Goal: Contribute content: Contribute content

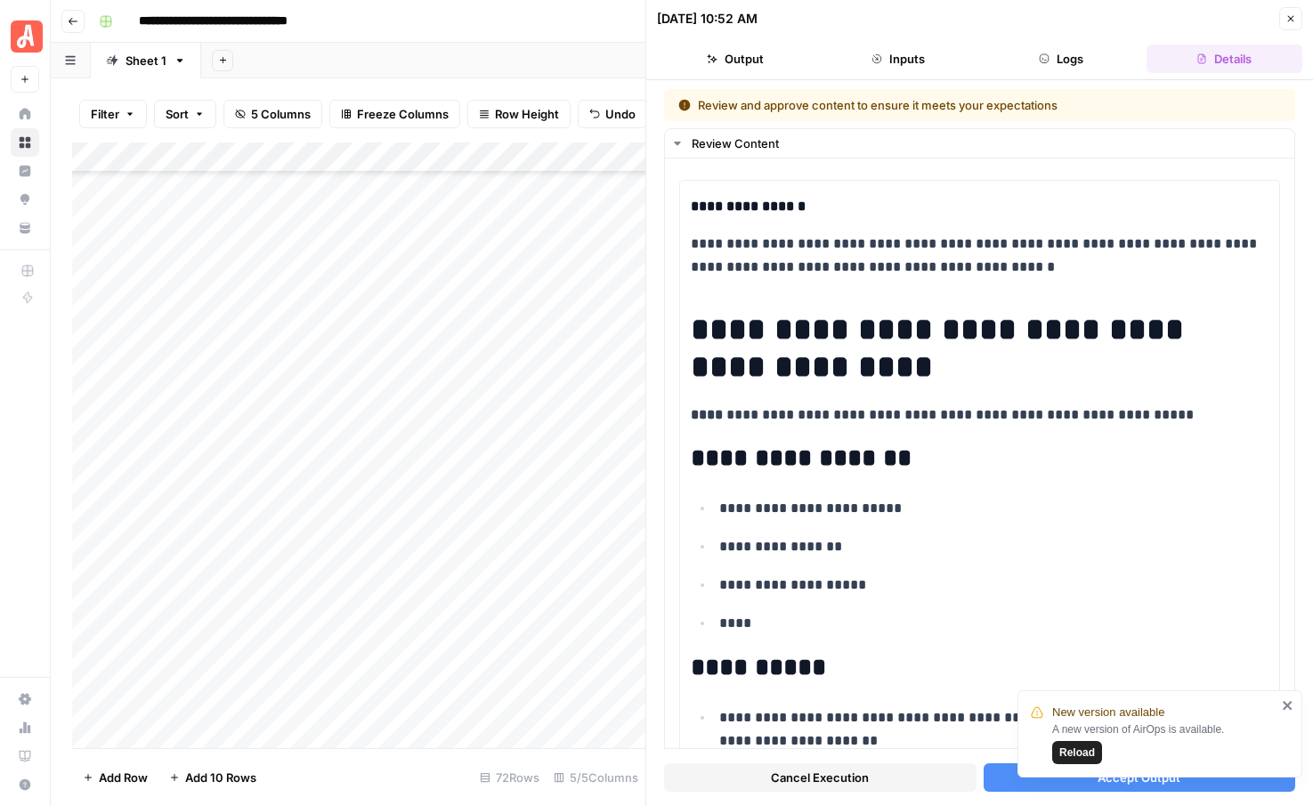
scroll to position [50, 0]
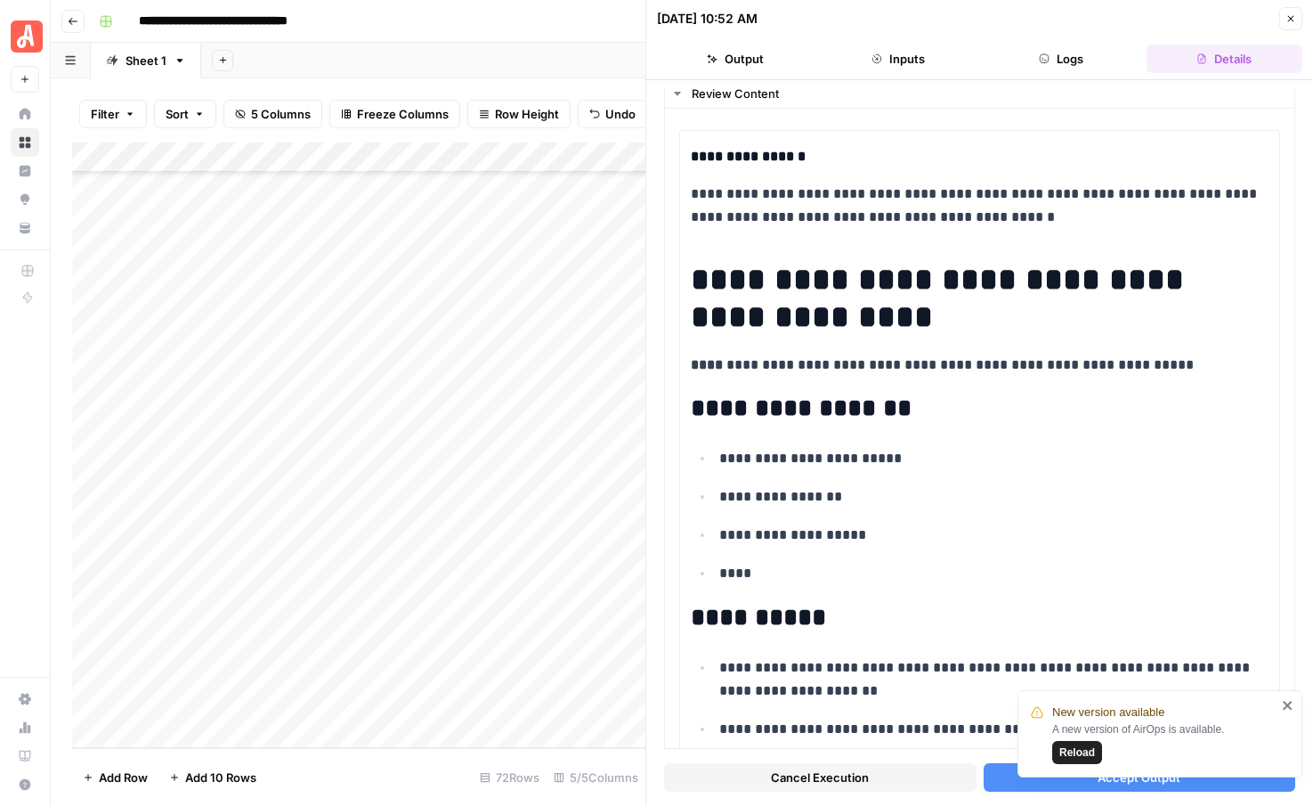
click at [1082, 753] on span "Reload" at bounding box center [1077, 752] width 36 height 16
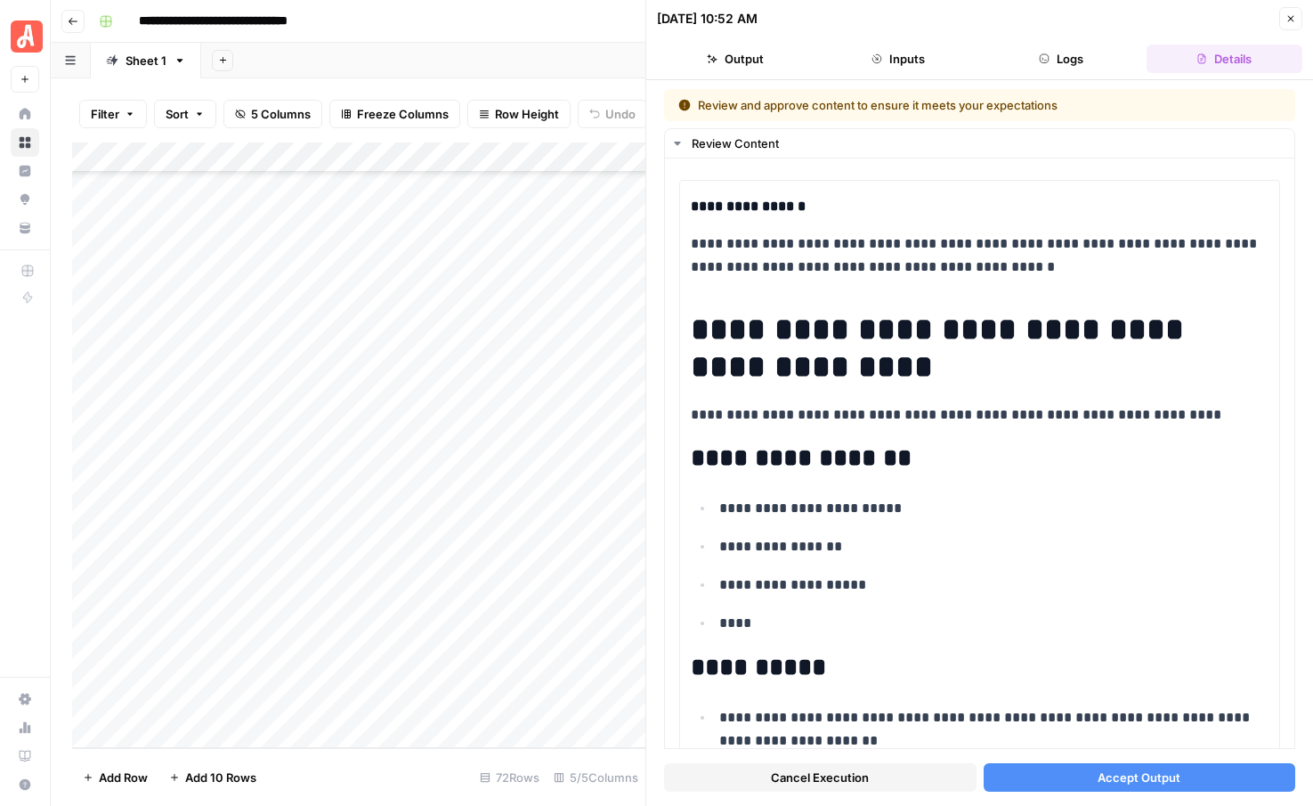
click at [1290, 20] on icon "button" at bounding box center [1290, 18] width 11 height 11
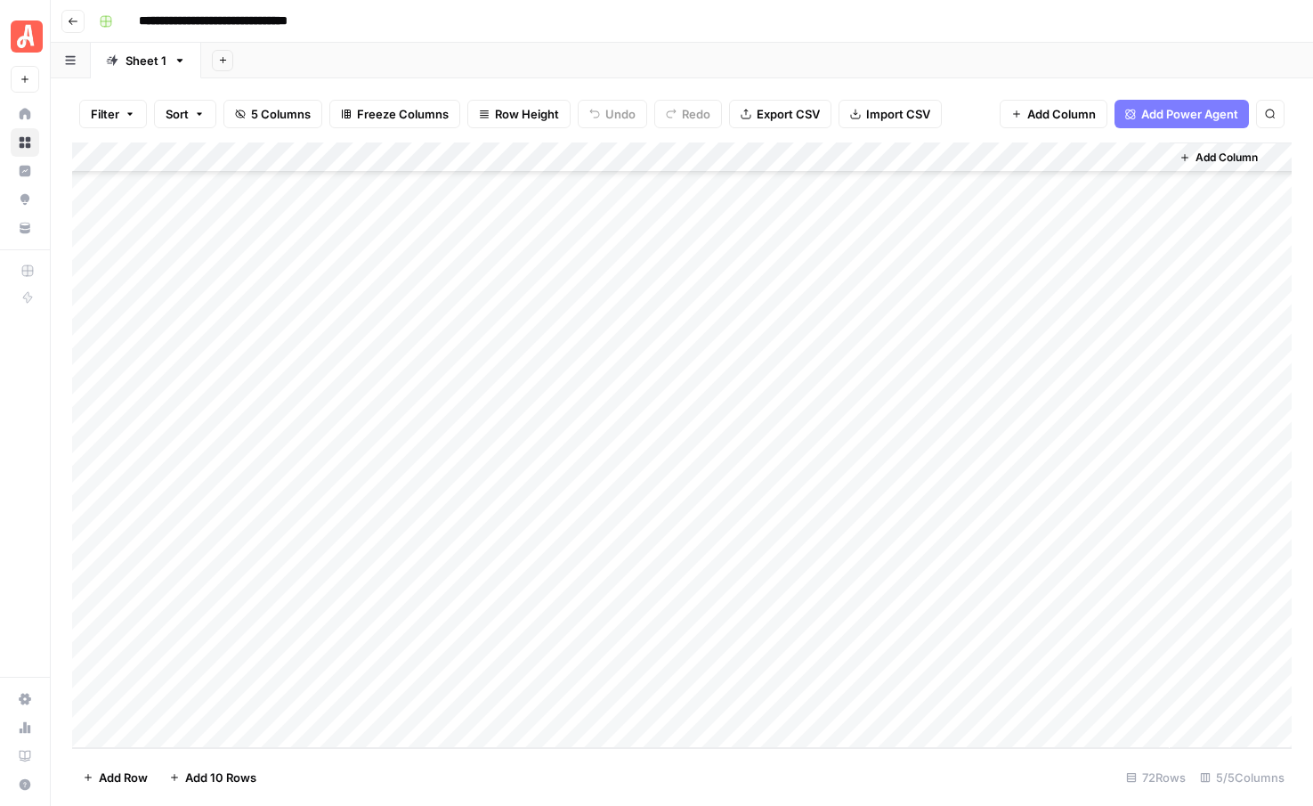
click at [725, 670] on div "Add Column" at bounding box center [682, 444] width 1220 height 605
click at [833, 668] on div "Add Column" at bounding box center [682, 444] width 1220 height 605
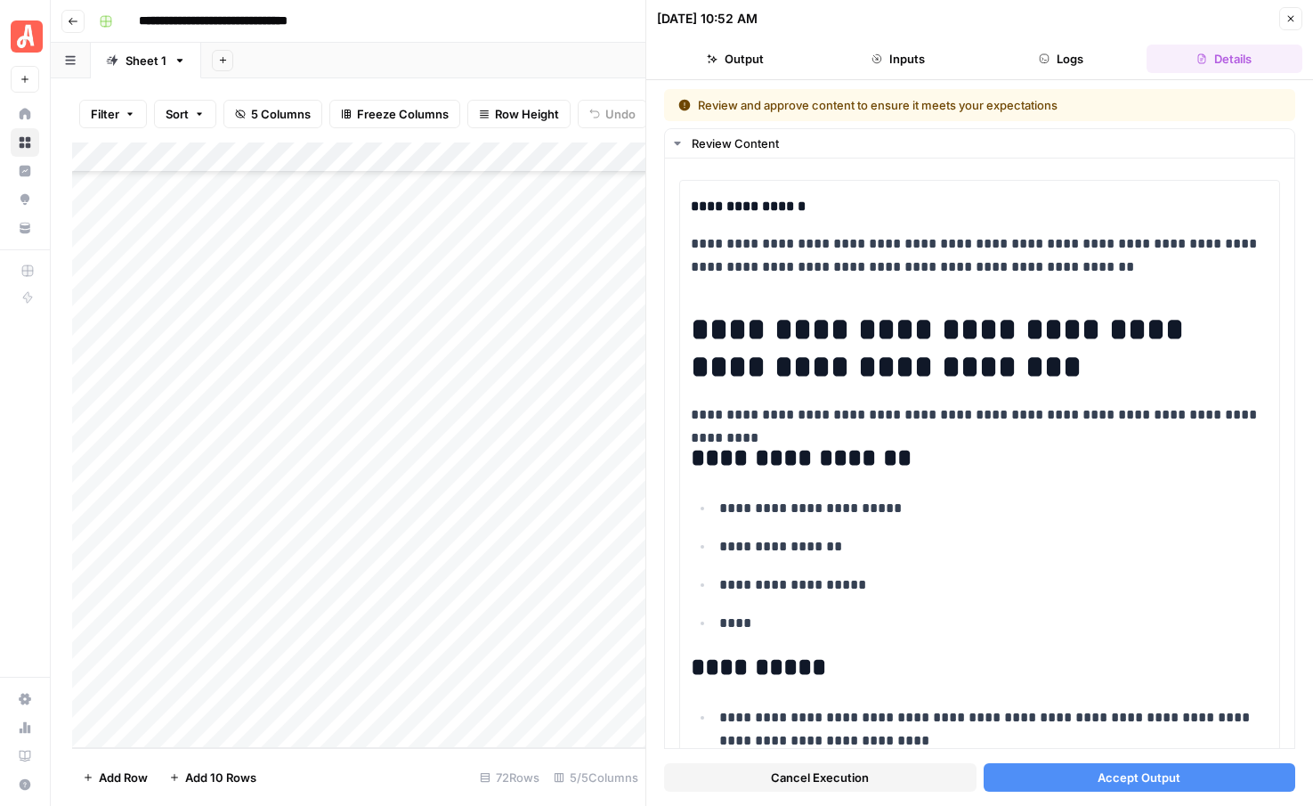
click at [880, 773] on button "Cancel Execution" at bounding box center [820, 777] width 312 height 28
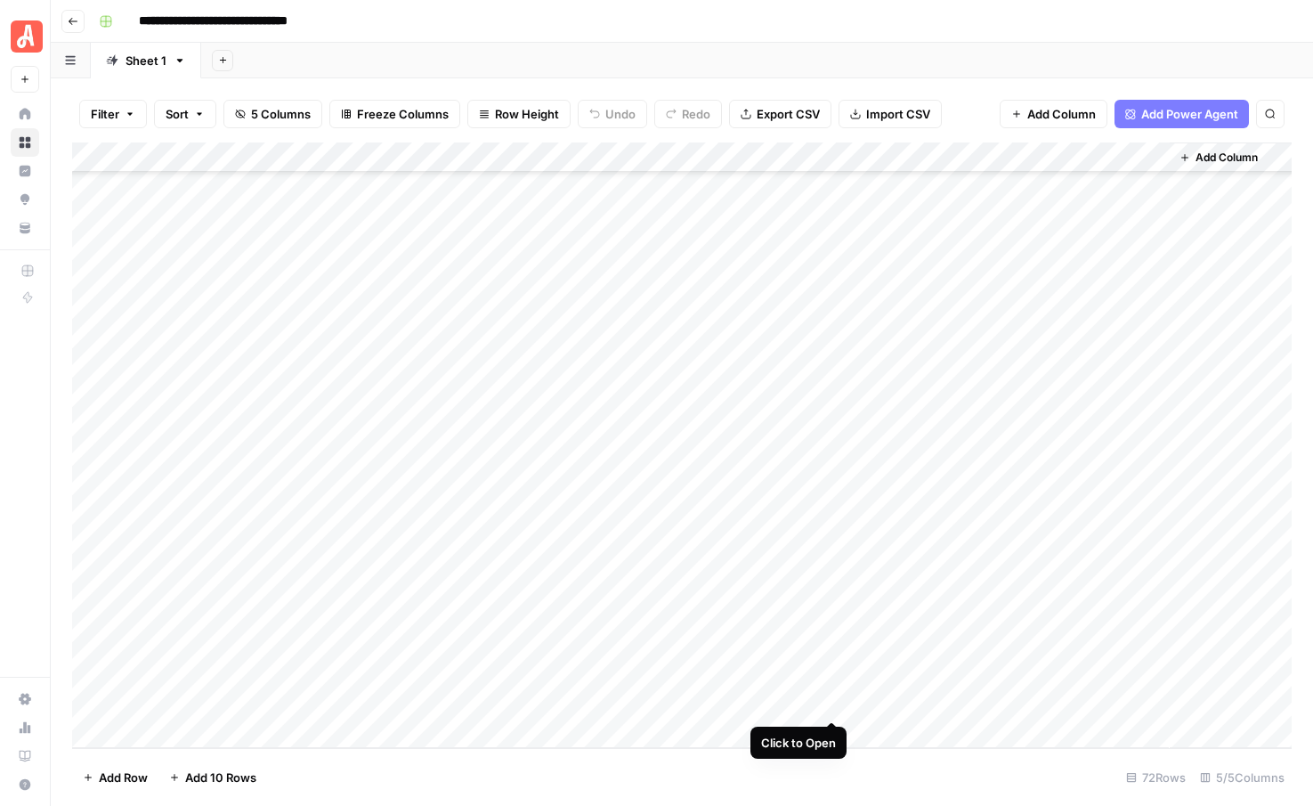
click at [828, 701] on div "Add Column" at bounding box center [682, 444] width 1220 height 605
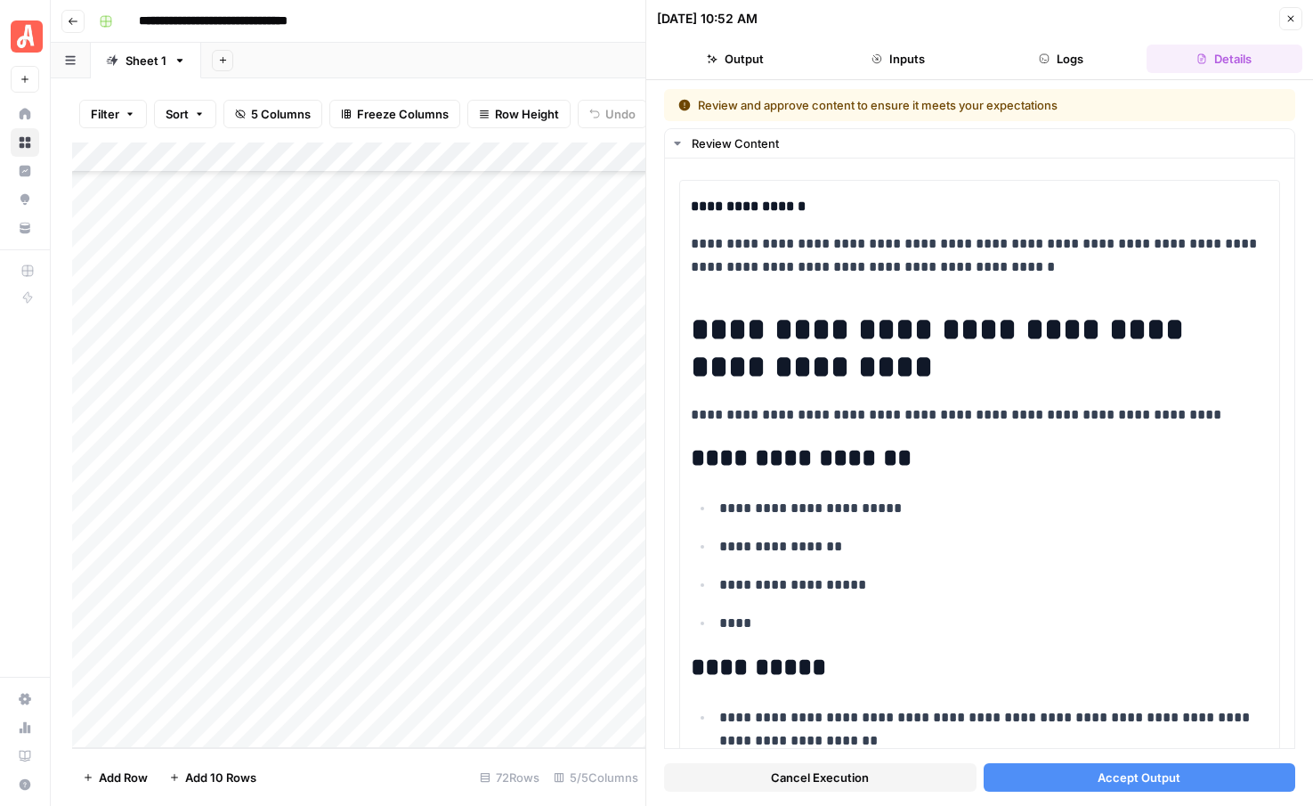
click at [835, 784] on span "Cancel Execution" at bounding box center [820, 777] width 98 height 18
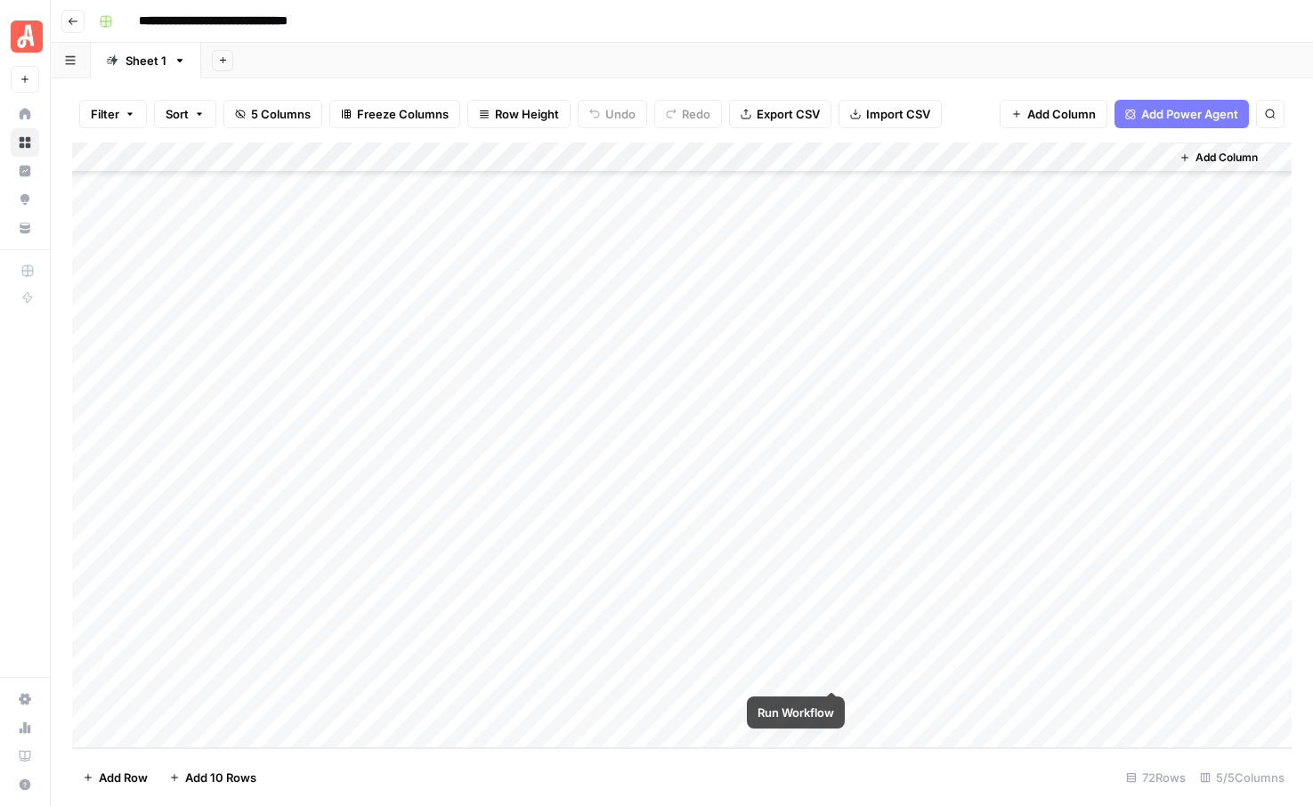
click at [829, 668] on div "Add Column" at bounding box center [682, 444] width 1220 height 605
click at [834, 700] on div "Add Column" at bounding box center [682, 444] width 1220 height 605
click at [826, 675] on div "Add Column" at bounding box center [682, 444] width 1220 height 605
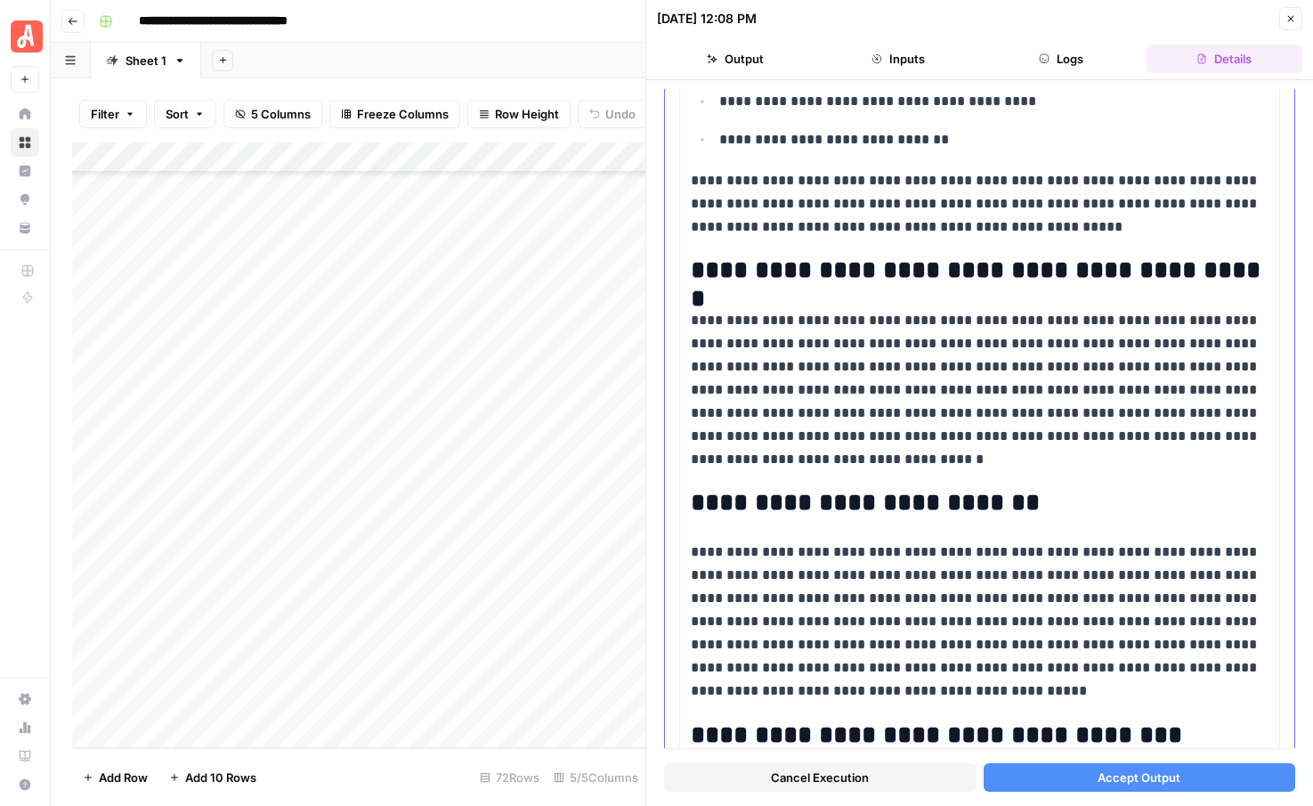
scroll to position [1623, 0]
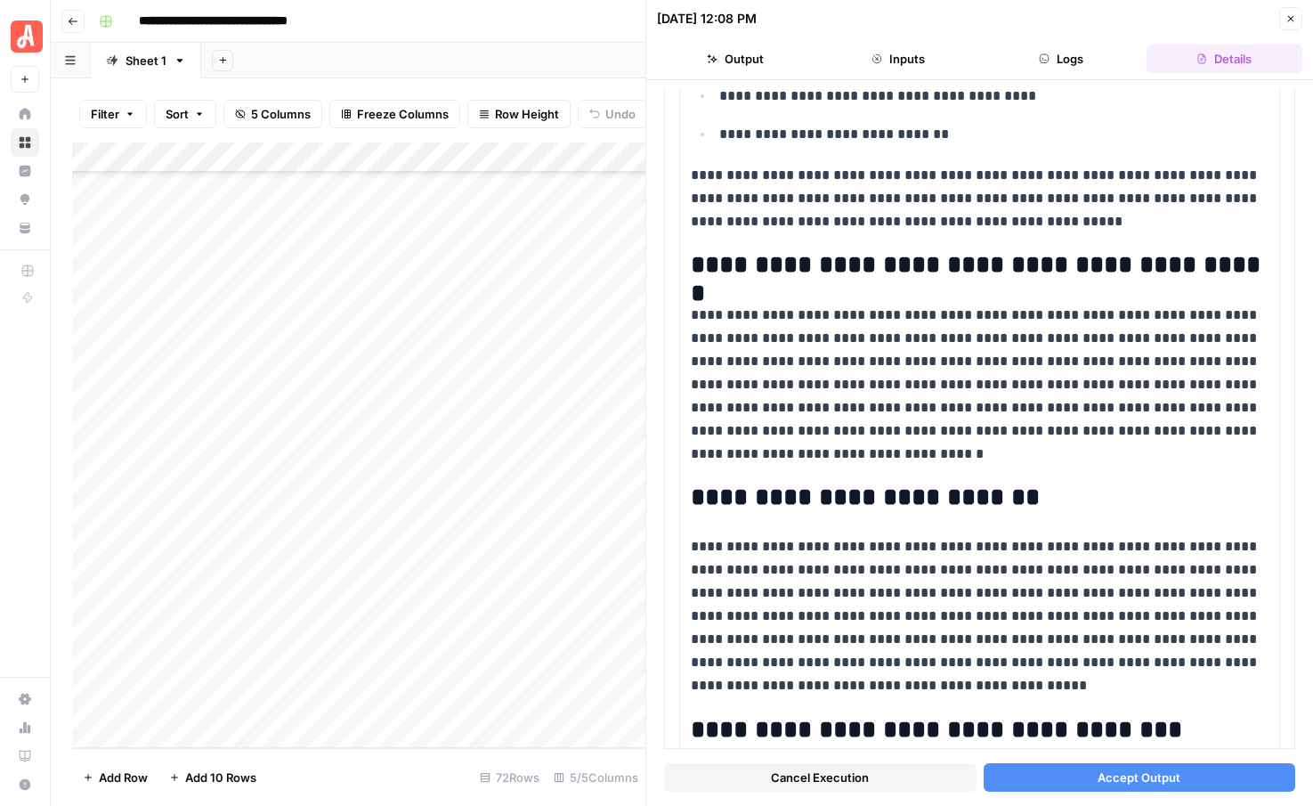
click at [1289, 17] on icon "button" at bounding box center [1291, 19] width 6 height 6
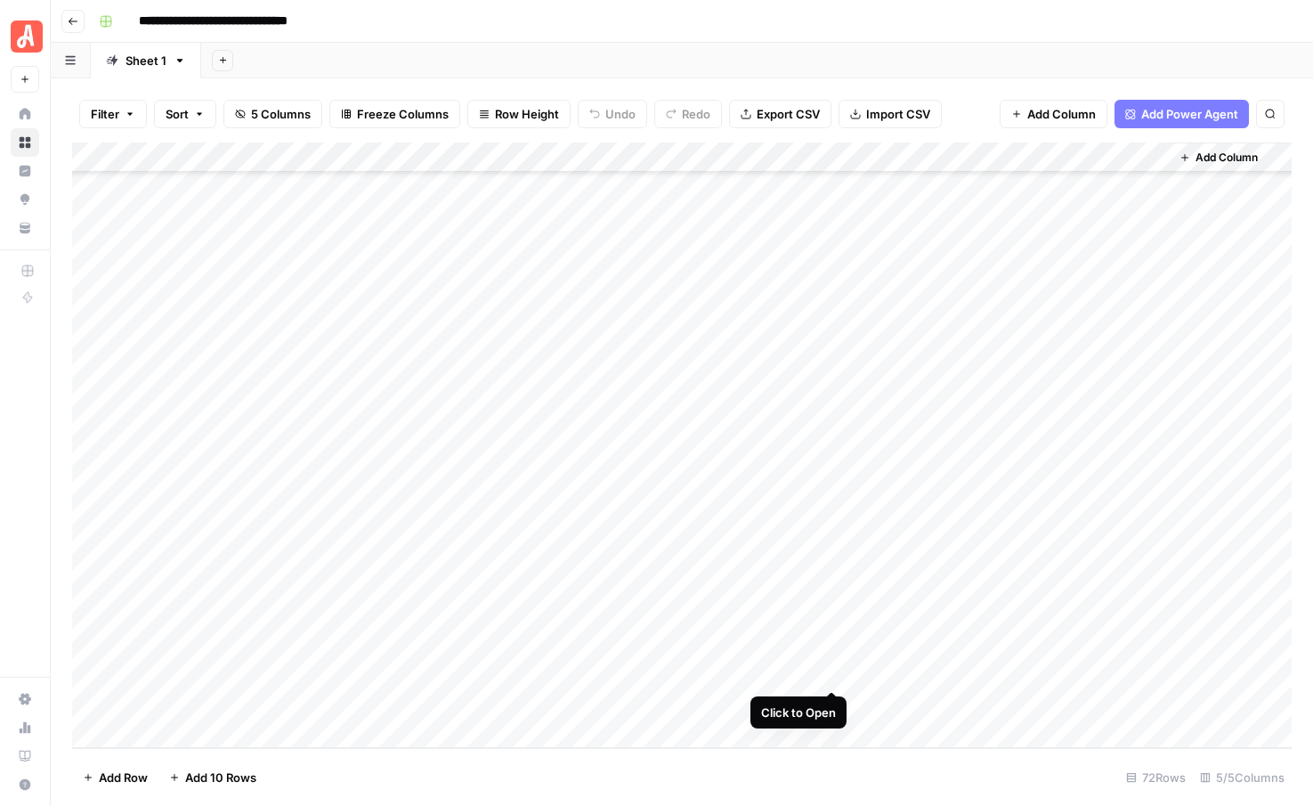
click at [831, 677] on div "Add Column" at bounding box center [682, 444] width 1220 height 605
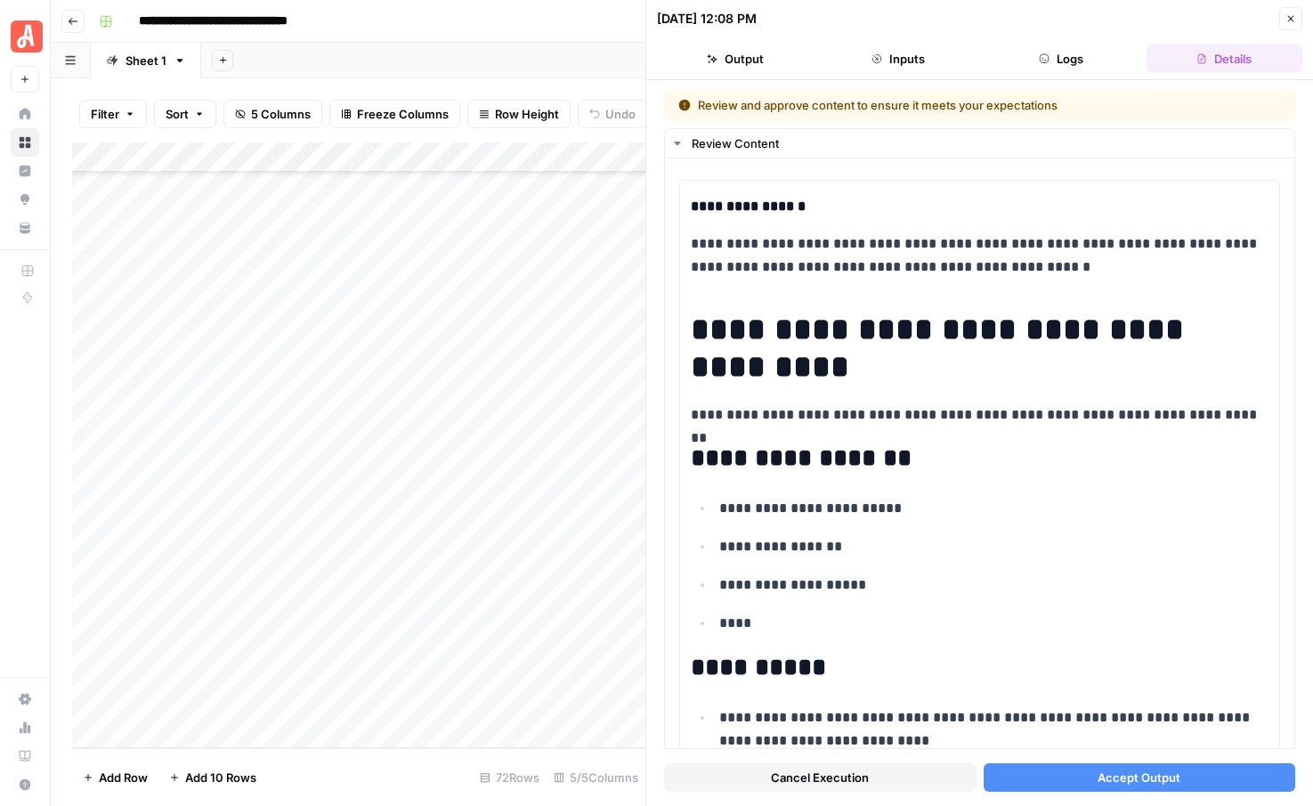
click at [820, 773] on span "Cancel Execution" at bounding box center [820, 777] width 98 height 18
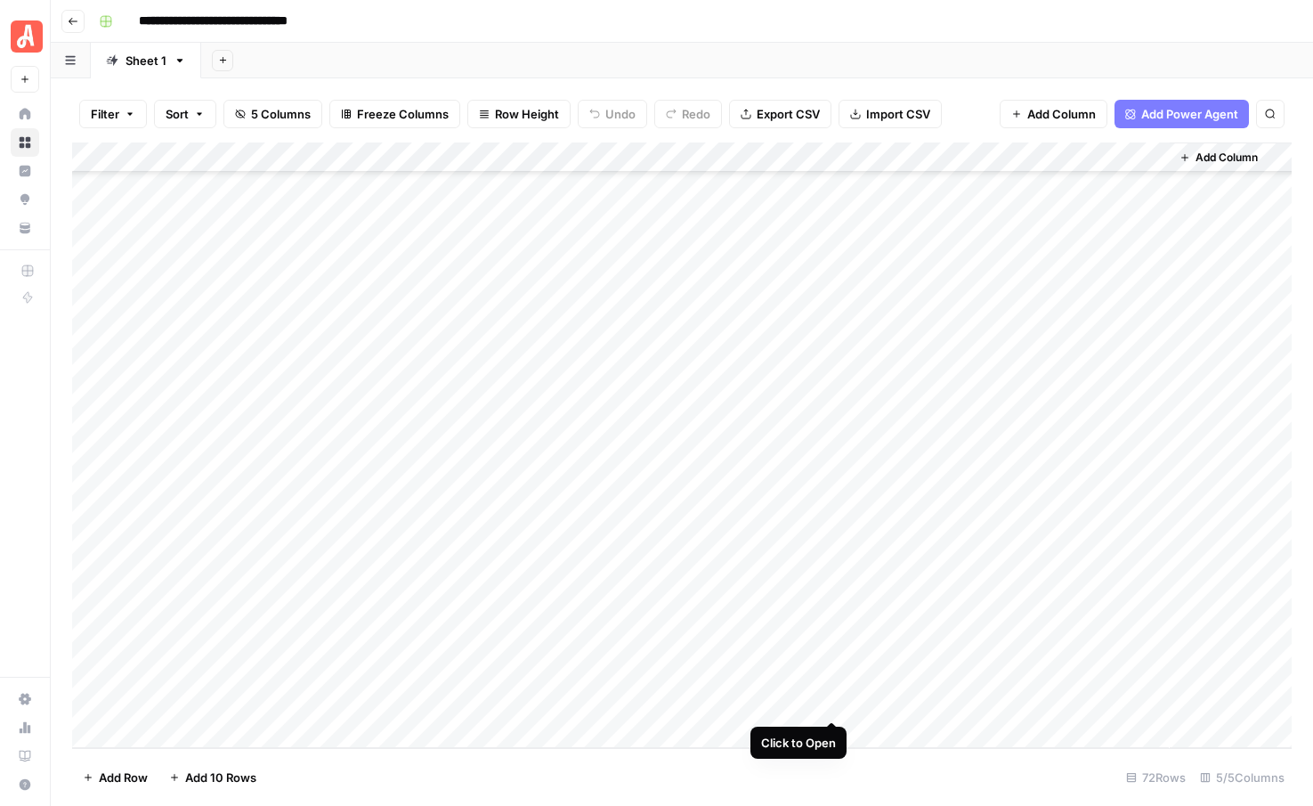
click at [830, 702] on div "Add Column" at bounding box center [682, 444] width 1220 height 605
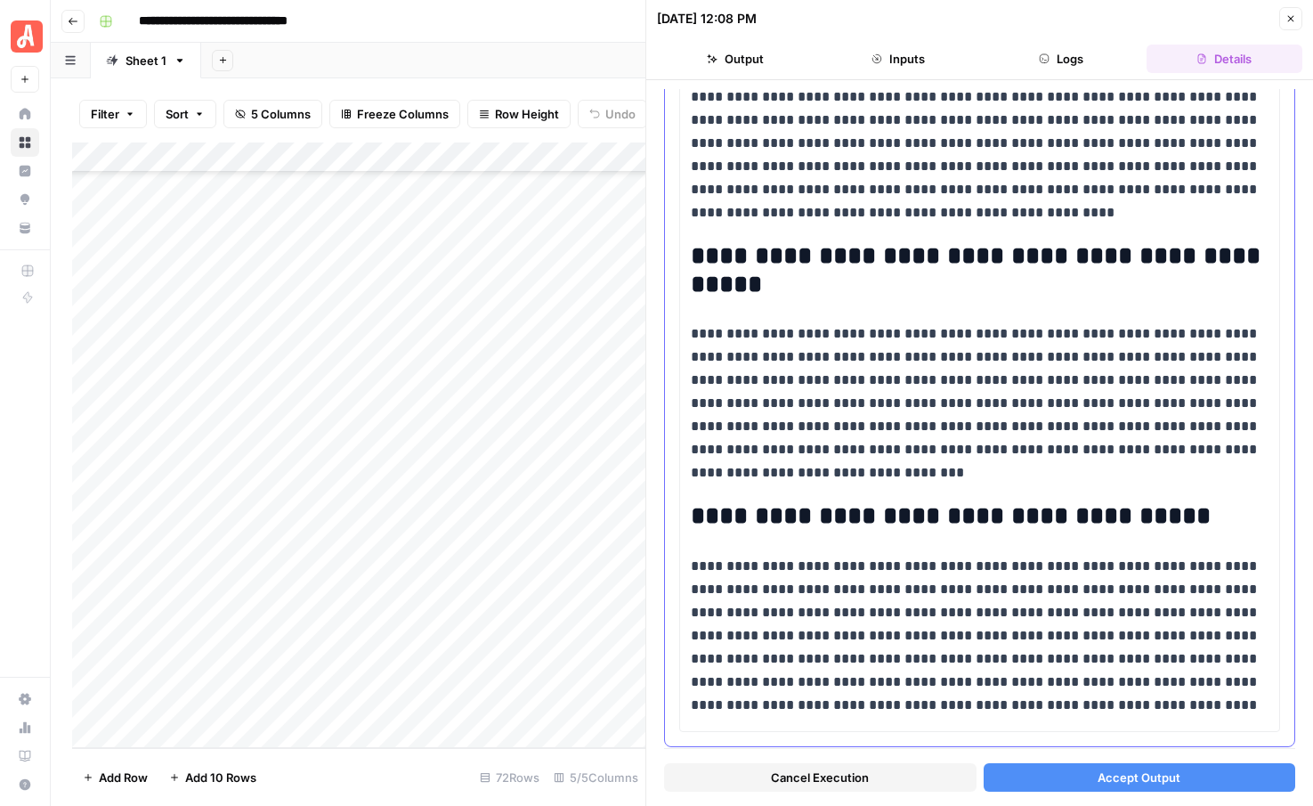
scroll to position [1888, 0]
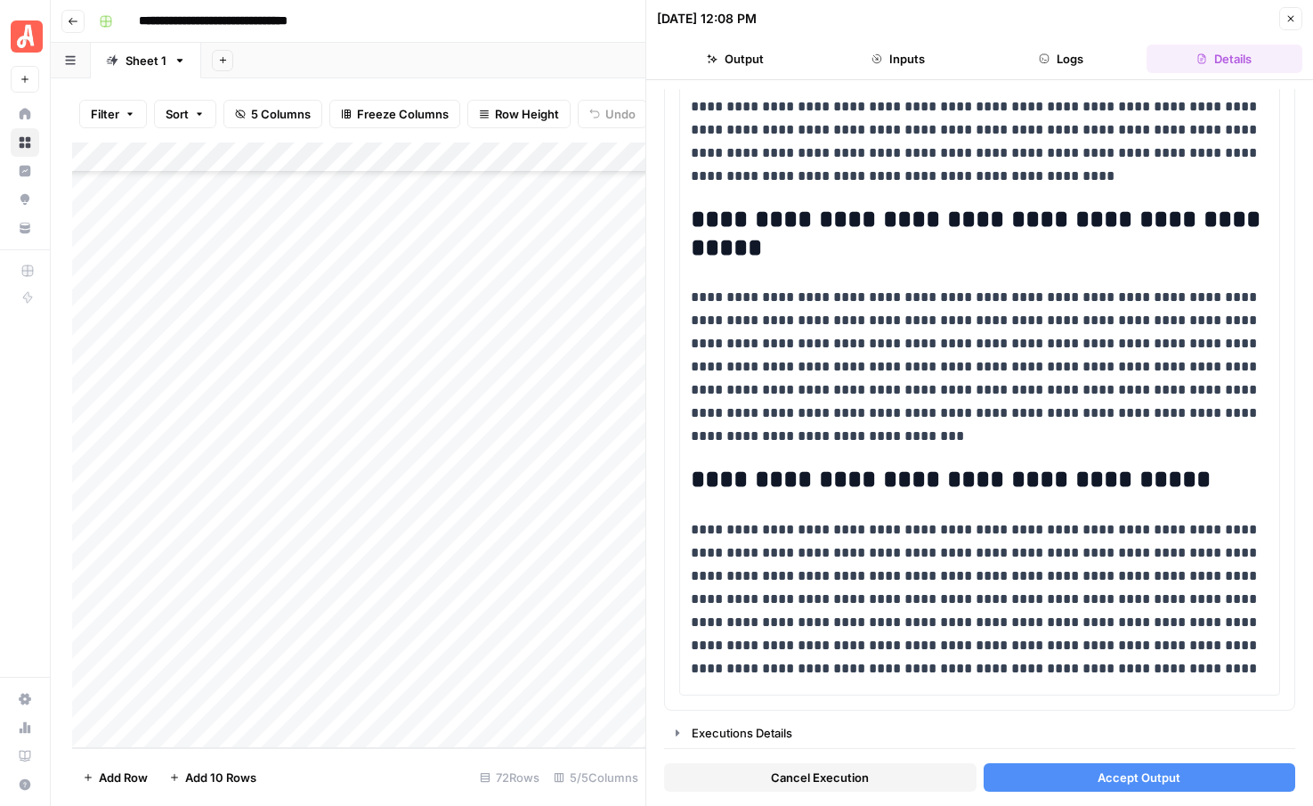
click at [904, 773] on button "Cancel Execution" at bounding box center [820, 777] width 312 height 28
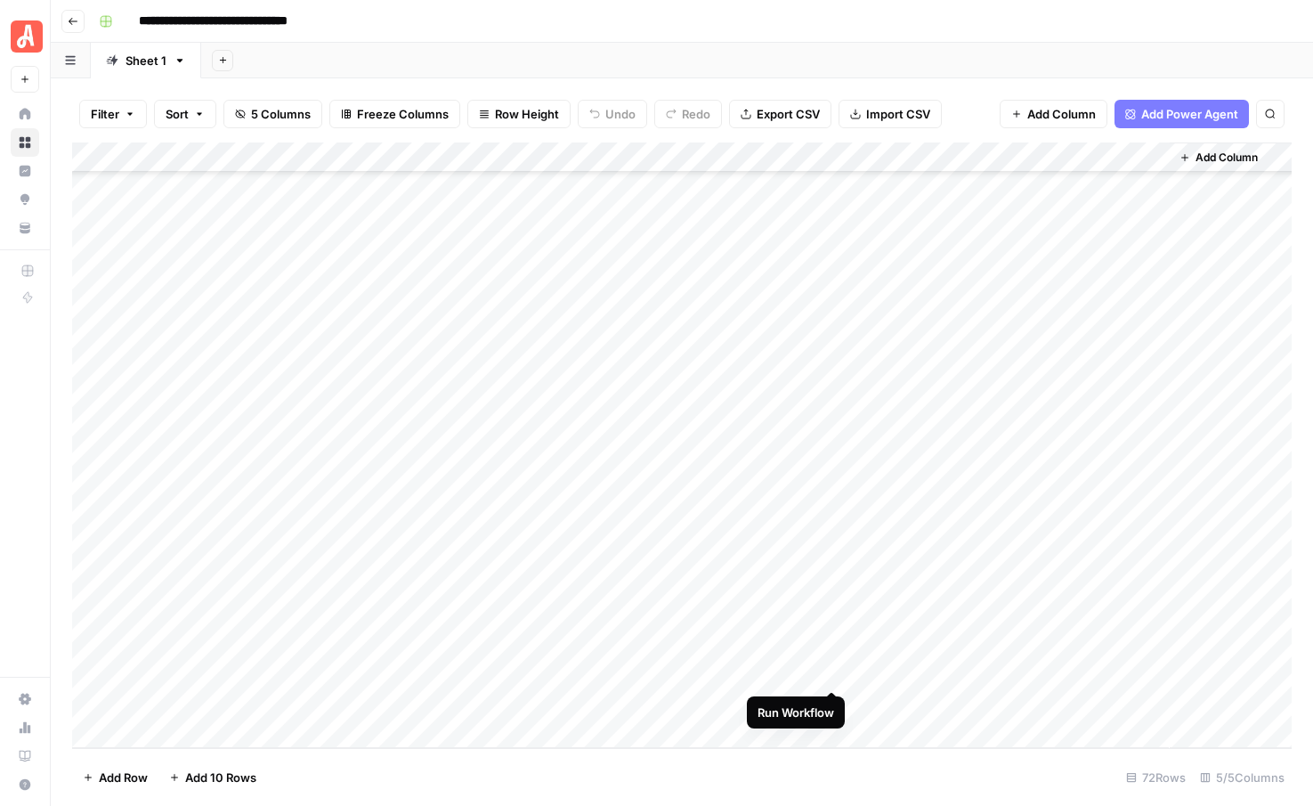
click at [833, 671] on div "Add Column" at bounding box center [682, 444] width 1220 height 605
click at [832, 704] on div "Add Column" at bounding box center [682, 444] width 1220 height 605
click at [168, 729] on div "Add Column" at bounding box center [682, 444] width 1220 height 605
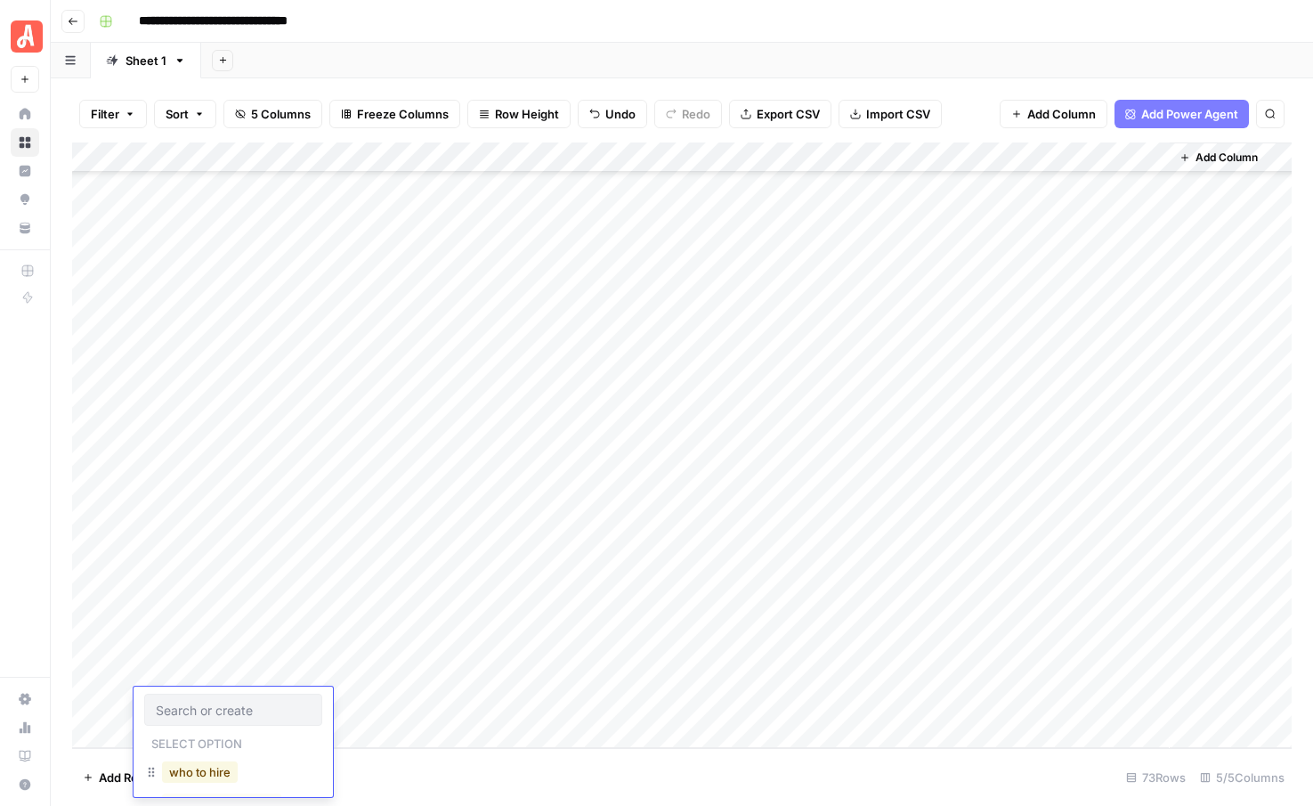
click at [193, 772] on button "who to hire" at bounding box center [200, 771] width 76 height 21
click at [375, 701] on div "Add Column" at bounding box center [682, 444] width 1220 height 605
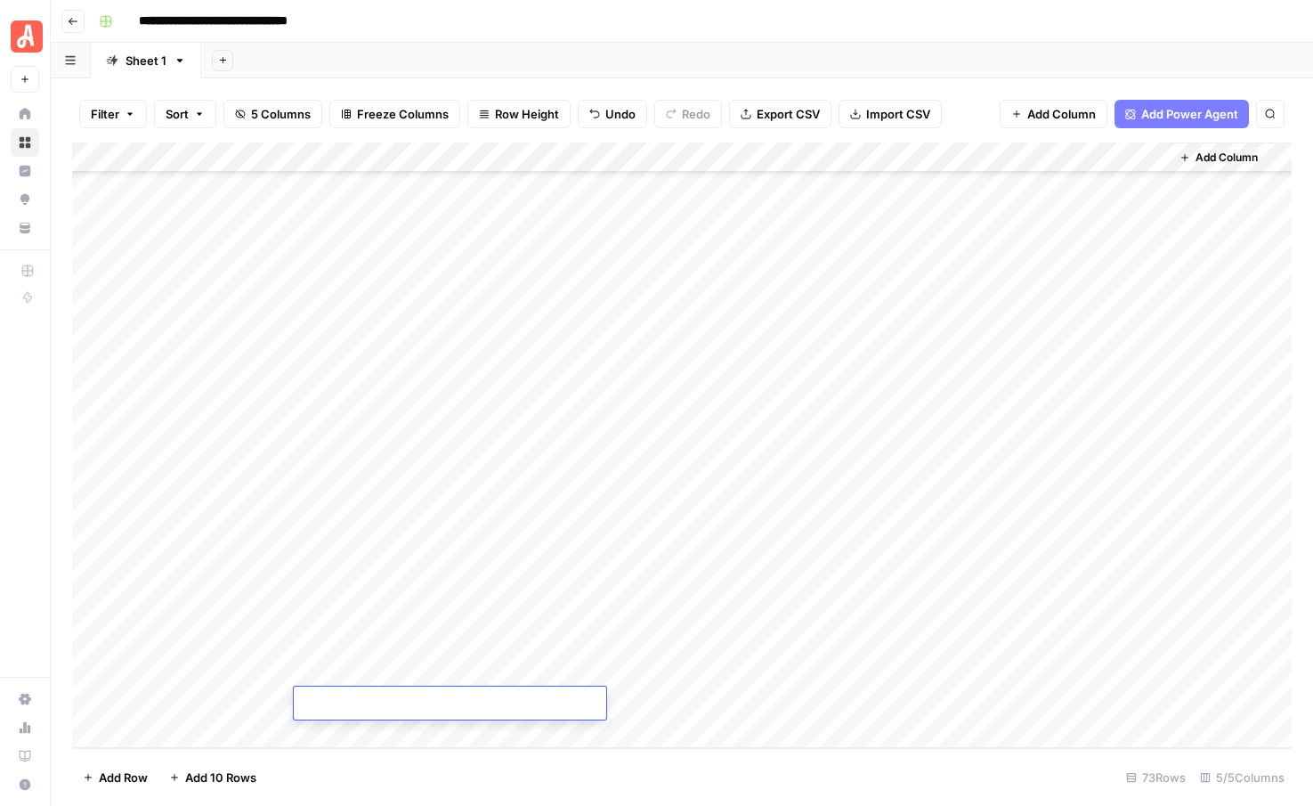
type textarea "**********"
click at [328, 768] on footer "Add Row Add 10 Rows 73 Rows 5/5 Columns" at bounding box center [682, 777] width 1220 height 58
click at [202, 729] on div "Add Column" at bounding box center [682, 444] width 1220 height 605
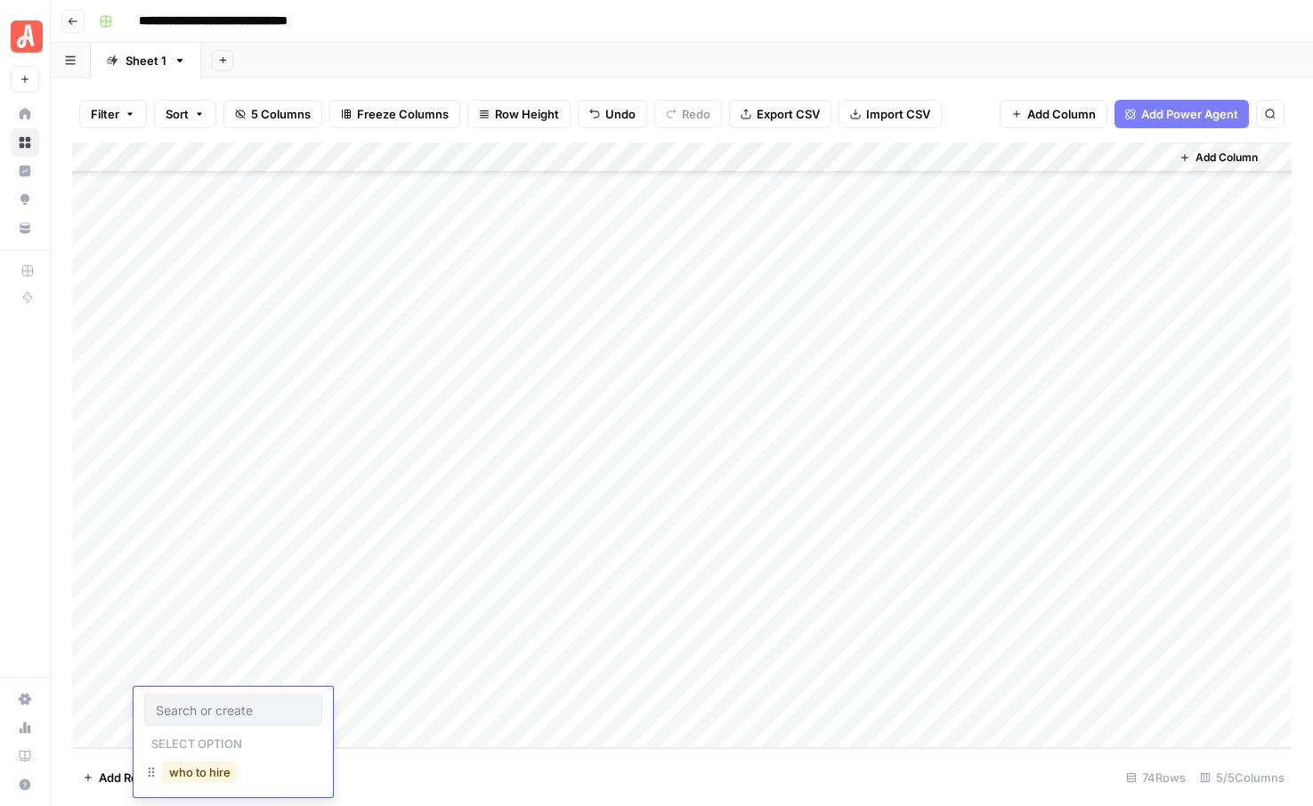
click at [196, 766] on button "who to hire" at bounding box center [200, 771] width 76 height 21
click at [377, 697] on div "Add Column" at bounding box center [682, 444] width 1220 height 605
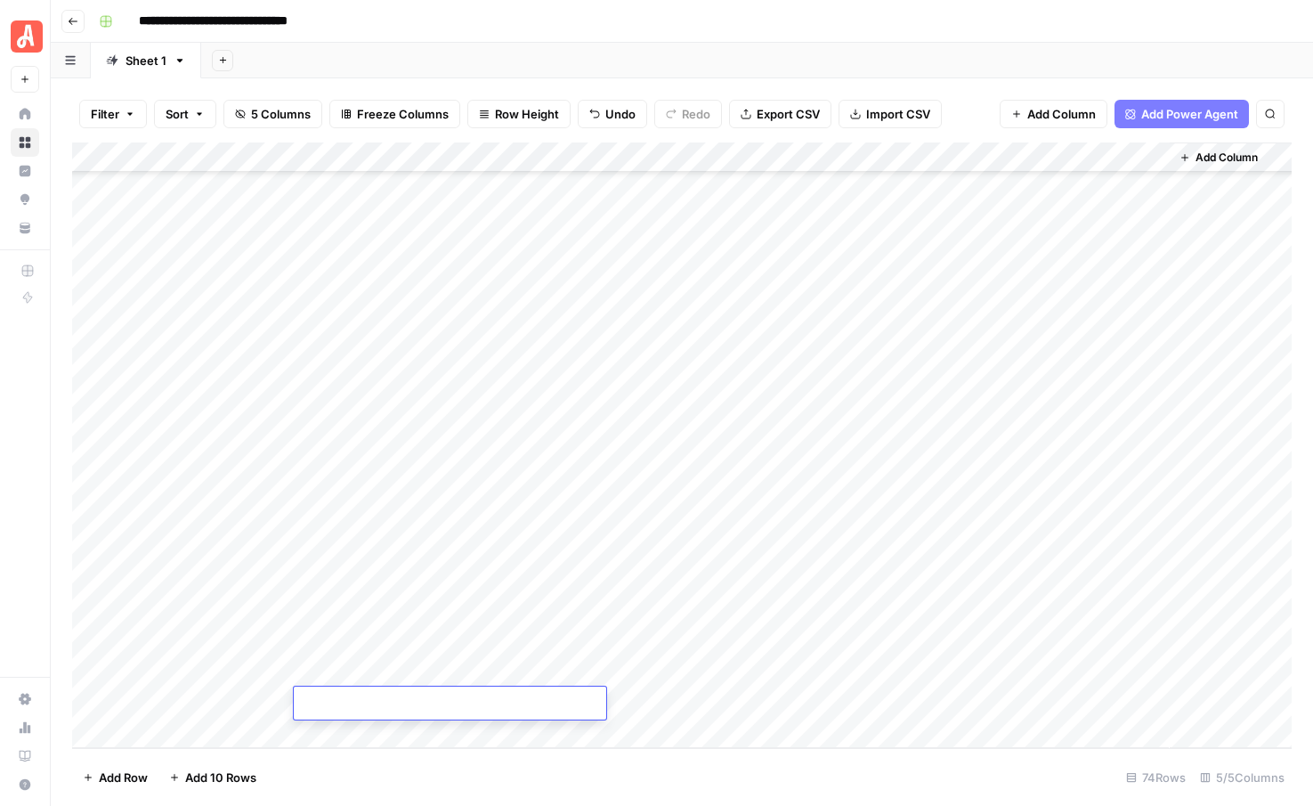
type textarea "**********"
click at [384, 768] on footer "Add Row Add 10 Rows 74 Rows 5/5 Columns" at bounding box center [682, 777] width 1220 height 58
click at [188, 730] on div "Add Column" at bounding box center [682, 444] width 1220 height 605
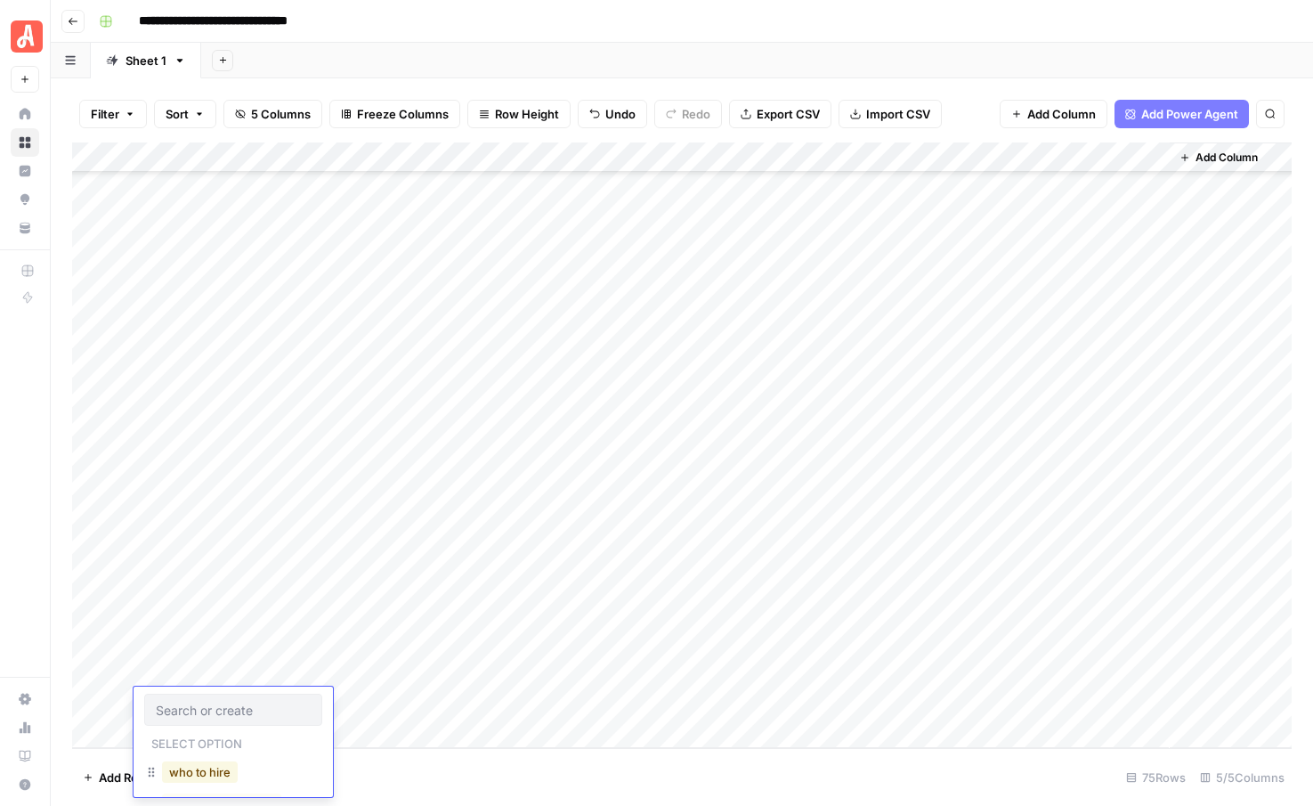
click at [204, 776] on button "who to hire" at bounding box center [200, 771] width 76 height 21
click at [440, 697] on div "Add Column" at bounding box center [682, 444] width 1220 height 605
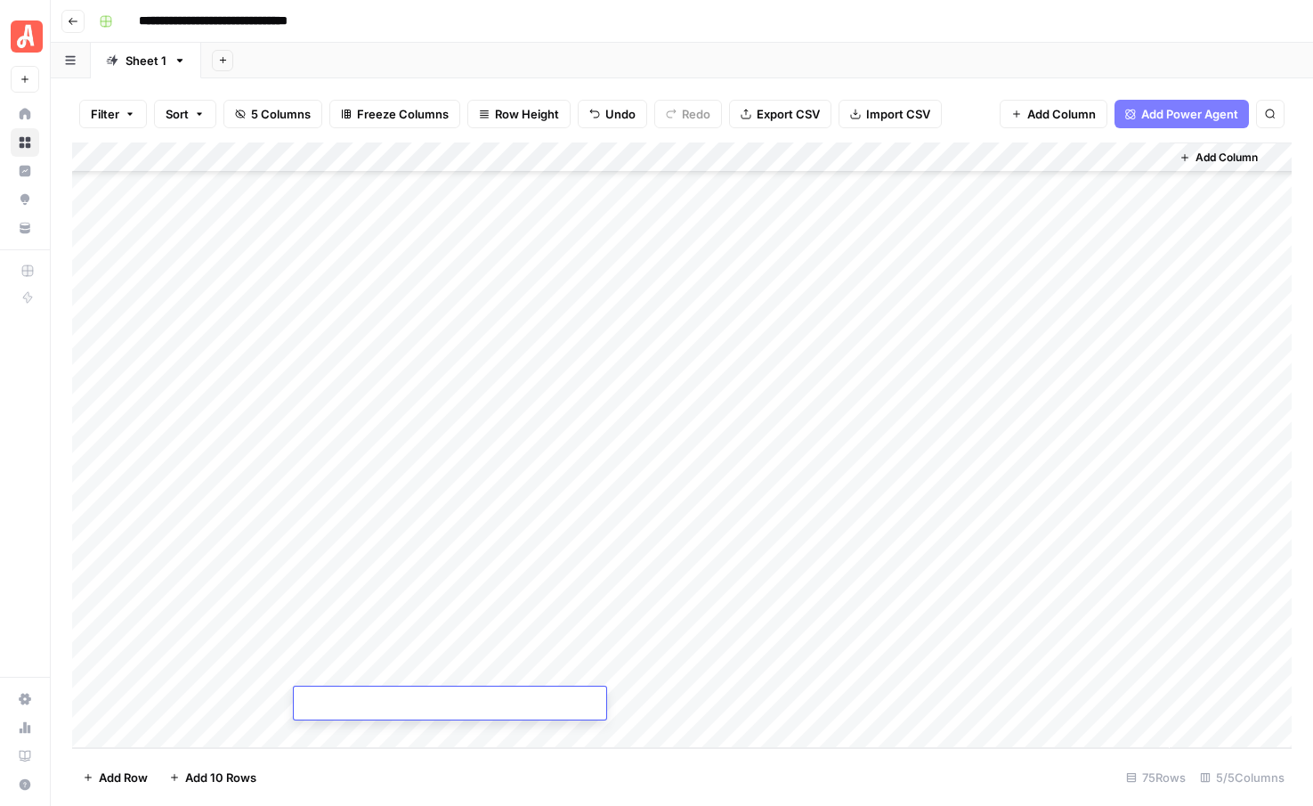
type textarea "**********"
click at [612, 764] on footer "Add Row Add 10 Rows 75 Rows 5/5 Columns" at bounding box center [682, 777] width 1220 height 58
click at [728, 642] on div "Add Column" at bounding box center [682, 444] width 1220 height 605
click at [726, 667] on div "Add Column" at bounding box center [682, 444] width 1220 height 605
click at [726, 696] on div "Add Column" at bounding box center [682, 444] width 1220 height 605
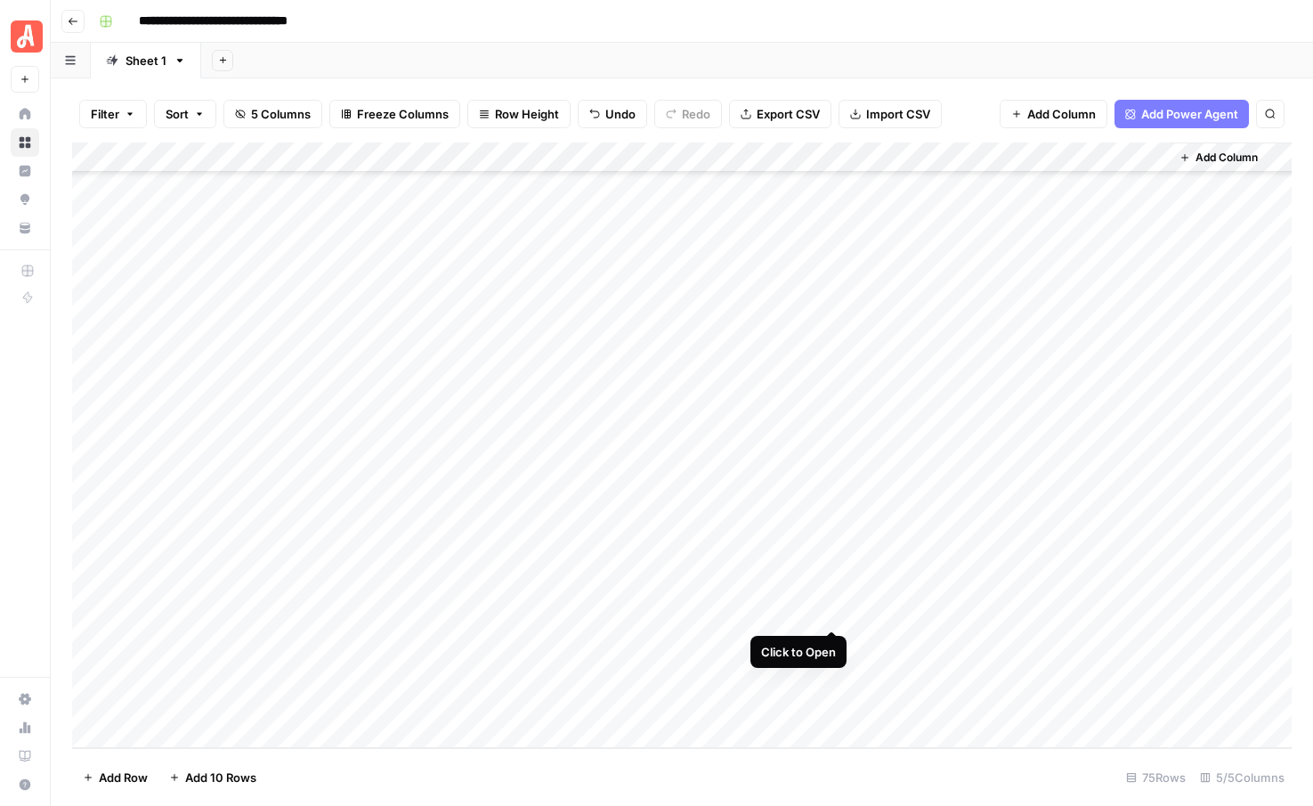
click at [830, 608] on div "Add Column" at bounding box center [682, 444] width 1220 height 605
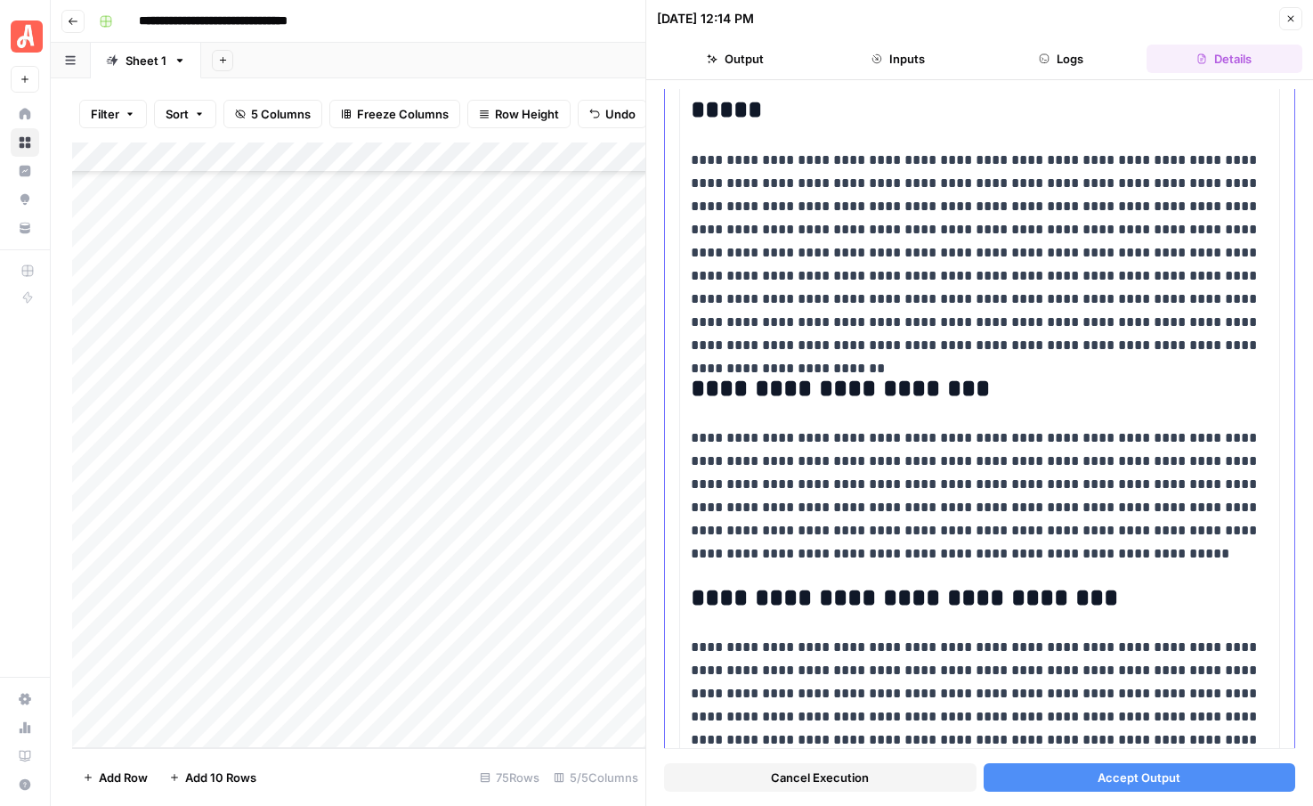
scroll to position [1752, 0]
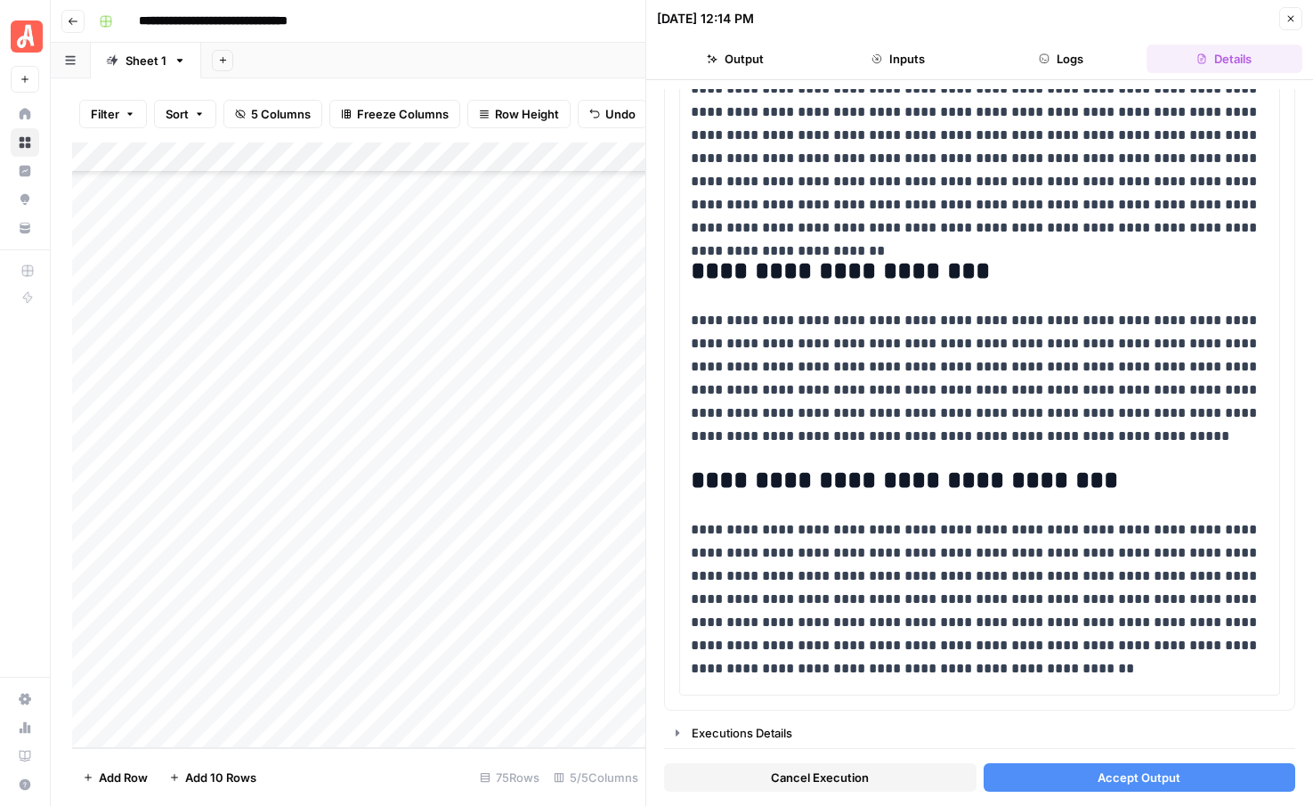
click at [1049, 782] on button "Accept Output" at bounding box center [1140, 777] width 312 height 28
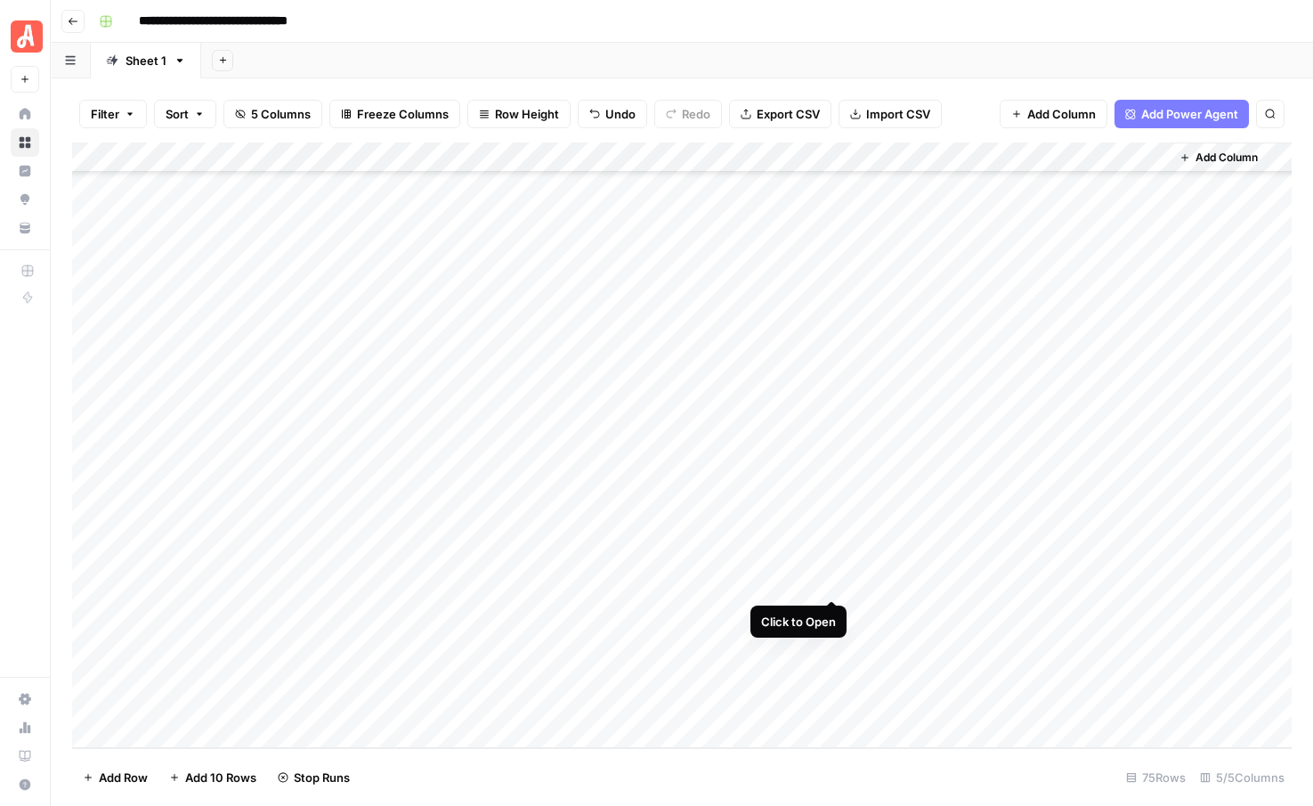
click at [831, 579] on div "Add Column" at bounding box center [682, 444] width 1220 height 605
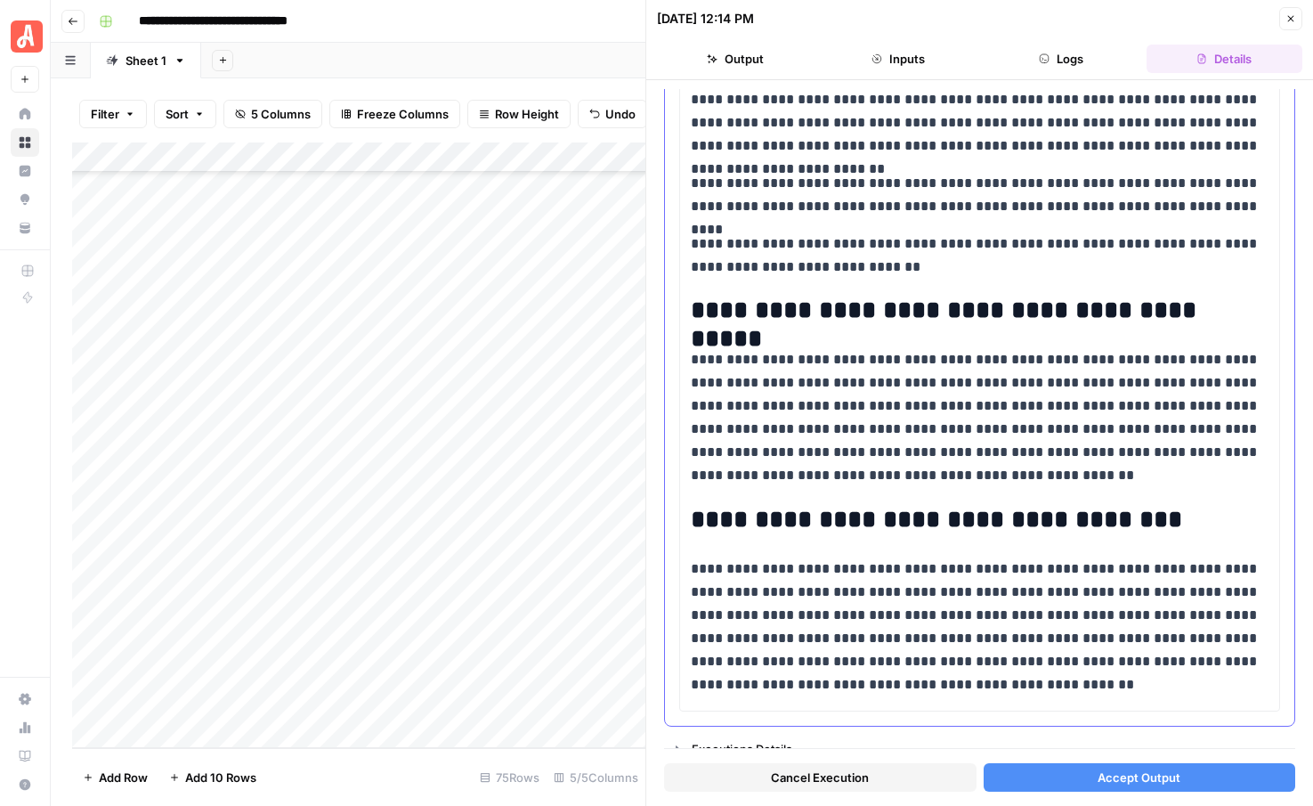
scroll to position [1916, 0]
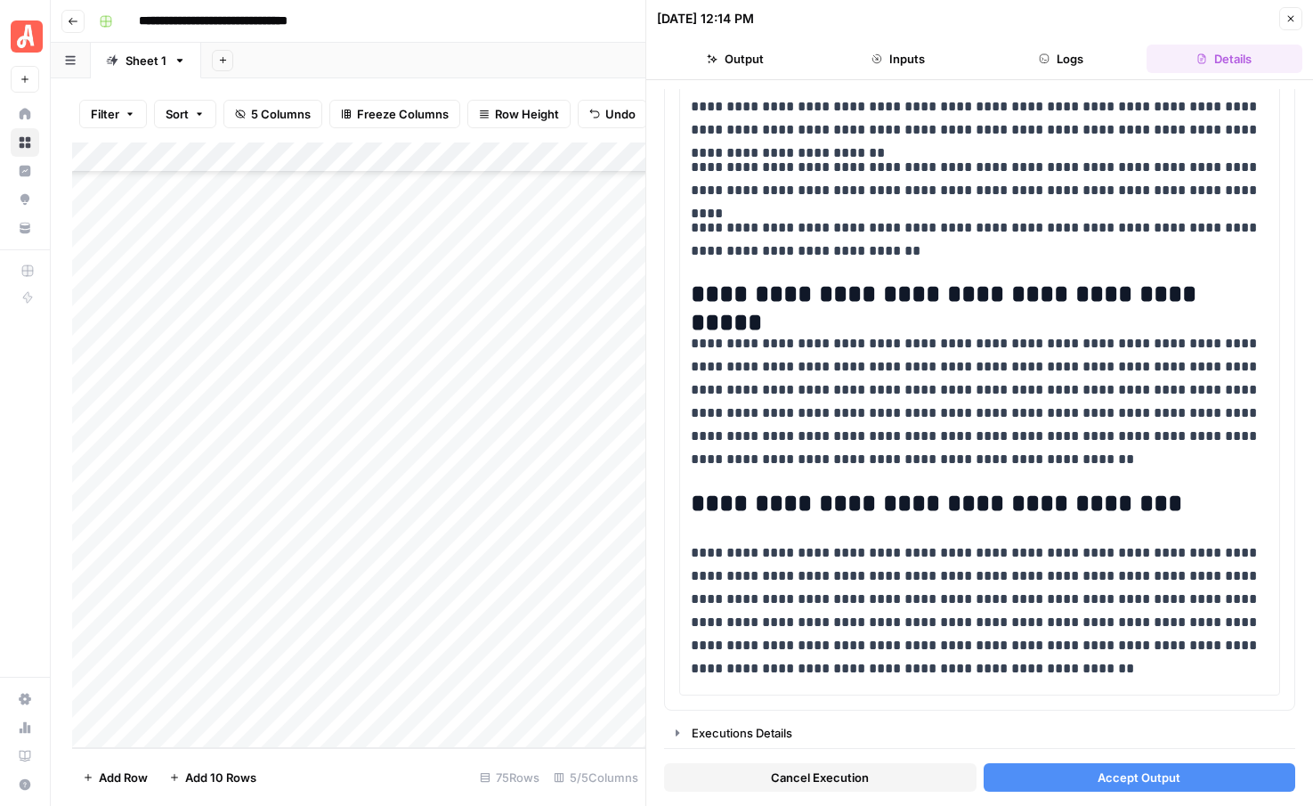
click at [1290, 18] on icon "button" at bounding box center [1290, 18] width 11 height 11
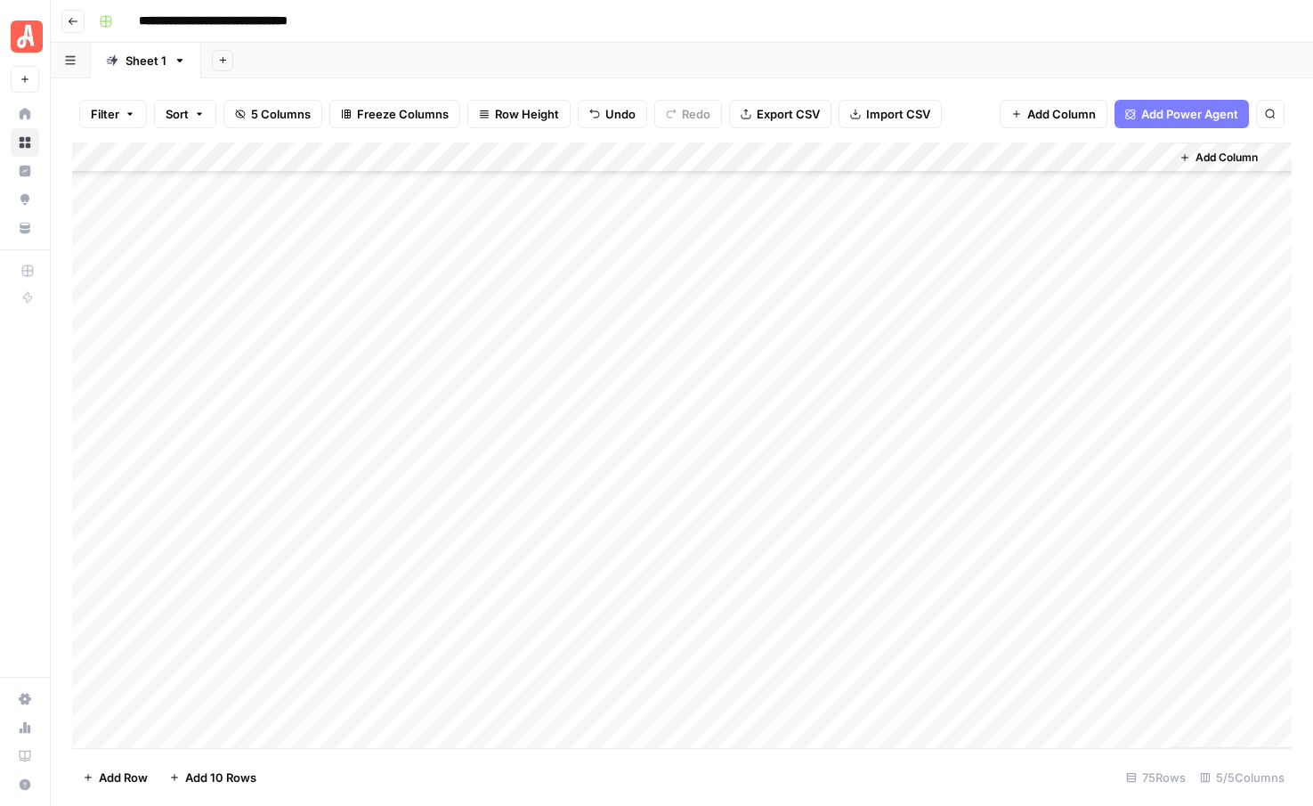
scroll to position [1723, 0]
click at [804, 610] on div "Add Column" at bounding box center [682, 444] width 1220 height 605
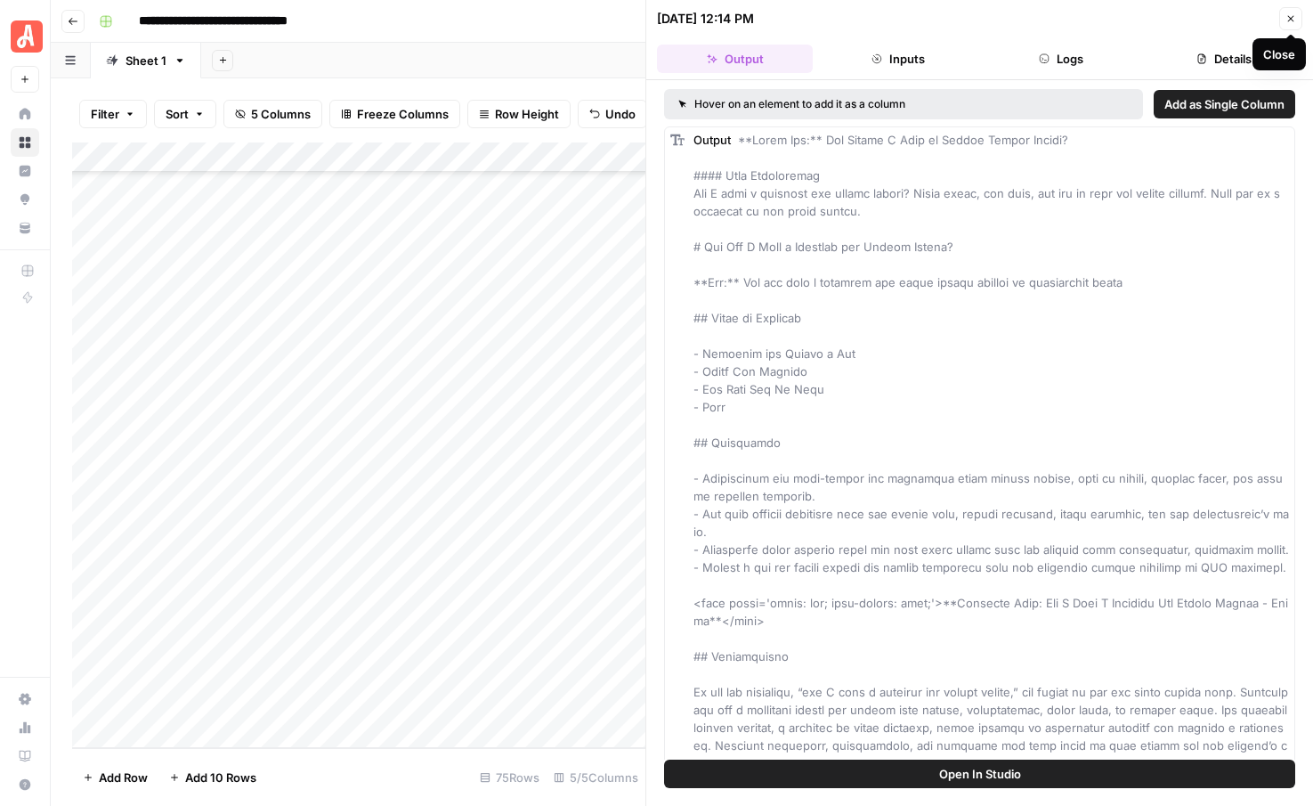
click at [1286, 15] on icon "button" at bounding box center [1290, 18] width 11 height 11
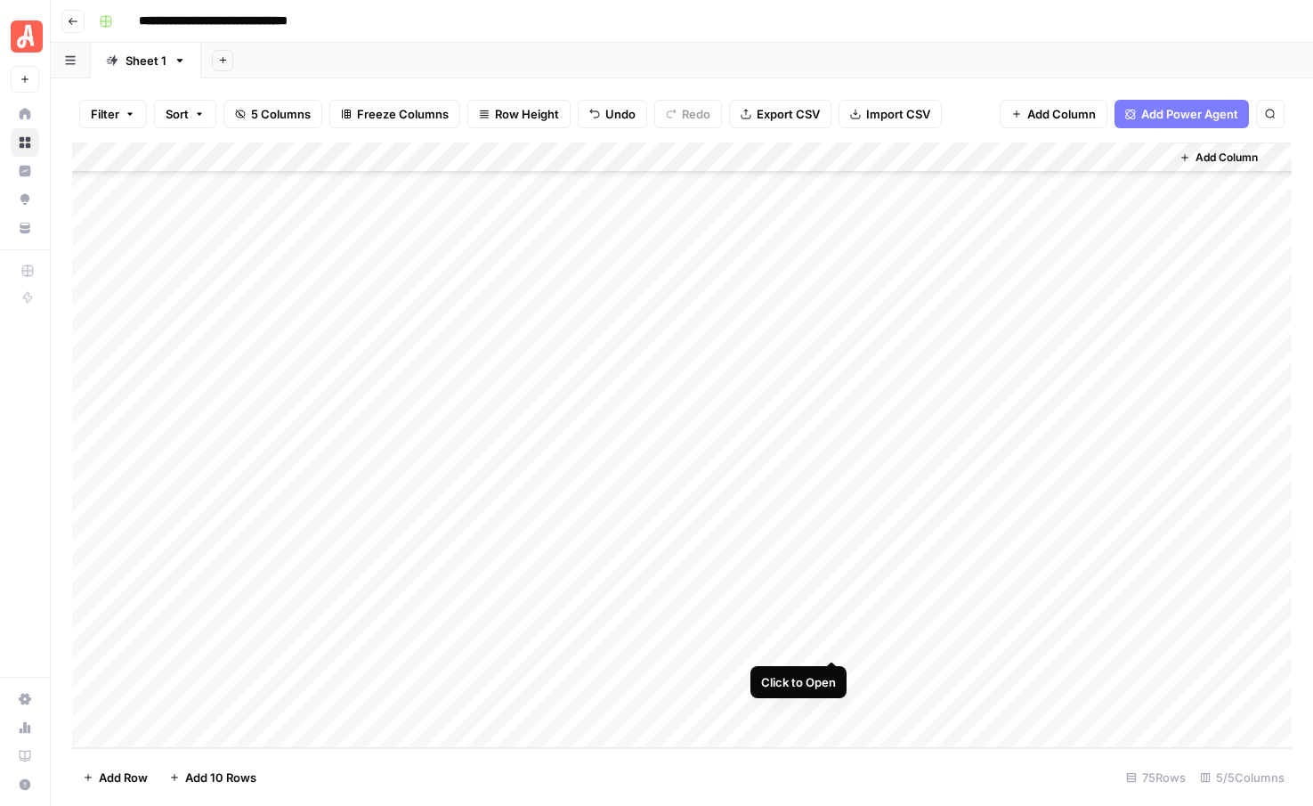
click at [832, 641] on div "Add Column" at bounding box center [682, 444] width 1220 height 605
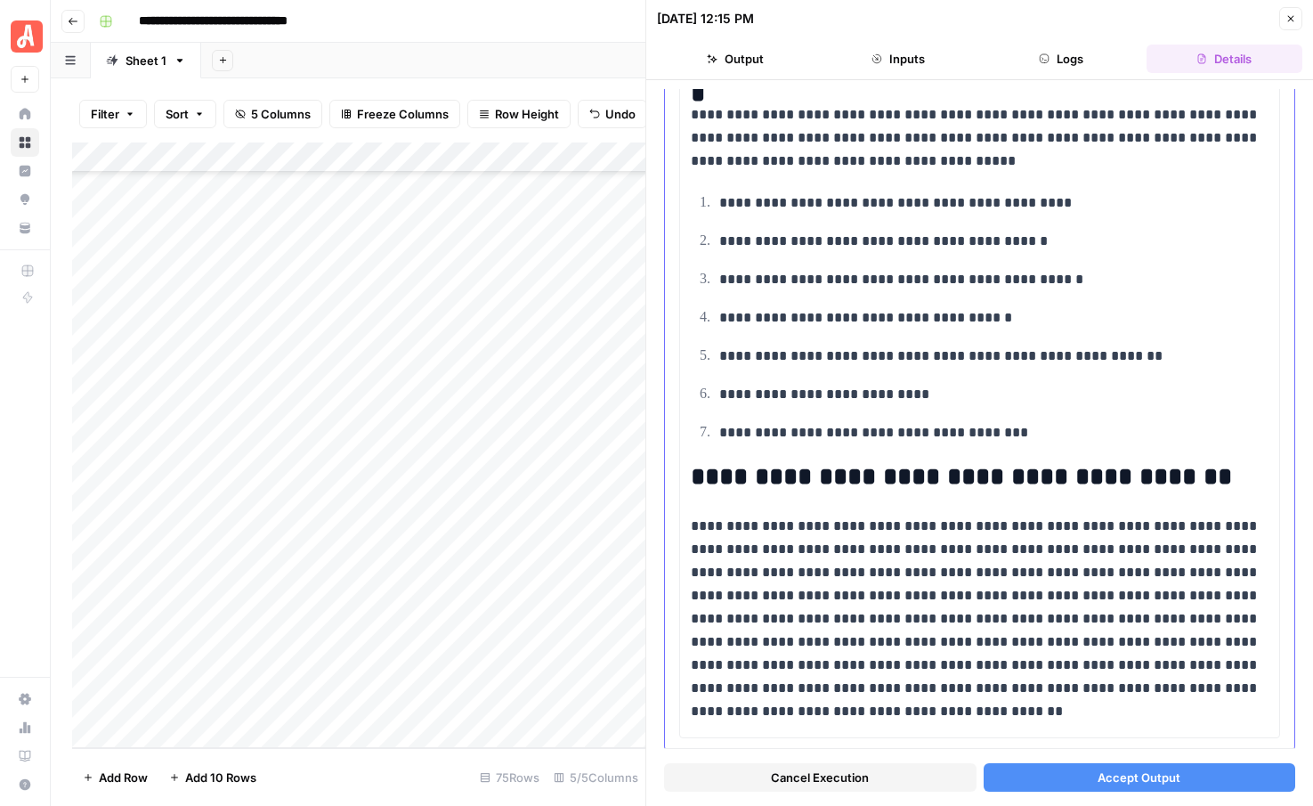
scroll to position [2020, 0]
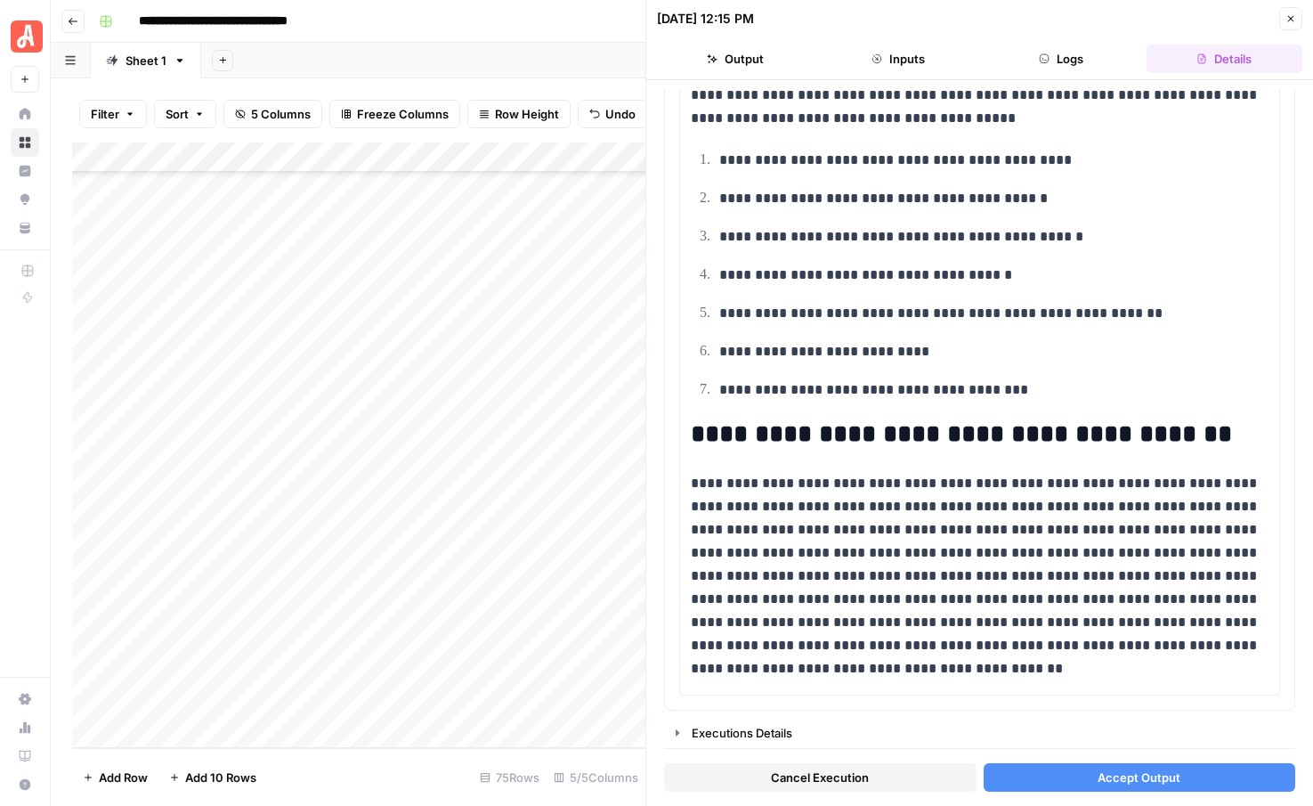
click at [1291, 15] on icon "button" at bounding box center [1290, 18] width 11 height 11
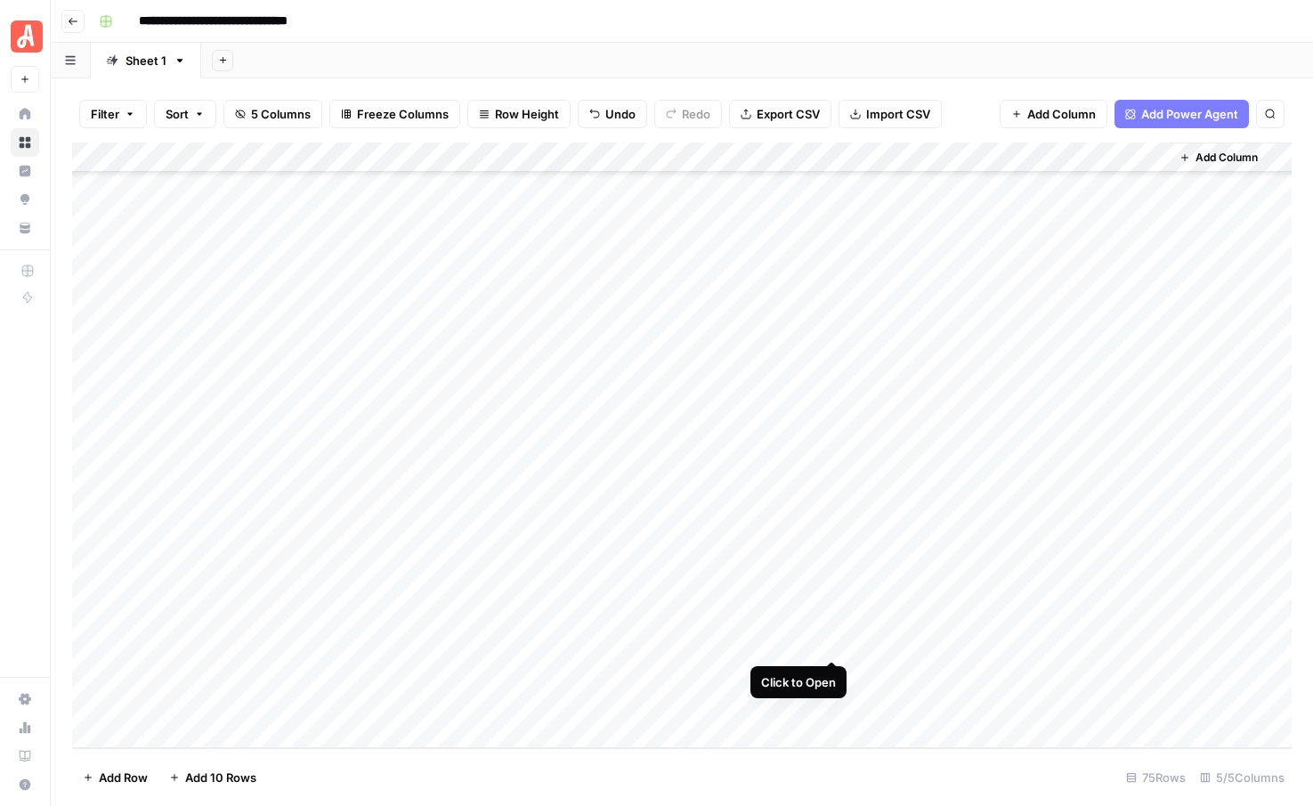
click at [825, 644] on div "Add Column" at bounding box center [682, 444] width 1220 height 605
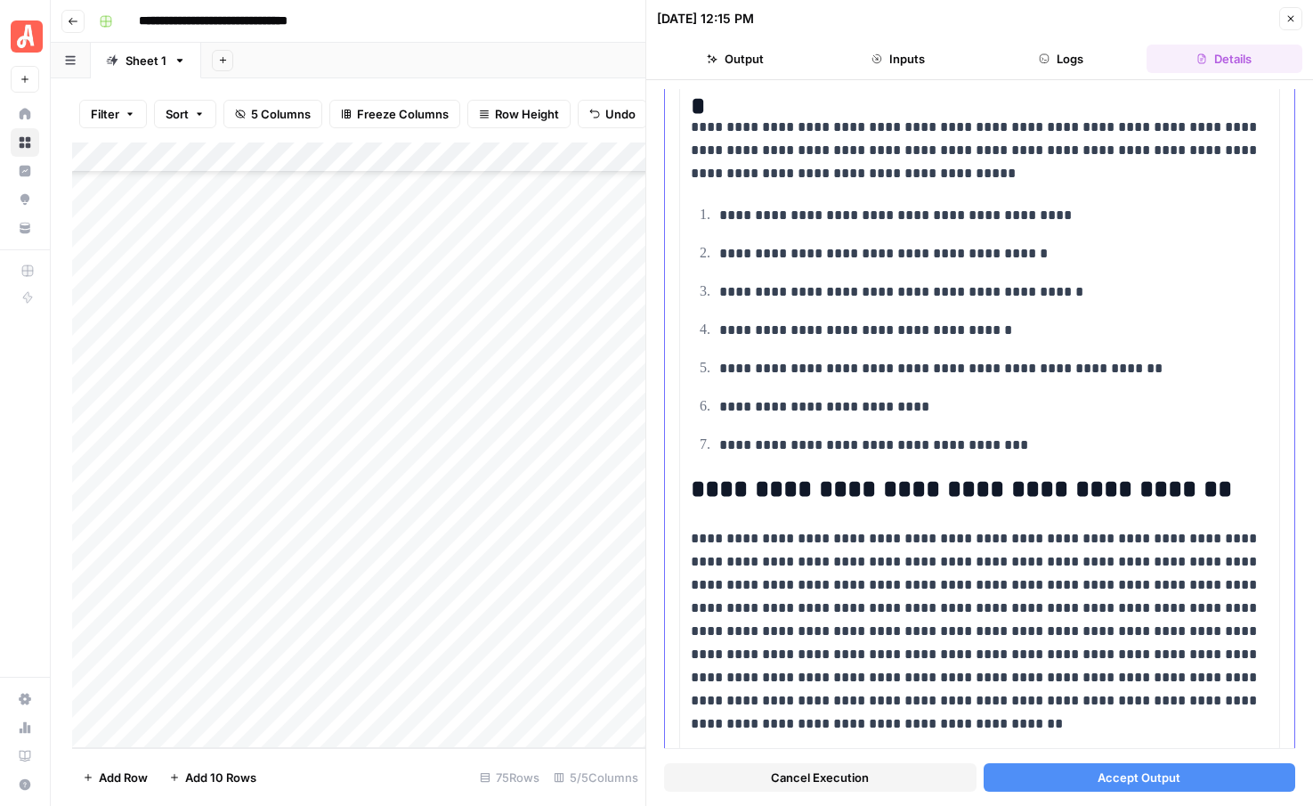
scroll to position [2020, 0]
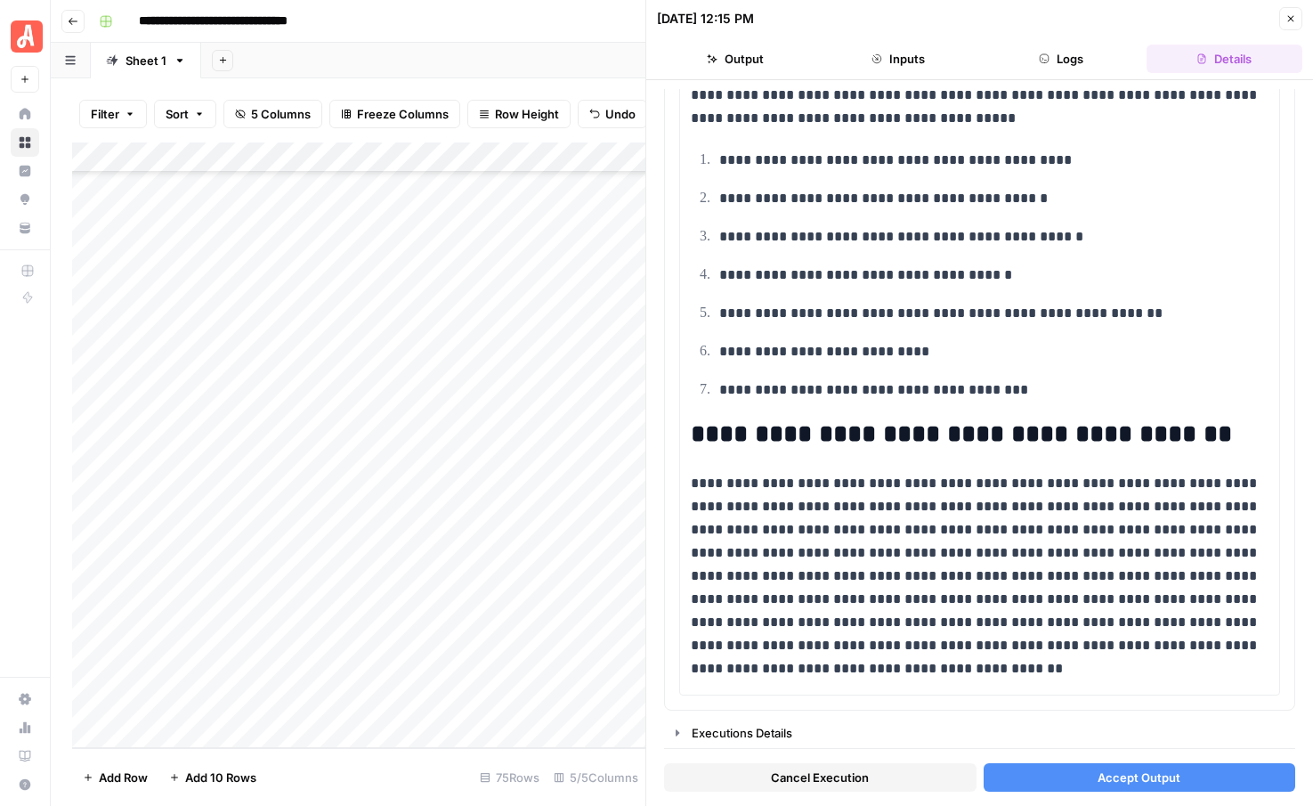
click at [1099, 780] on span "Accept Output" at bounding box center [1139, 777] width 83 height 18
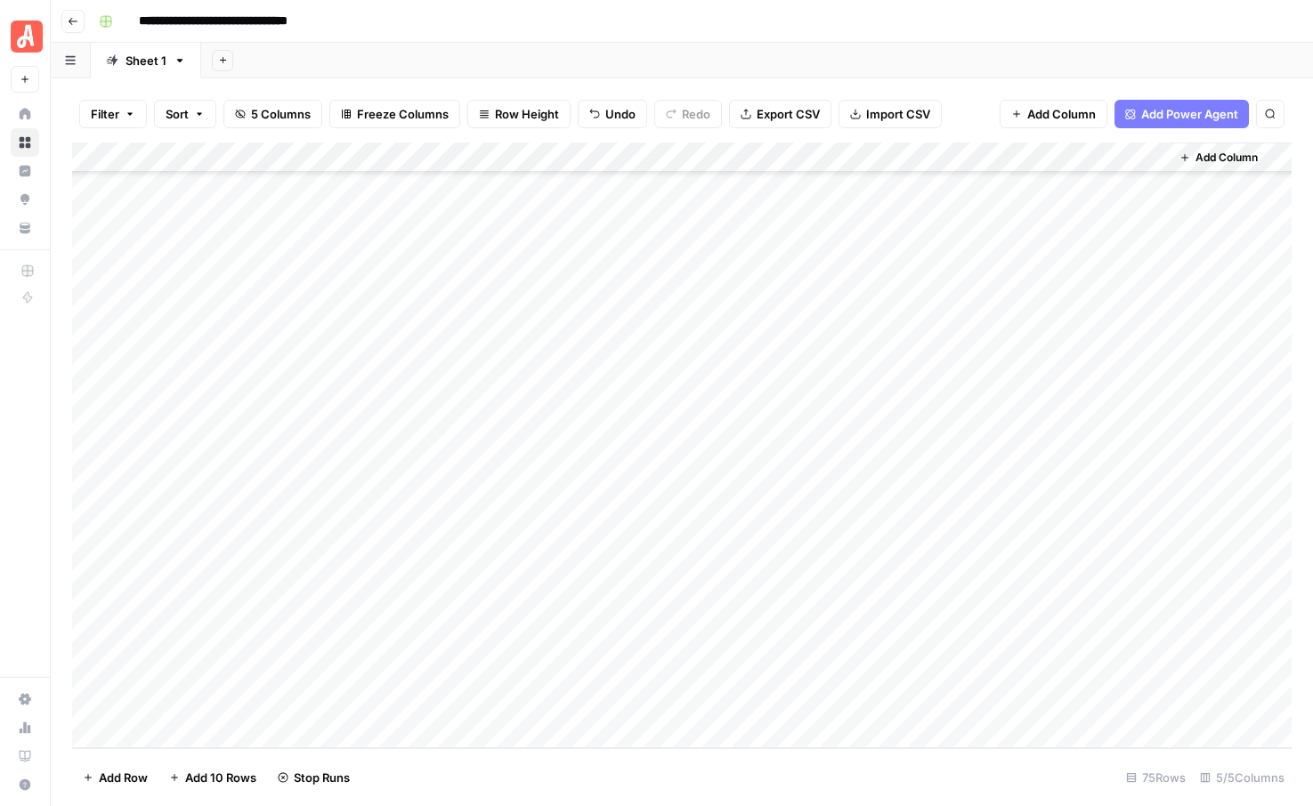
click at [780, 611] on div "Add Column" at bounding box center [682, 444] width 1220 height 605
click at [831, 674] on div "Add Column" at bounding box center [682, 444] width 1220 height 605
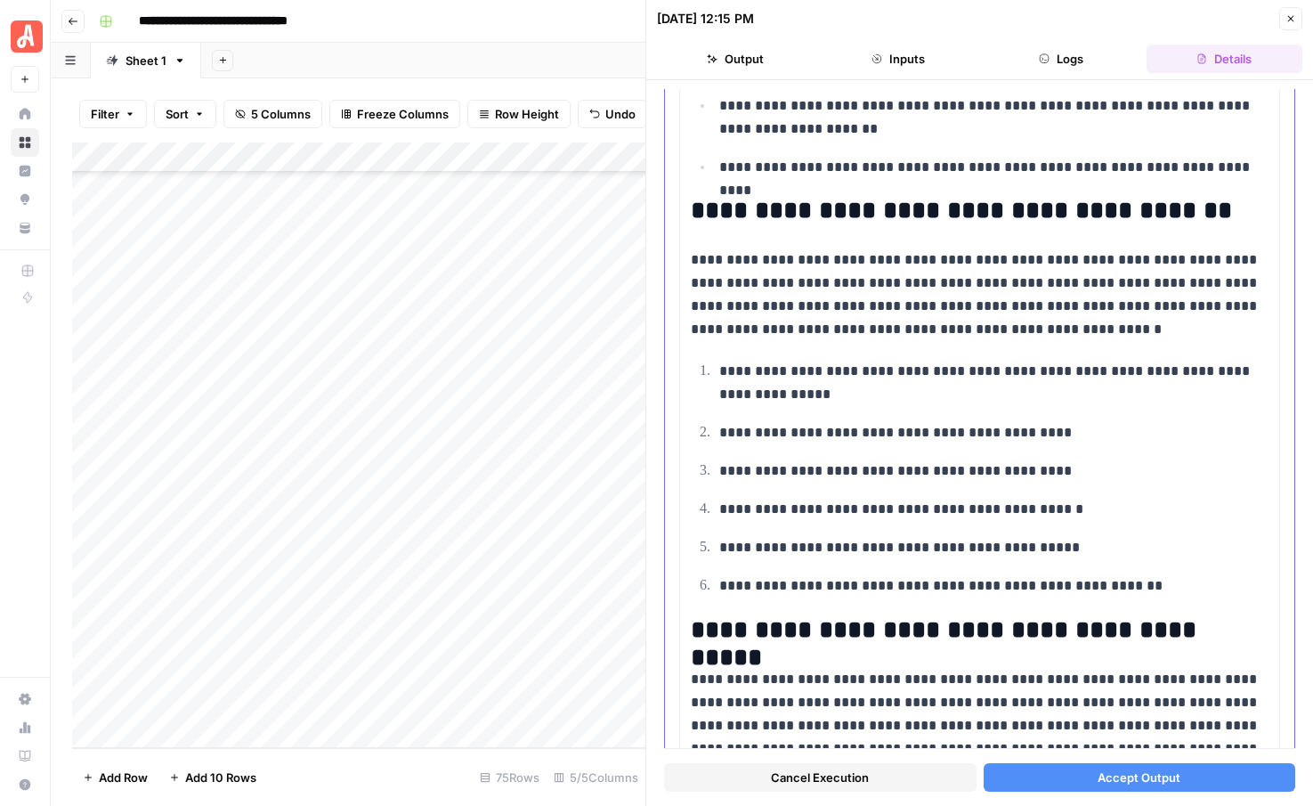
scroll to position [2320, 0]
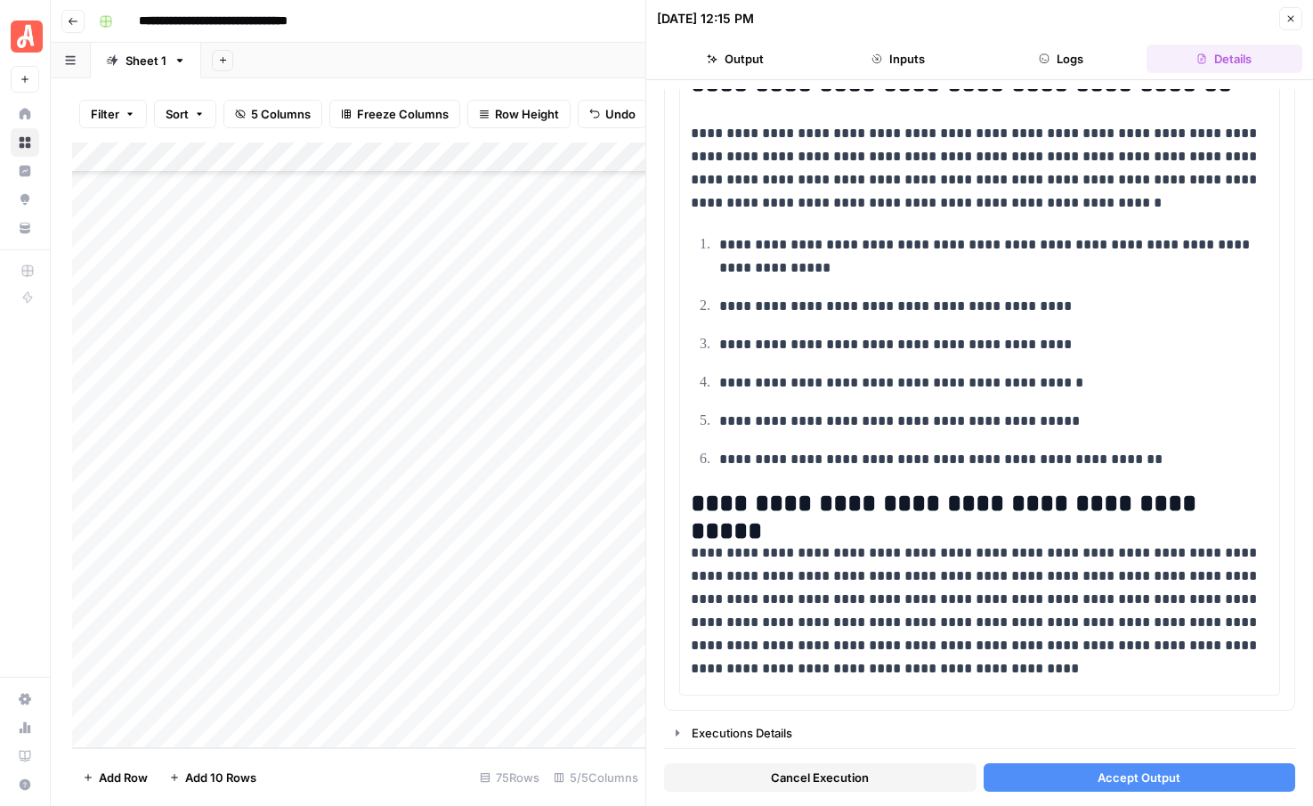
click at [1292, 26] on button "Close" at bounding box center [1290, 18] width 23 height 23
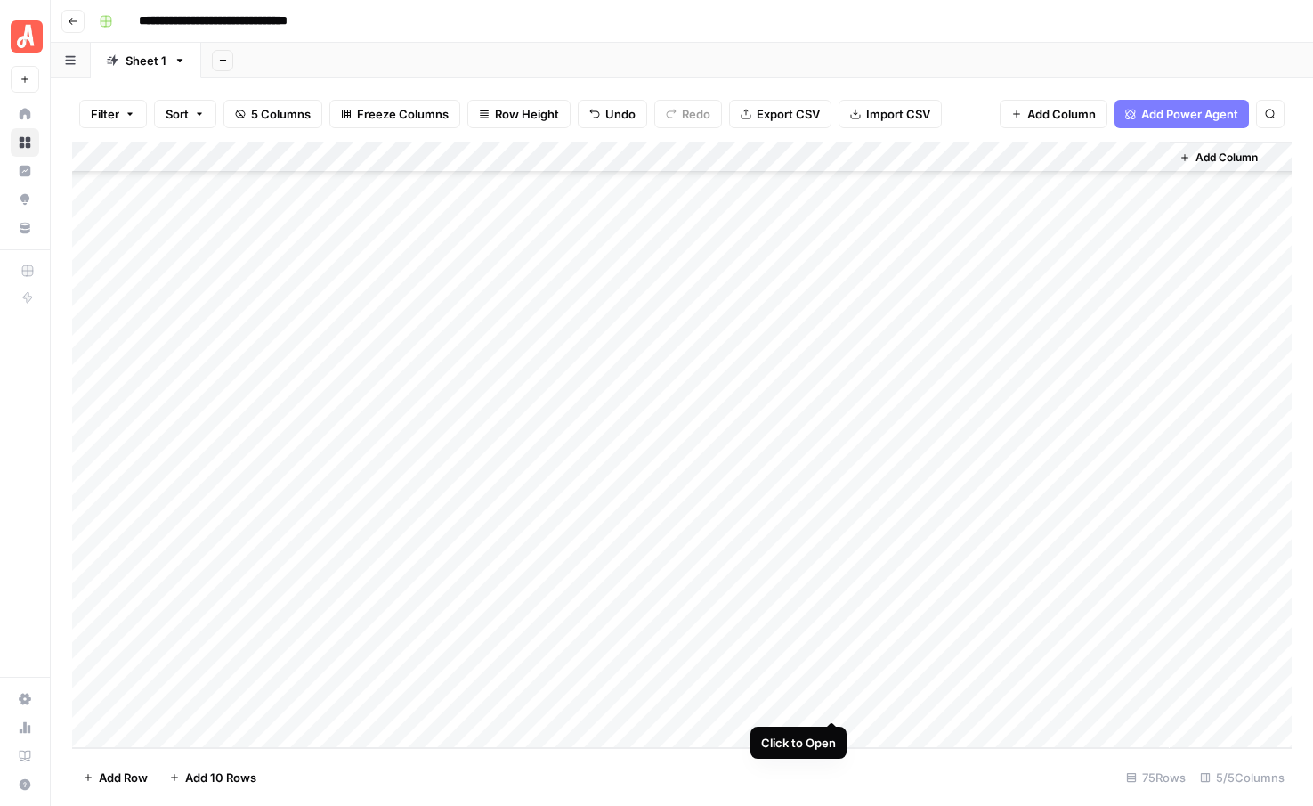
click at [826, 701] on div "Add Column" at bounding box center [682, 444] width 1220 height 605
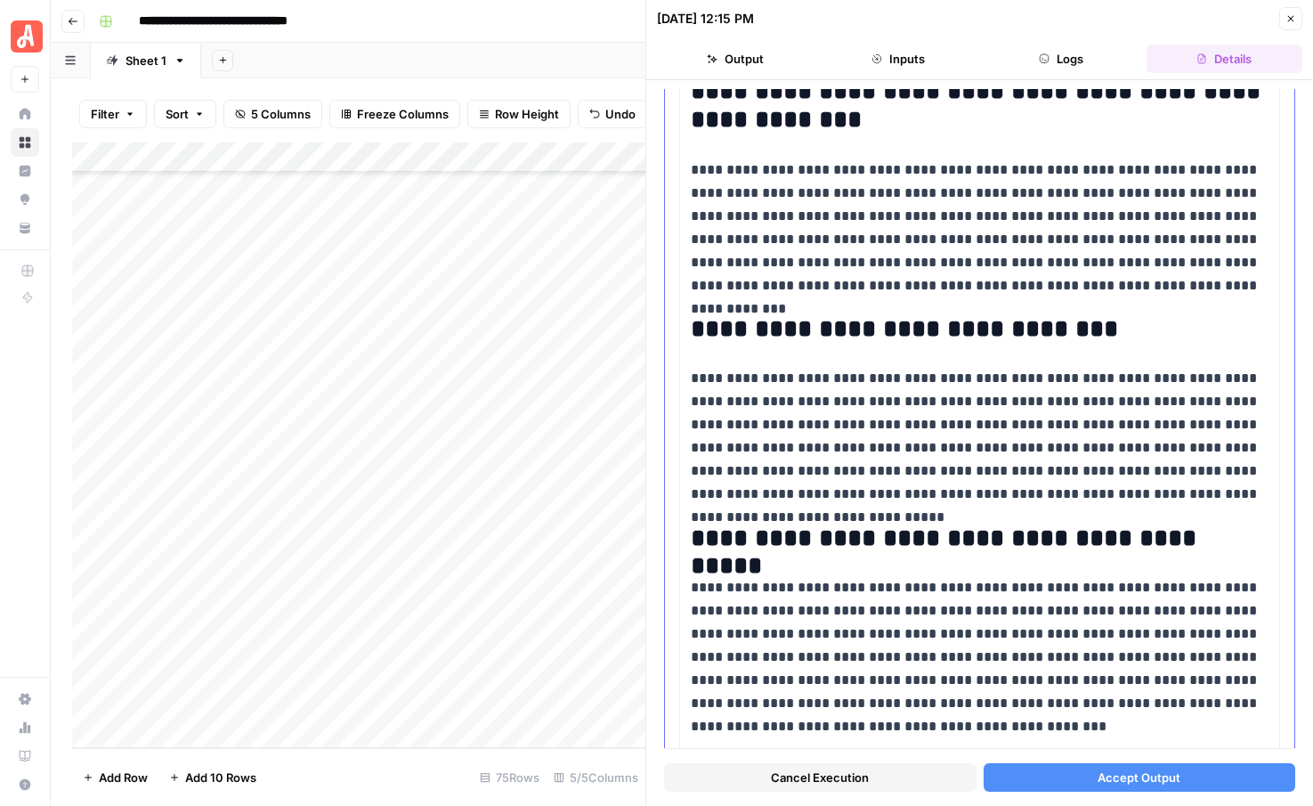
scroll to position [1869, 0]
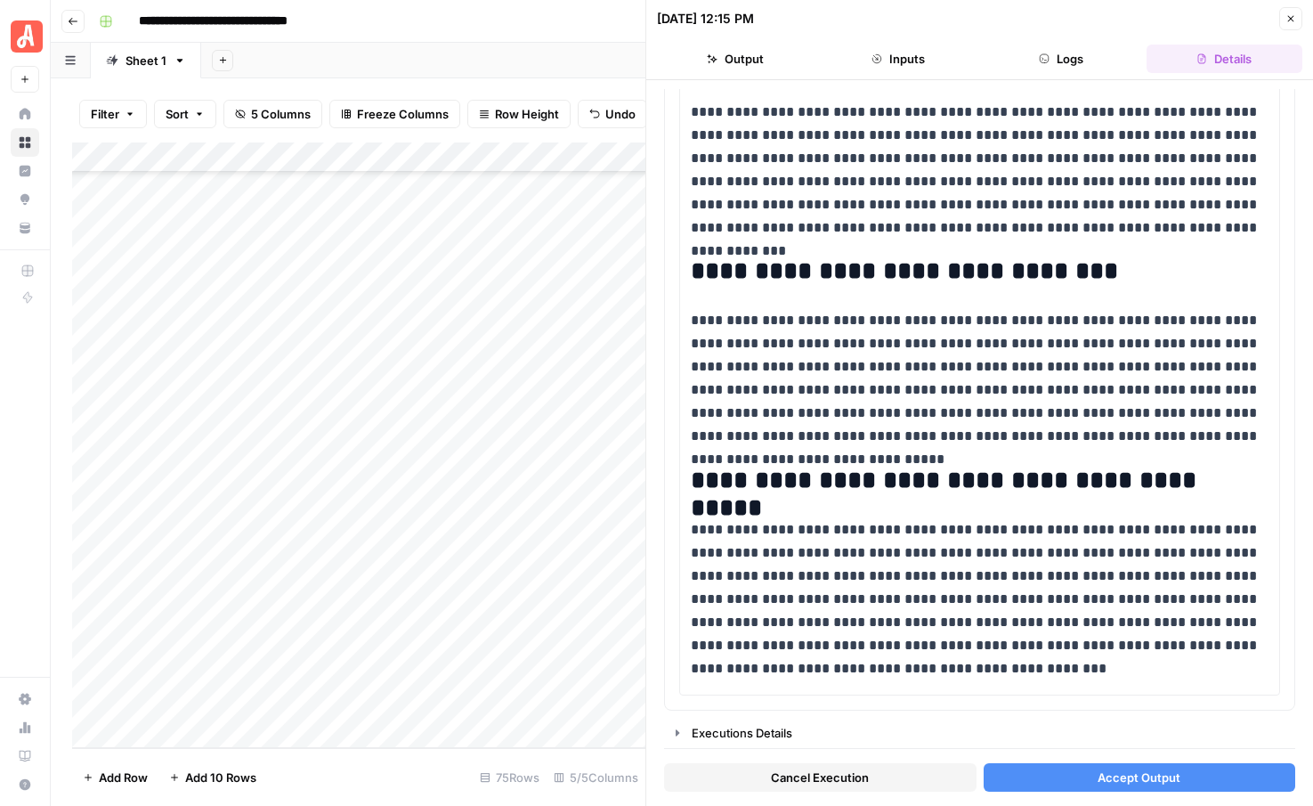
click at [1285, 19] on icon "button" at bounding box center [1290, 18] width 11 height 11
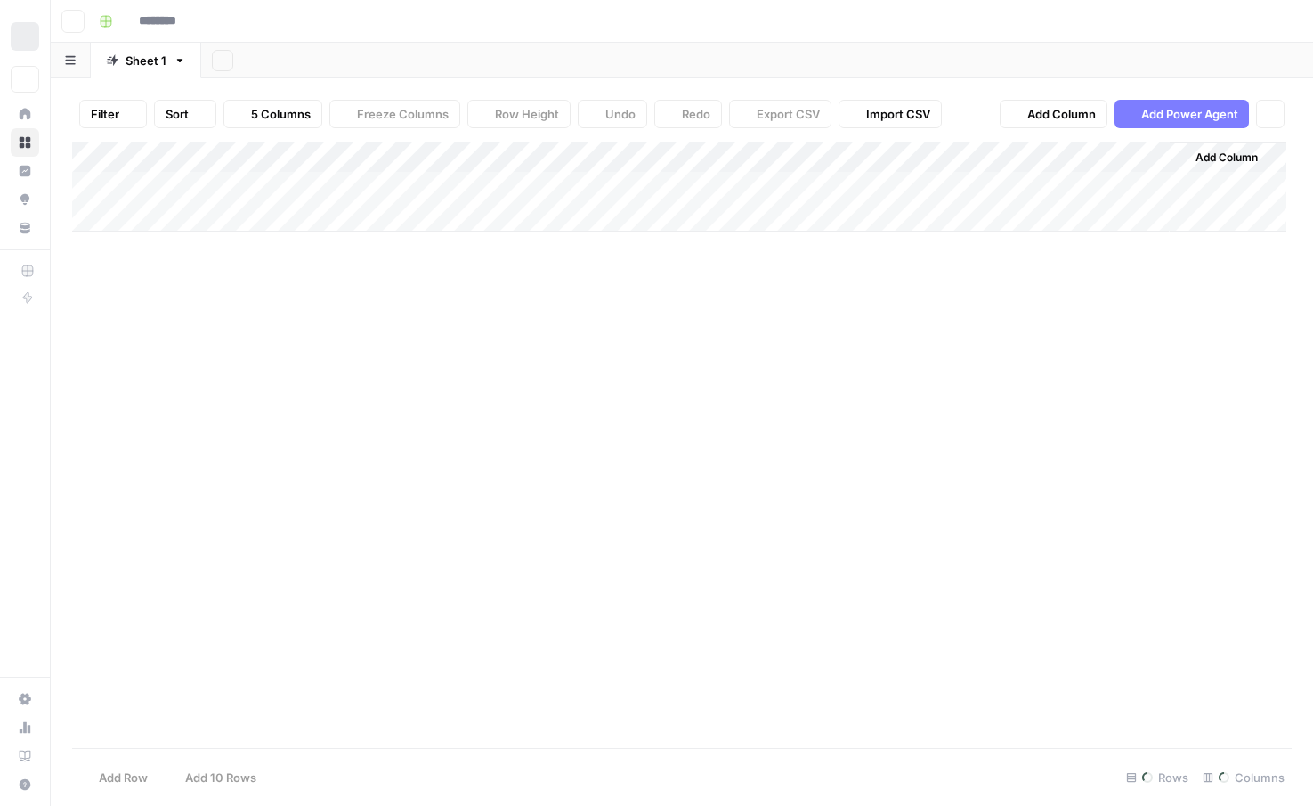
type input "**********"
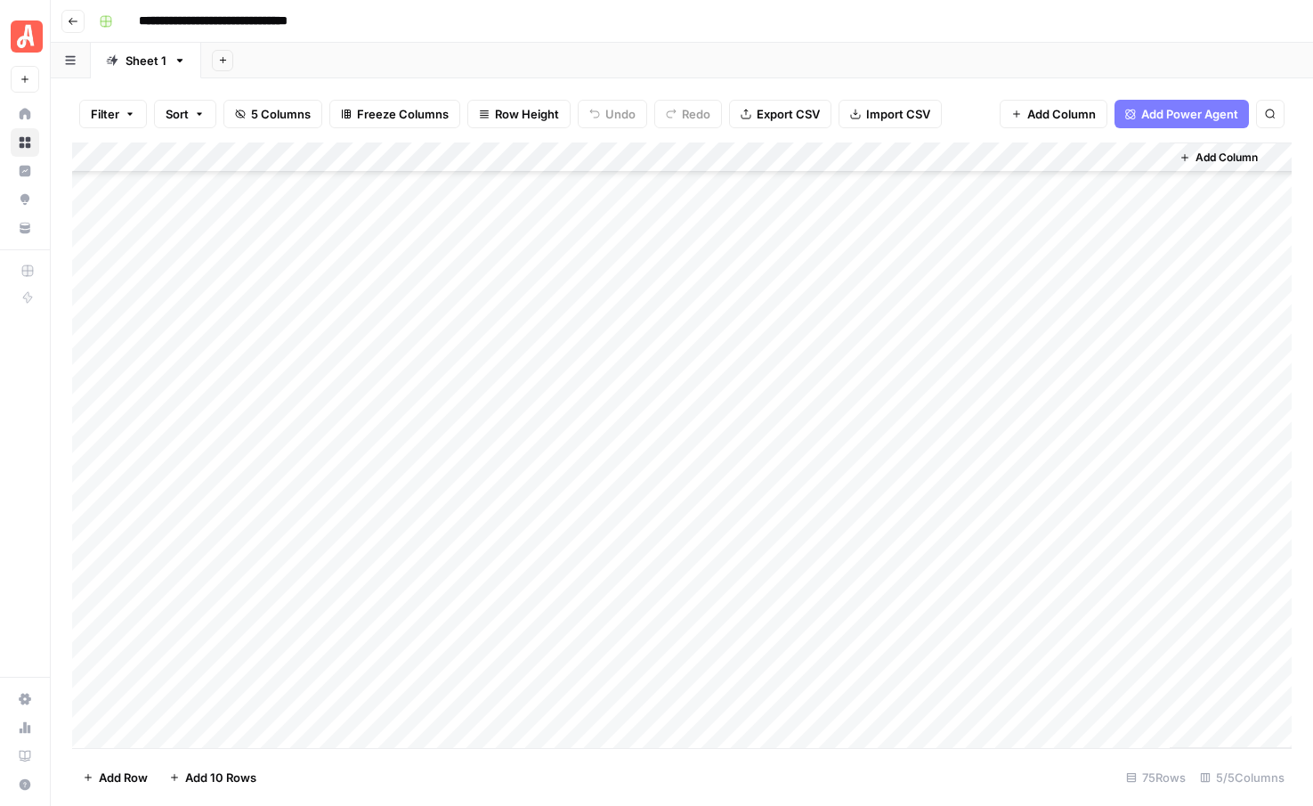
scroll to position [1723, 0]
click at [831, 576] on div "Add Column" at bounding box center [682, 444] width 1220 height 605
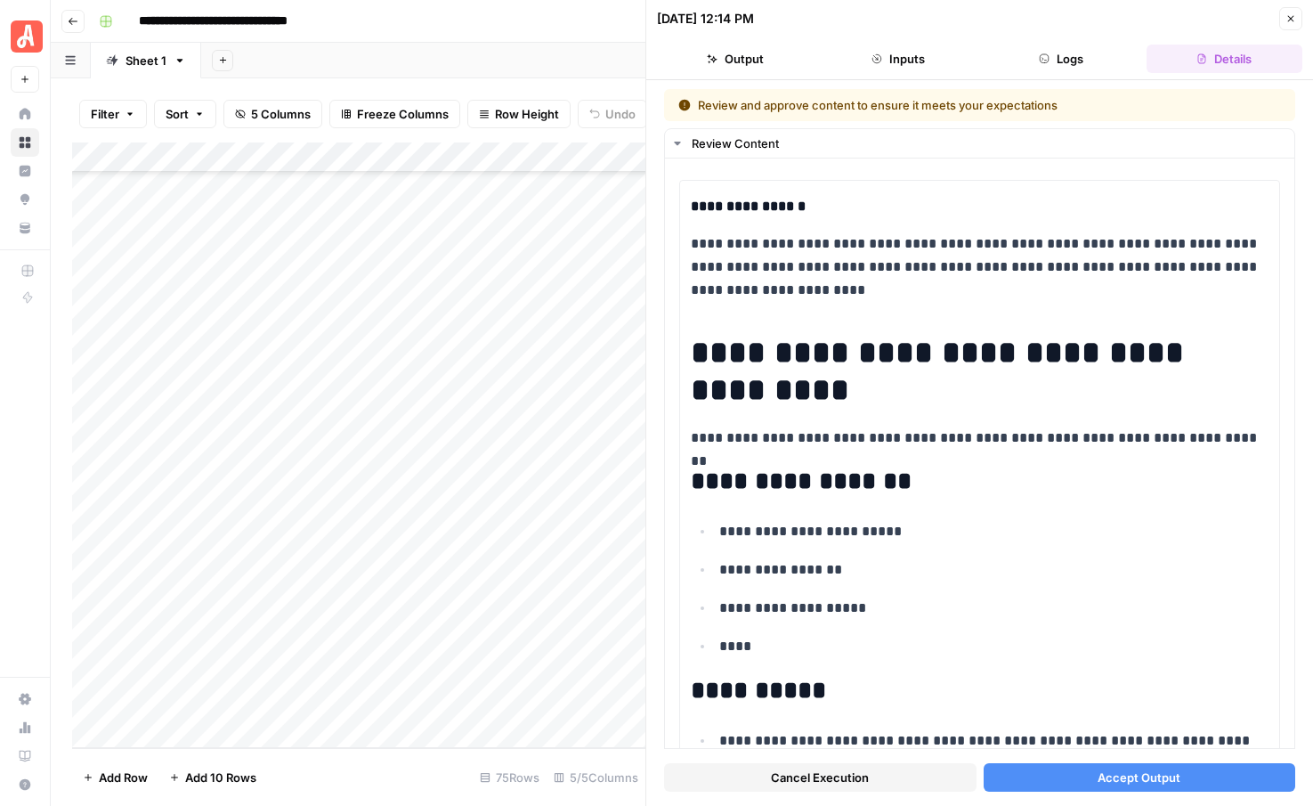
click at [775, 778] on span "Cancel Execution" at bounding box center [820, 777] width 98 height 18
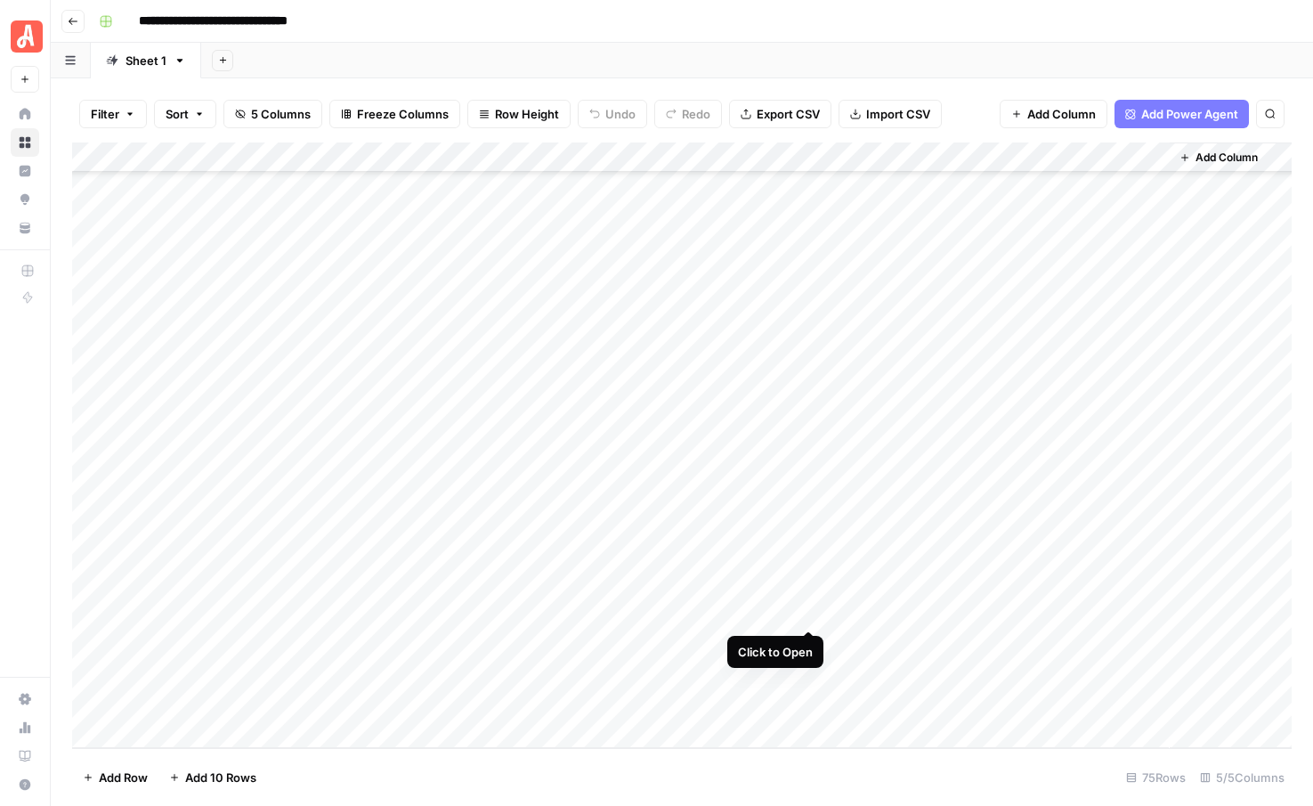
click at [809, 611] on div "Add Column" at bounding box center [682, 444] width 1220 height 605
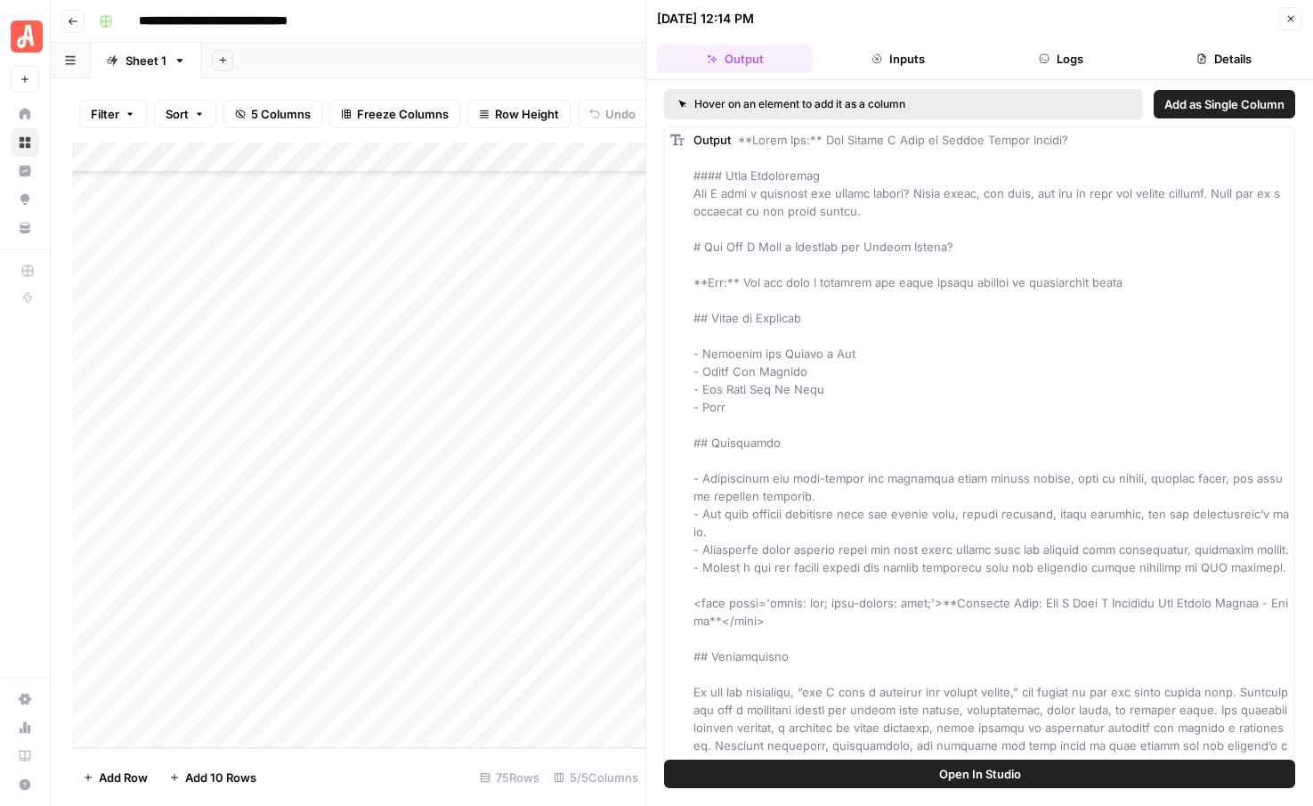
click at [1289, 14] on icon "button" at bounding box center [1290, 18] width 11 height 11
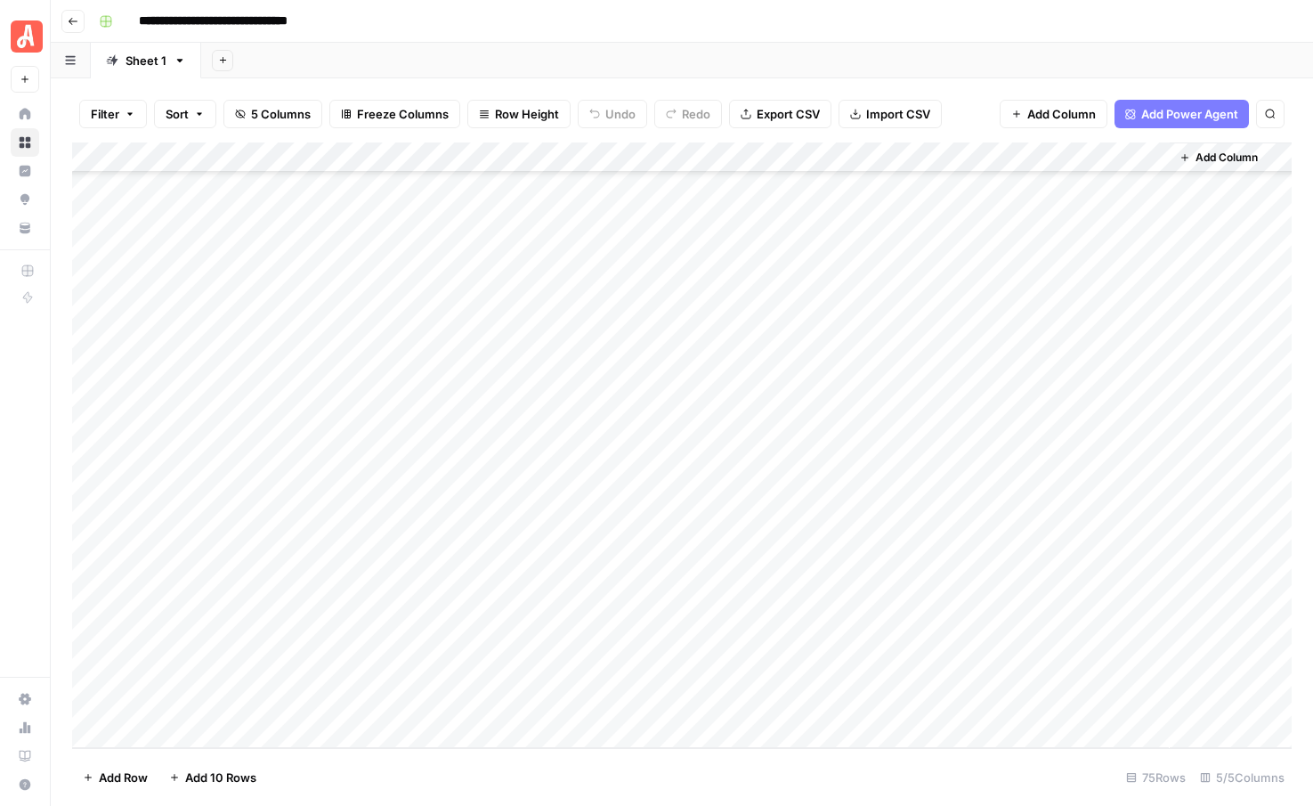
click at [831, 673] on div "Add Column" at bounding box center [682, 444] width 1220 height 605
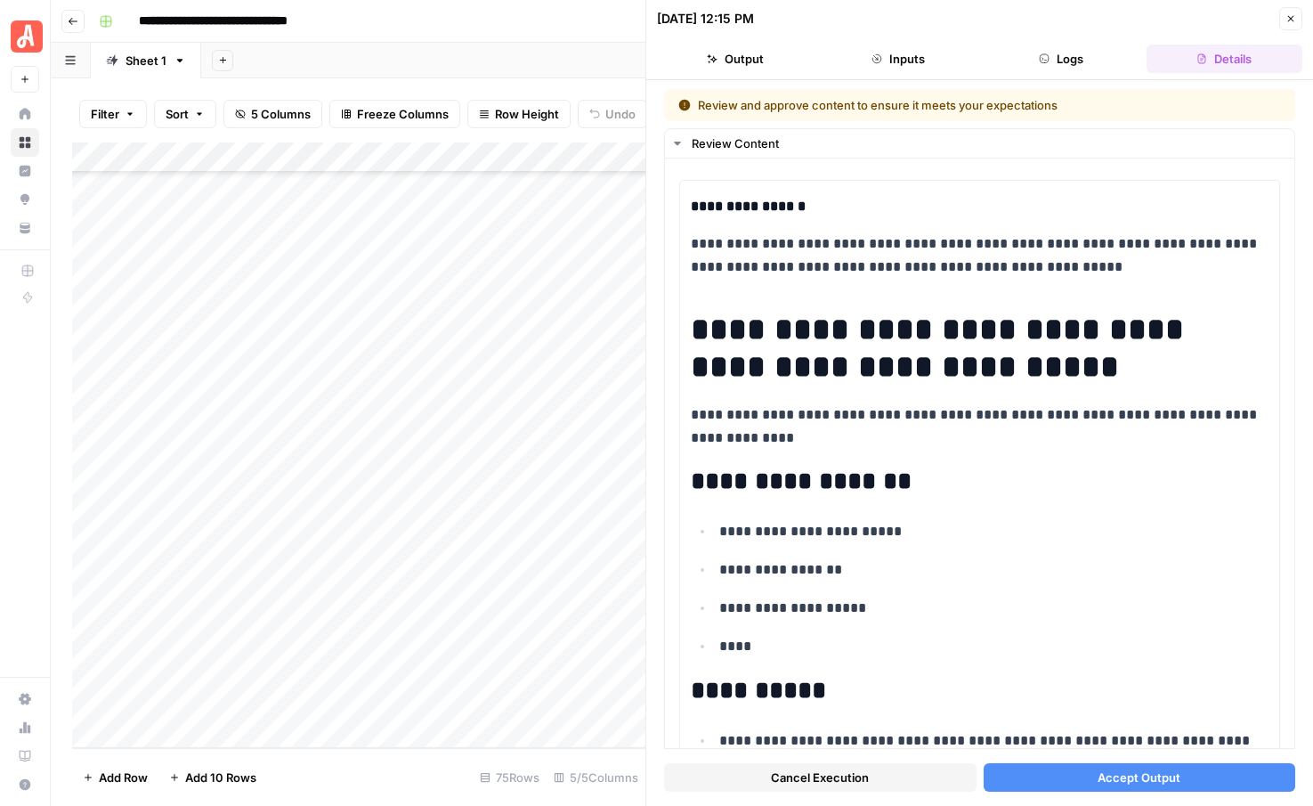
click at [843, 771] on span "Cancel Execution" at bounding box center [820, 777] width 98 height 18
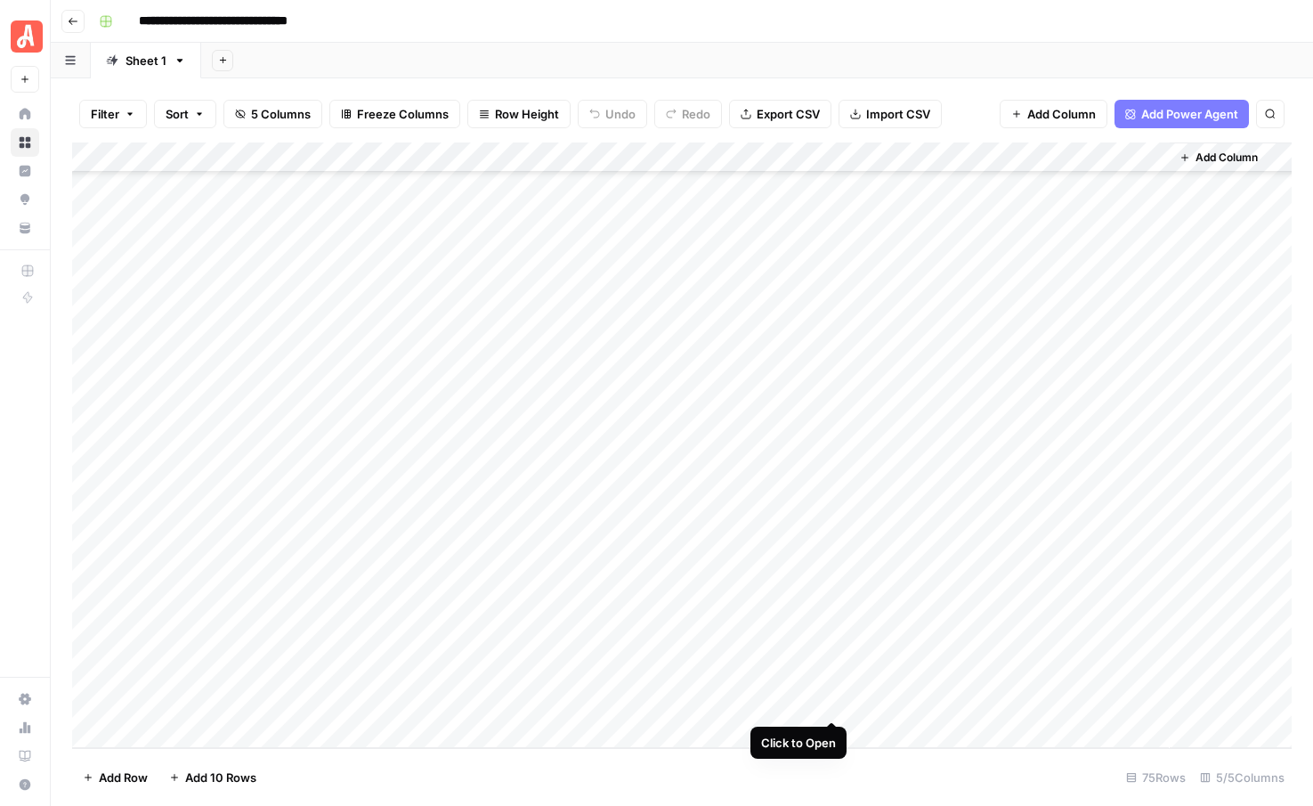
click at [831, 701] on div "Add Column" at bounding box center [682, 444] width 1220 height 605
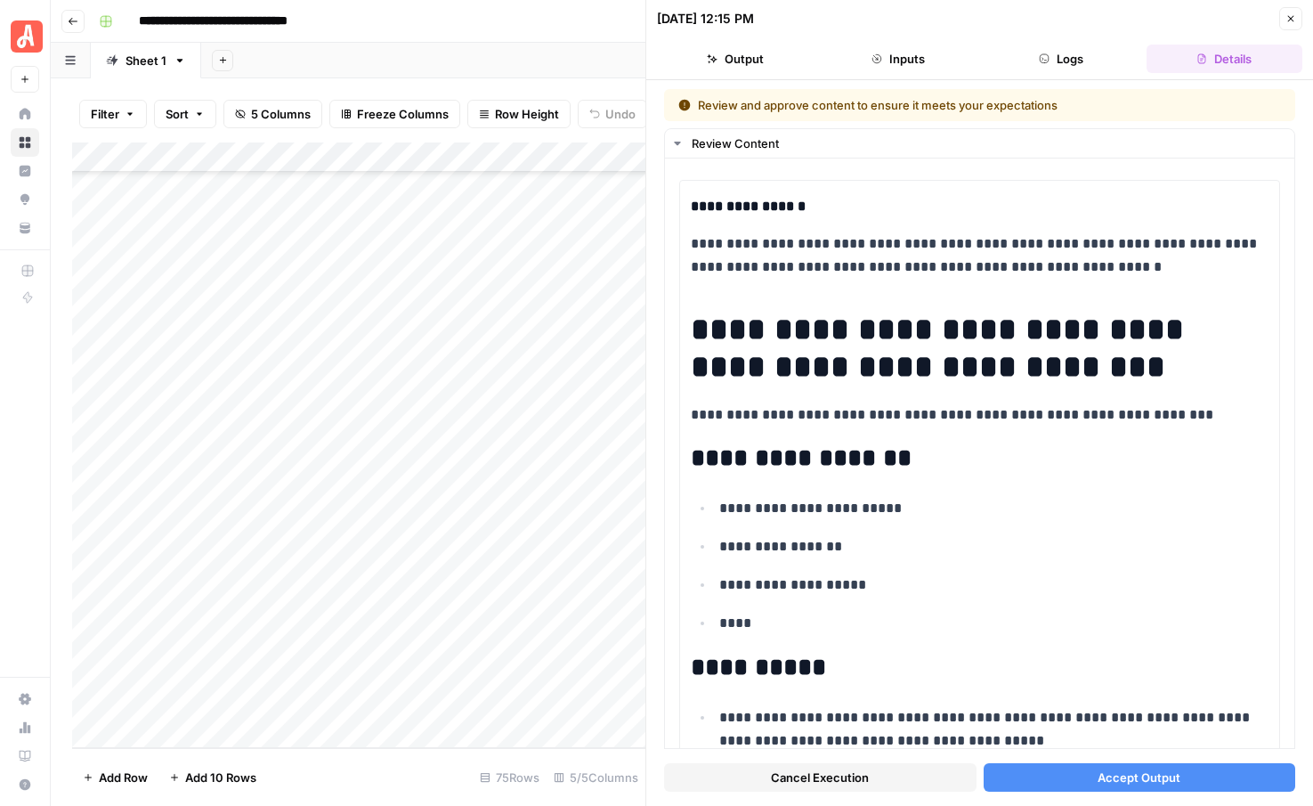
click at [769, 781] on button "Cancel Execution" at bounding box center [820, 777] width 312 height 28
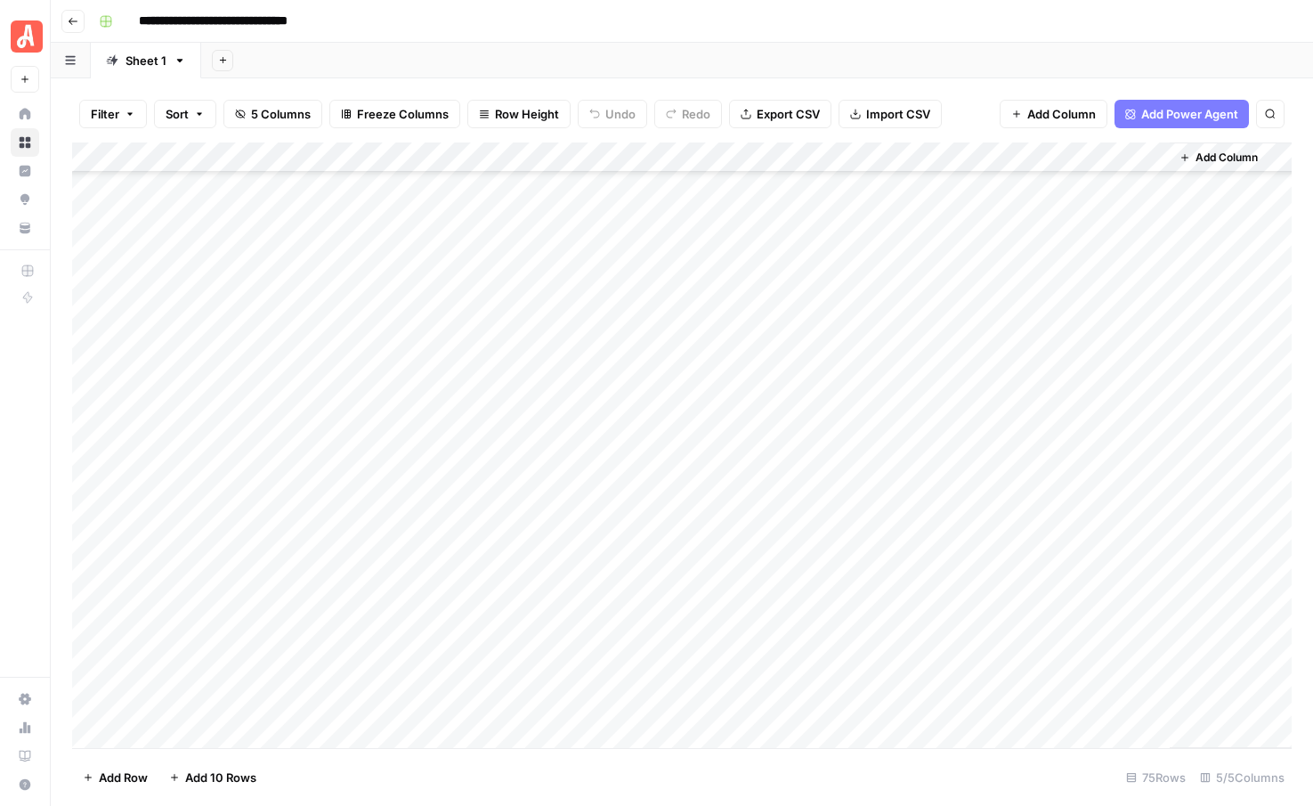
scroll to position [1723, 0]
click at [834, 580] on div "Add Column" at bounding box center [682, 444] width 1220 height 605
click at [831, 670] on div "Add Column" at bounding box center [682, 444] width 1220 height 605
click at [831, 705] on div "Add Column" at bounding box center [682, 444] width 1220 height 605
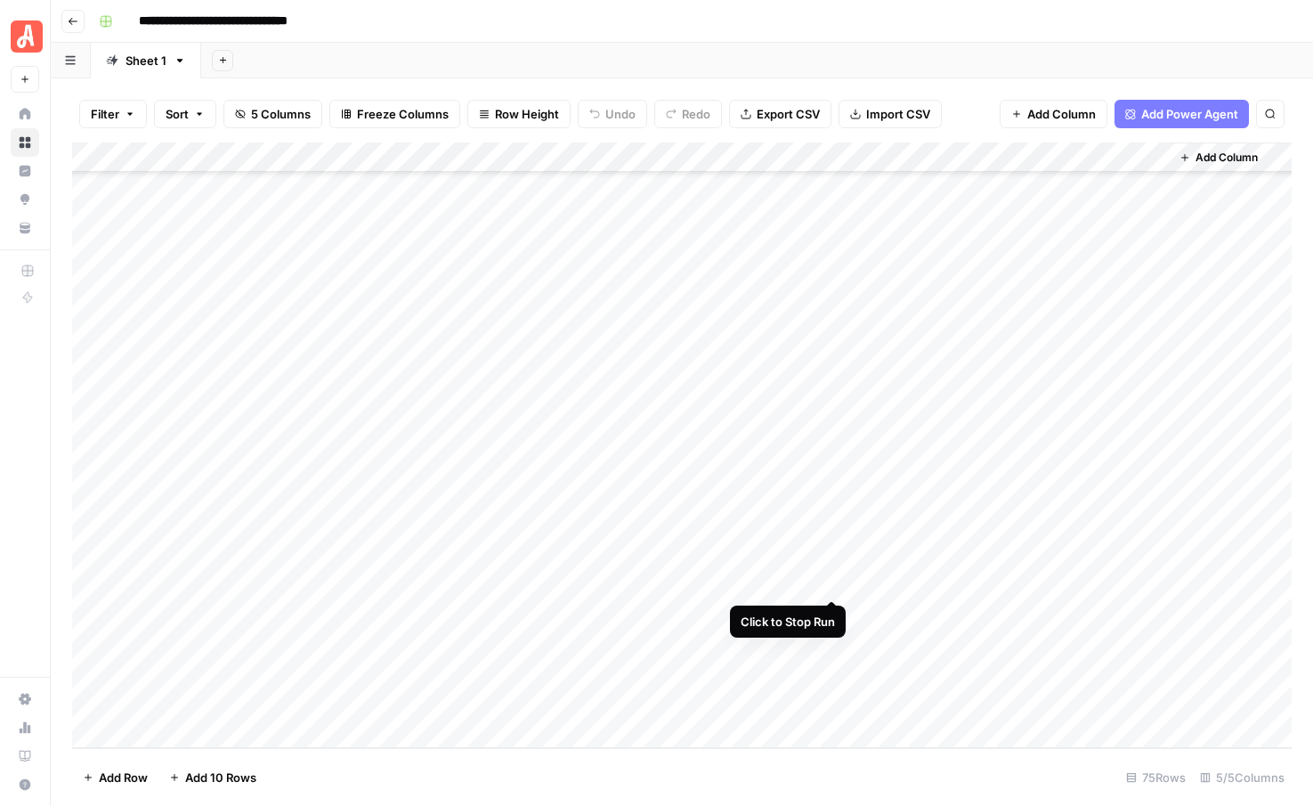
click at [832, 581] on div "Add Column" at bounding box center [682, 444] width 1220 height 605
click at [831, 678] on div "Add Column" at bounding box center [682, 444] width 1220 height 605
click at [831, 699] on div "Add Column" at bounding box center [682, 444] width 1220 height 605
click at [831, 578] on div "Add Column" at bounding box center [682, 444] width 1220 height 605
click at [830, 675] on div "Add Column" at bounding box center [682, 444] width 1220 height 605
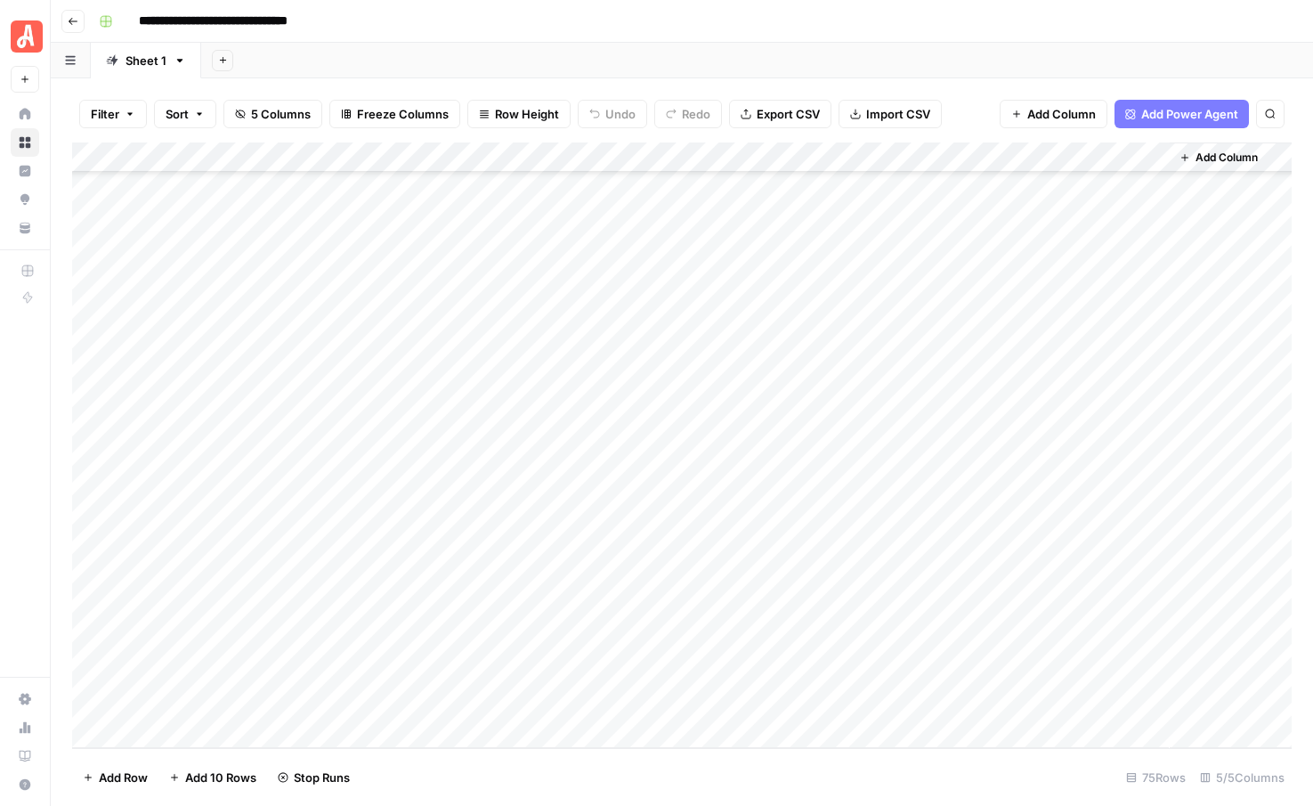
click at [832, 701] on div "Add Column" at bounding box center [682, 444] width 1220 height 605
click at [828, 580] on div "Add Column" at bounding box center [682, 444] width 1220 height 605
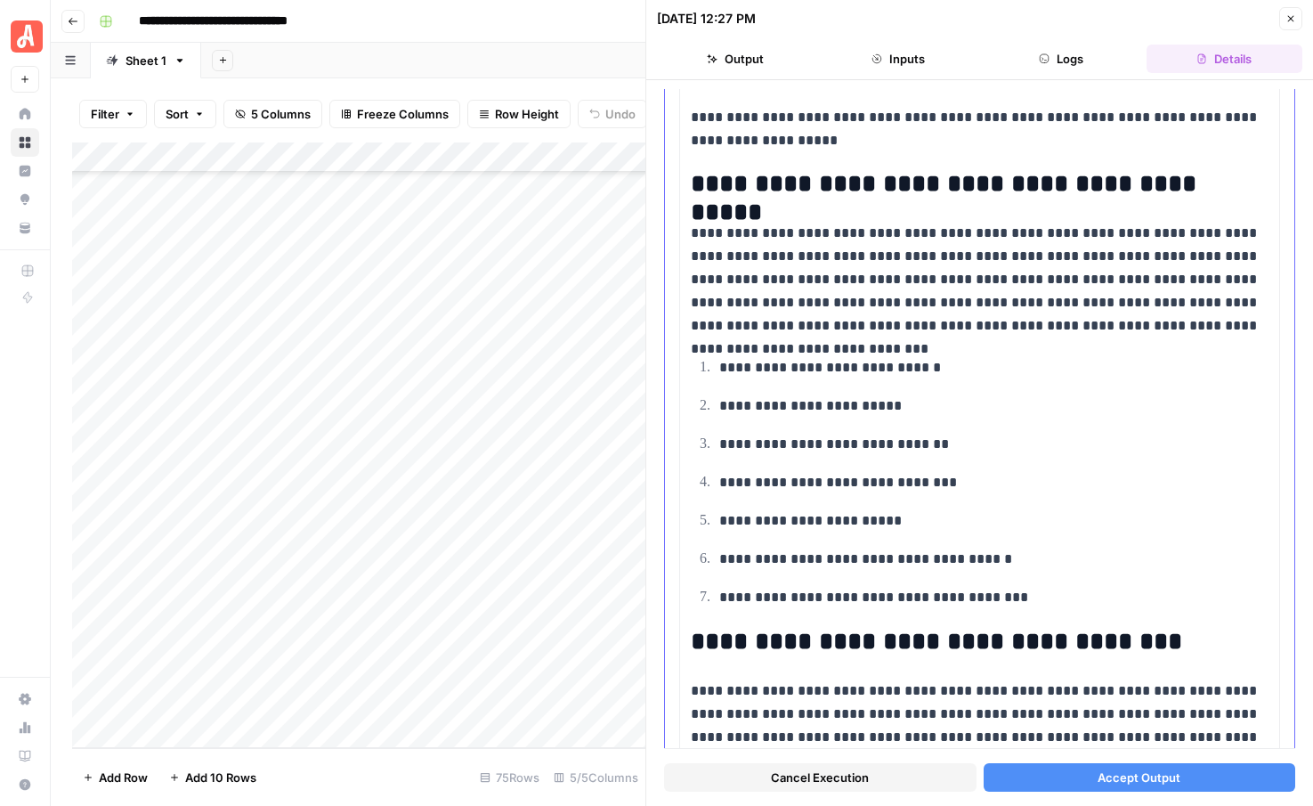
scroll to position [2164, 0]
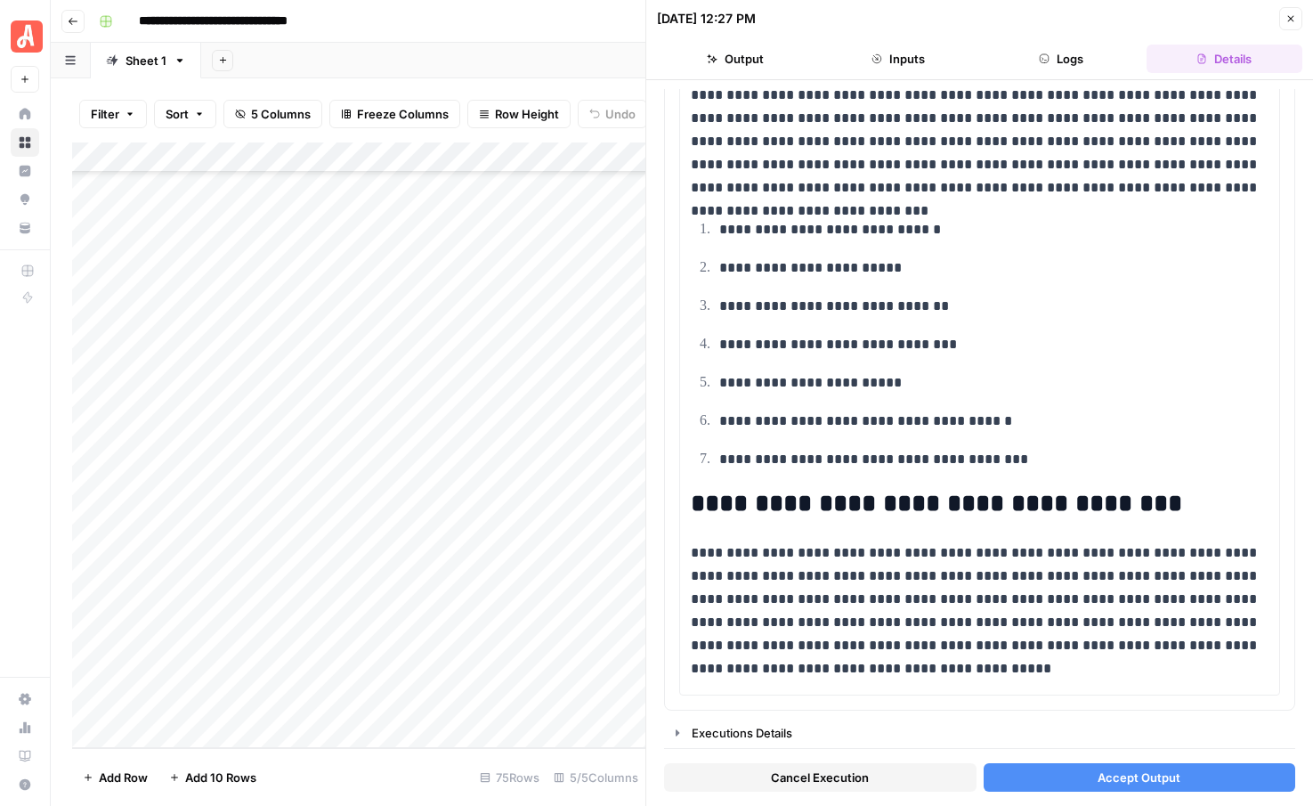
click at [1090, 771] on button "Accept Output" at bounding box center [1140, 777] width 312 height 28
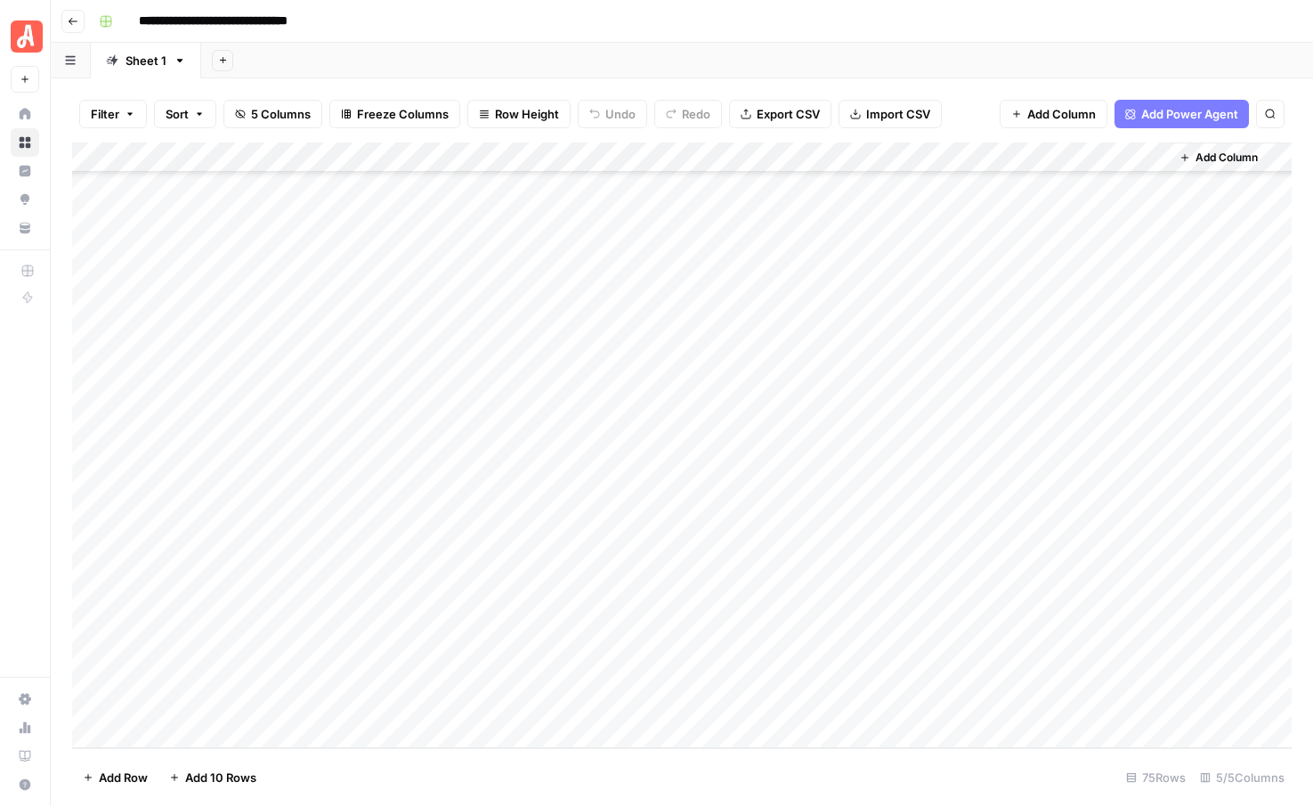
click at [942, 579] on div "Add Column" at bounding box center [682, 444] width 1220 height 605
click at [992, 579] on div "Add Column" at bounding box center [682, 444] width 1220 height 605
click at [831, 672] on div "Add Column" at bounding box center [682, 444] width 1220 height 605
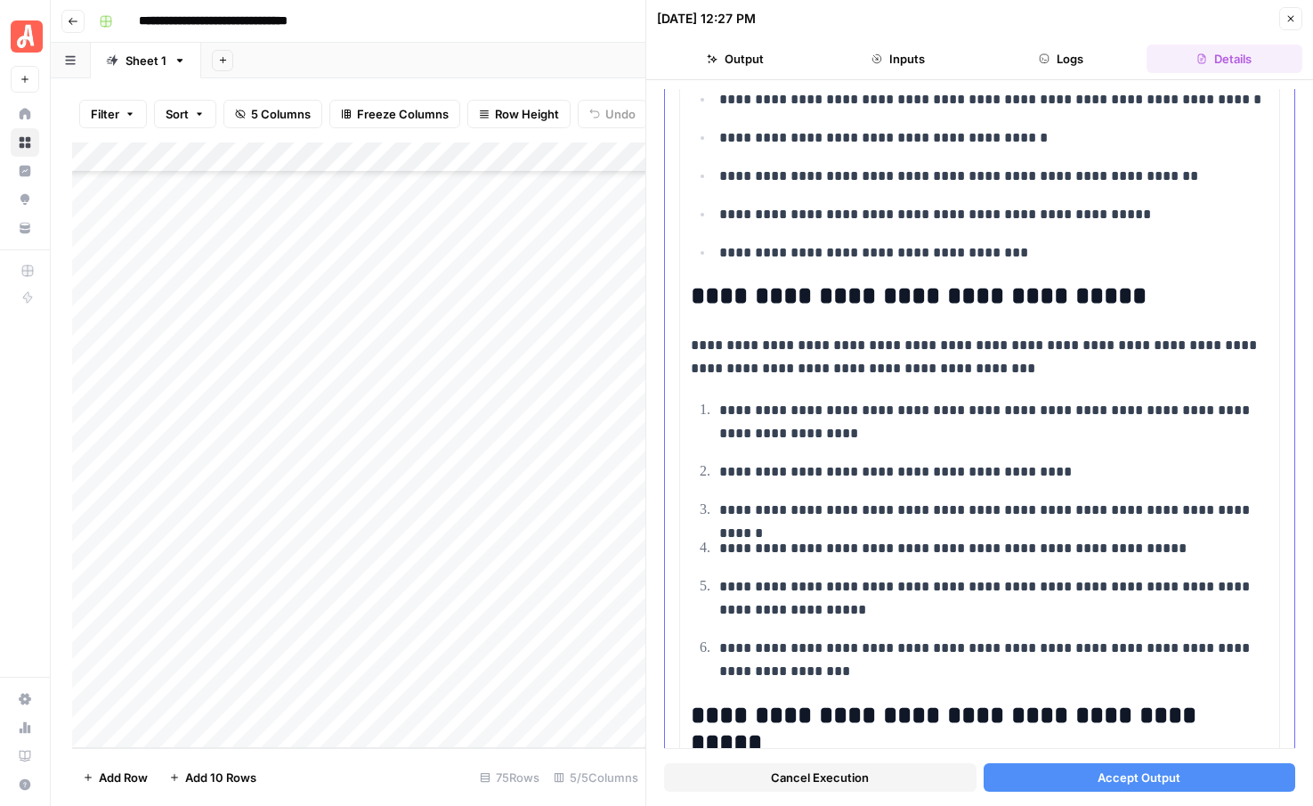
scroll to position [2190, 0]
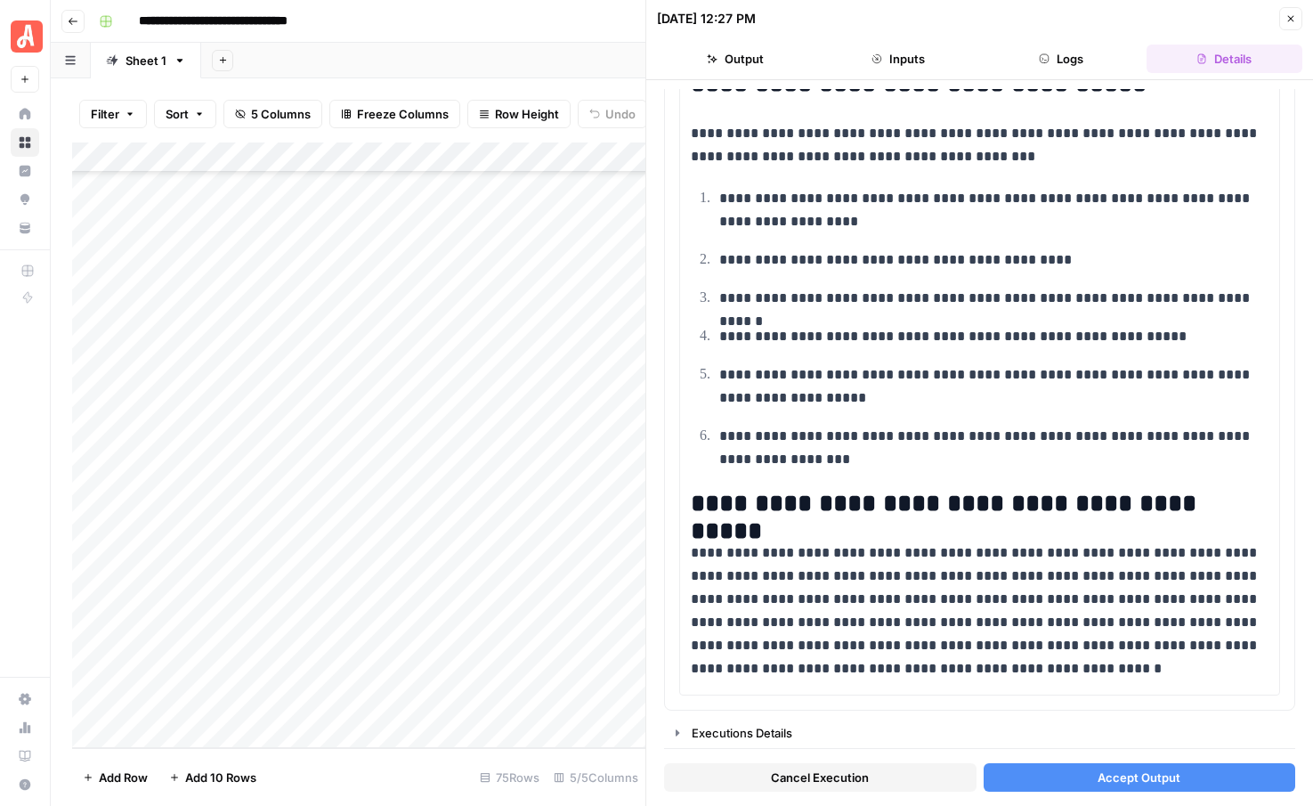
click at [1123, 781] on span "Accept Output" at bounding box center [1139, 777] width 83 height 18
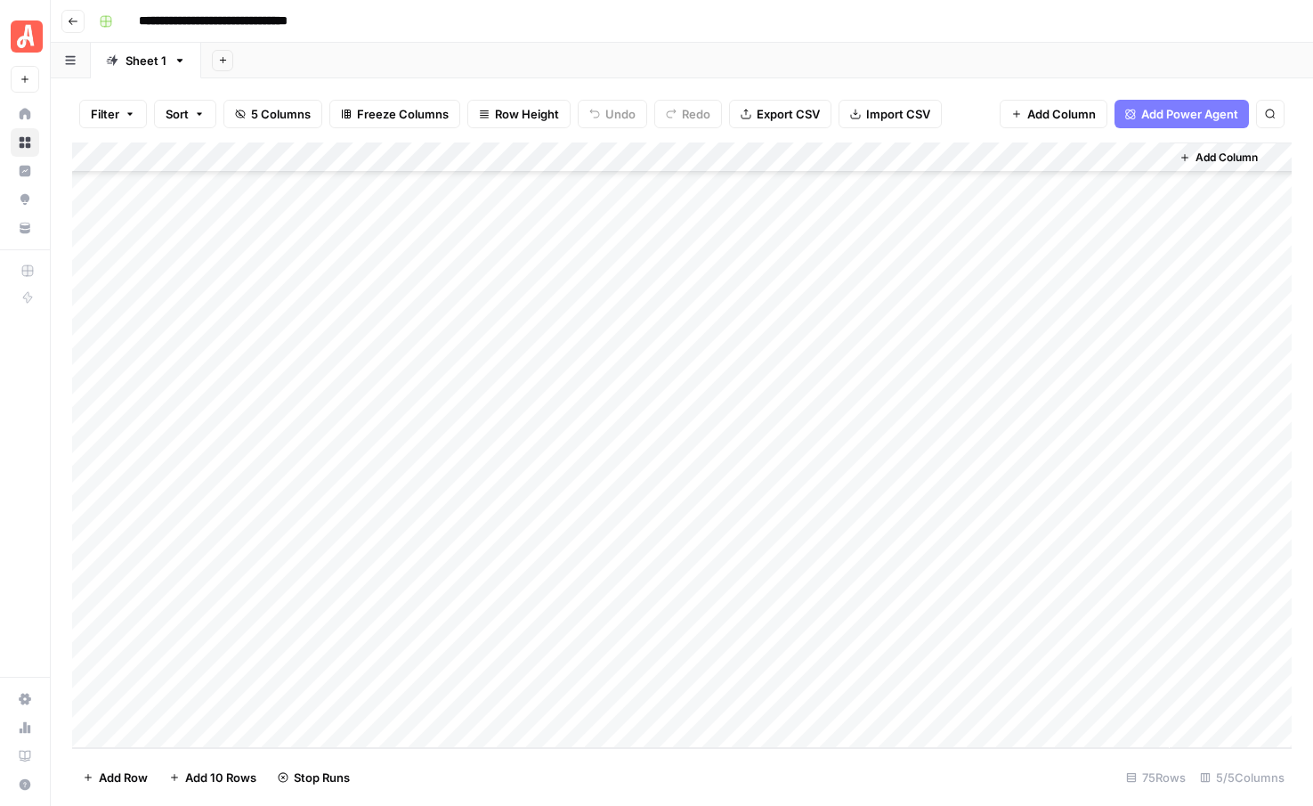
click at [832, 704] on div "Add Column" at bounding box center [682, 444] width 1220 height 605
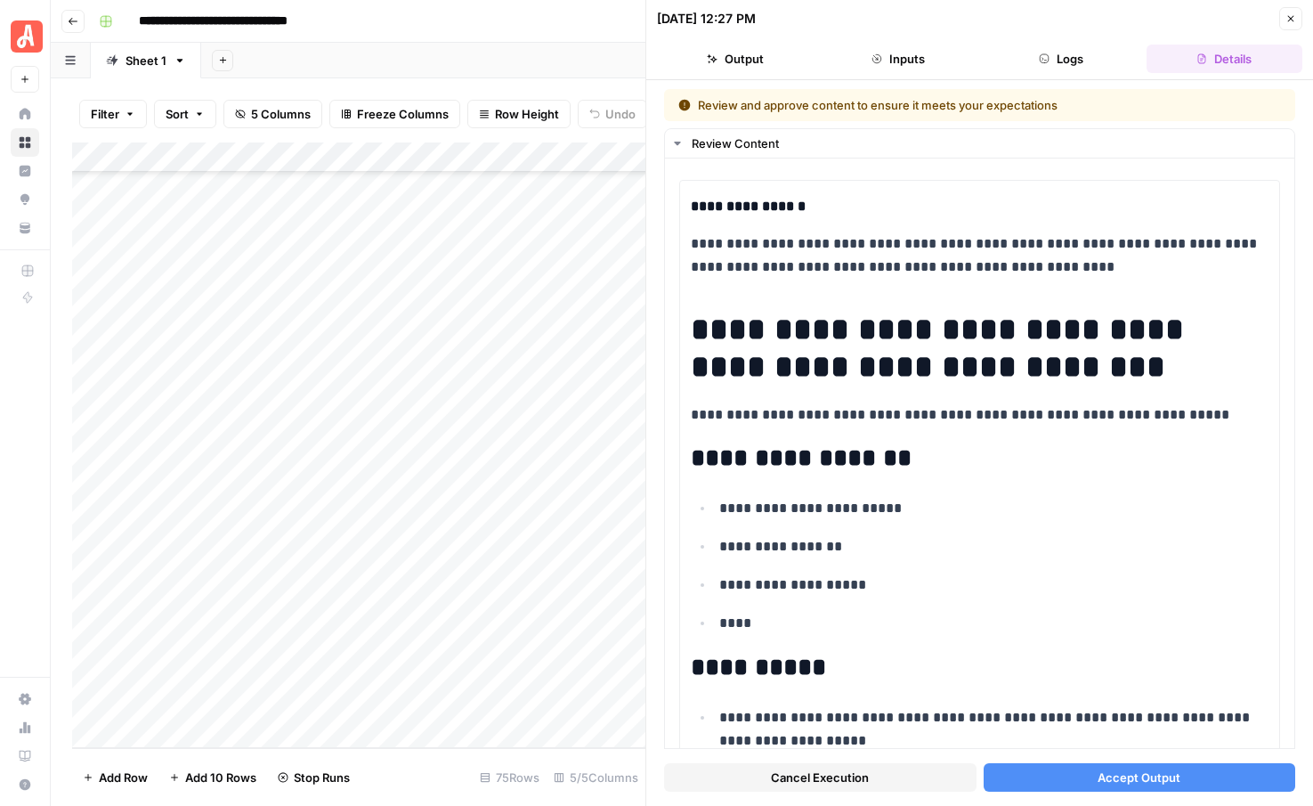
click at [1090, 768] on button "Accept Output" at bounding box center [1140, 777] width 312 height 28
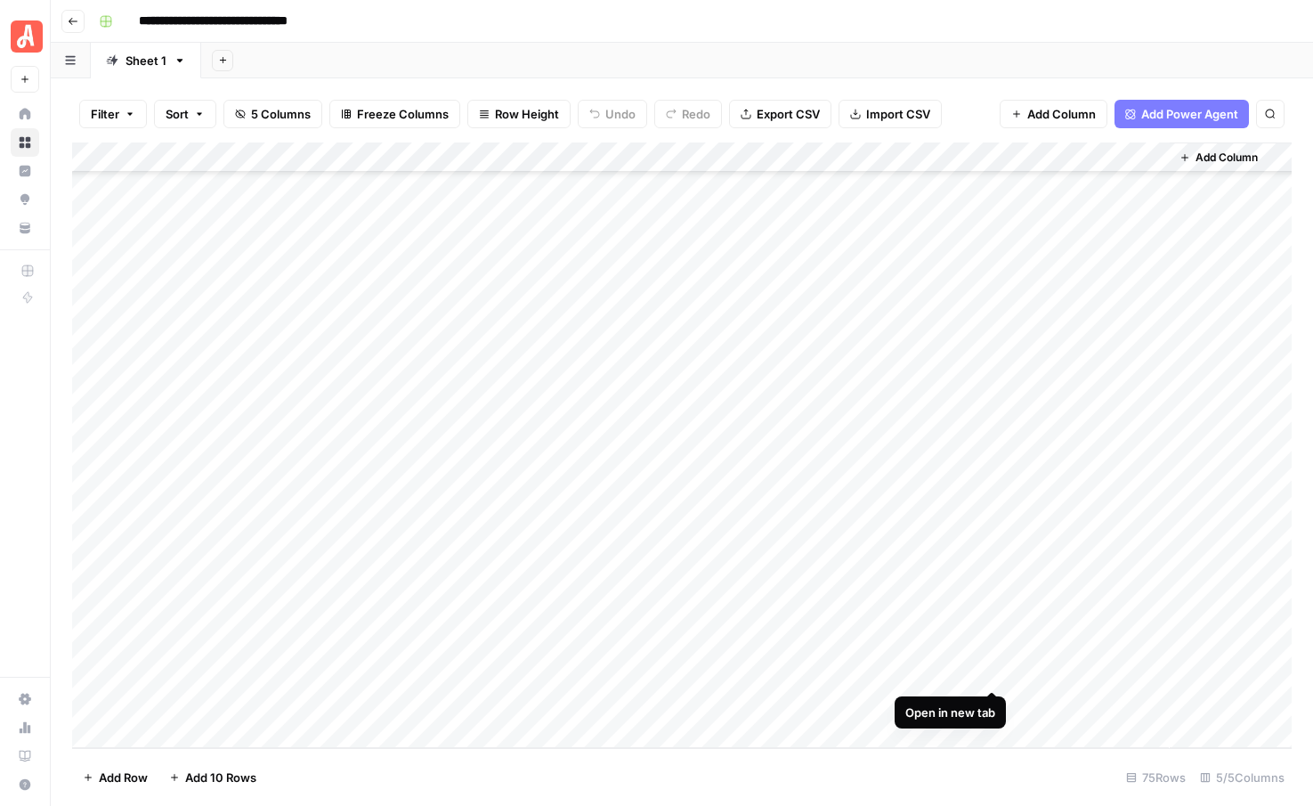
click at [989, 670] on div "Add Column" at bounding box center [682, 444] width 1220 height 605
click at [201, 727] on div "Add Column" at bounding box center [682, 444] width 1220 height 605
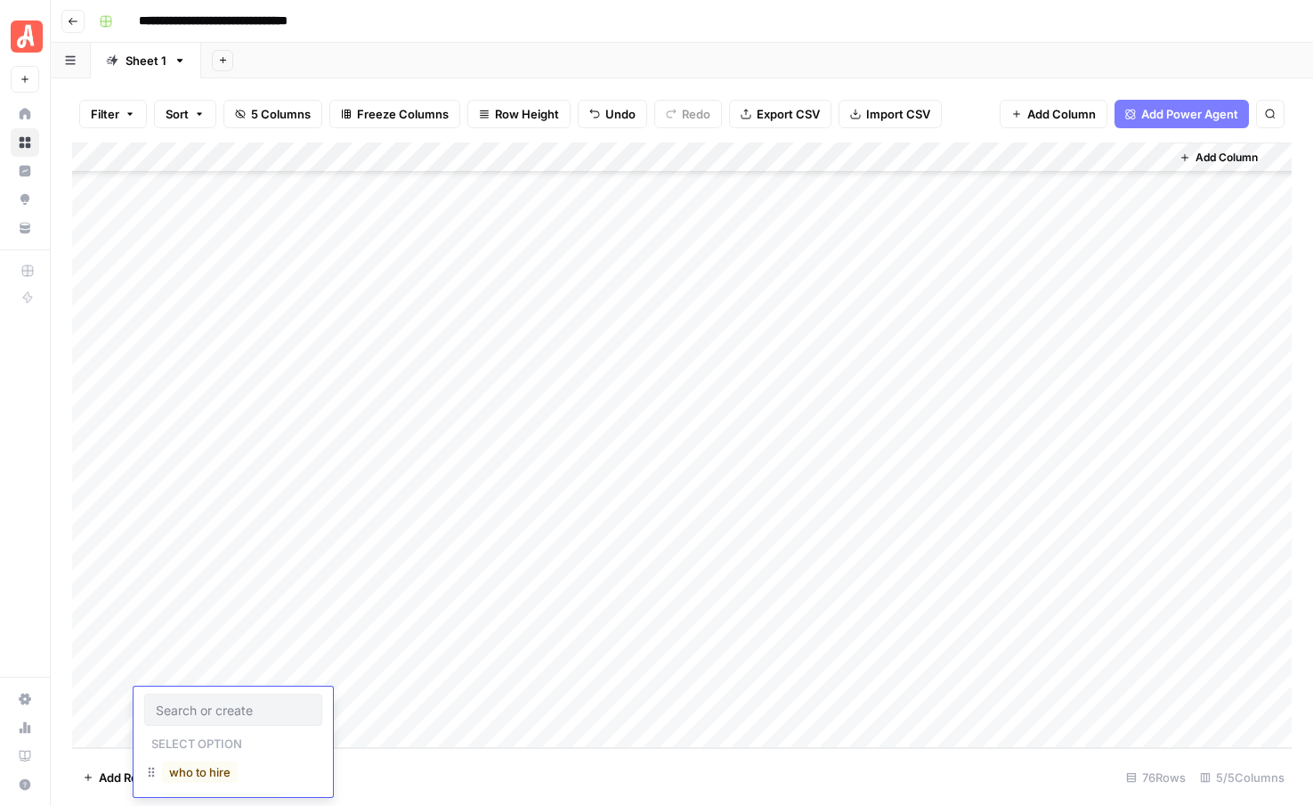
click at [207, 769] on button "who to hire" at bounding box center [200, 771] width 76 height 21
click at [196, 730] on div "Add Column" at bounding box center [682, 444] width 1220 height 605
click at [198, 774] on button "who to hire" at bounding box center [200, 771] width 76 height 21
click at [198, 724] on div "Add Column" at bounding box center [682, 444] width 1220 height 605
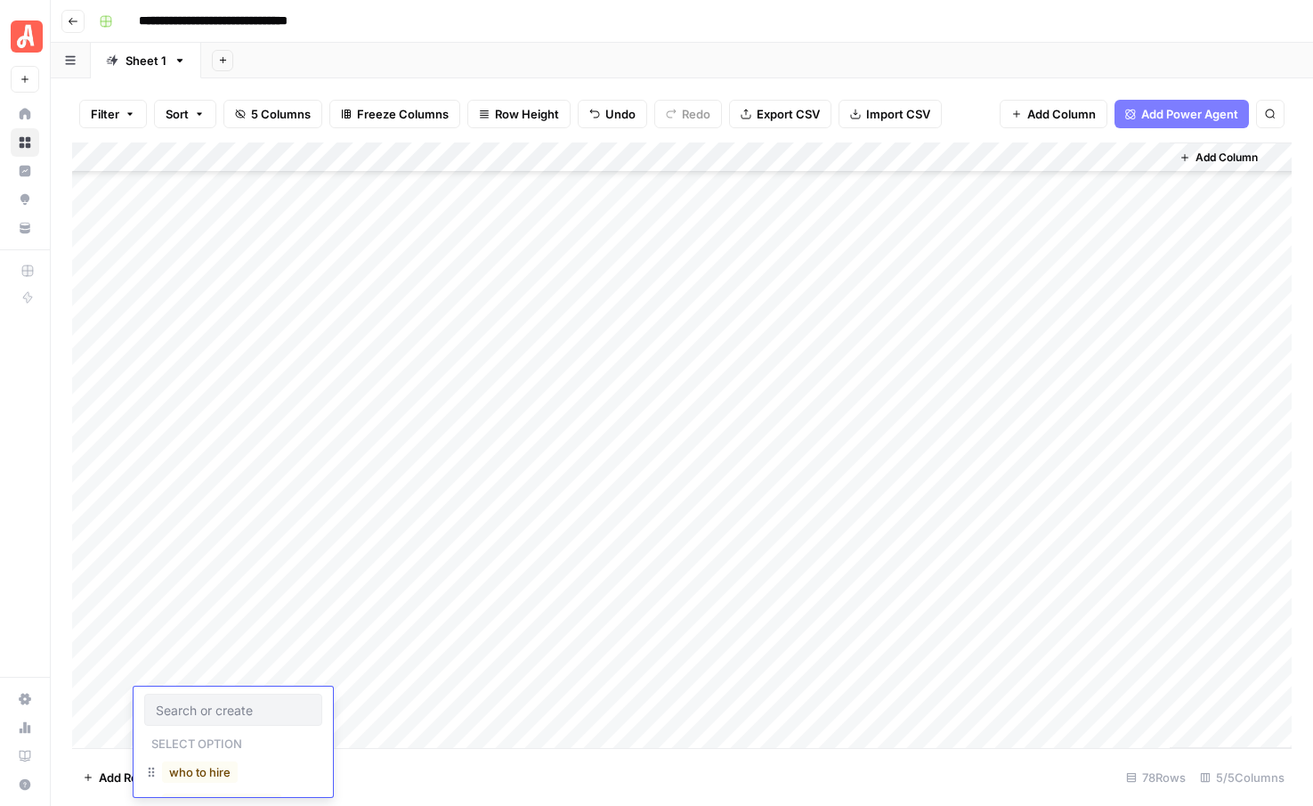
scroll to position [1814, 0]
click at [202, 767] on button "who to hire" at bounding box center [200, 771] width 76 height 21
click at [201, 729] on div "Add Column" at bounding box center [682, 444] width 1220 height 605
click at [215, 775] on button "who to hire" at bounding box center [200, 771] width 76 height 21
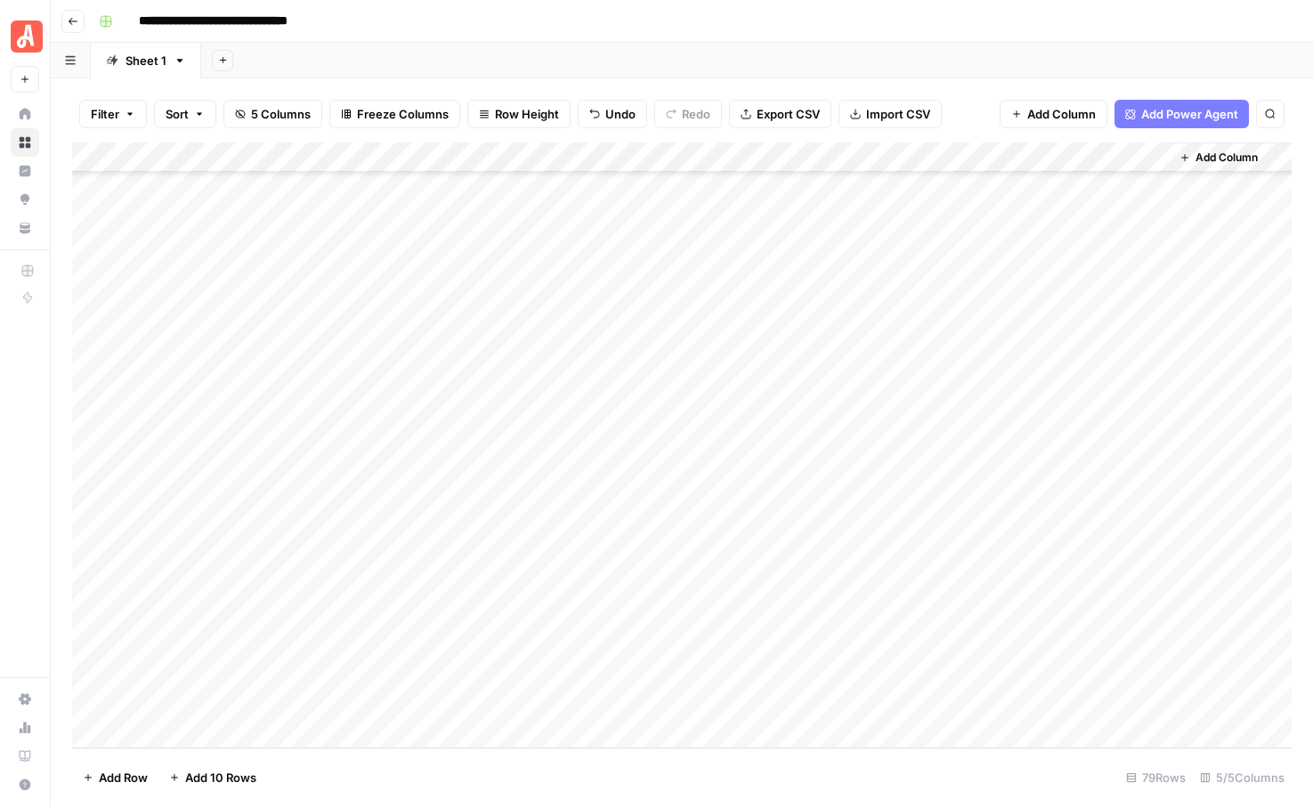
click at [379, 616] on div "Add Column" at bounding box center [682, 444] width 1220 height 605
type textarea "**********"
click at [374, 651] on div "Add Column" at bounding box center [682, 444] width 1220 height 605
click at [354, 647] on div "Add Column" at bounding box center [682, 444] width 1220 height 605
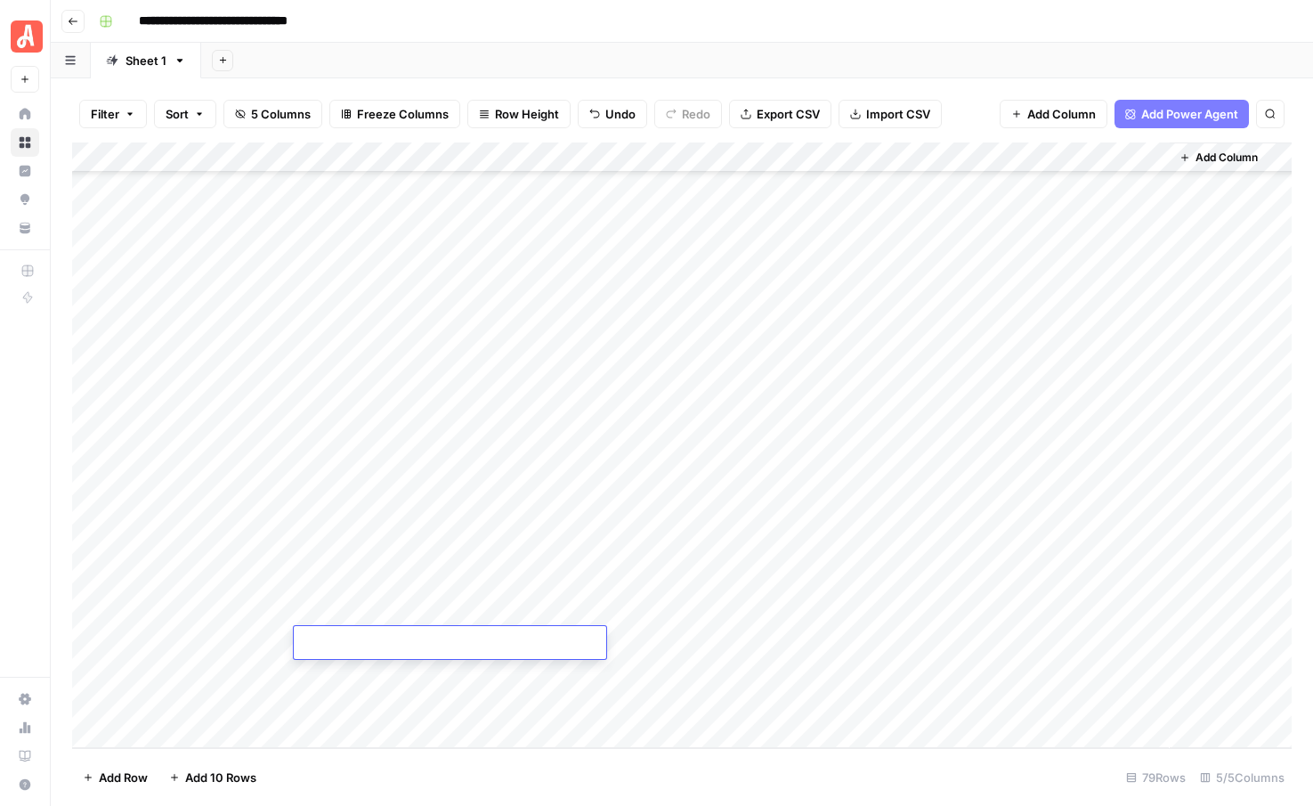
type textarea "**********"
click at [357, 681] on div "Add Column" at bounding box center [682, 444] width 1220 height 605
click at [396, 669] on div "Add Column" at bounding box center [682, 444] width 1220 height 605
click at [396, 669] on textarea at bounding box center [450, 673] width 312 height 25
type textarea "**********"
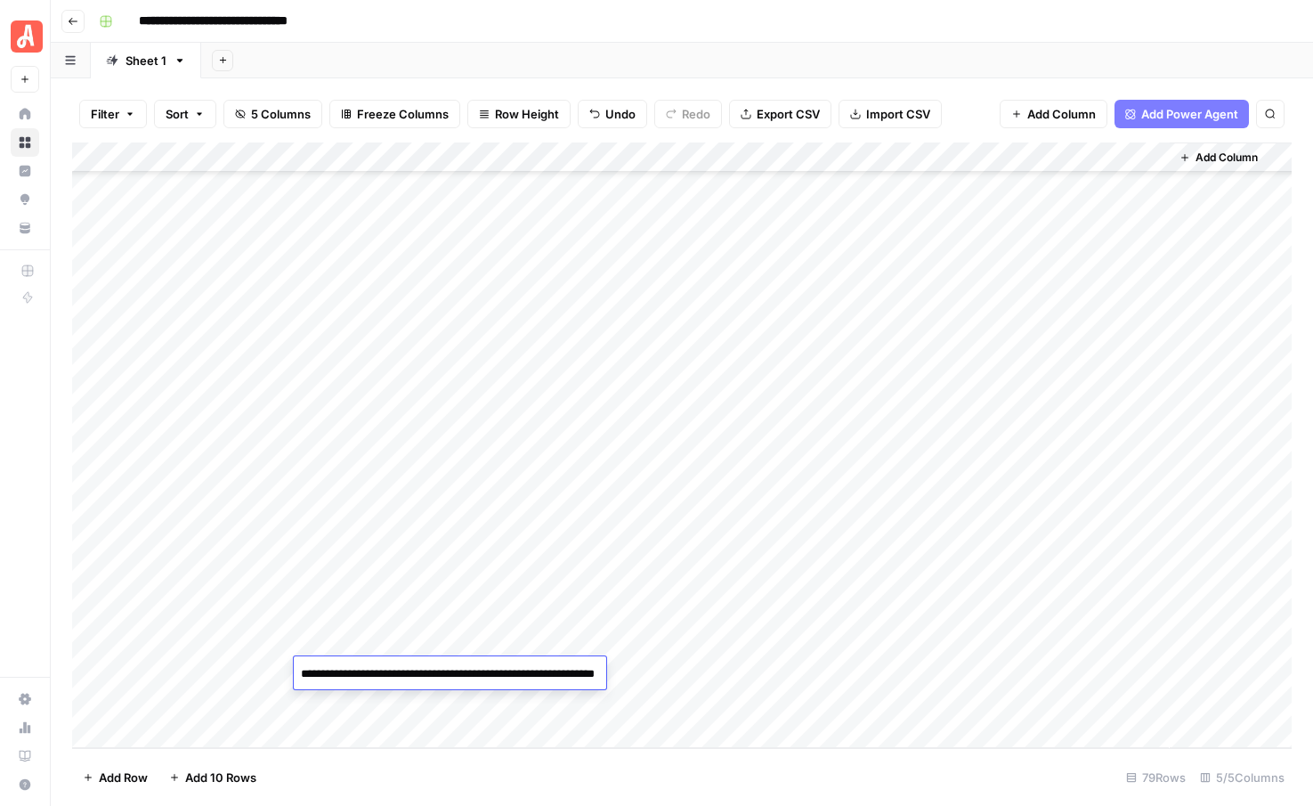
click at [372, 719] on div "Add Column" at bounding box center [682, 444] width 1220 height 605
click at [366, 676] on div "Add Column" at bounding box center [682, 444] width 1220 height 605
click at [361, 669] on div "Add Column" at bounding box center [682, 444] width 1220 height 605
click at [361, 669] on textarea at bounding box center [450, 673] width 312 height 25
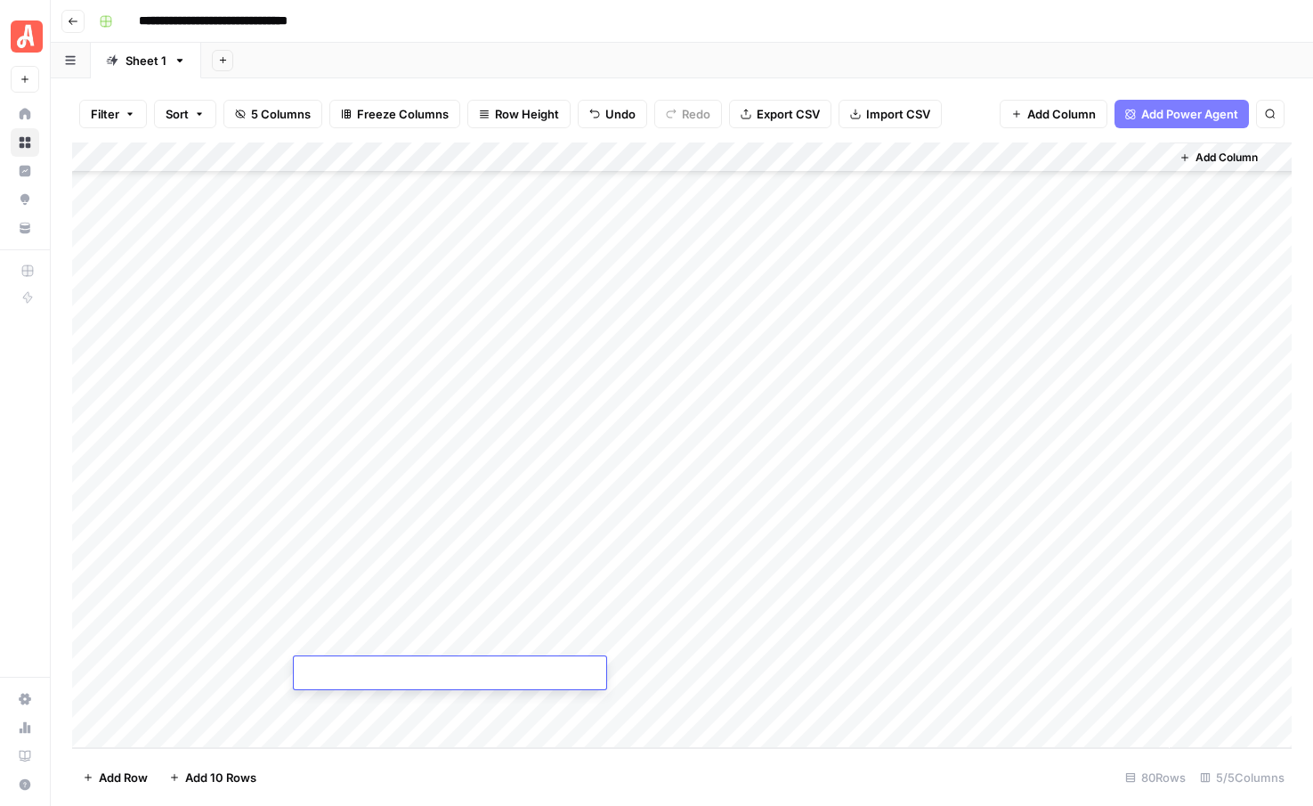
type textarea "**********"
click at [426, 709] on div "Add Column" at bounding box center [682, 444] width 1220 height 605
click at [712, 580] on div "Add Column" at bounding box center [682, 444] width 1220 height 605
click at [719, 615] on div "Add Column" at bounding box center [682, 444] width 1220 height 605
click at [720, 636] on div "Add Column" at bounding box center [682, 444] width 1220 height 605
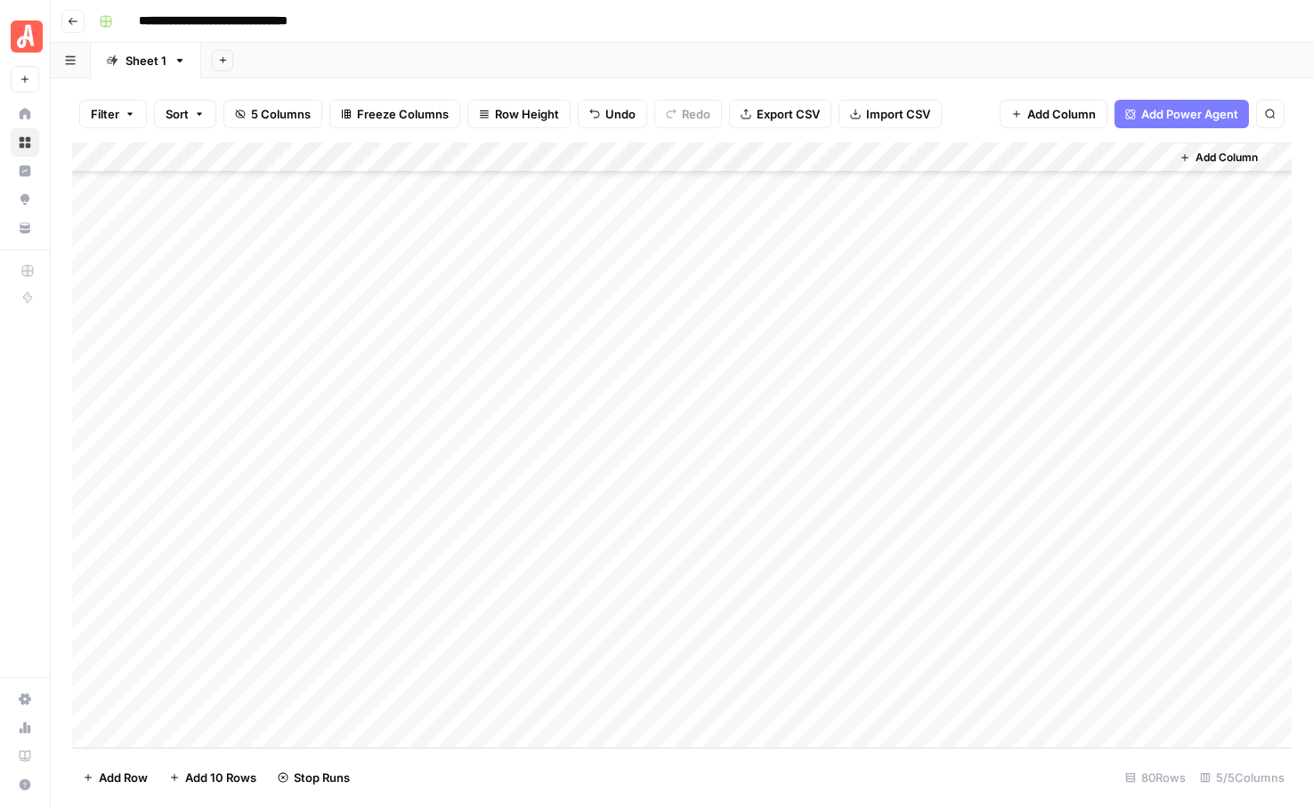
click at [731, 669] on div "Add Column" at bounding box center [682, 444] width 1220 height 605
click at [832, 580] on div "Add Column" at bounding box center [682, 444] width 1220 height 605
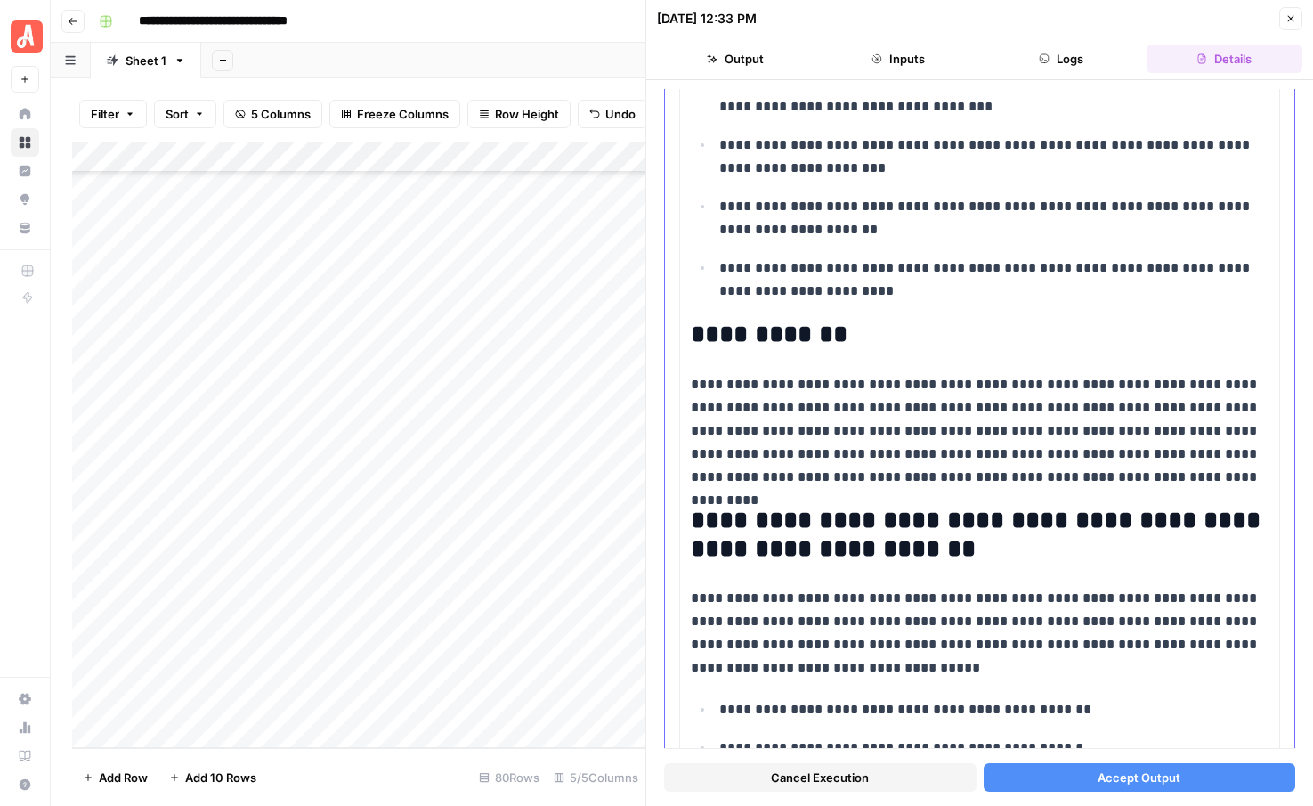
scroll to position [750, 0]
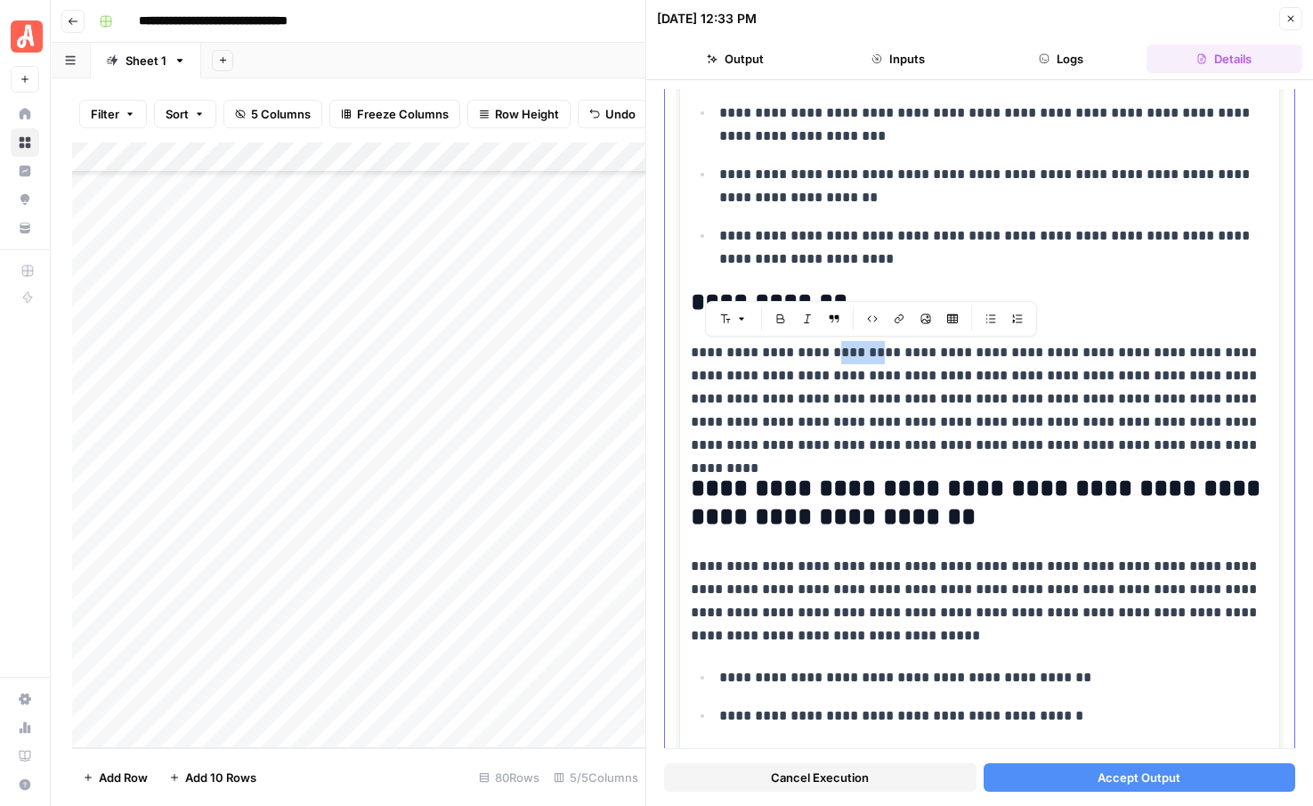
drag, startPoint x: 891, startPoint y: 358, endPoint x: 846, endPoint y: 358, distance: 45.4
click at [846, 358] on p "**********" at bounding box center [980, 399] width 578 height 116
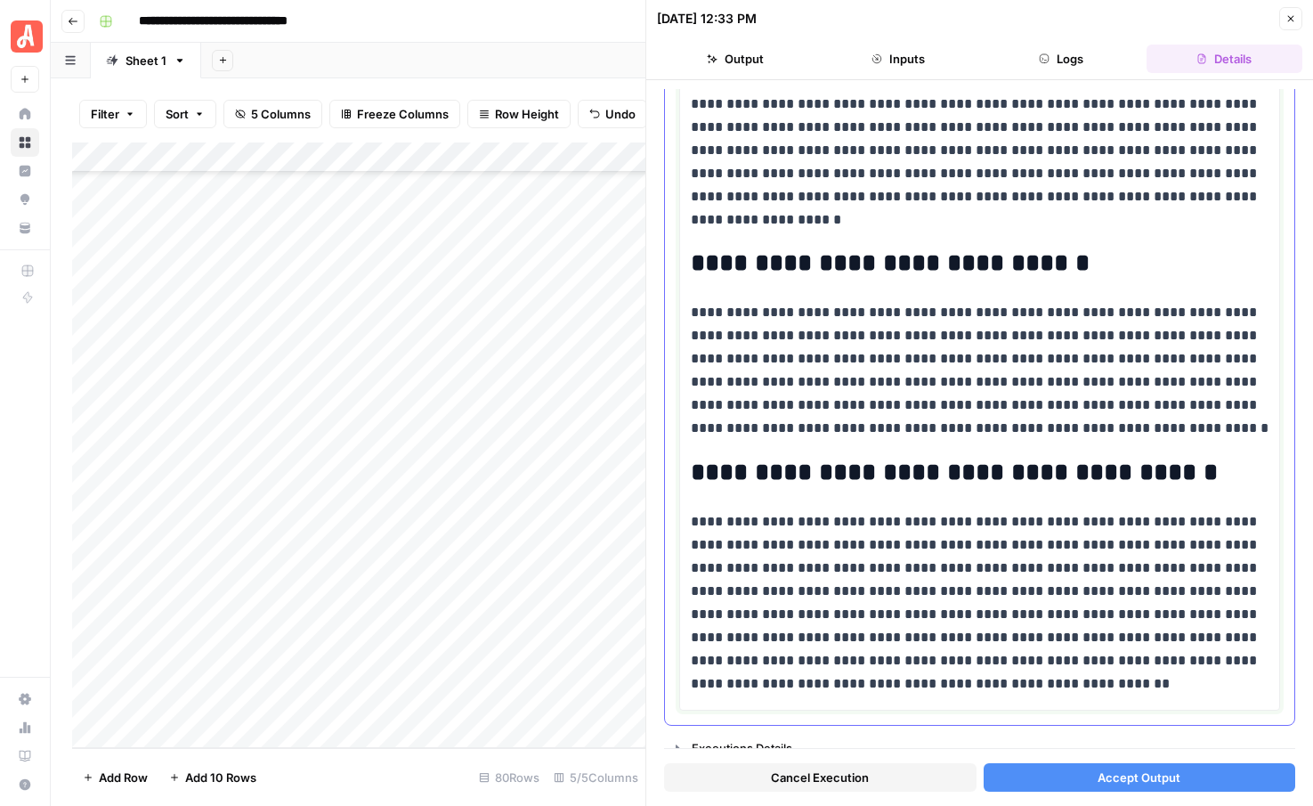
scroll to position [1854, 0]
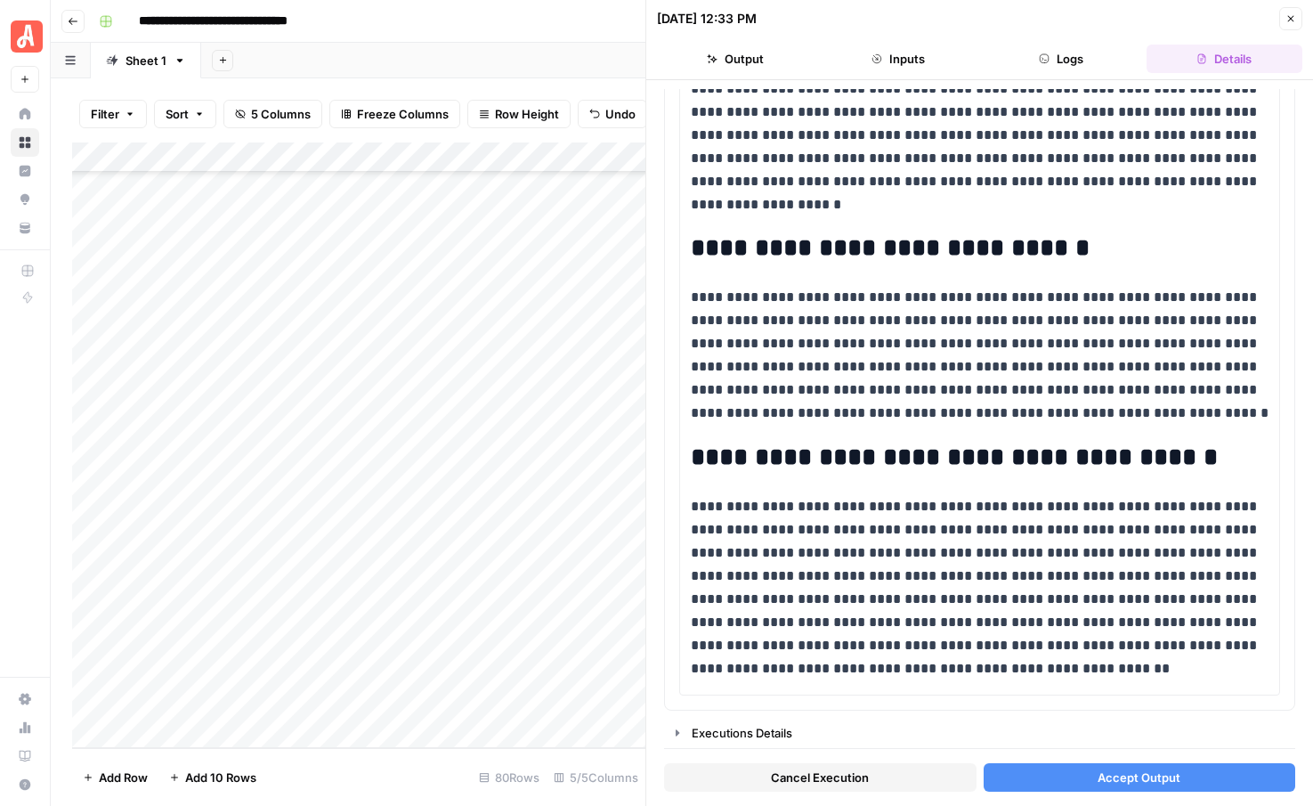
click at [1055, 783] on button "Accept Output" at bounding box center [1140, 777] width 312 height 28
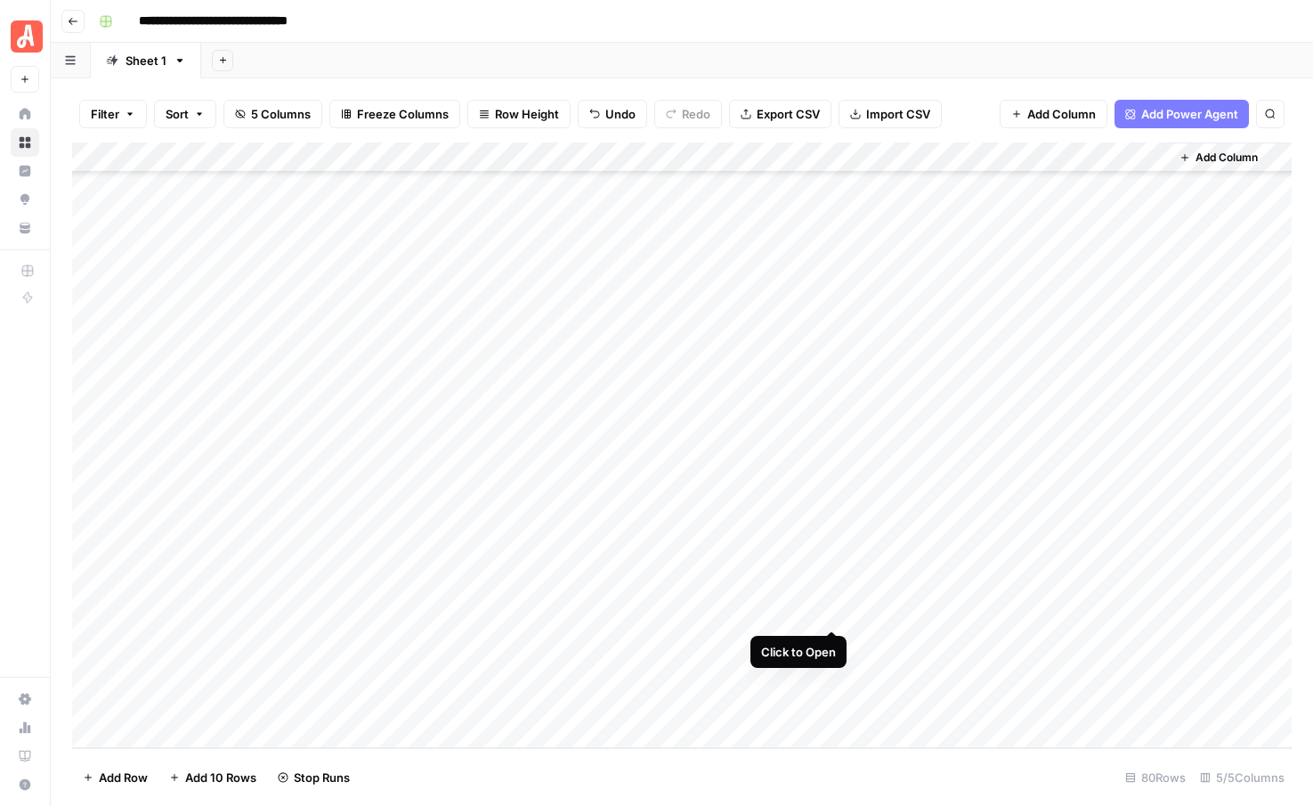
click at [826, 612] on div "Add Column" at bounding box center [682, 444] width 1220 height 605
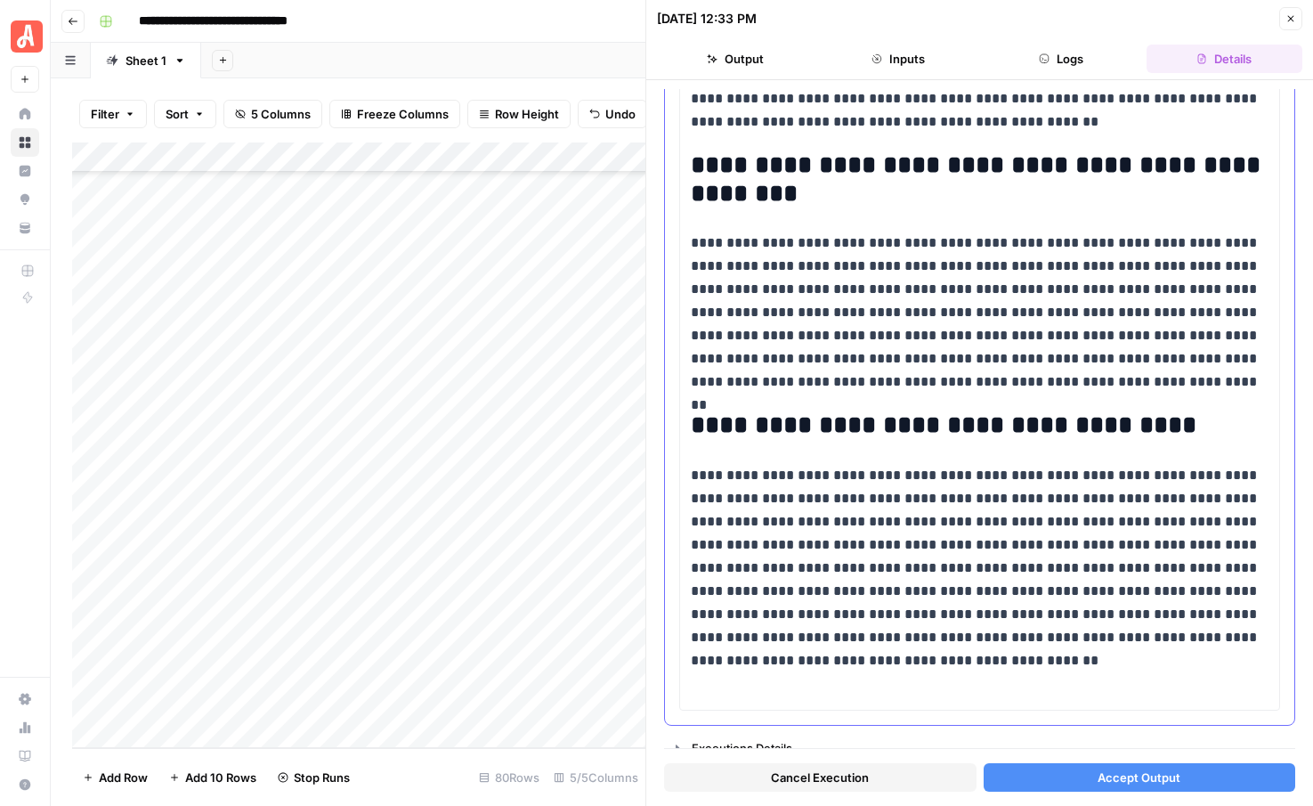
scroll to position [1999, 0]
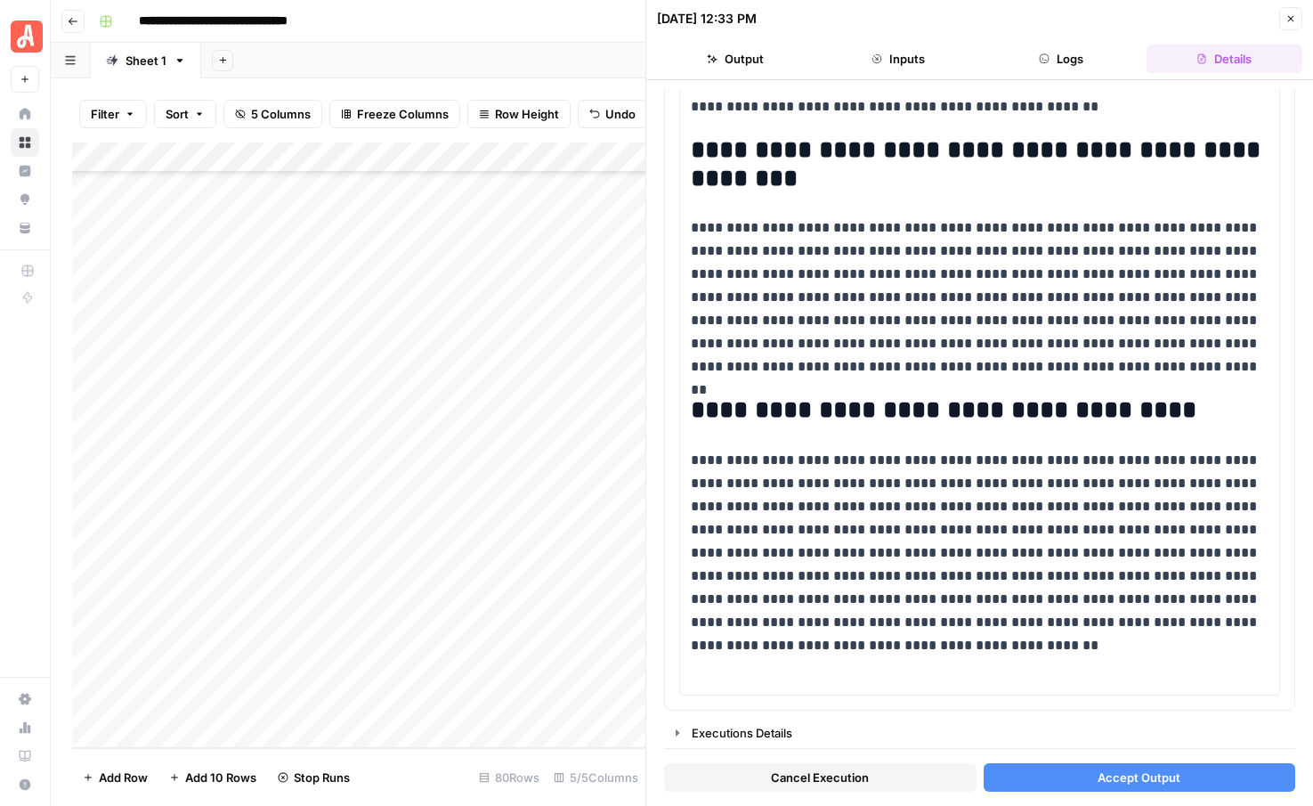
click at [1086, 768] on button "Accept Output" at bounding box center [1140, 777] width 312 height 28
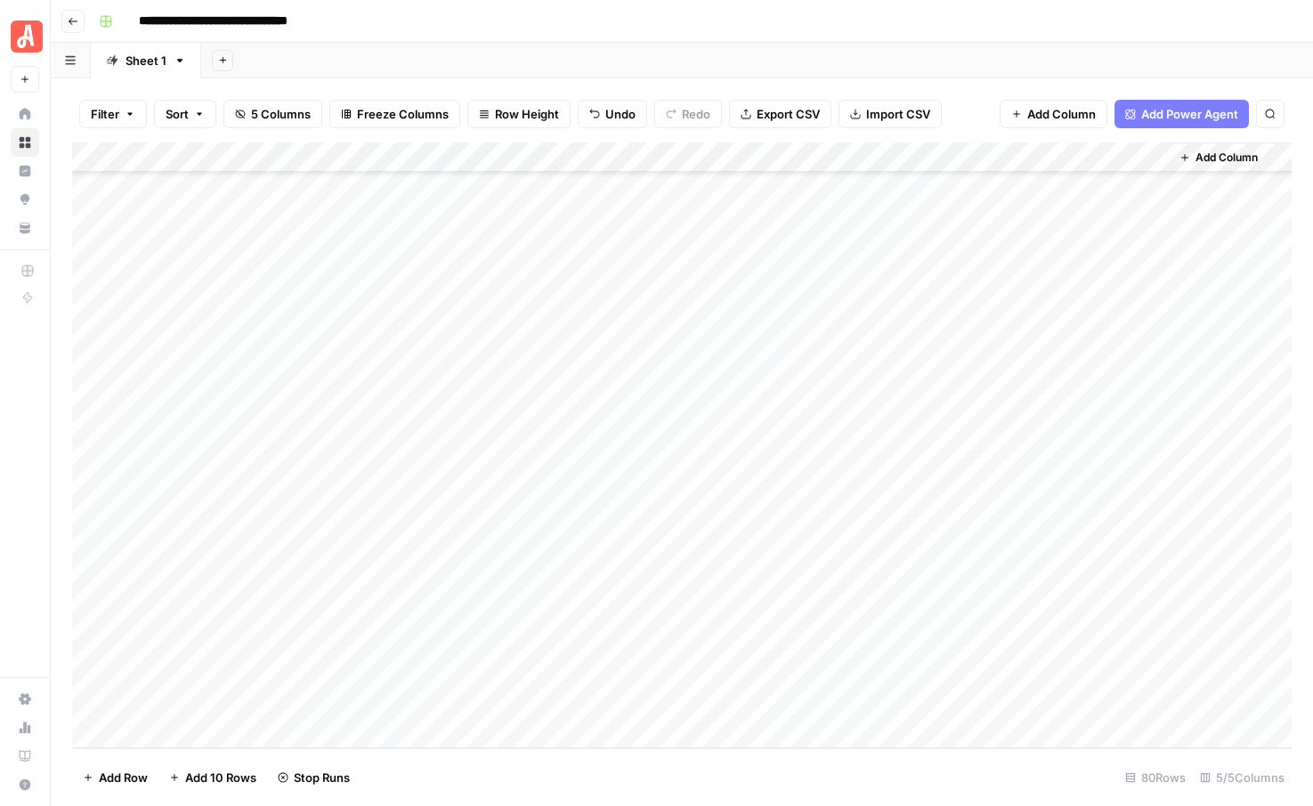
click at [832, 646] on div "Add Column" at bounding box center [682, 444] width 1220 height 605
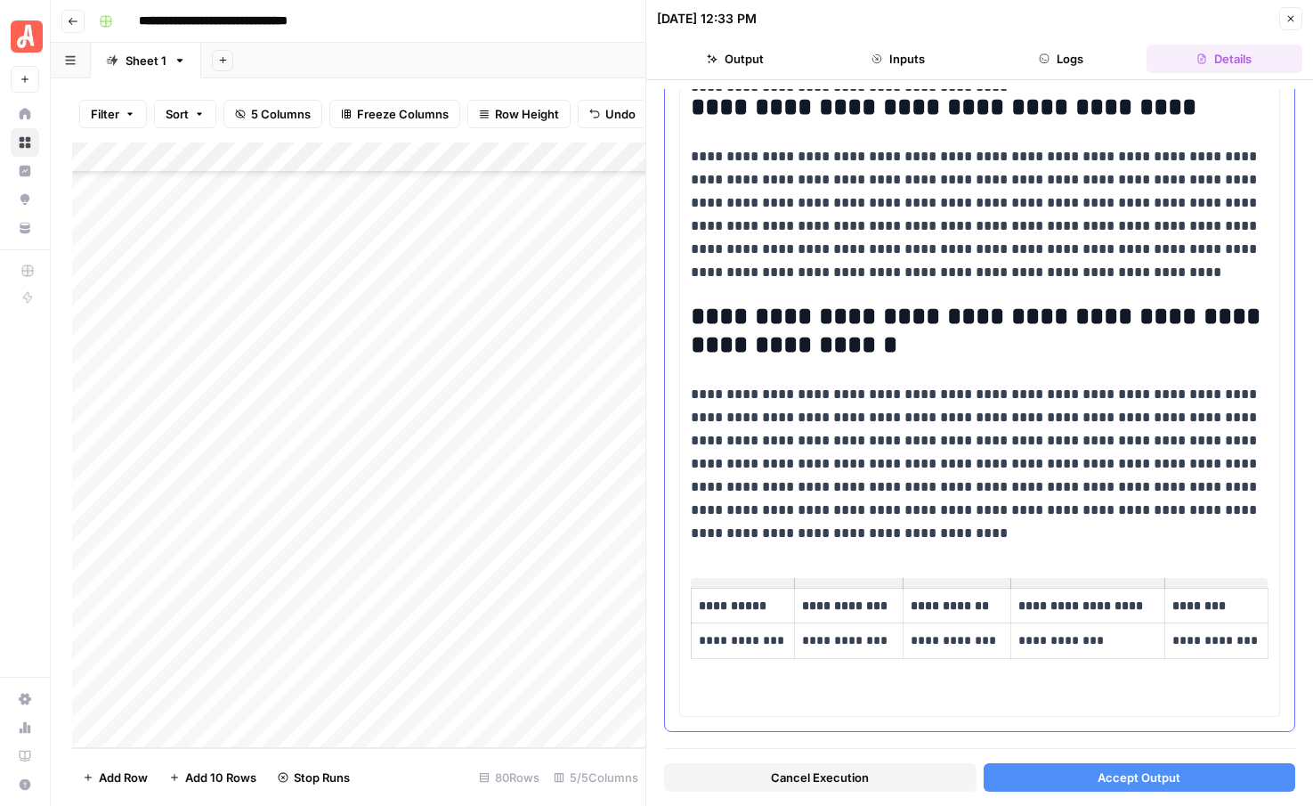
scroll to position [1985, 0]
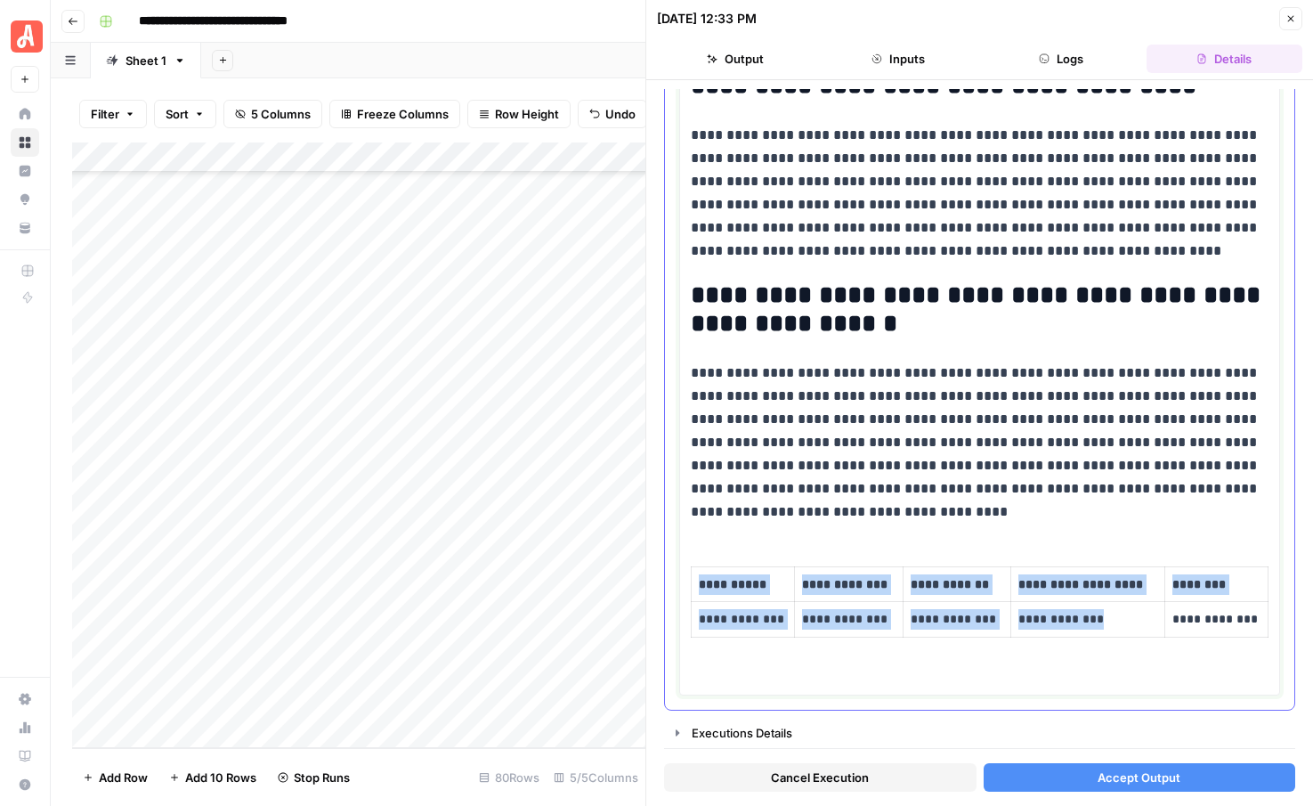
drag, startPoint x: 965, startPoint y: 509, endPoint x: 1112, endPoint y: 621, distance: 184.8
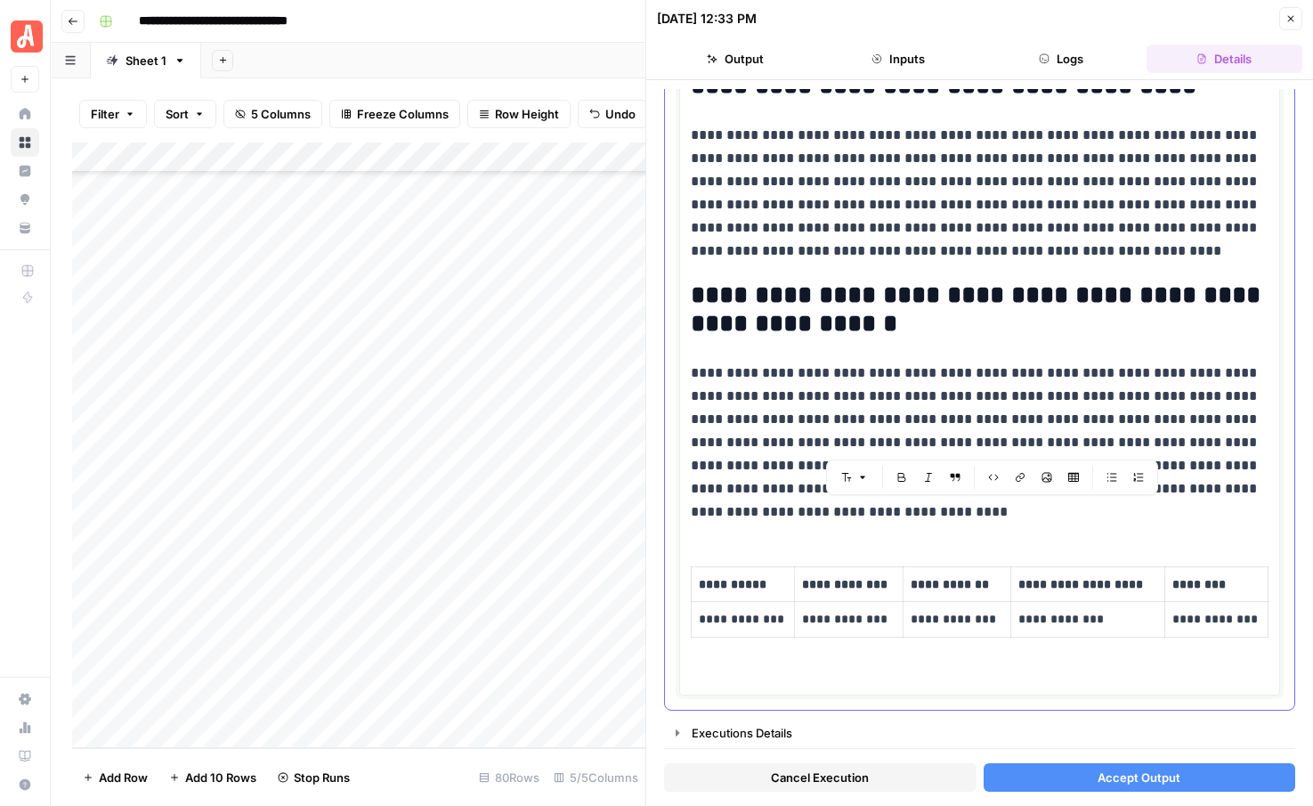
scroll to position [1949, 0]
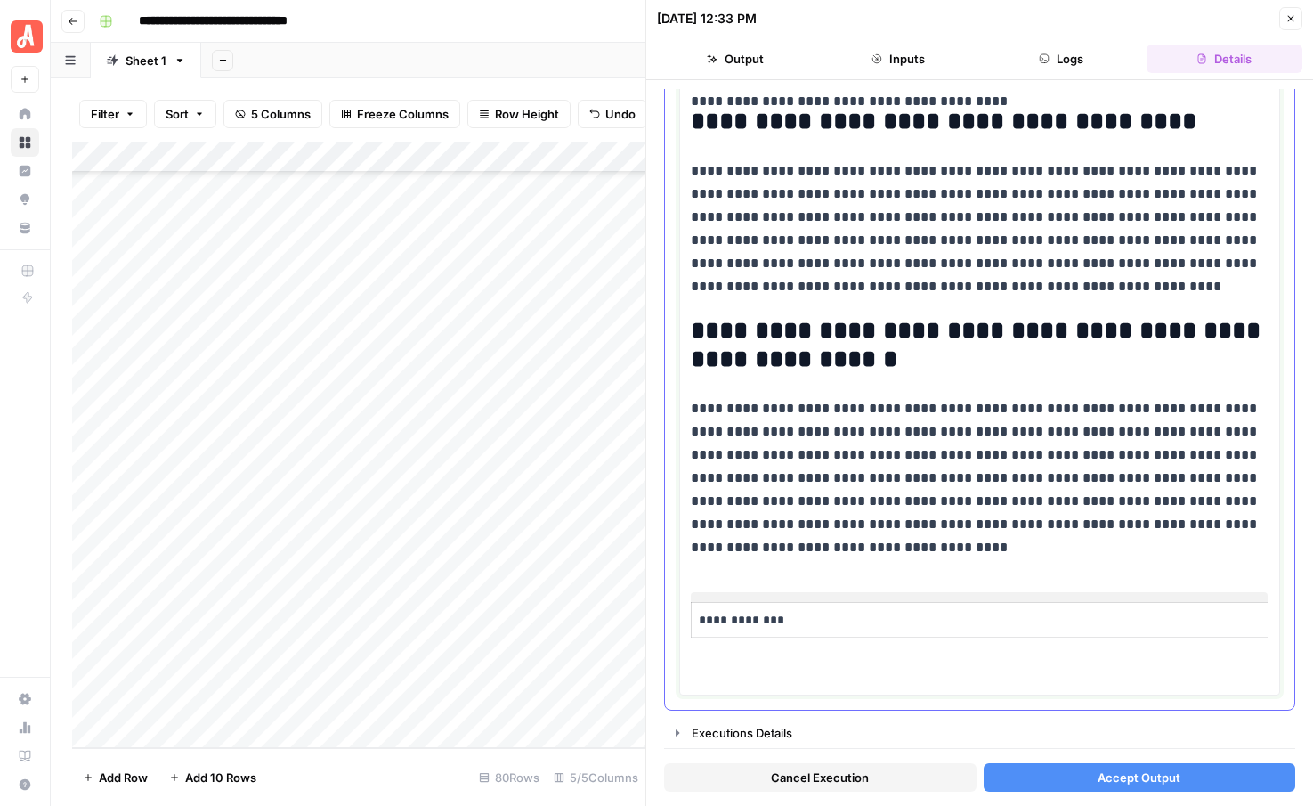
drag, startPoint x: 807, startPoint y: 589, endPoint x: 881, endPoint y: 644, distance: 92.2
drag, startPoint x: 880, startPoint y: 644, endPoint x: 850, endPoint y: 629, distance: 33.8
drag, startPoint x: 850, startPoint y: 629, endPoint x: 710, endPoint y: 606, distance: 141.7
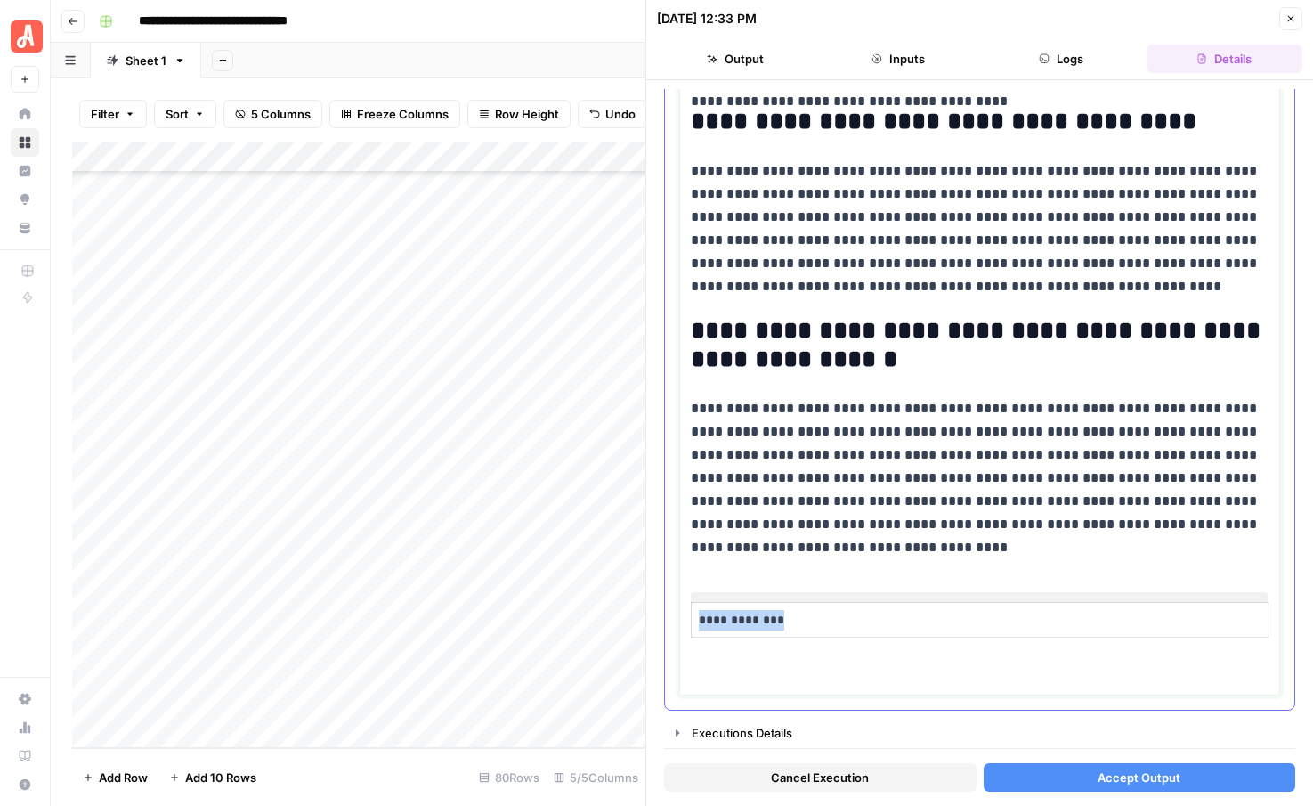
click at [710, 606] on td "**********" at bounding box center [980, 620] width 577 height 36
click at [1026, 781] on button "Accept Output" at bounding box center [1140, 777] width 312 height 28
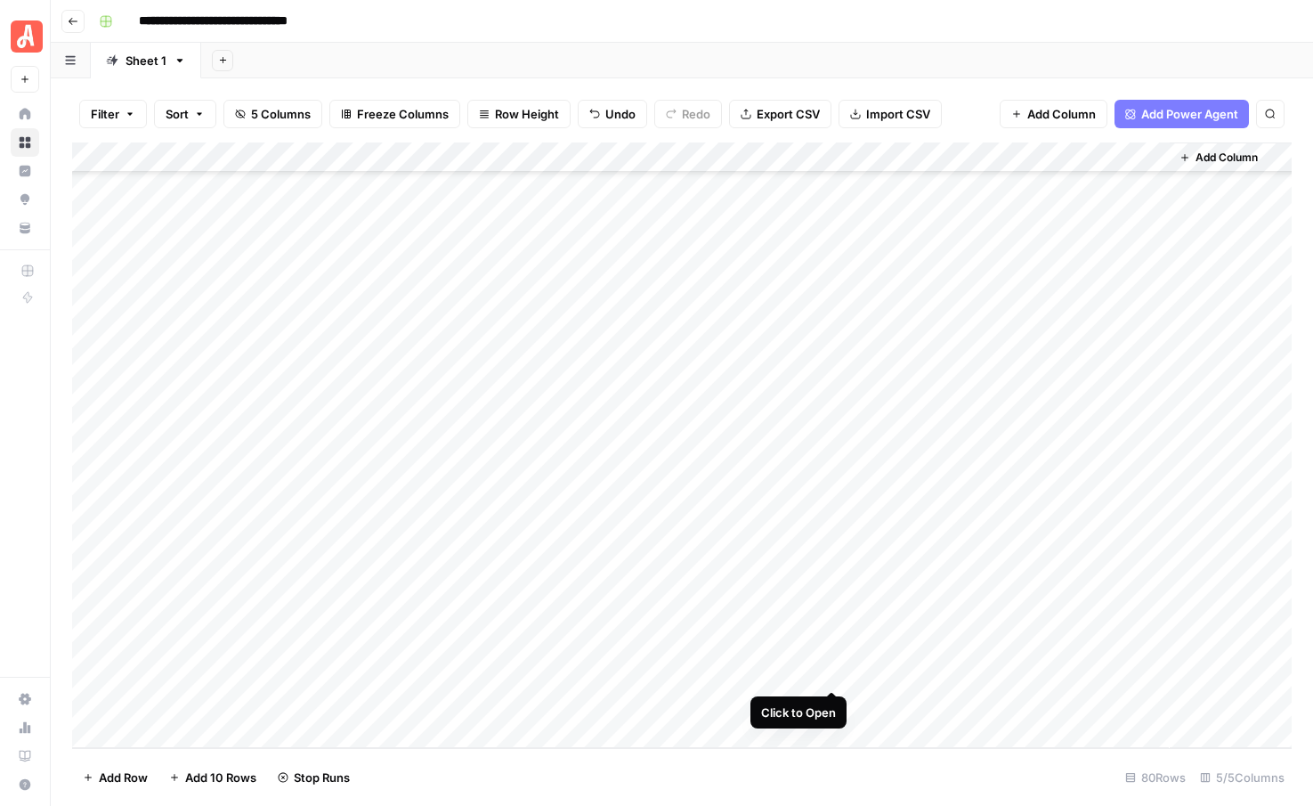
click at [831, 670] on div "Add Column" at bounding box center [682, 444] width 1220 height 605
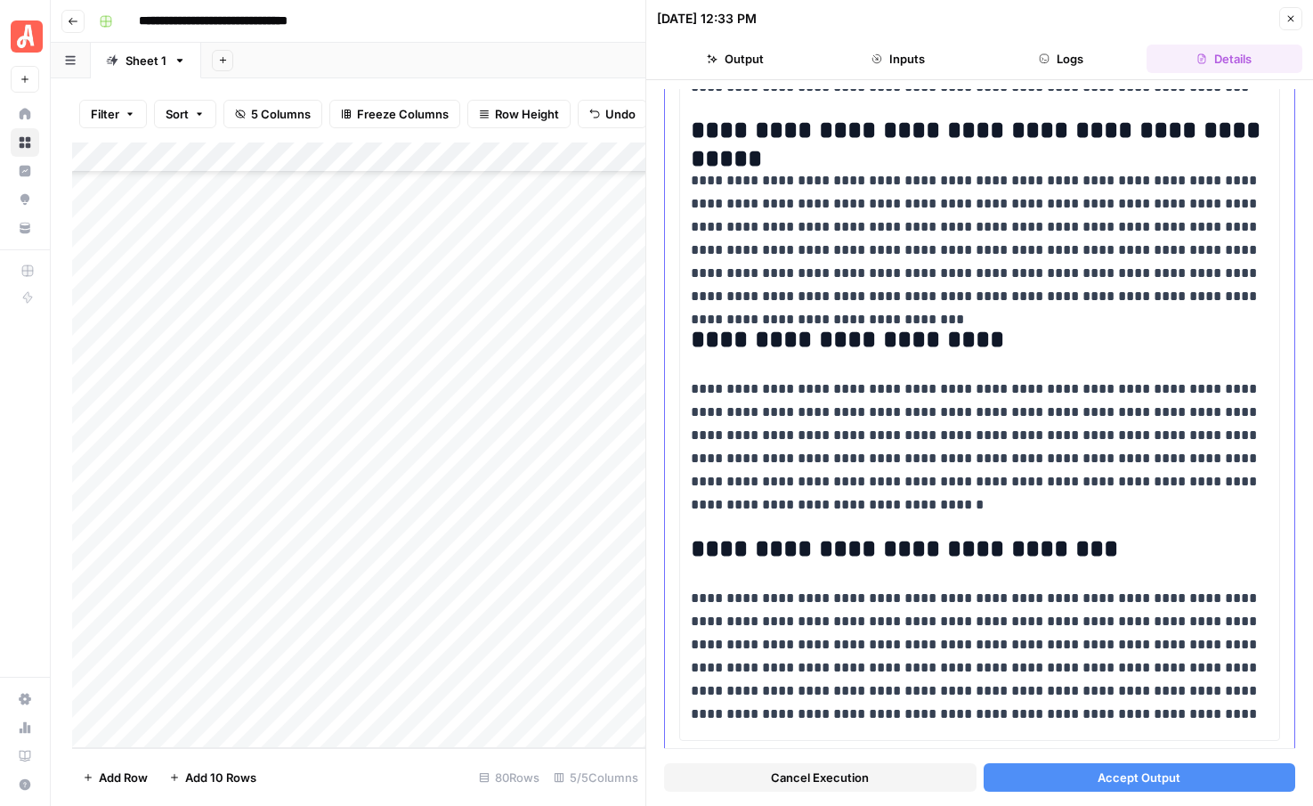
scroll to position [1710, 0]
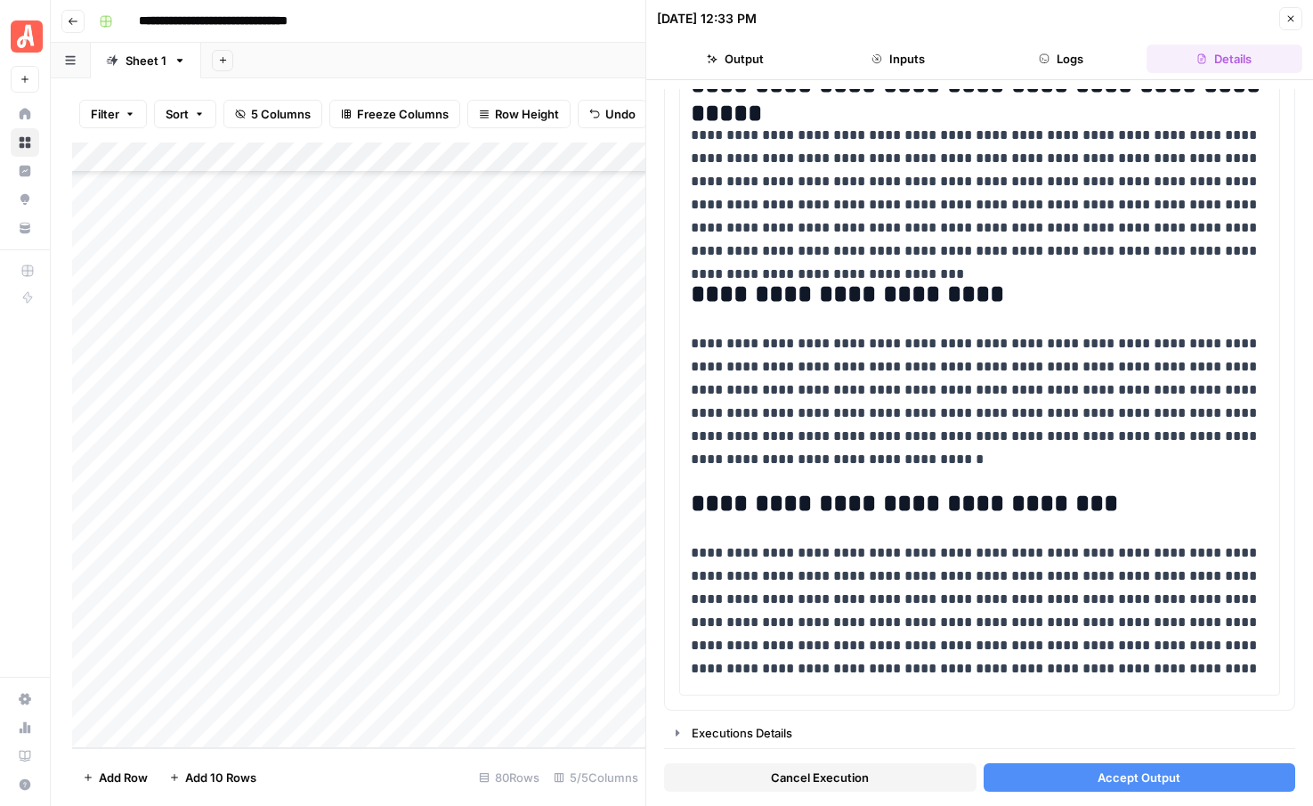
click at [1078, 781] on button "Accept Output" at bounding box center [1140, 777] width 312 height 28
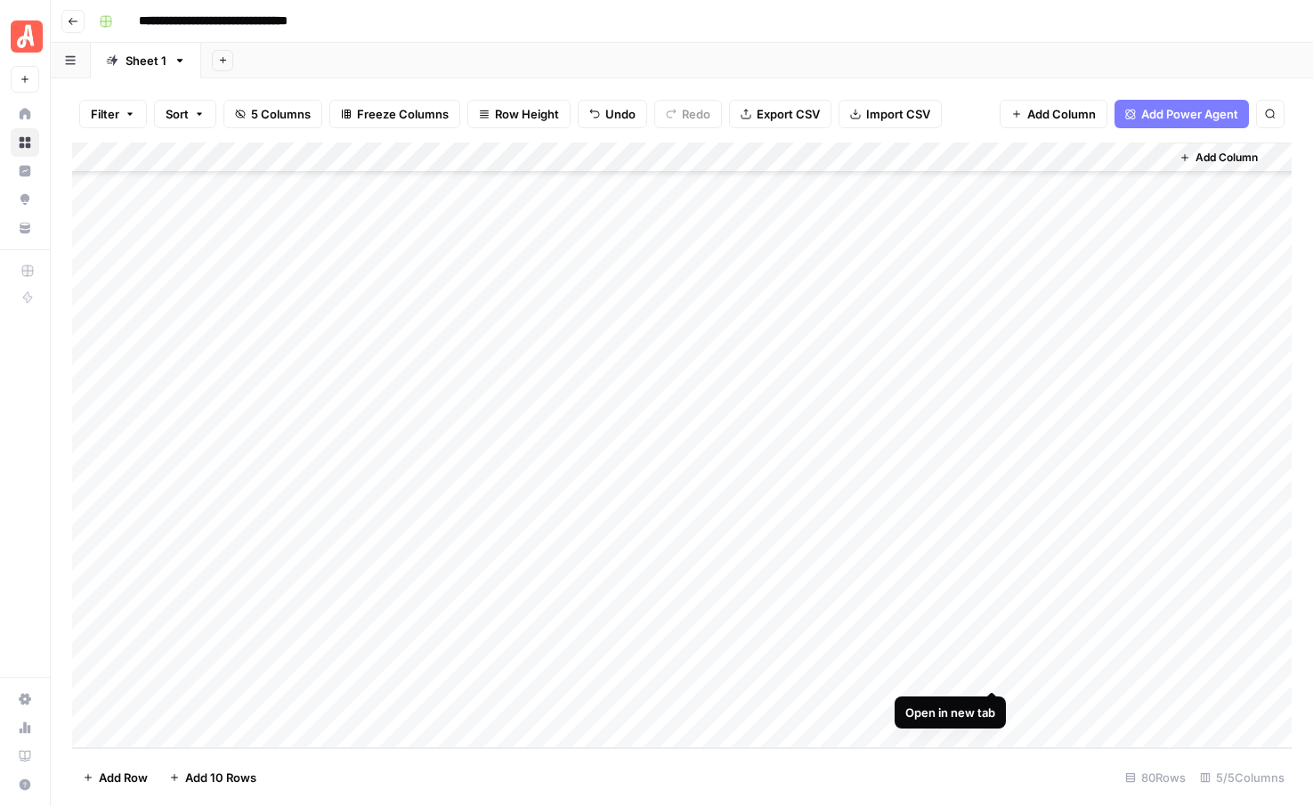
click at [992, 672] on div "Add Column" at bounding box center [682, 444] width 1220 height 605
click at [994, 638] on div "Add Column" at bounding box center [682, 444] width 1220 height 605
click at [990, 611] on div "Add Column" at bounding box center [682, 444] width 1220 height 605
click at [994, 582] on div "Add Column" at bounding box center [682, 444] width 1220 height 605
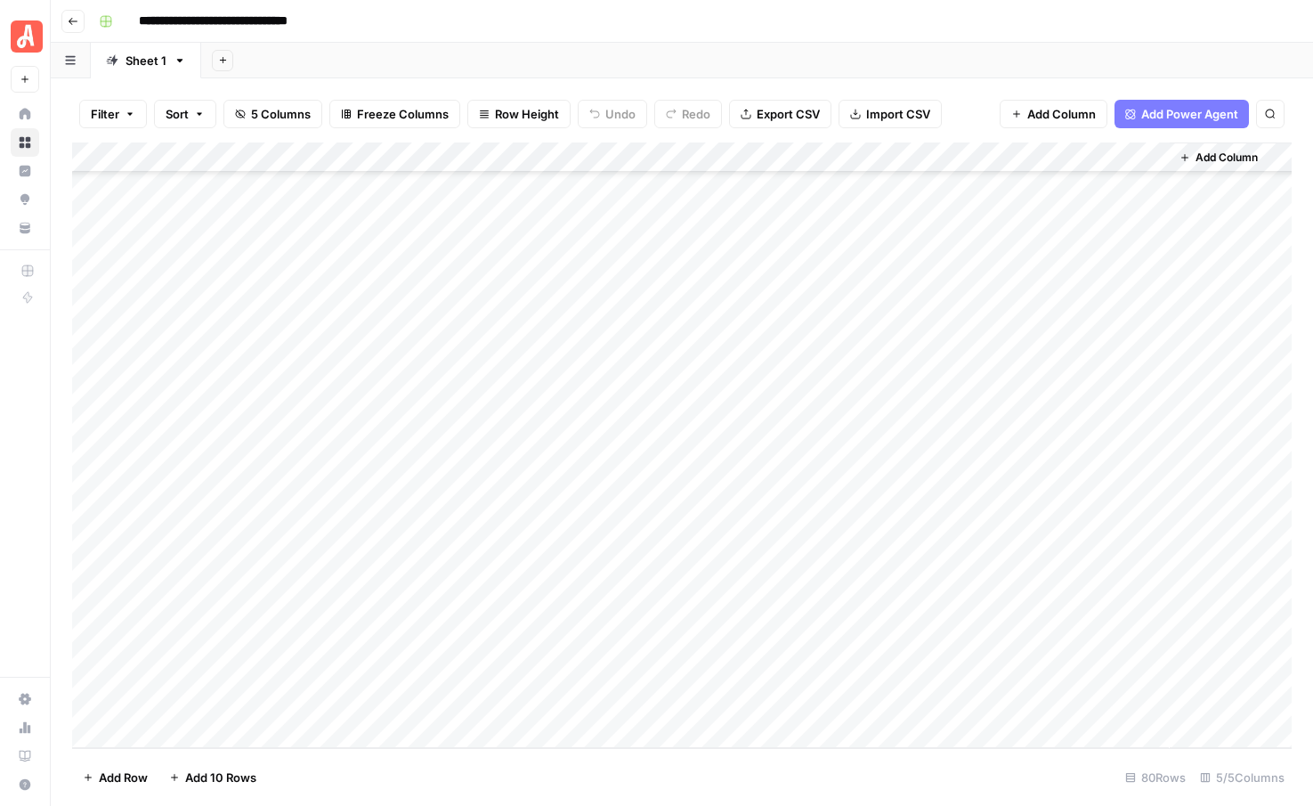
click at [832, 670] on div "Add Column" at bounding box center [682, 444] width 1220 height 605
click at [832, 636] on div "Add Column" at bounding box center [682, 444] width 1220 height 605
click at [832, 605] on div "Add Column" at bounding box center [682, 444] width 1220 height 605
click at [832, 580] on div "Add Column" at bounding box center [682, 444] width 1220 height 605
click at [832, 542] on div "Add Column" at bounding box center [682, 444] width 1220 height 605
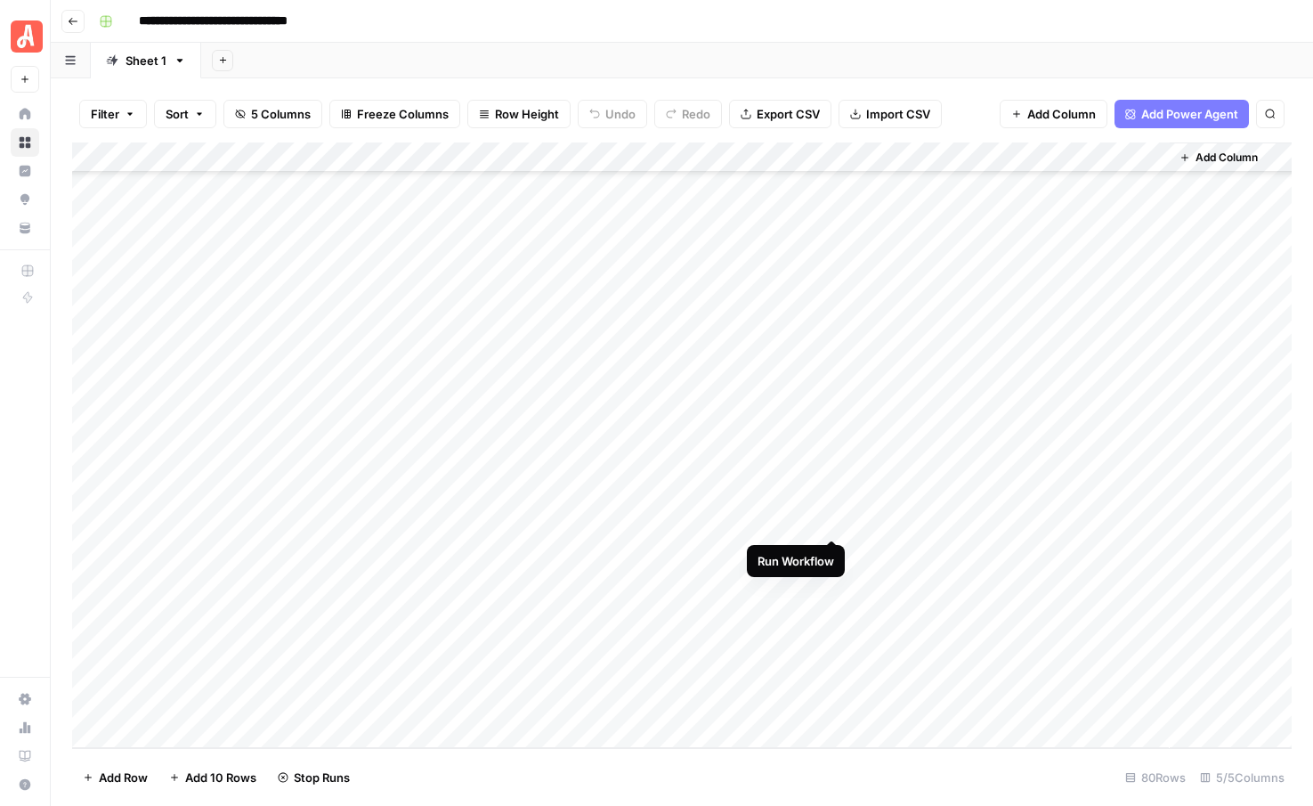
click at [829, 522] on div "Add Column" at bounding box center [682, 444] width 1220 height 605
click at [832, 522] on div "Add Column" at bounding box center [682, 444] width 1220 height 605
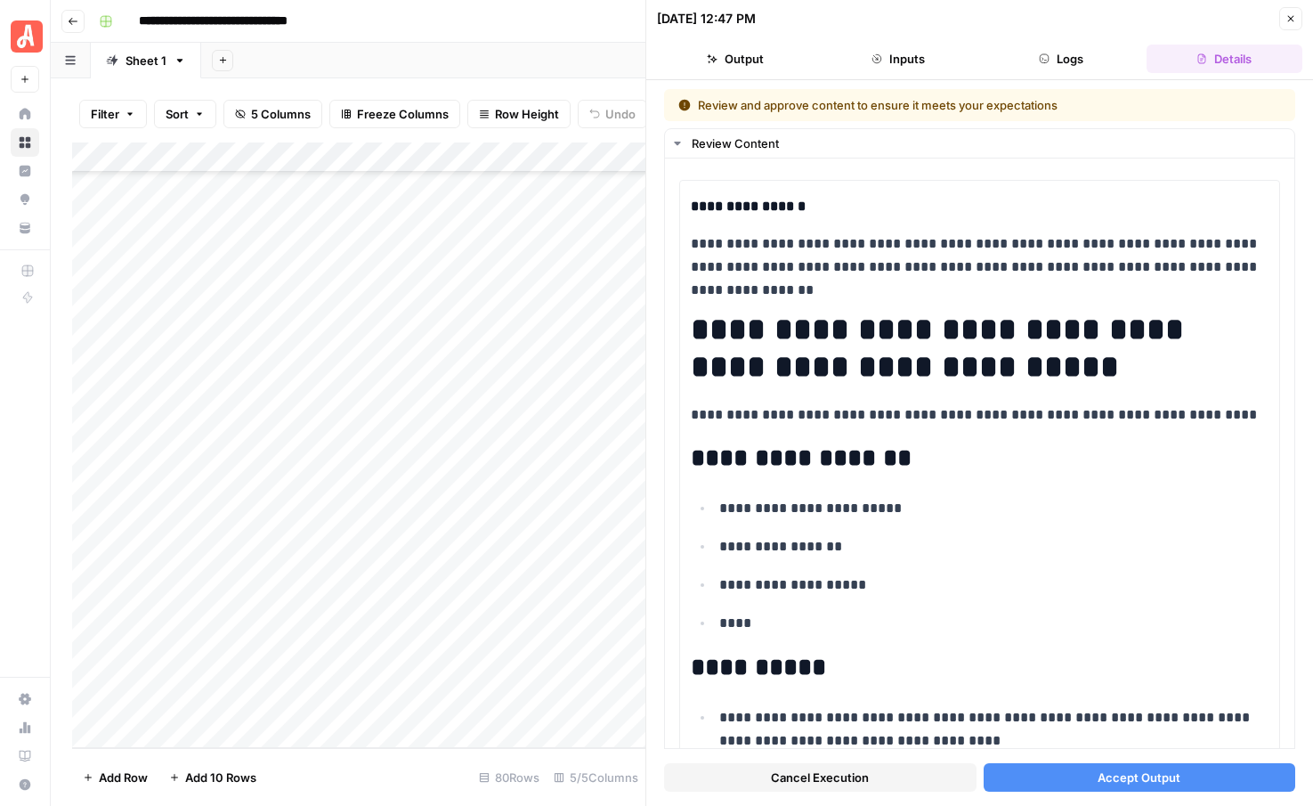
click at [1114, 778] on span "Accept Output" at bounding box center [1139, 777] width 83 height 18
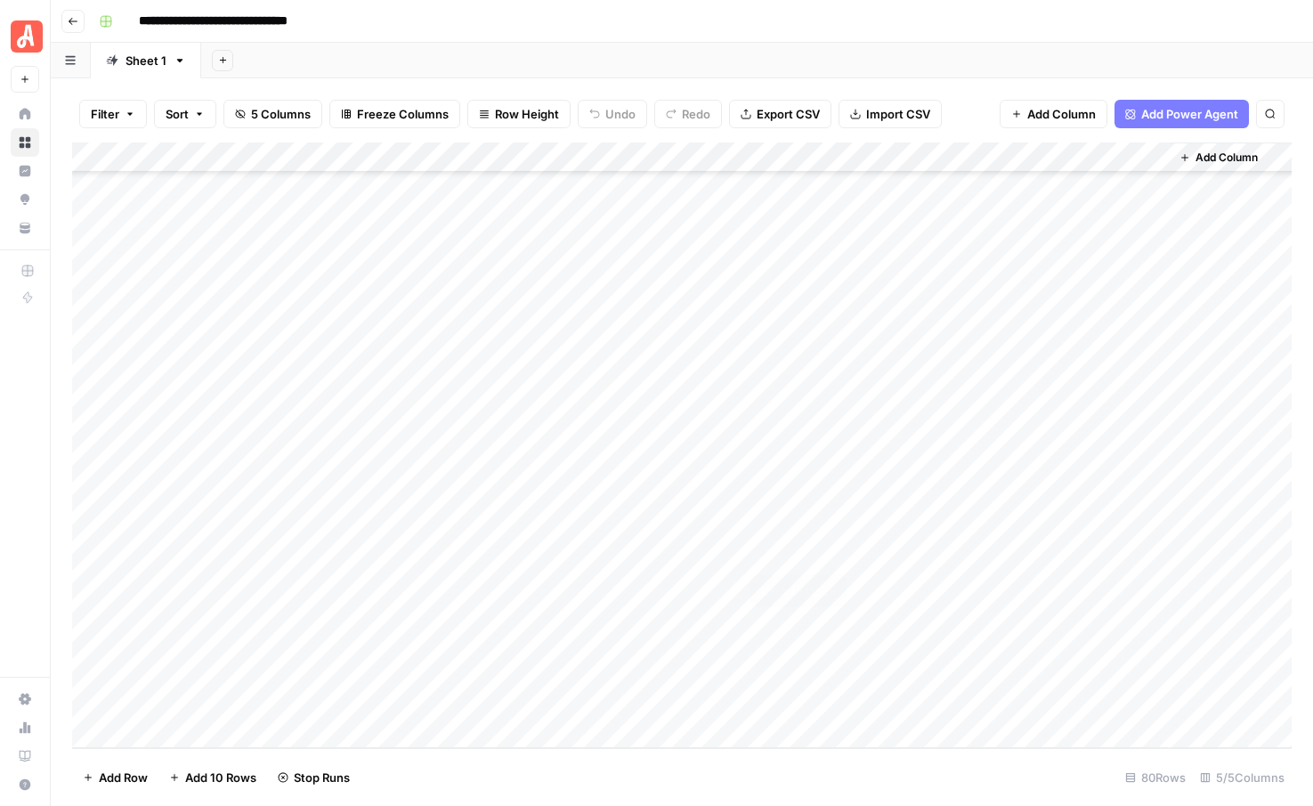
click at [828, 549] on div "Add Column" at bounding box center [682, 444] width 1220 height 605
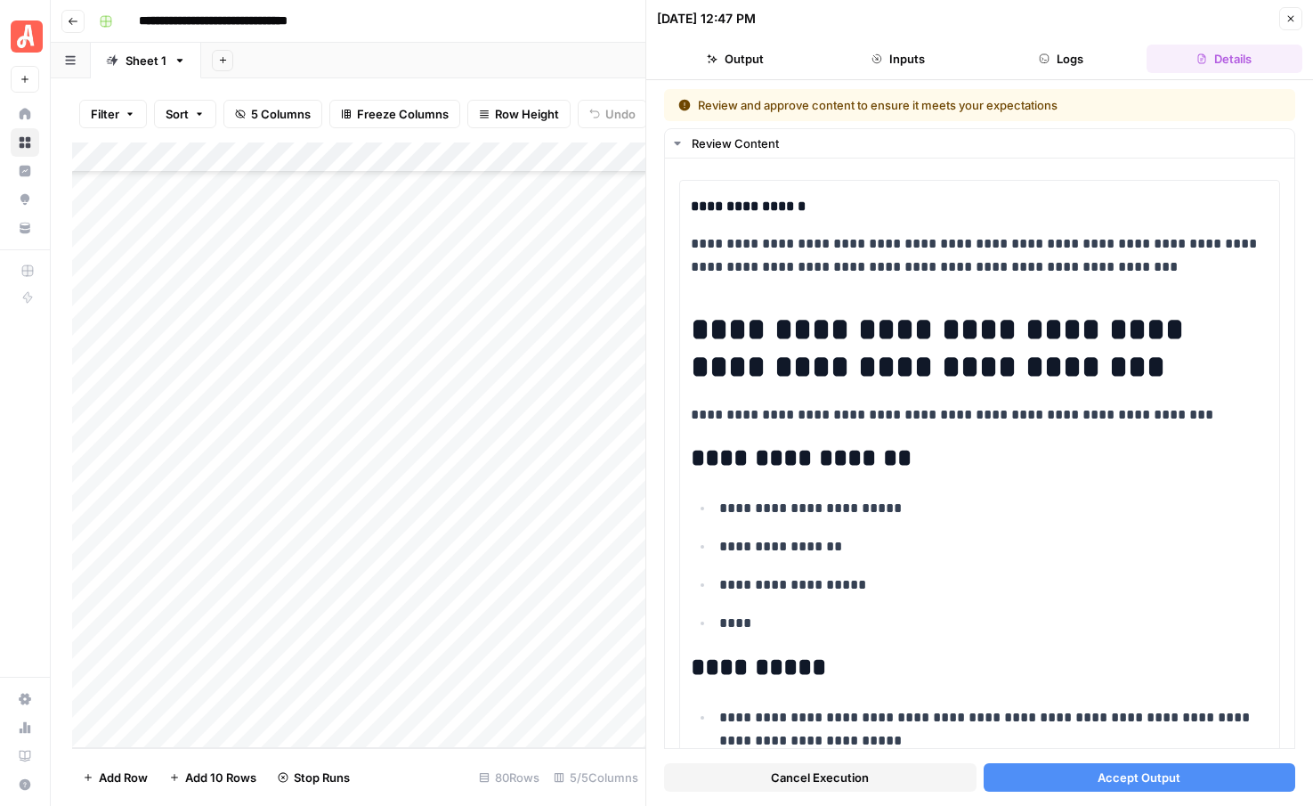
click at [1067, 770] on button "Accept Output" at bounding box center [1140, 777] width 312 height 28
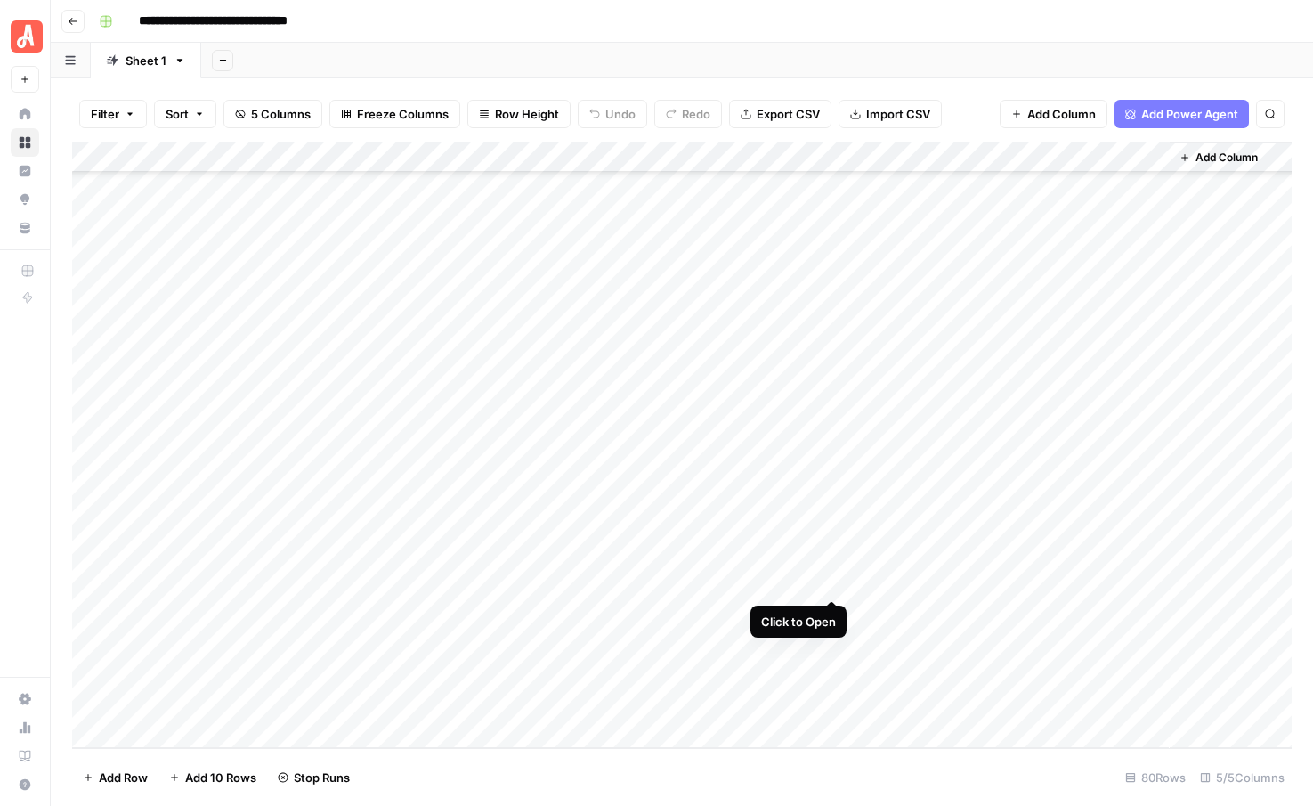
click at [831, 584] on div "Add Column" at bounding box center [682, 444] width 1220 height 605
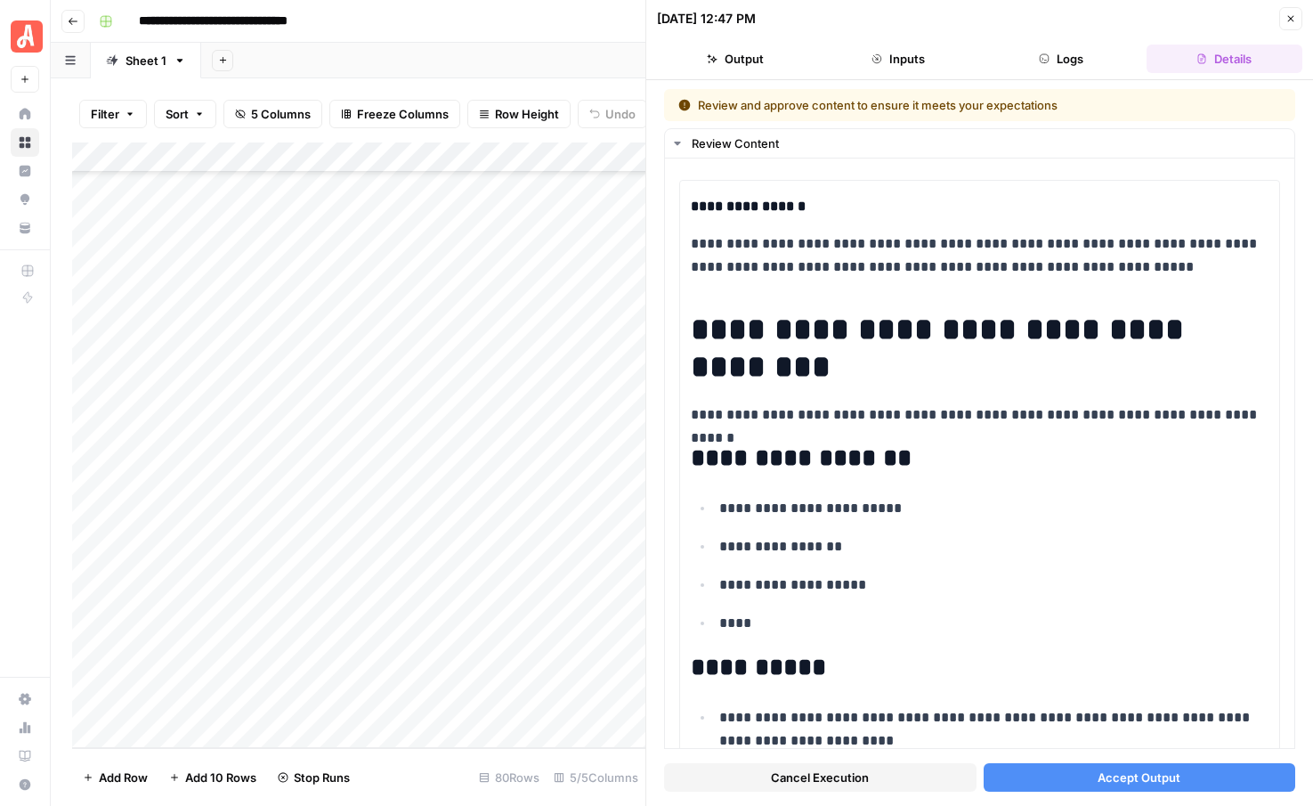
click at [1126, 782] on span "Accept Output" at bounding box center [1139, 777] width 83 height 18
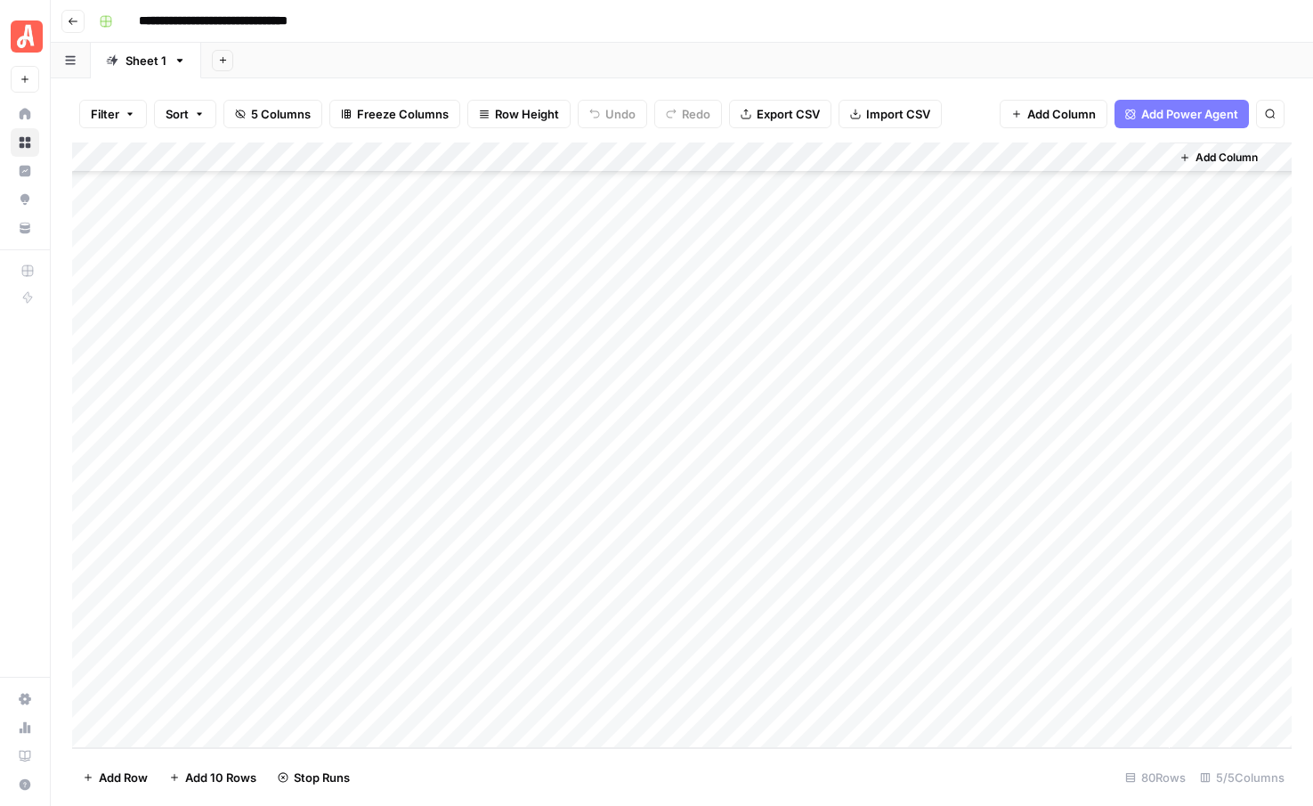
click at [831, 612] on div "Add Column" at bounding box center [682, 444] width 1220 height 605
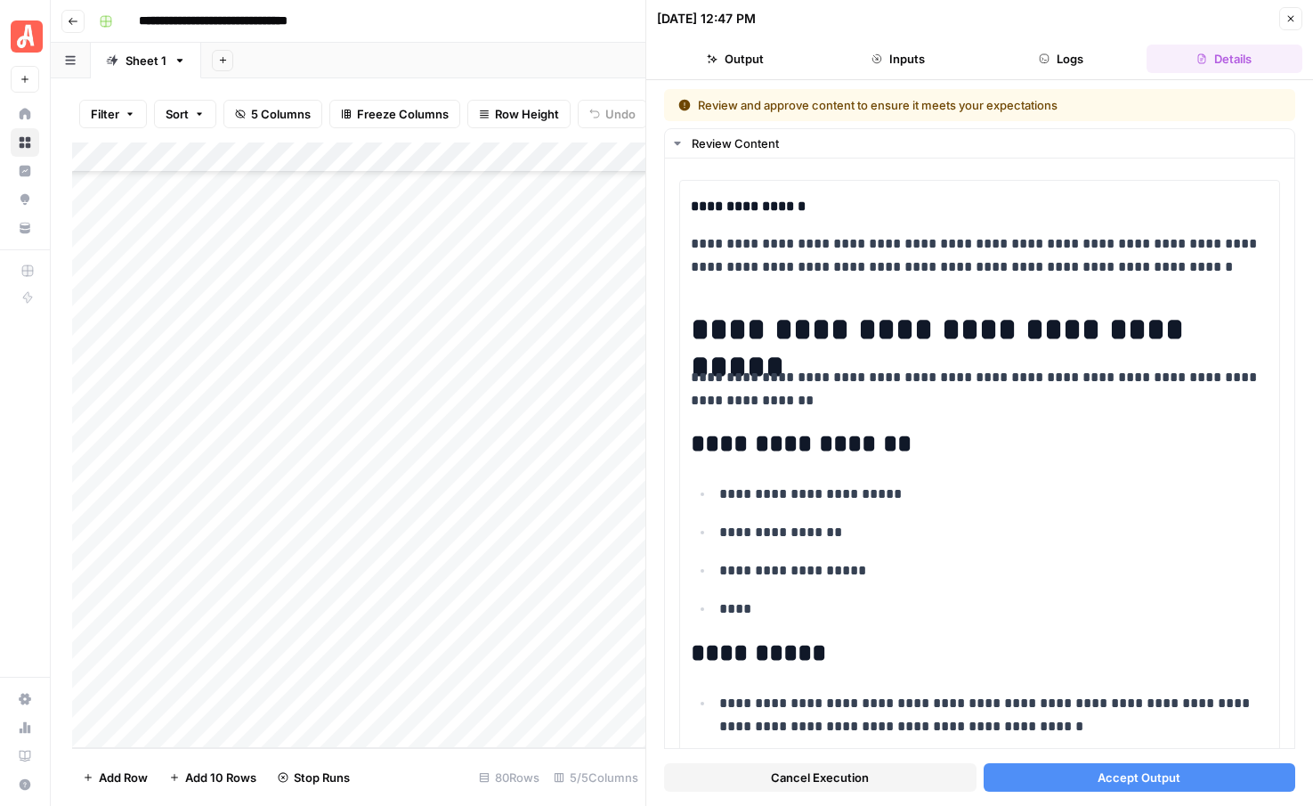
click at [1195, 778] on button "Accept Output" at bounding box center [1140, 777] width 312 height 28
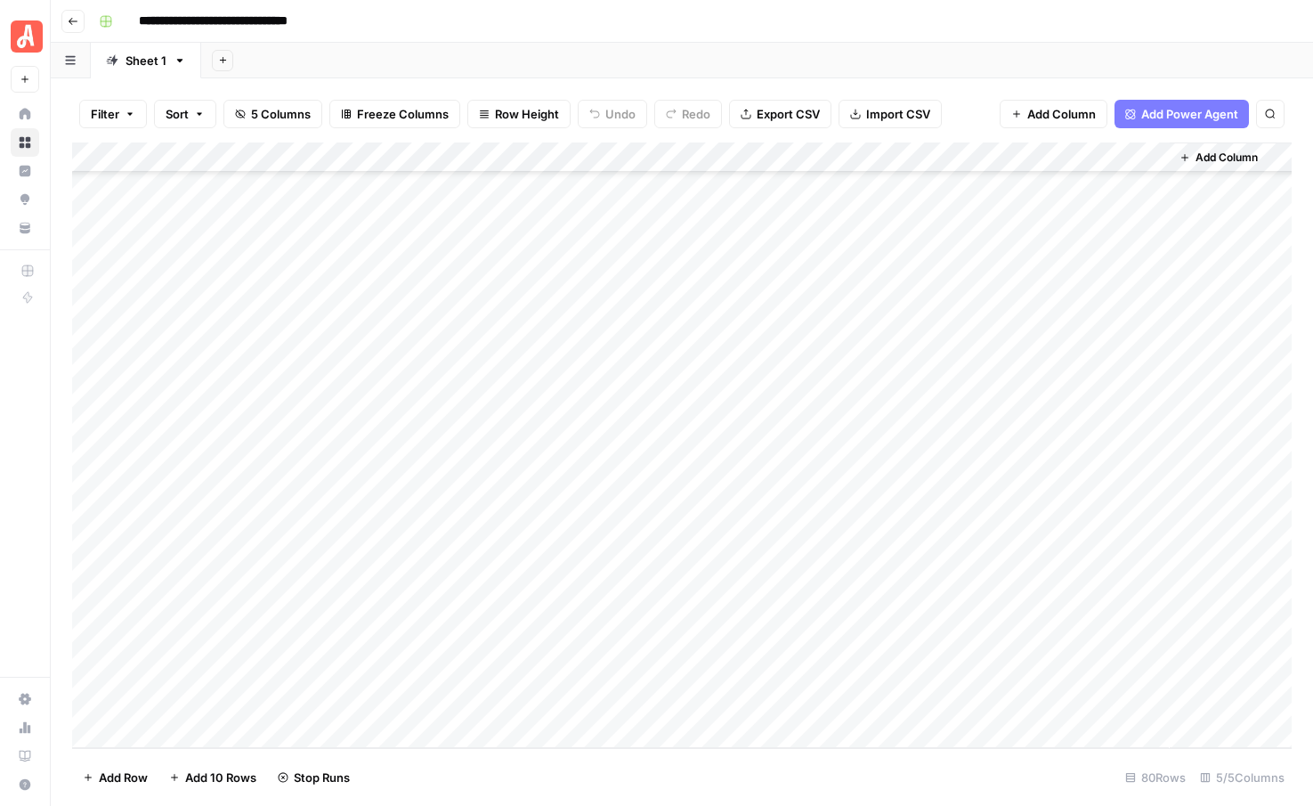
click at [829, 638] on div "Add Column" at bounding box center [682, 444] width 1220 height 605
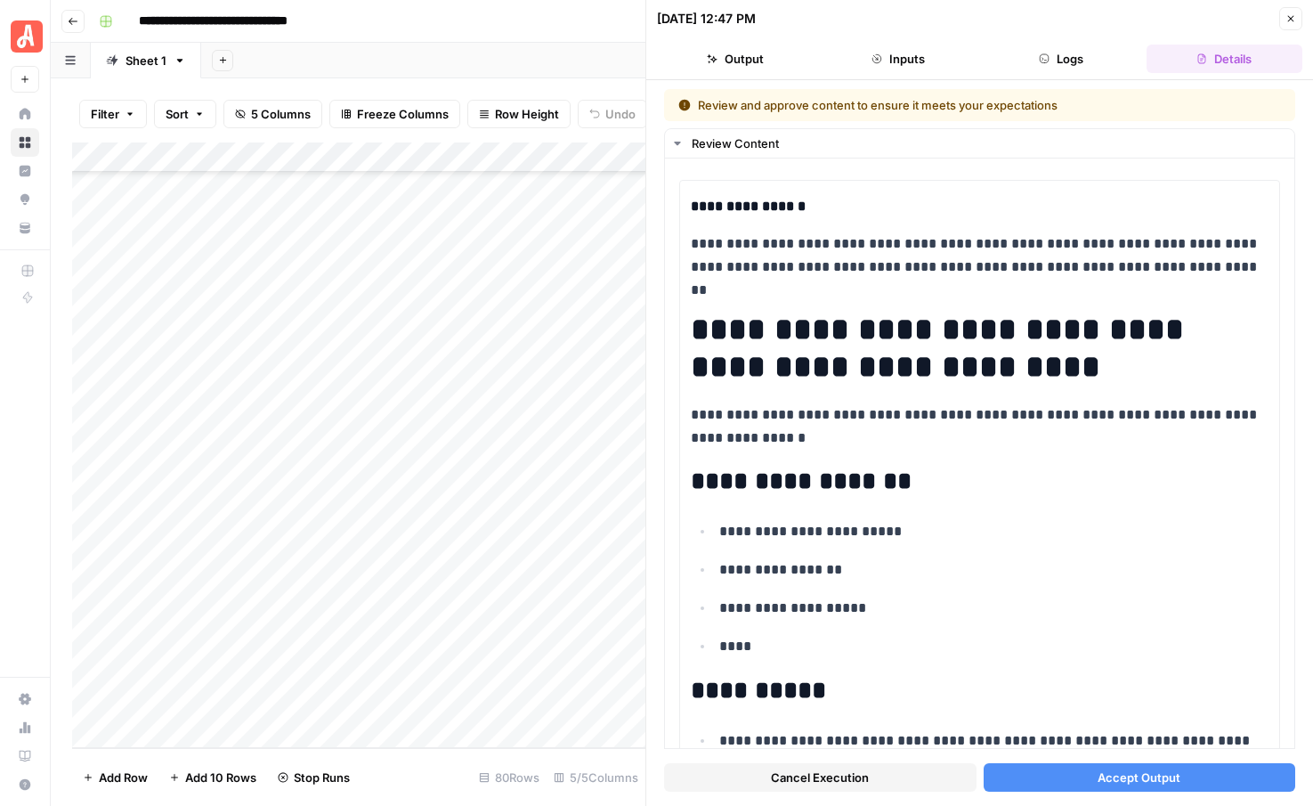
click at [1139, 773] on span "Accept Output" at bounding box center [1139, 777] width 83 height 18
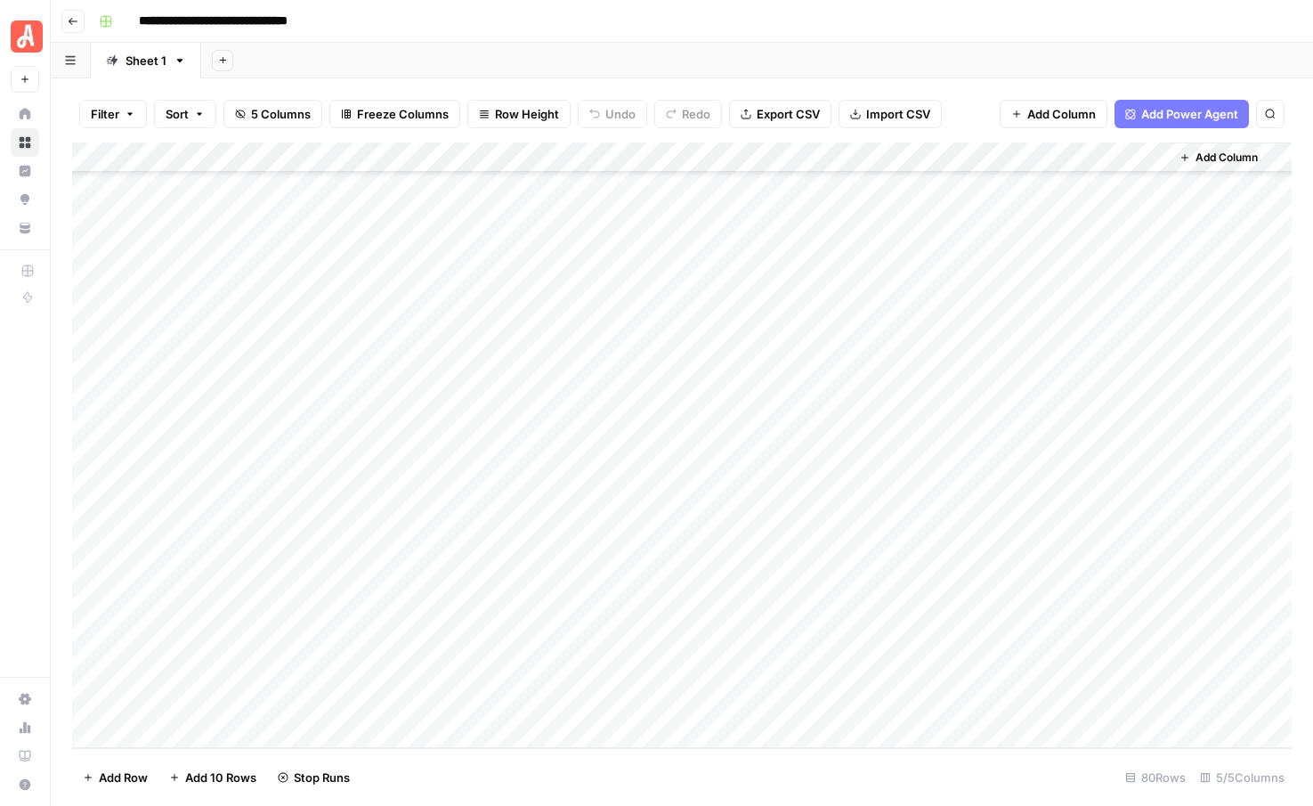
click at [835, 669] on div "Add Column" at bounding box center [682, 444] width 1220 height 605
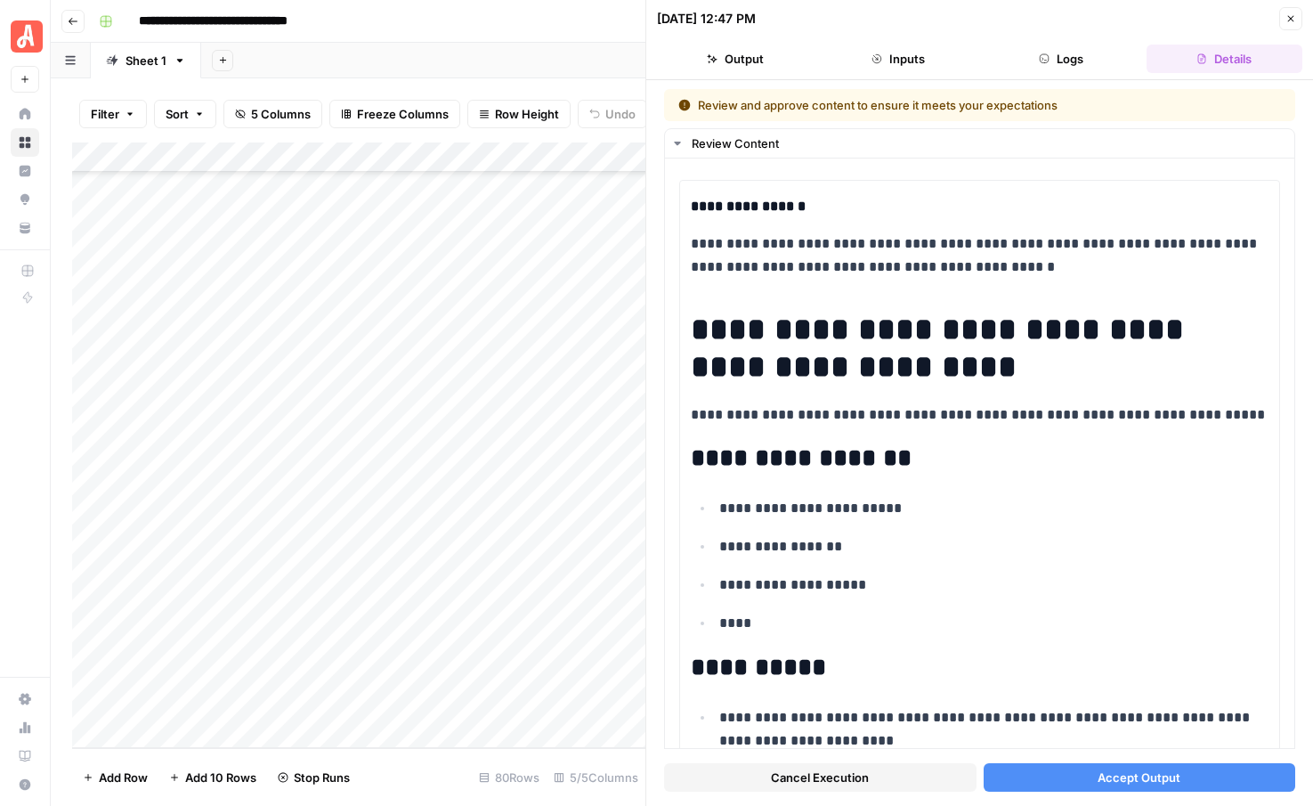
click at [1183, 770] on button "Accept Output" at bounding box center [1140, 777] width 312 height 28
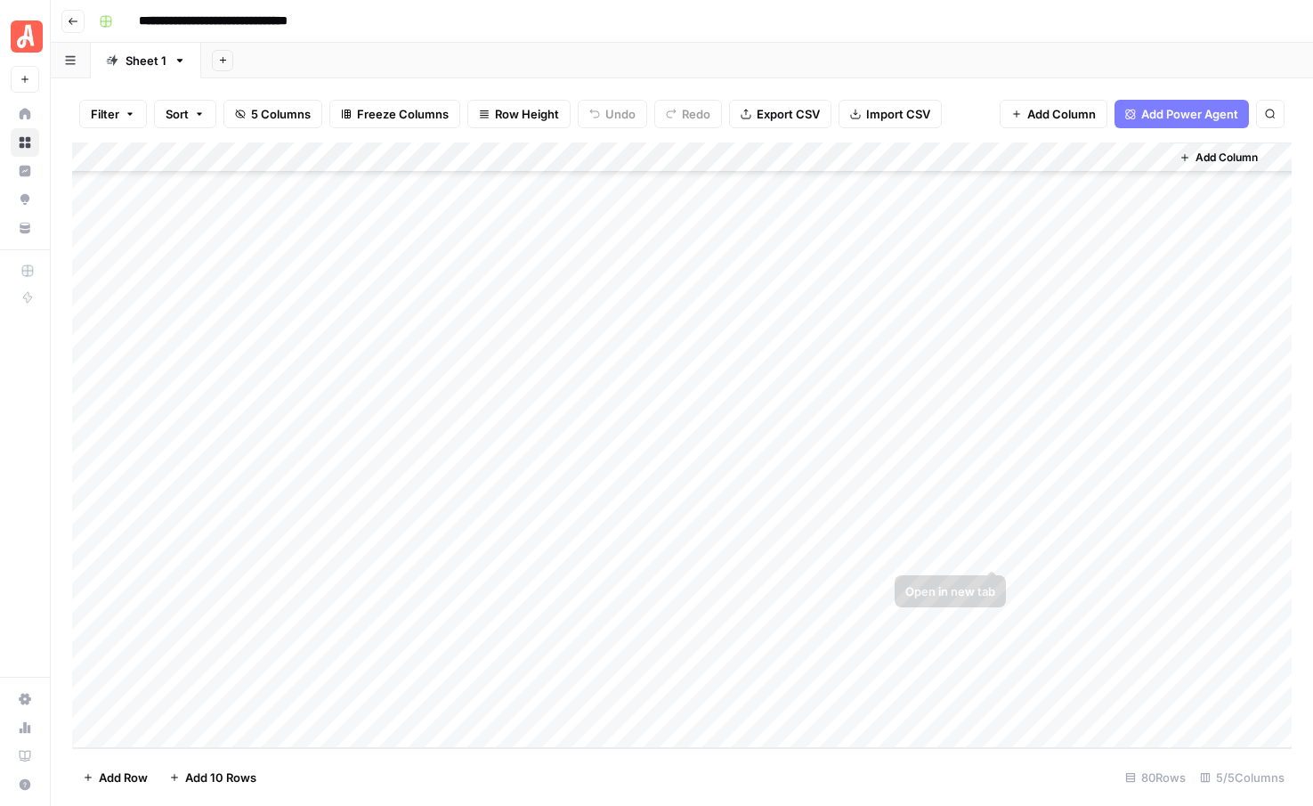
click at [988, 520] on div "Add Column" at bounding box center [682, 444] width 1220 height 605
click at [987, 555] on div "Add Column" at bounding box center [682, 444] width 1220 height 605
click at [993, 580] on div "Add Column" at bounding box center [682, 444] width 1220 height 605
click at [993, 609] on div "Add Column" at bounding box center [682, 444] width 1220 height 605
click at [986, 641] on div "Add Column" at bounding box center [682, 444] width 1220 height 605
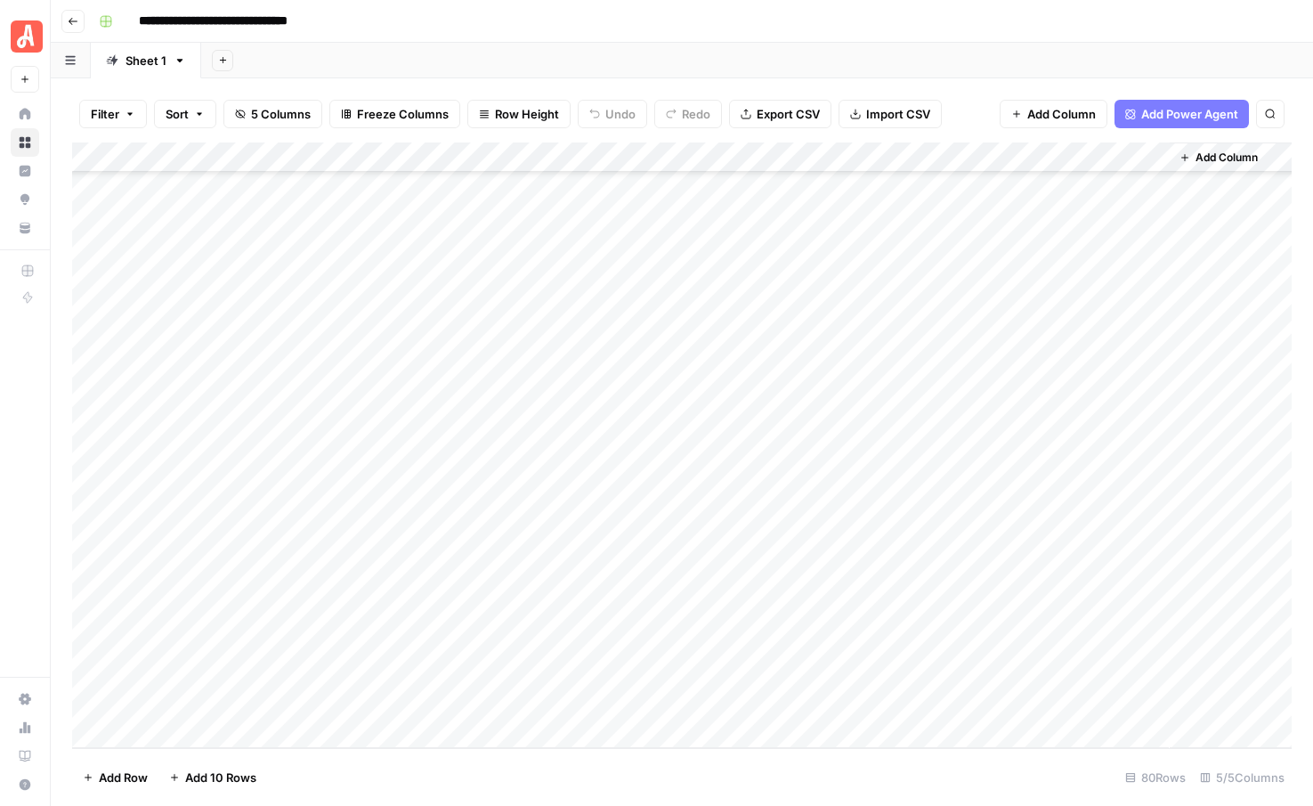
click at [993, 672] on div "Add Column" at bounding box center [682, 444] width 1220 height 605
click at [223, 781] on span "Add 10 Rows" at bounding box center [220, 777] width 71 height 18
click at [174, 398] on div "Add Column" at bounding box center [682, 444] width 1220 height 605
click at [197, 389] on div "Add Column" at bounding box center [682, 444] width 1220 height 605
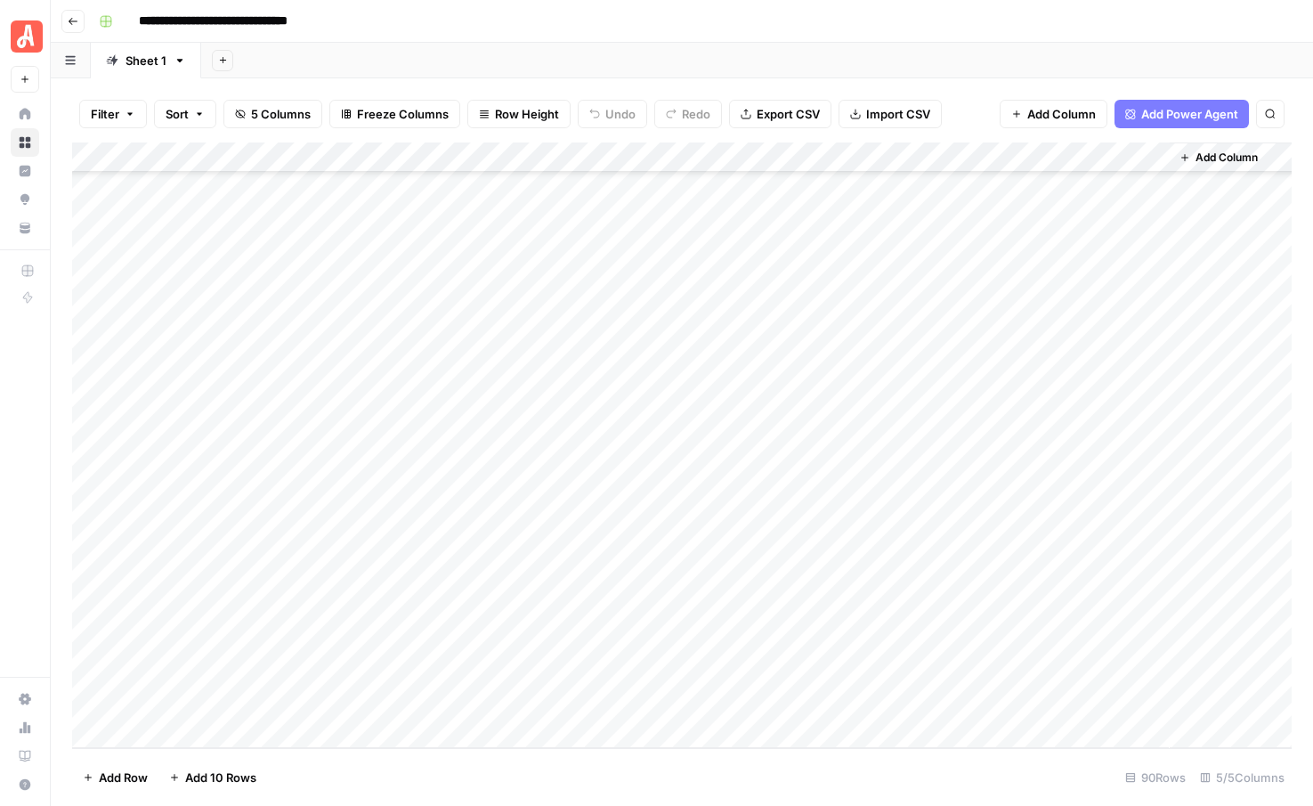
click at [197, 389] on body "**********" at bounding box center [656, 403] width 1313 height 806
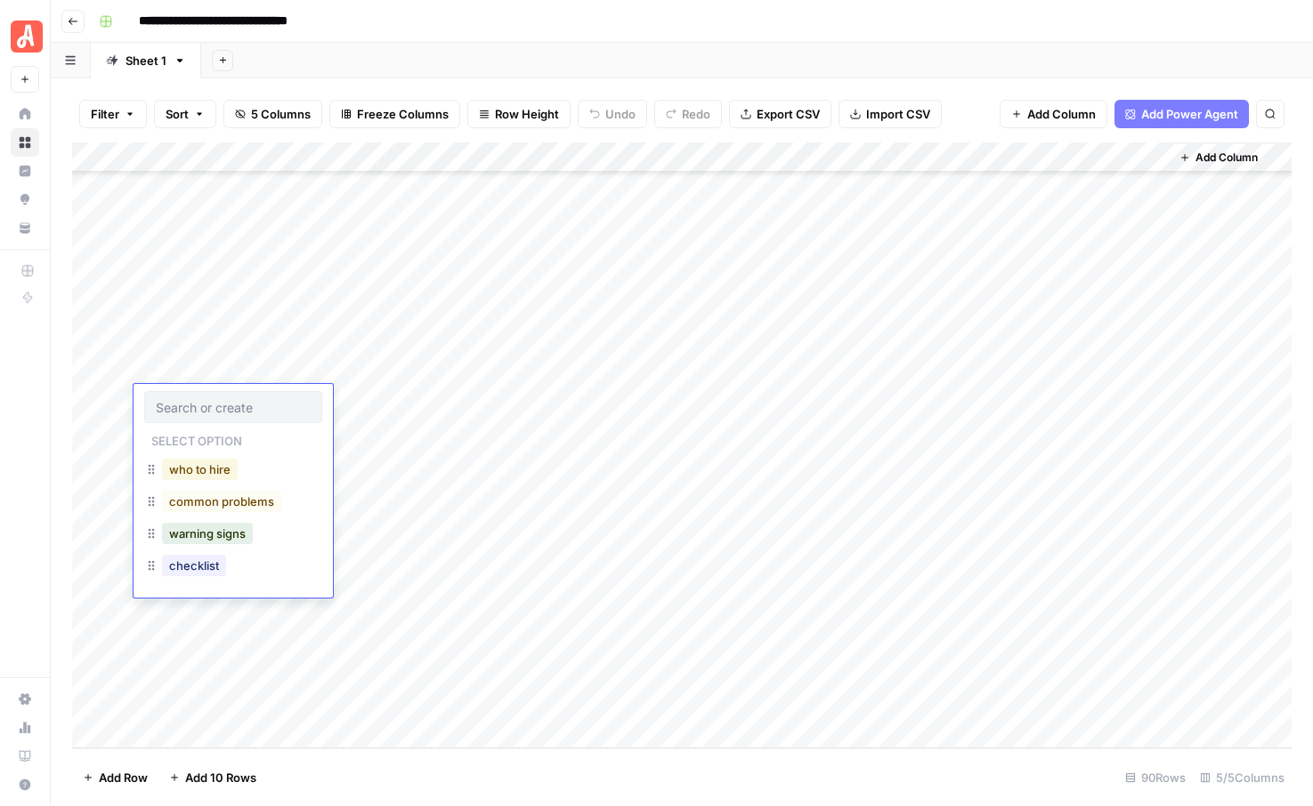
click at [189, 466] on button "who to hire" at bounding box center [200, 468] width 76 height 21
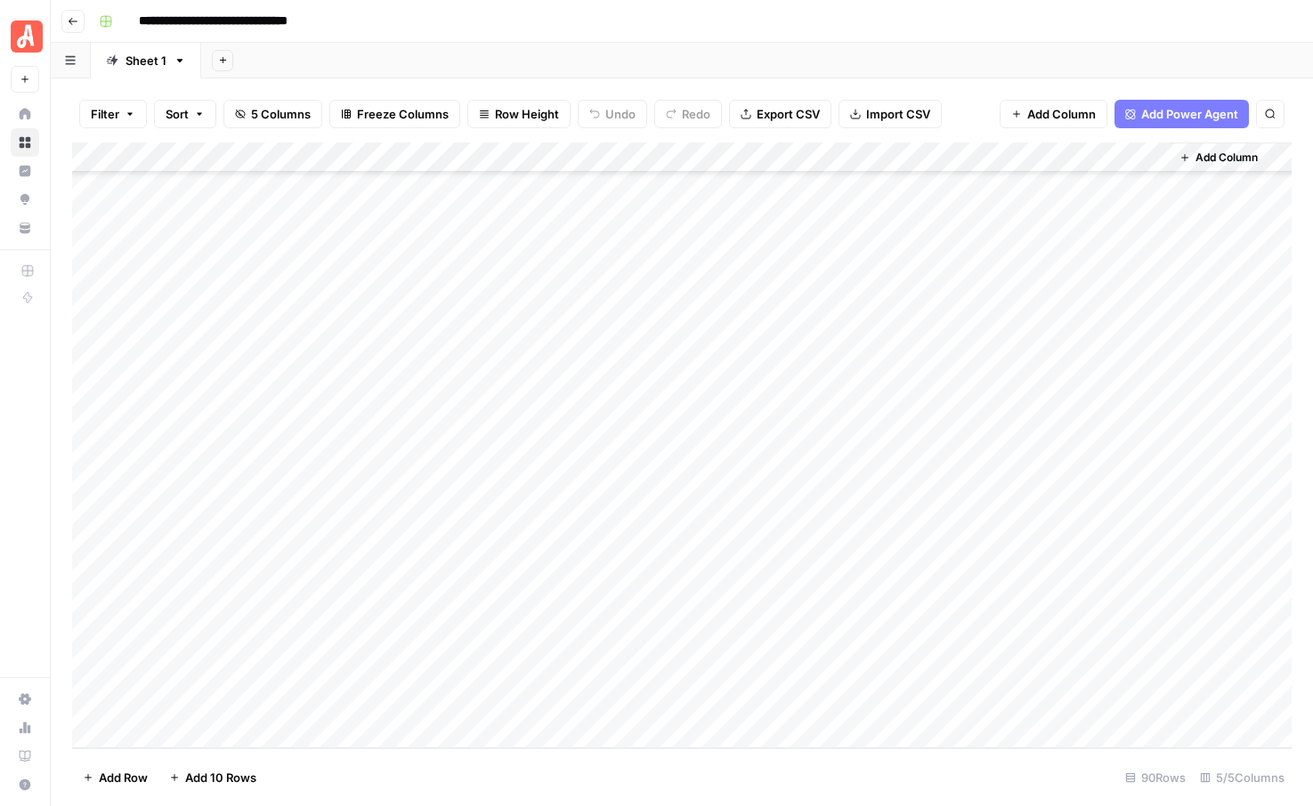
click at [352, 399] on div "Add Column" at bounding box center [682, 444] width 1220 height 605
type textarea "**********"
click at [232, 430] on div "Add Column" at bounding box center [682, 444] width 1220 height 605
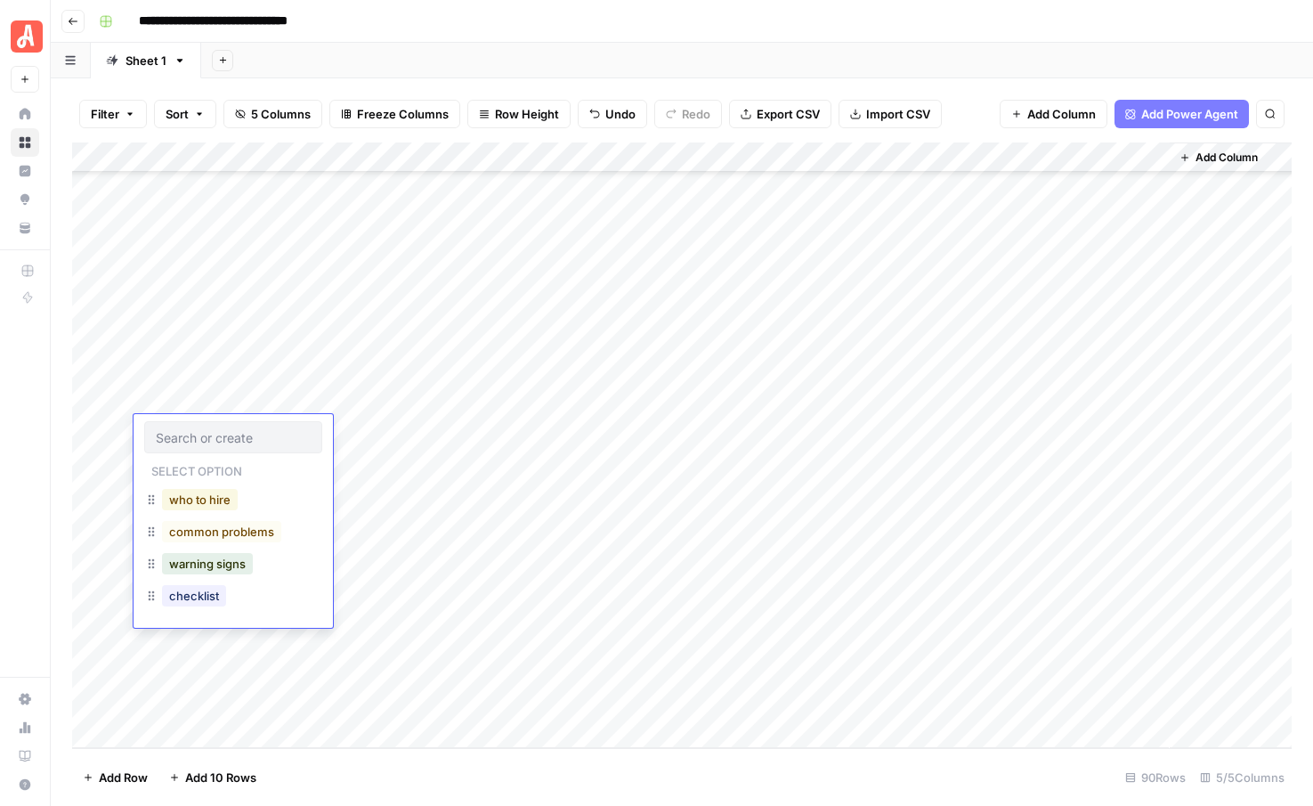
click at [209, 502] on button "who to hire" at bounding box center [200, 499] width 76 height 21
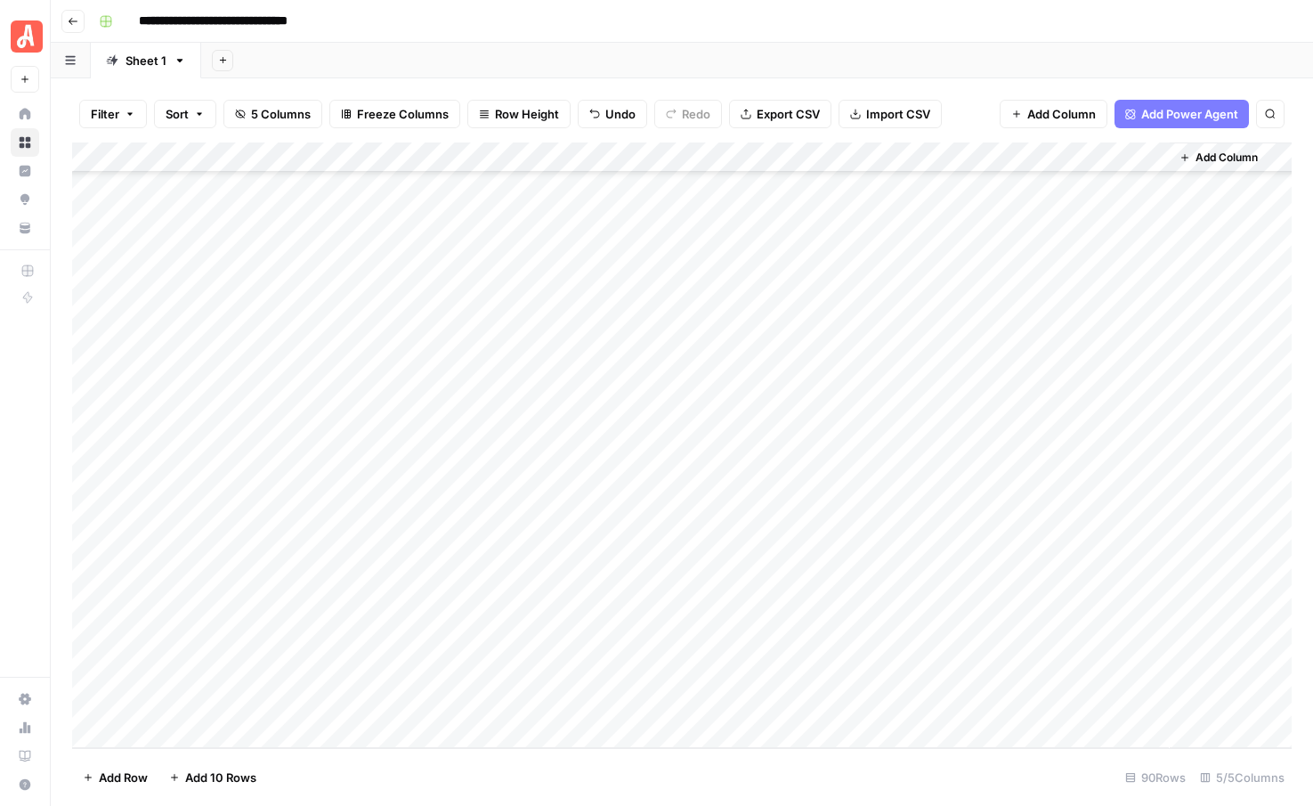
click at [231, 470] on div "Add Column" at bounding box center [682, 444] width 1220 height 605
click at [231, 467] on div "Add Column" at bounding box center [682, 444] width 1220 height 605
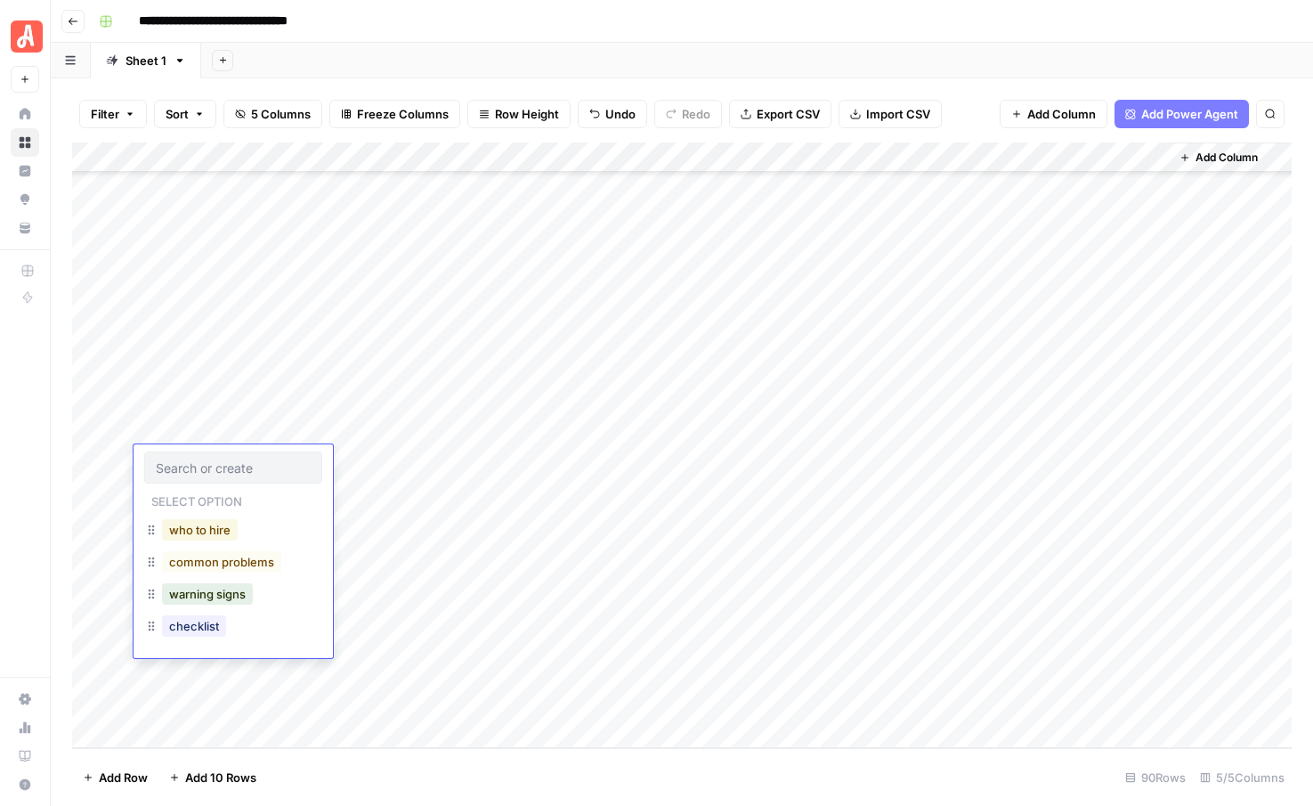
click at [212, 523] on button "who to hire" at bounding box center [200, 529] width 76 height 21
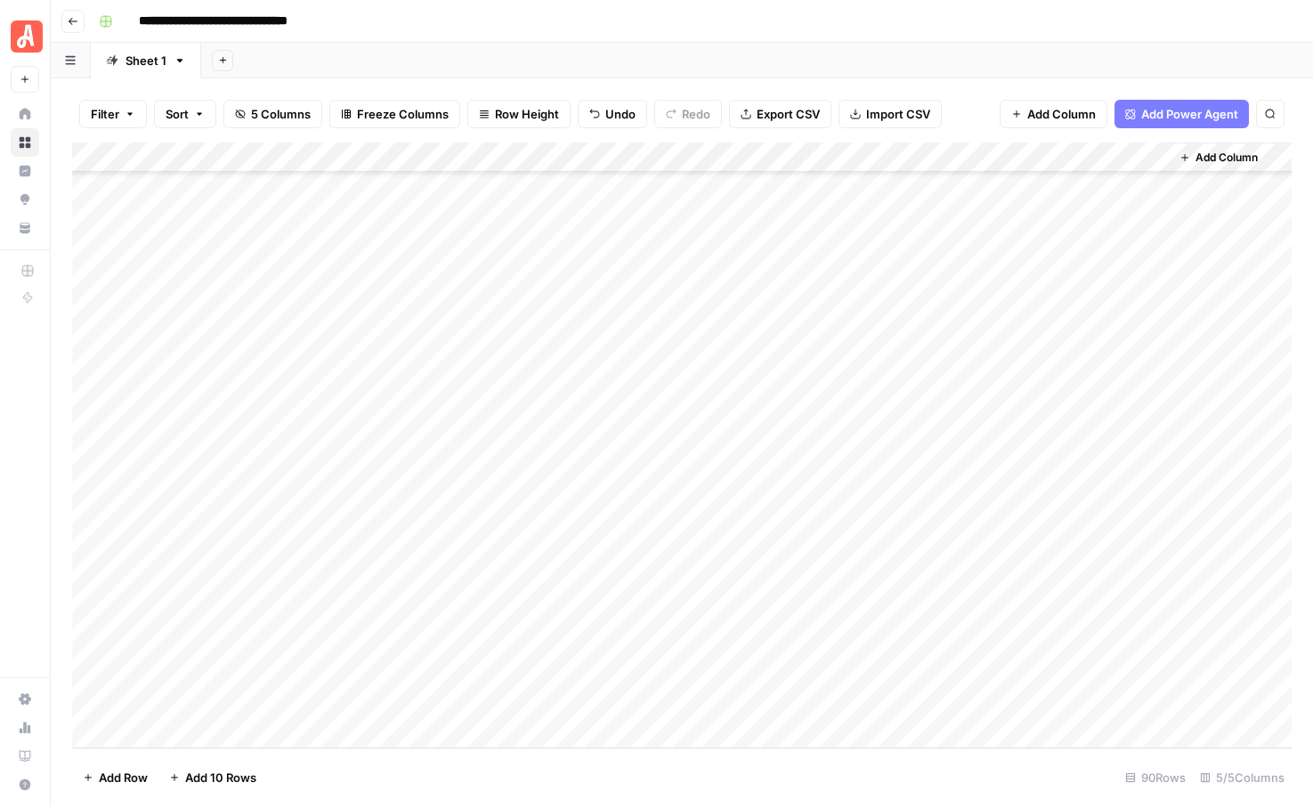
click at [221, 489] on div "Add Column" at bounding box center [682, 444] width 1220 height 605
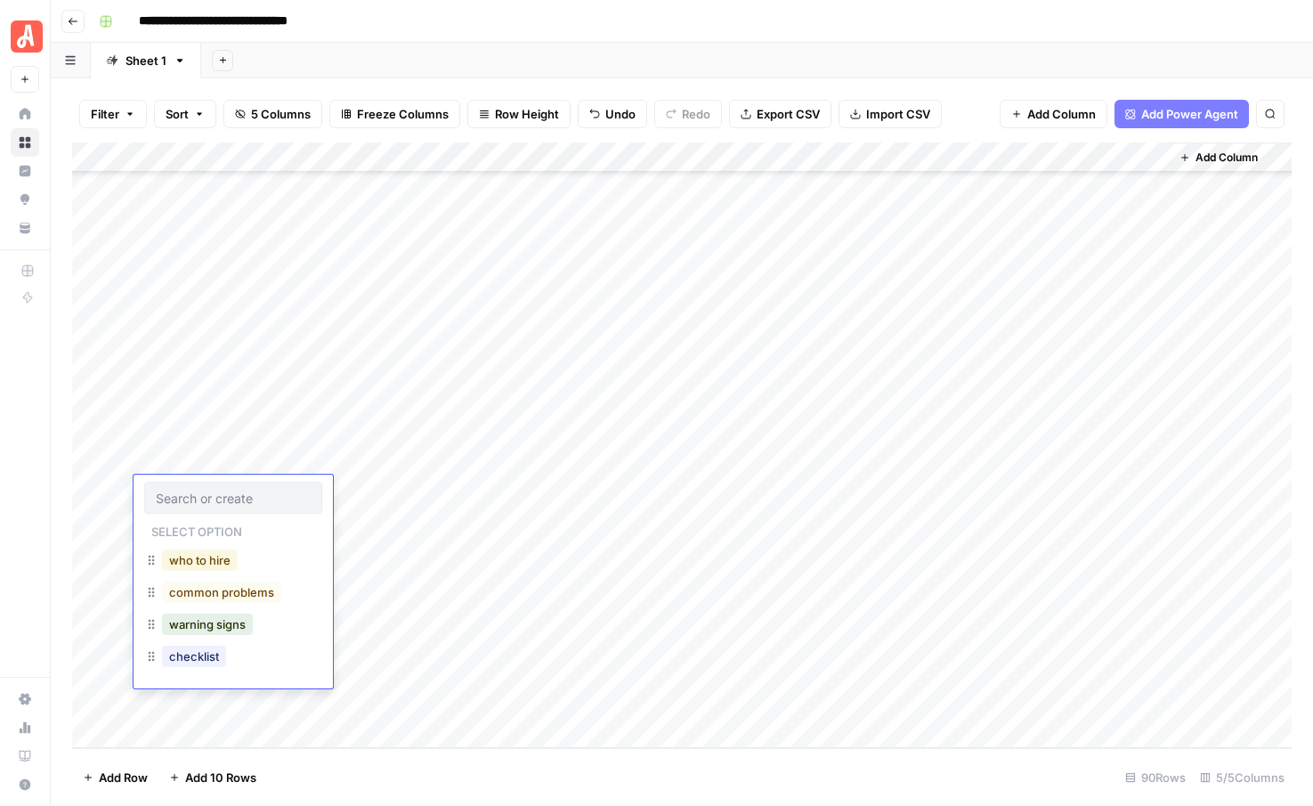
click at [208, 559] on button "who to hire" at bounding box center [200, 559] width 76 height 21
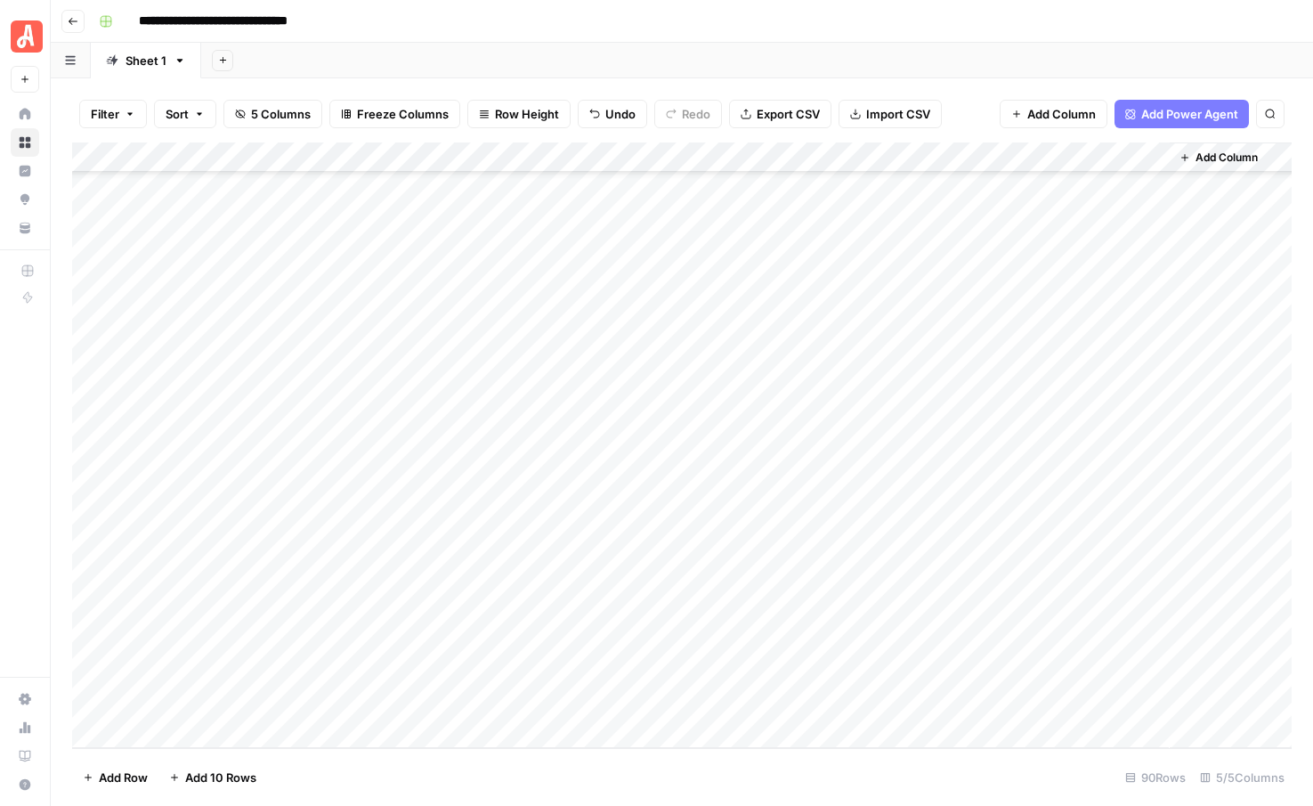
click at [240, 524] on div "Add Column" at bounding box center [682, 444] width 1220 height 605
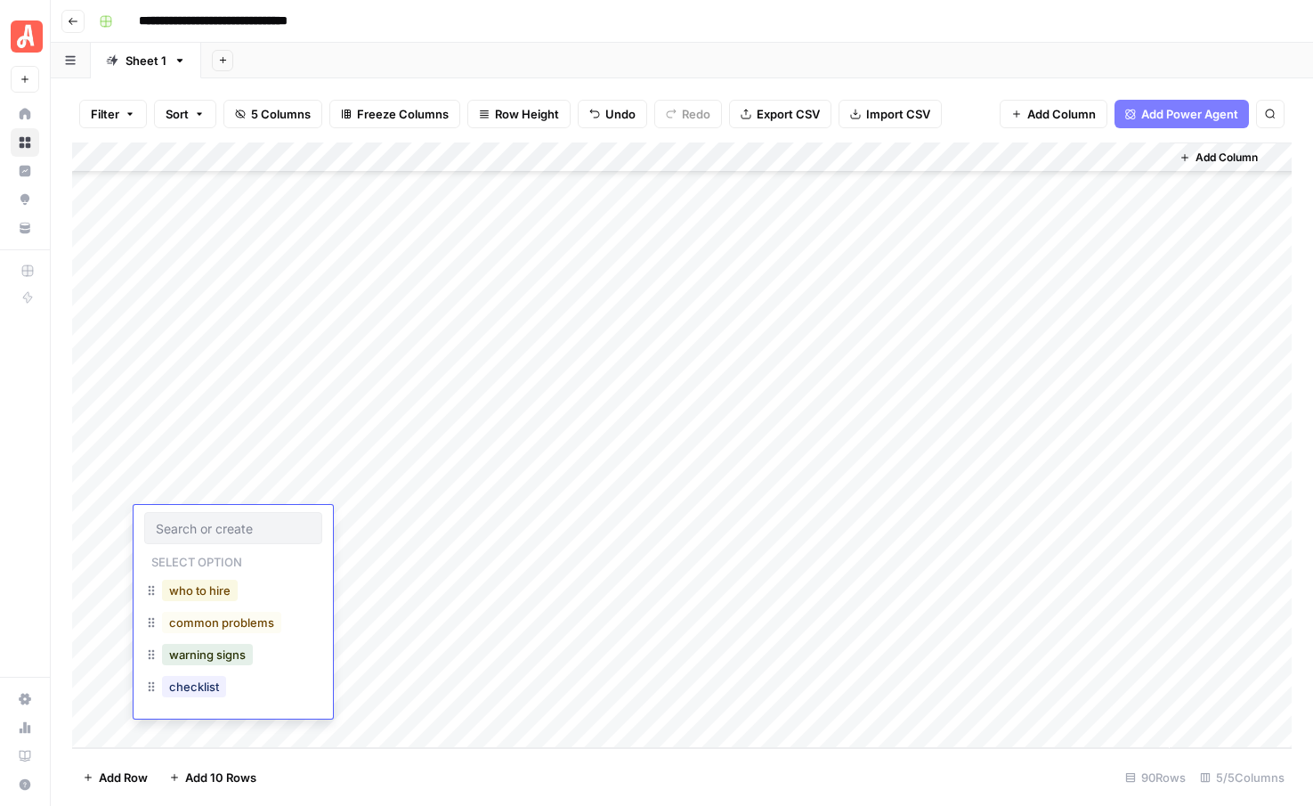
click at [215, 586] on button "who to hire" at bounding box center [200, 589] width 76 height 21
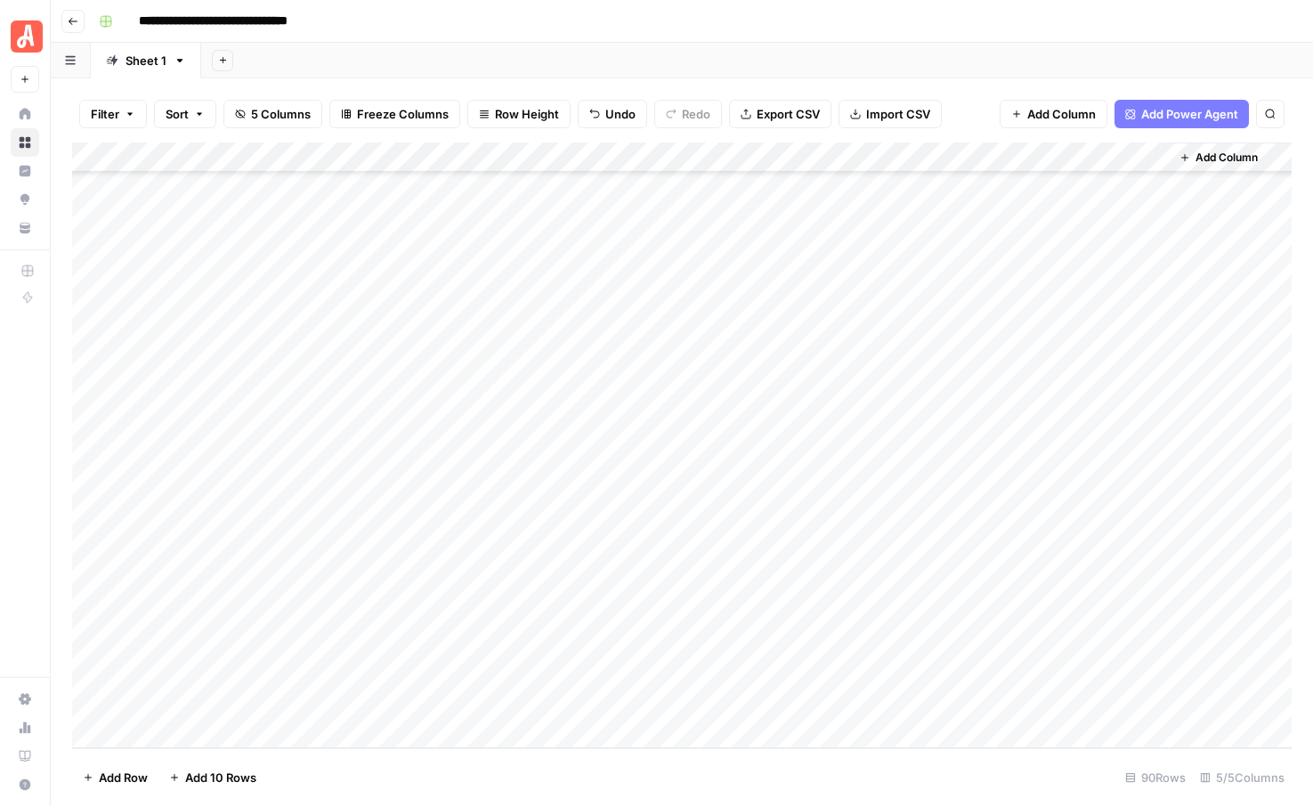
click at [231, 542] on div "Add Column" at bounding box center [682, 444] width 1220 height 605
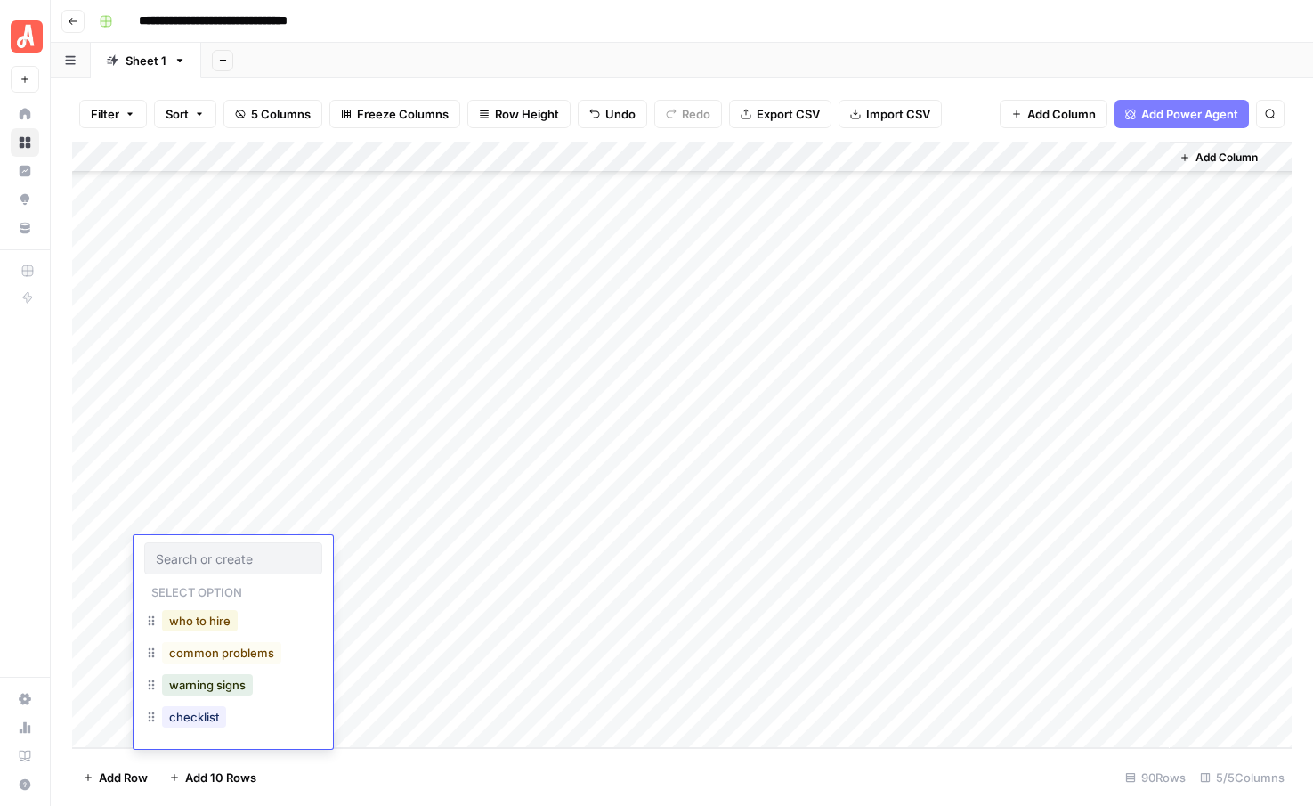
click at [206, 620] on button "who to hire" at bounding box center [200, 620] width 76 height 21
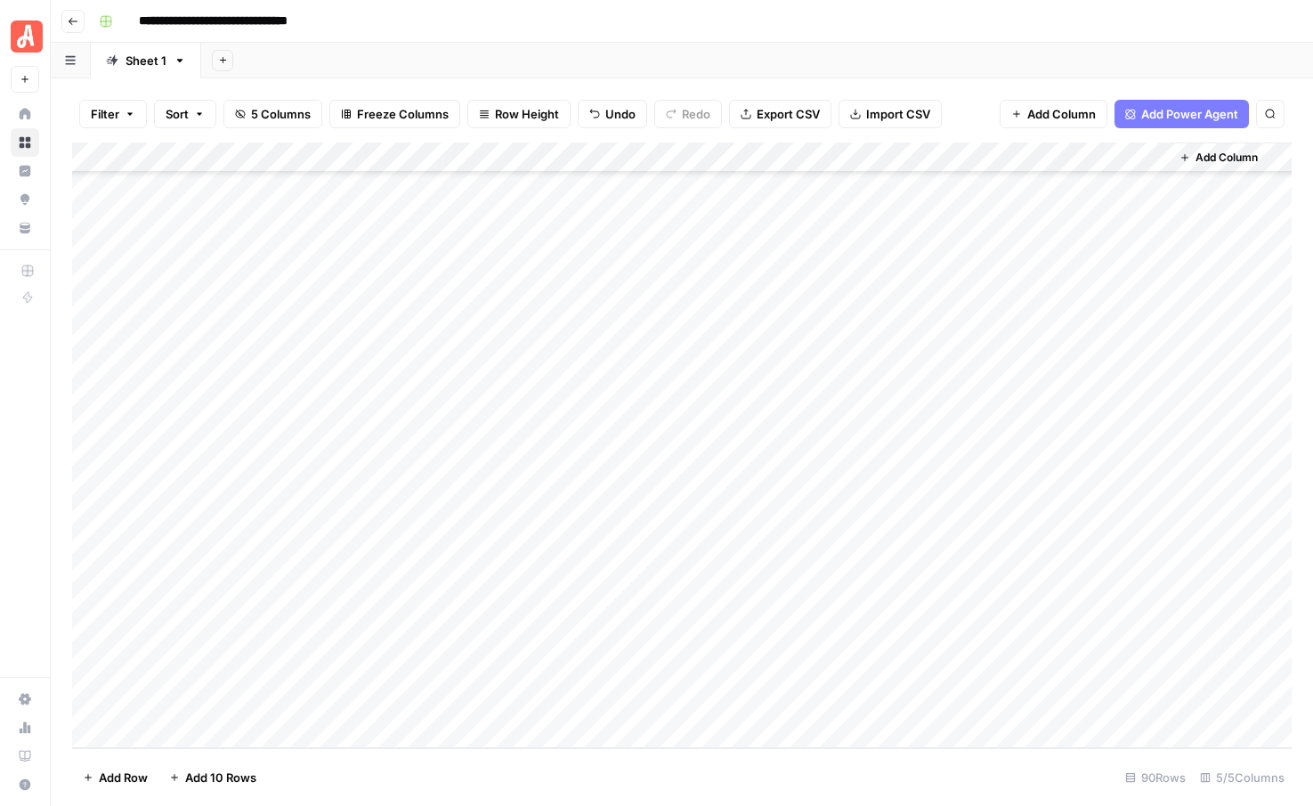
click at [215, 581] on div "Add Column" at bounding box center [682, 444] width 1220 height 605
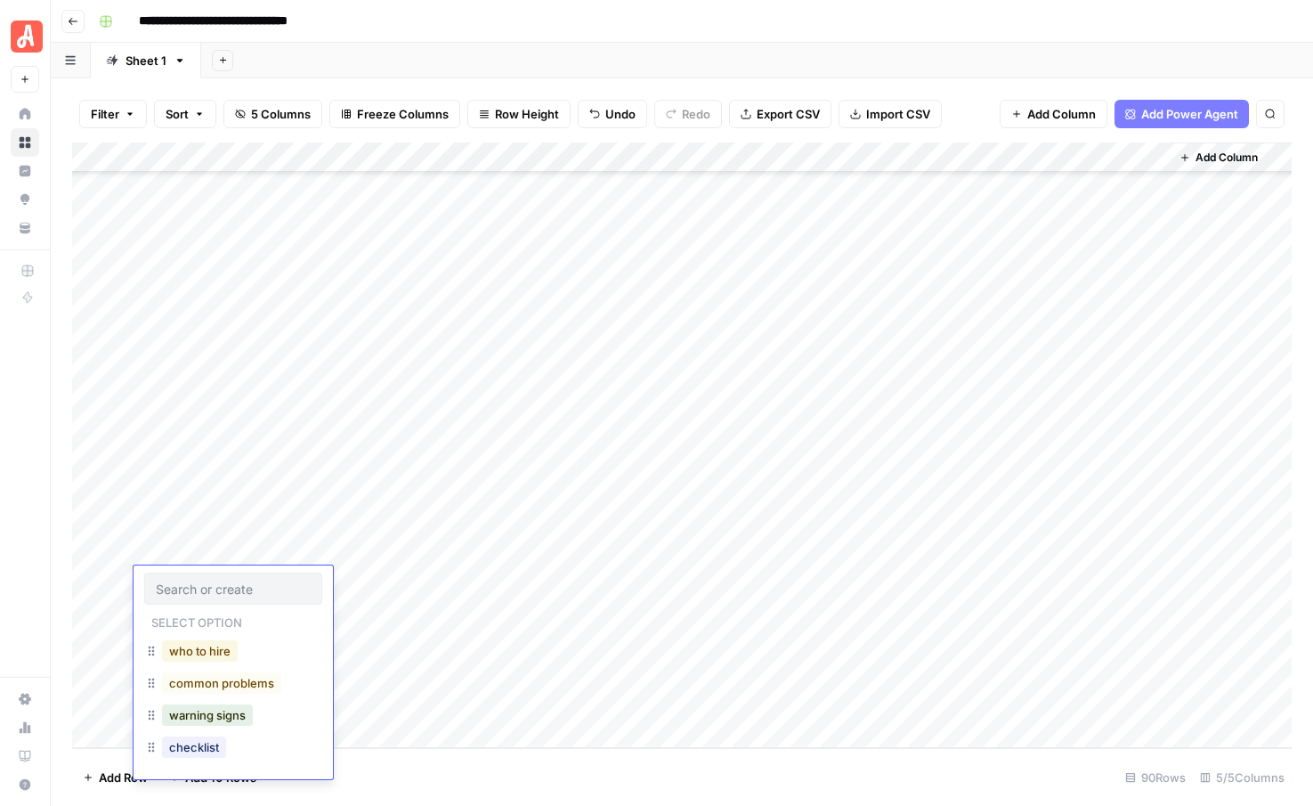
click at [210, 644] on button "who to hire" at bounding box center [200, 650] width 76 height 21
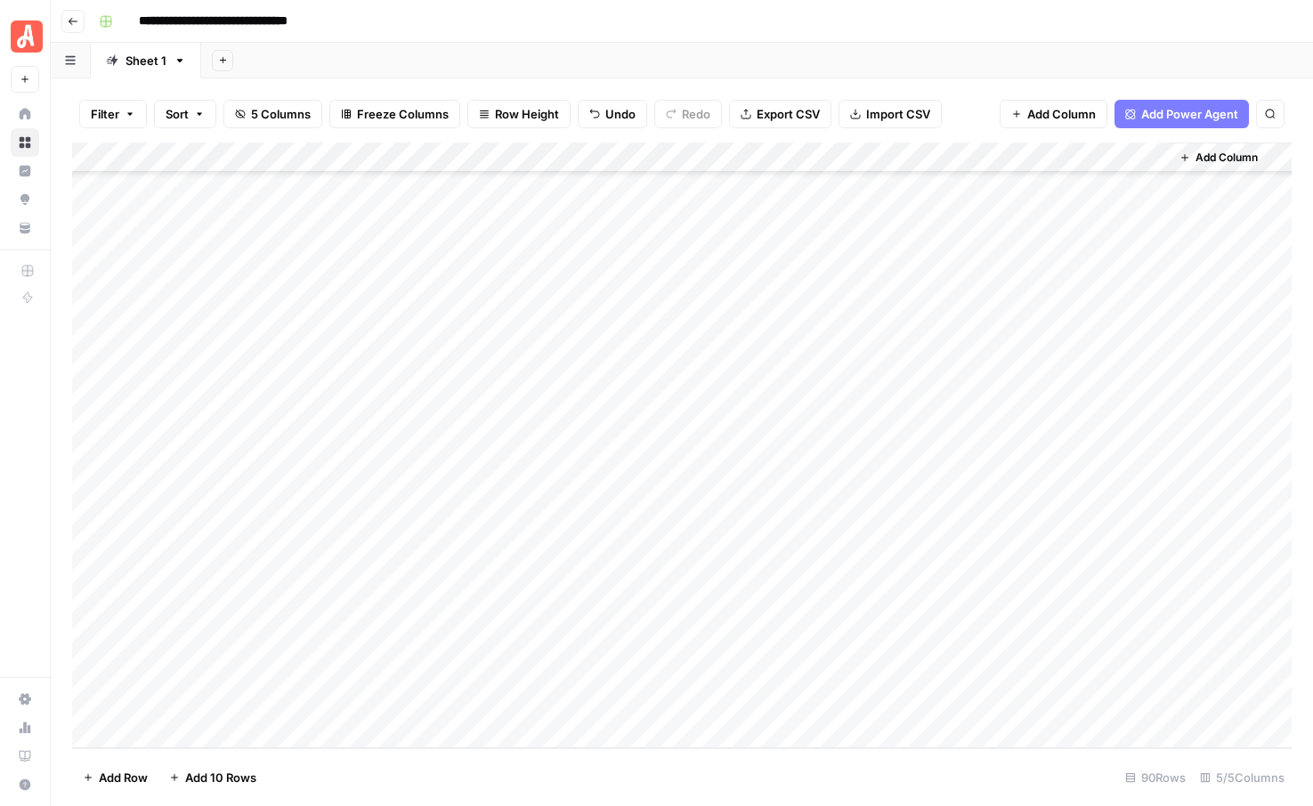
click at [215, 620] on div "Add Column" at bounding box center [682, 444] width 1220 height 605
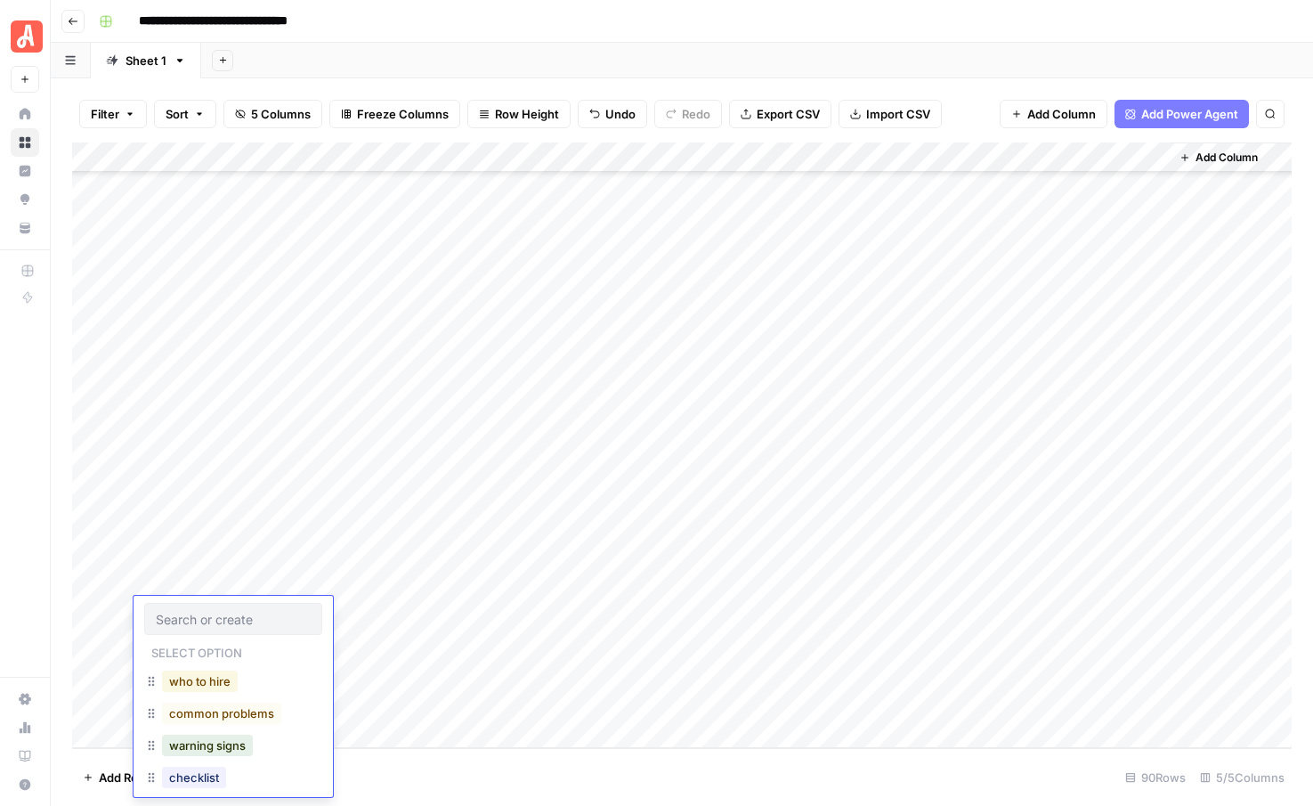
click at [205, 677] on button "who to hire" at bounding box center [200, 680] width 76 height 21
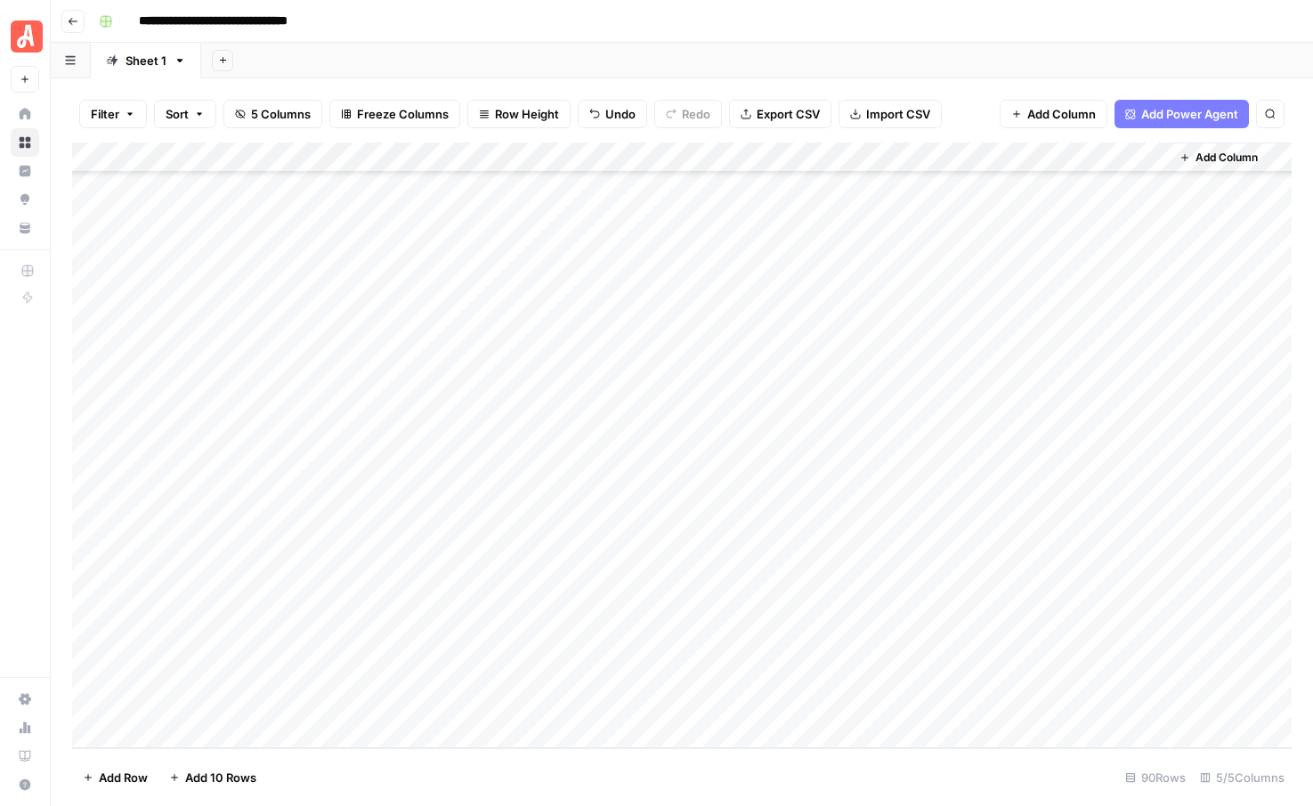
click at [213, 633] on div "Add Column" at bounding box center [682, 444] width 1220 height 605
click at [209, 707] on button "who to hire" at bounding box center [200, 711] width 76 height 21
click at [209, 677] on div "Add Column" at bounding box center [682, 444] width 1220 height 605
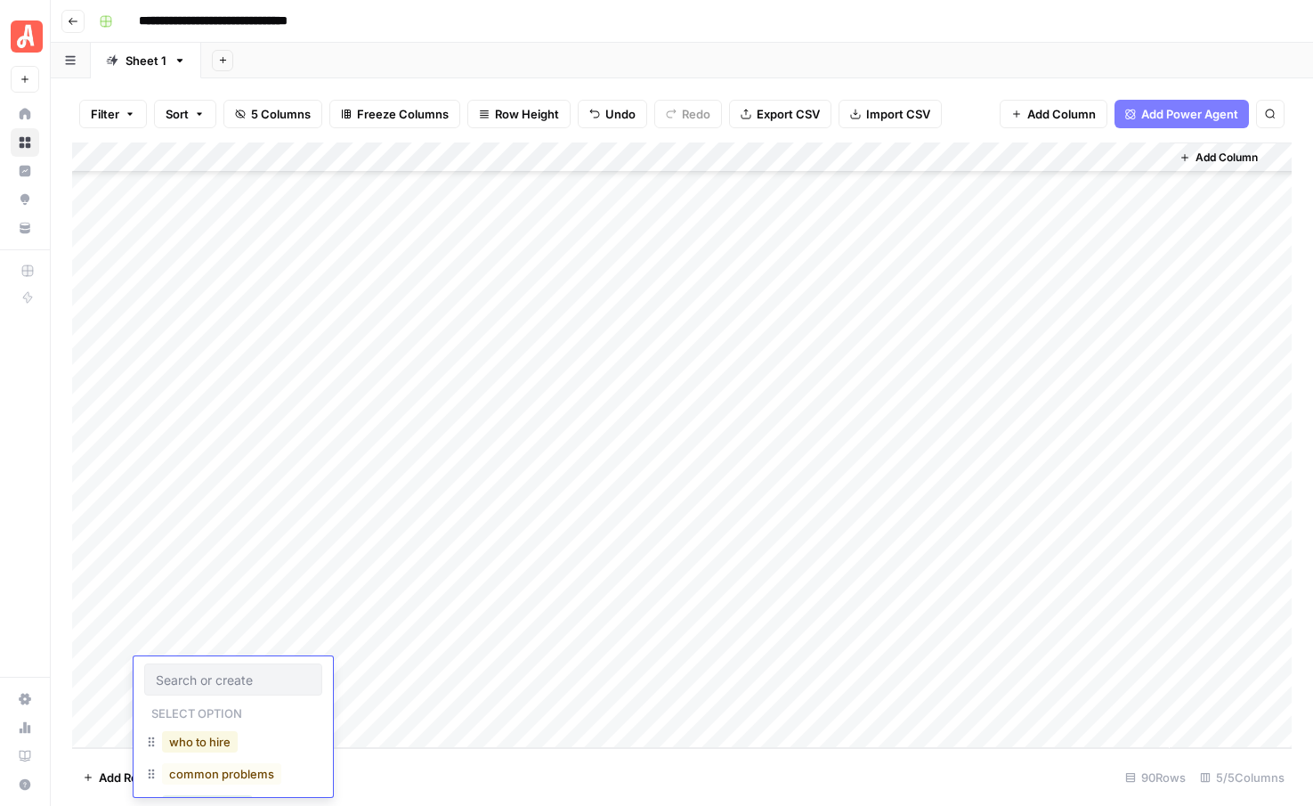
click at [206, 741] on button "who to hire" at bounding box center [200, 741] width 76 height 21
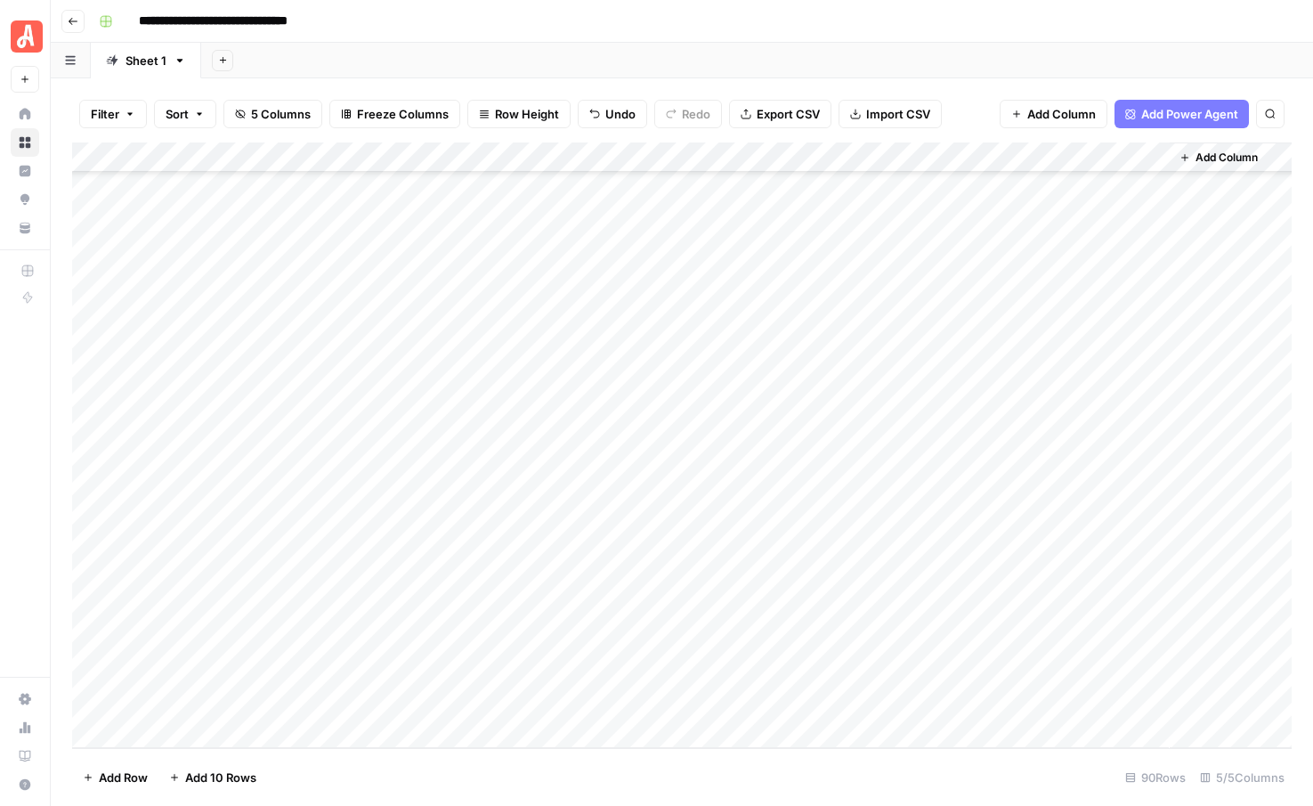
click at [206, 706] on div "Add Column" at bounding box center [682, 444] width 1220 height 605
click at [192, 773] on button "who to hire" at bounding box center [200, 771] width 76 height 21
click at [341, 427] on div "Add Column" at bounding box center [682, 444] width 1220 height 605
click at [396, 427] on div "Add Column" at bounding box center [682, 444] width 1220 height 605
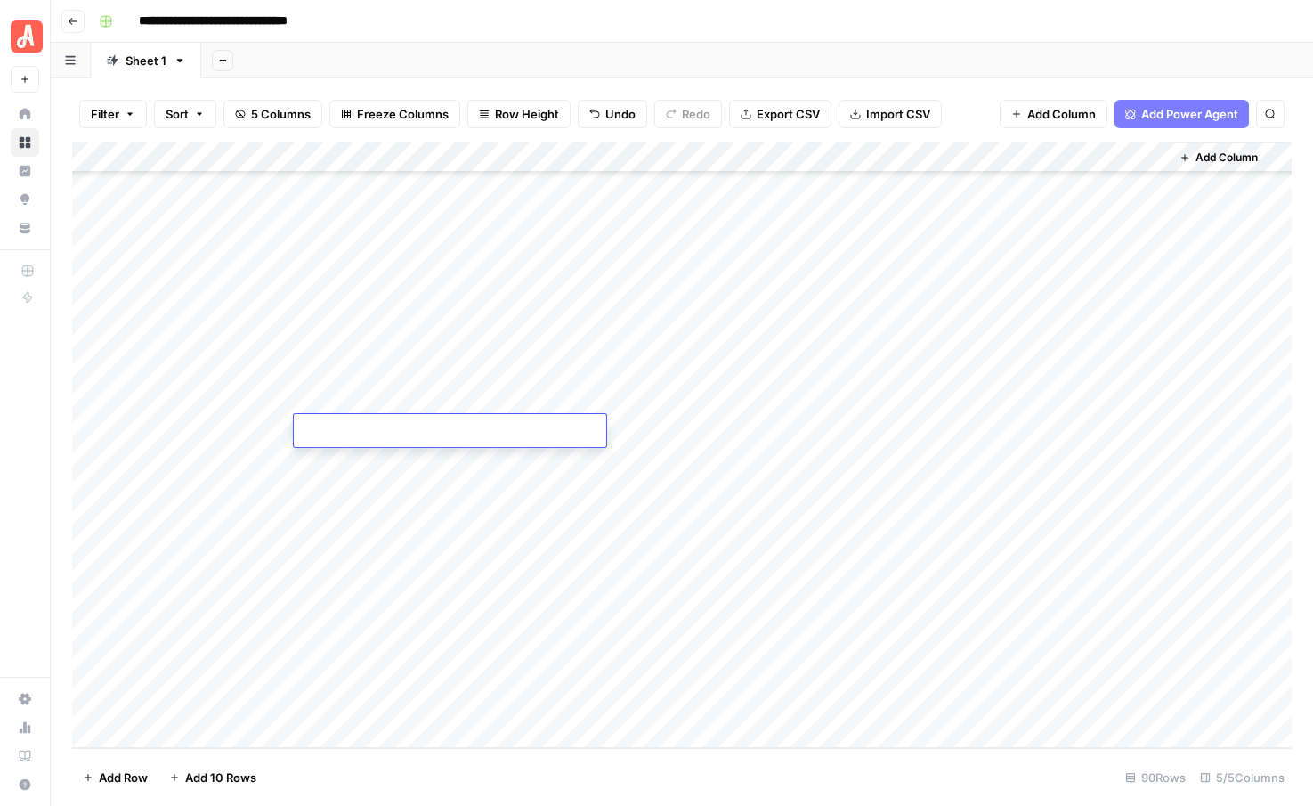
type textarea "**********"
click at [395, 472] on div "Add Column" at bounding box center [682, 444] width 1220 height 605
click at [394, 456] on div "Add Column" at bounding box center [682, 444] width 1220 height 605
click at [394, 456] on textarea at bounding box center [450, 462] width 312 height 25
type textarea "**********"
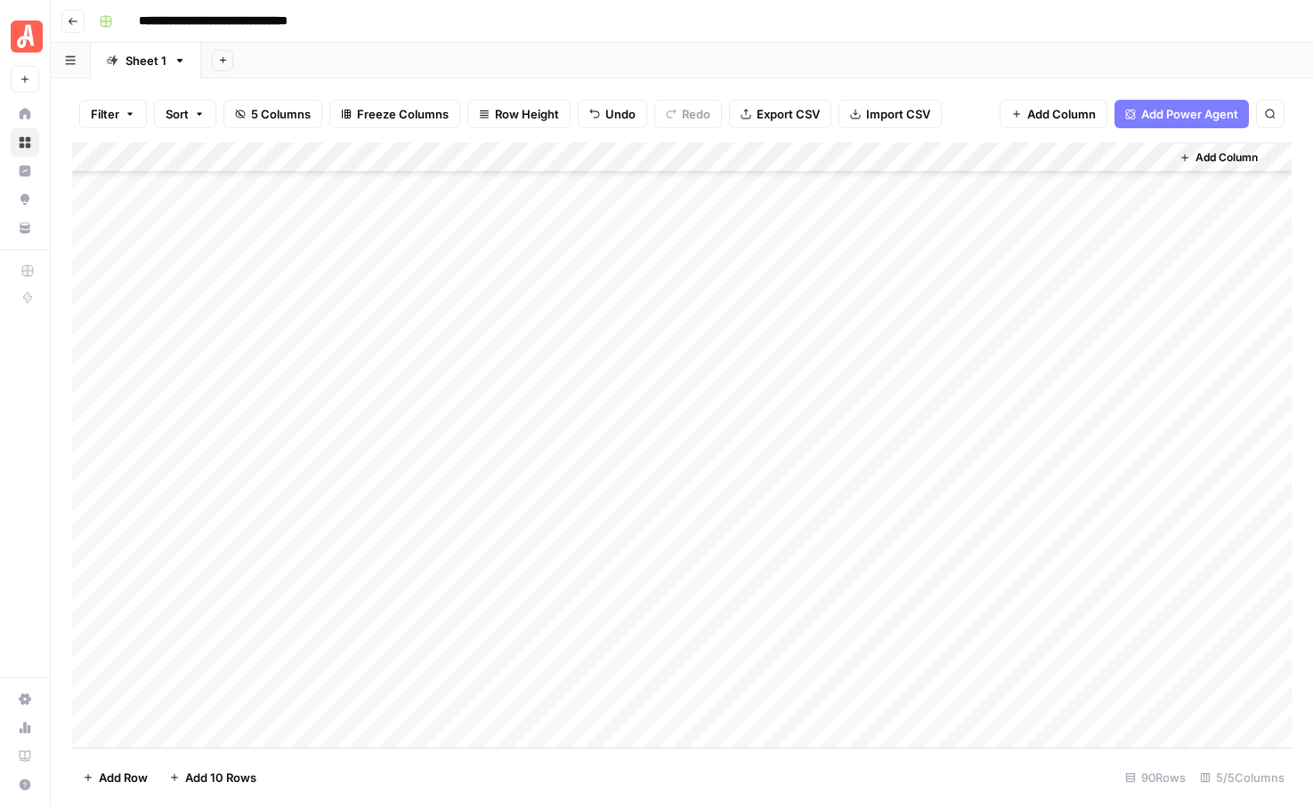
click at [393, 498] on div "Add Column" at bounding box center [682, 444] width 1220 height 605
click at [398, 488] on div "Add Column" at bounding box center [682, 444] width 1220 height 605
type textarea "**********"
click at [320, 523] on div "Add Column" at bounding box center [682, 444] width 1220 height 605
click at [399, 524] on div "Add Column" at bounding box center [682, 444] width 1220 height 605
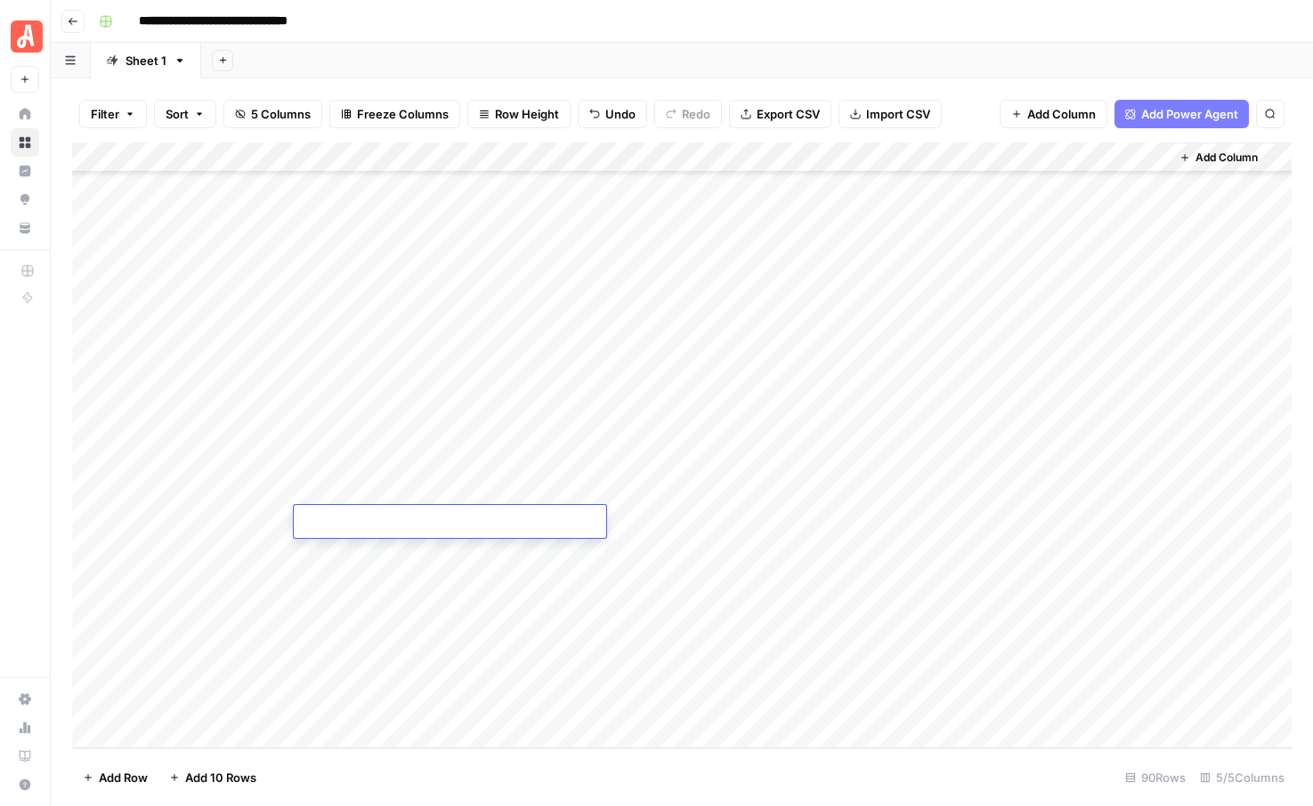
click at [399, 524] on textarea at bounding box center [450, 522] width 312 height 25
type textarea "**********"
click at [353, 550] on div "Add Column" at bounding box center [682, 444] width 1220 height 605
click at [458, 545] on div "Add Column" at bounding box center [682, 444] width 1220 height 605
click at [458, 545] on textarea at bounding box center [450, 552] width 312 height 25
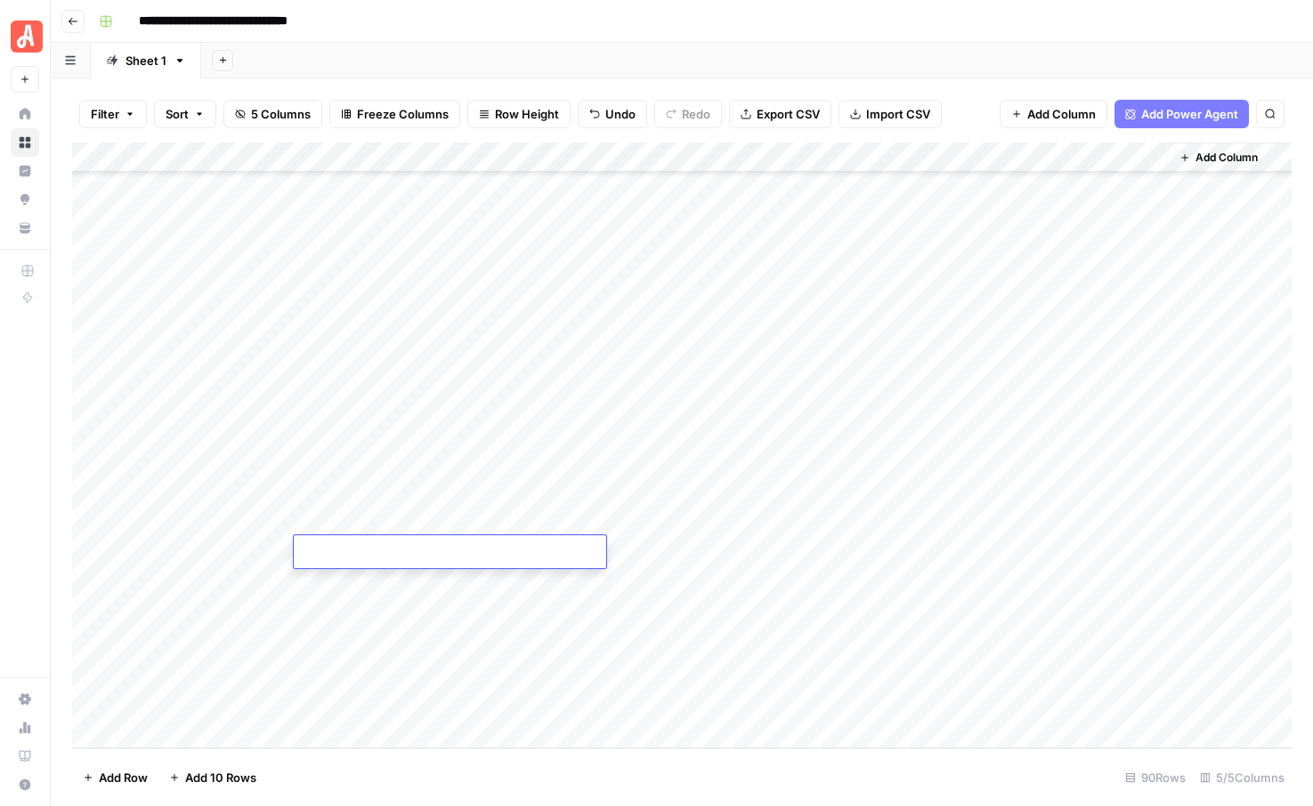
type textarea "**********"
click at [369, 589] on div "Add Column" at bounding box center [682, 444] width 1220 height 605
click at [454, 574] on div "Add Column" at bounding box center [682, 444] width 1220 height 605
click at [454, 574] on textarea at bounding box center [450, 583] width 312 height 25
type textarea "**********"
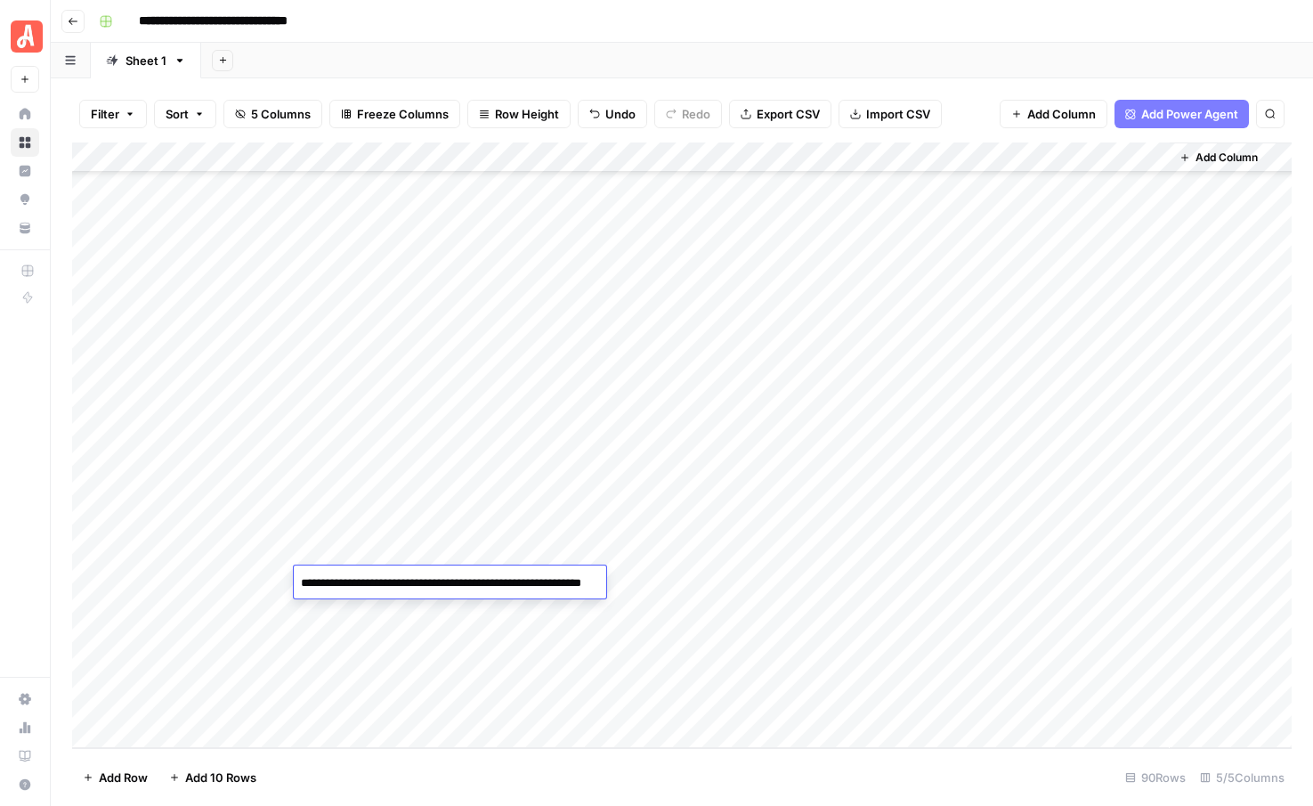
click at [376, 619] on div "Add Column" at bounding box center [682, 444] width 1220 height 605
click at [428, 606] on div "Add Column" at bounding box center [682, 444] width 1220 height 605
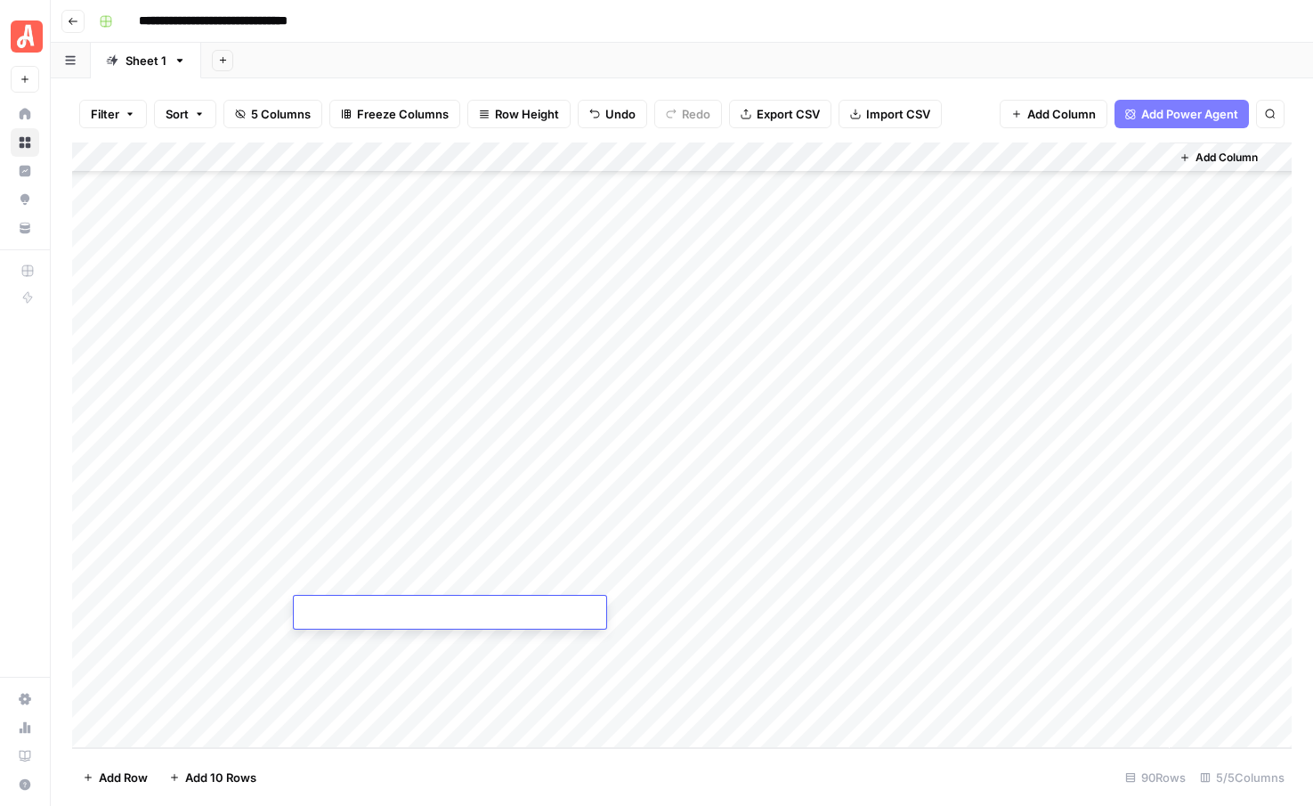
type textarea "**********"
click at [383, 645] on div "Add Column" at bounding box center [682, 444] width 1220 height 605
click at [370, 634] on div "Add Column" at bounding box center [682, 444] width 1220 height 605
type textarea "**********"
click at [373, 669] on div "Add Column" at bounding box center [682, 444] width 1220 height 605
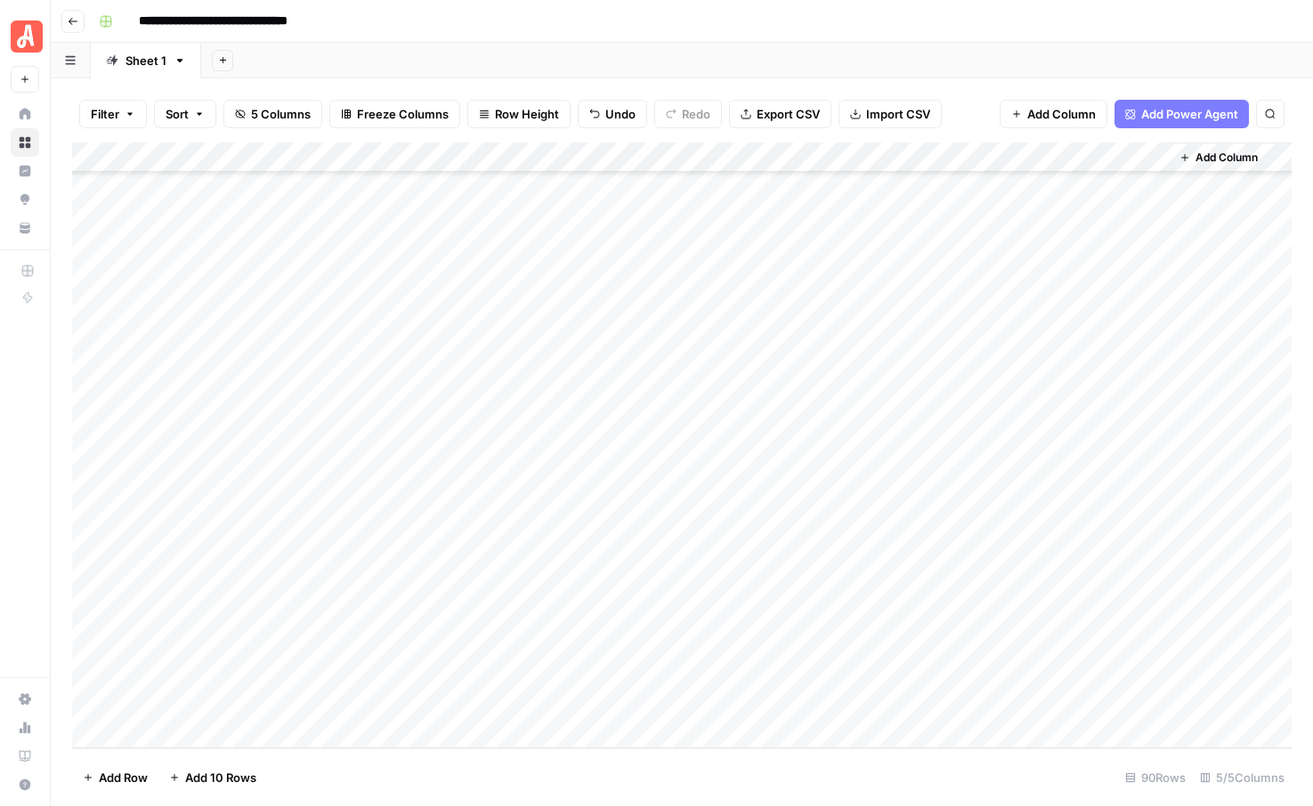
click at [720, 397] on div "Add Column" at bounding box center [682, 444] width 1220 height 605
click at [722, 431] on div "Add Column" at bounding box center [682, 444] width 1220 height 605
click at [722, 453] on div "Add Column" at bounding box center [682, 444] width 1220 height 605
click at [720, 489] on div "Add Column" at bounding box center [682, 444] width 1220 height 605
click at [722, 527] on div "Add Column" at bounding box center [682, 444] width 1220 height 605
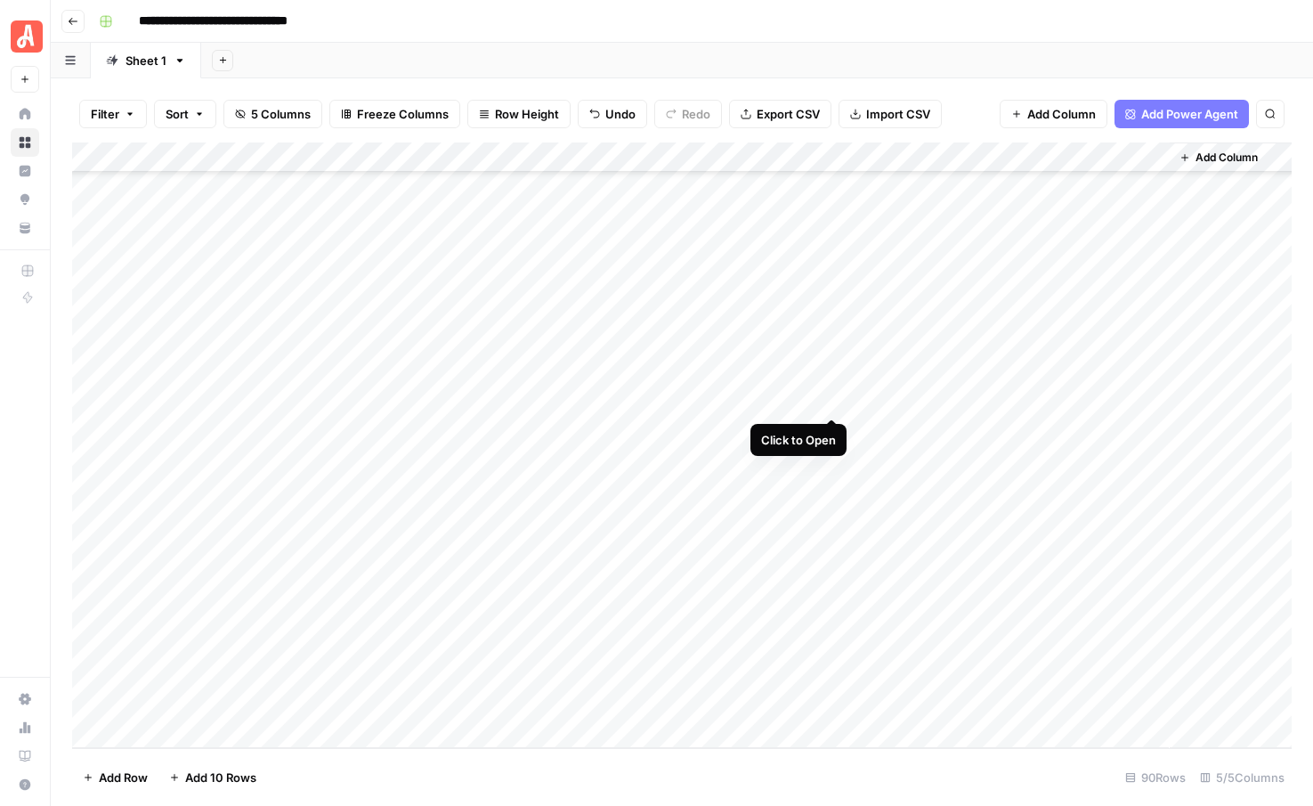
click at [829, 400] on div "Add Column" at bounding box center [682, 444] width 1220 height 605
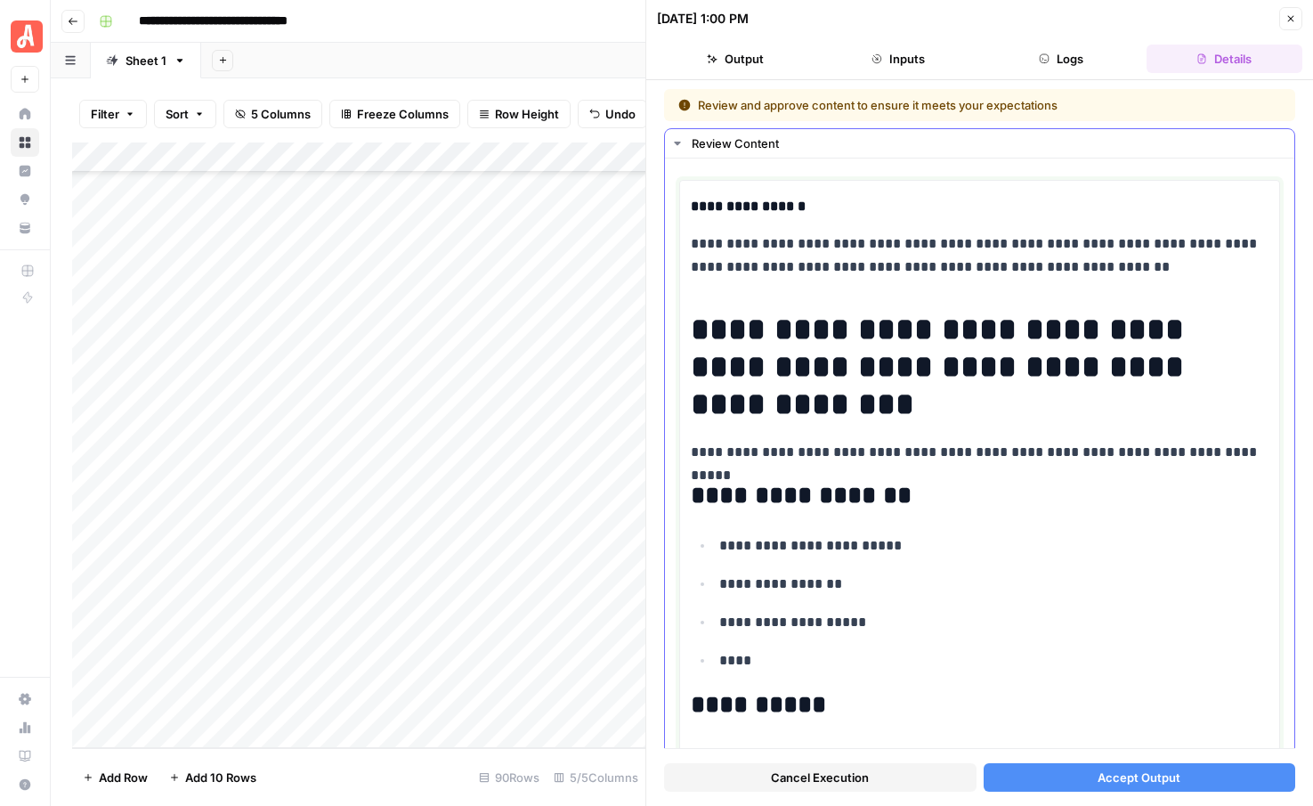
click at [782, 399] on h1 "**********" at bounding box center [980, 367] width 578 height 112
click at [1080, 774] on button "Accept Output" at bounding box center [1140, 777] width 312 height 28
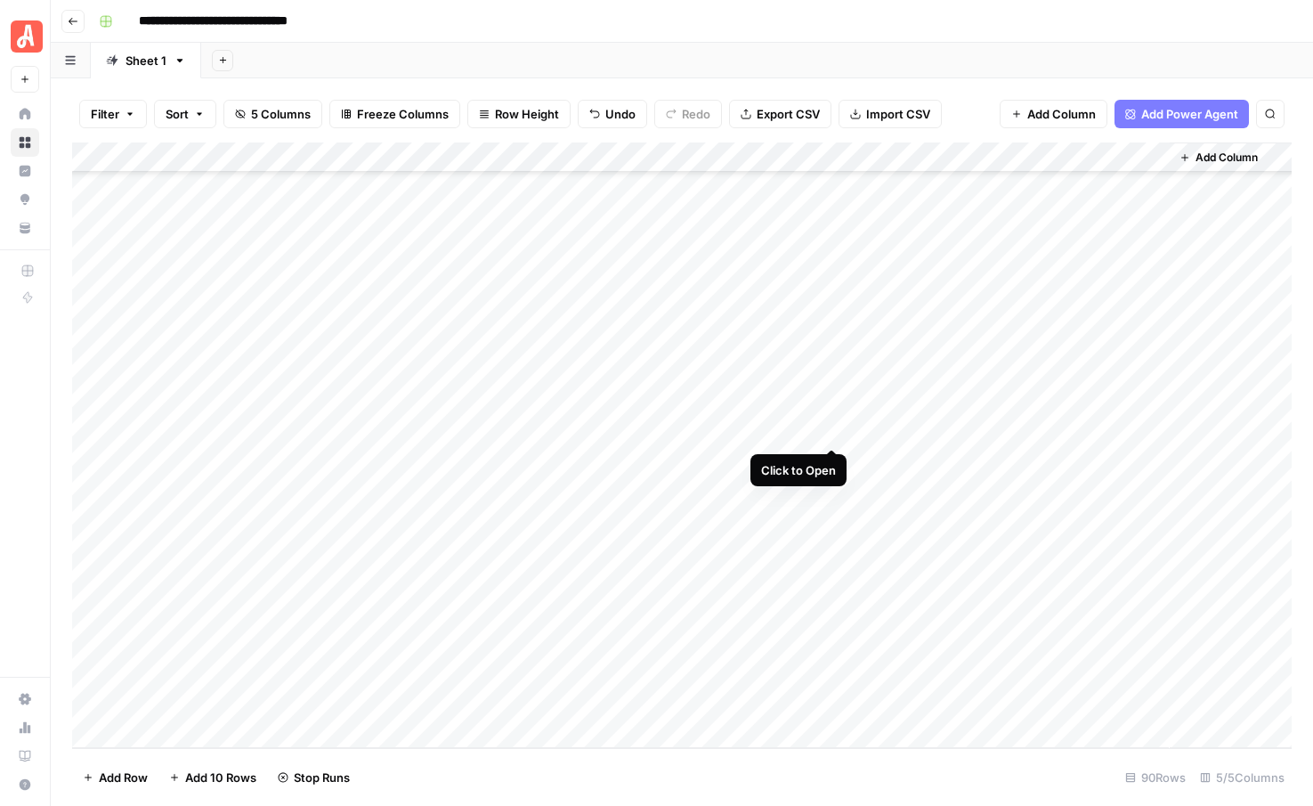
click at [830, 431] on div "Add Column" at bounding box center [682, 444] width 1220 height 605
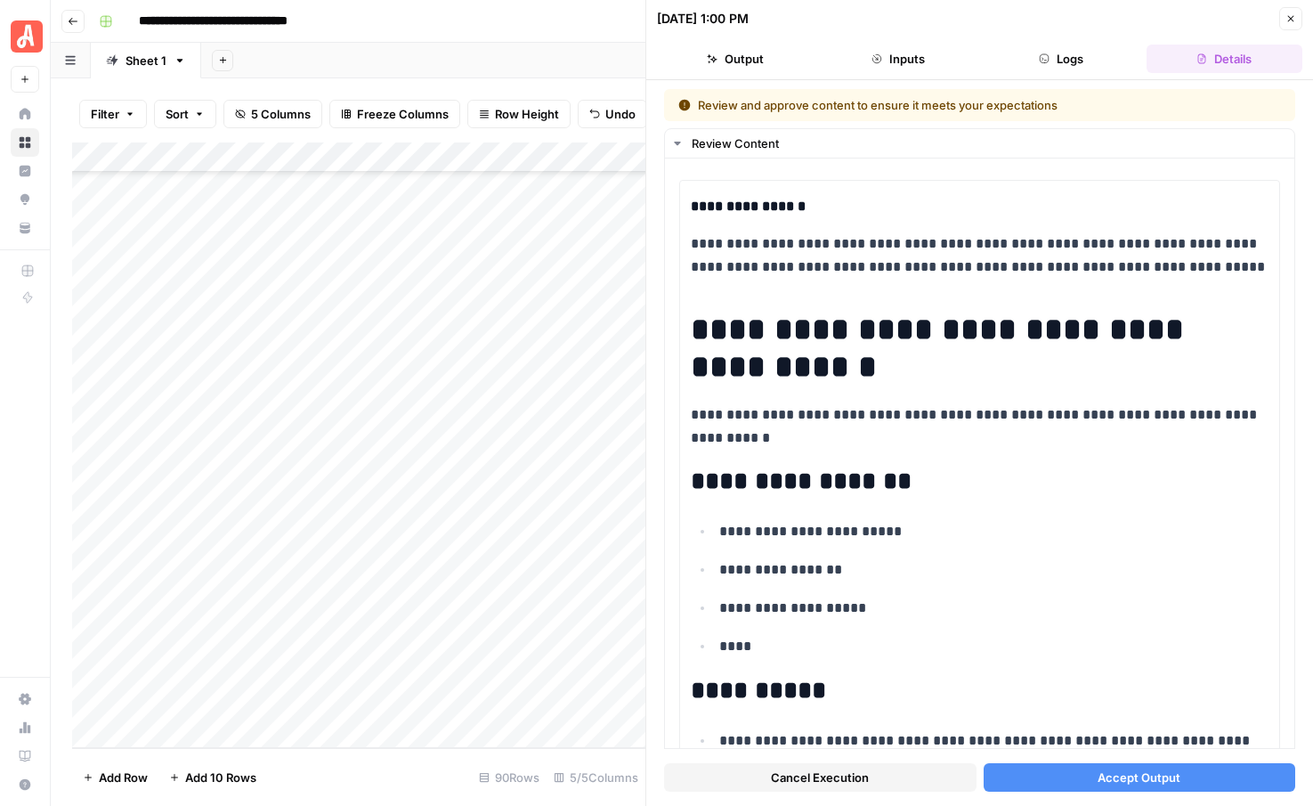
click at [1104, 776] on span "Accept Output" at bounding box center [1139, 777] width 83 height 18
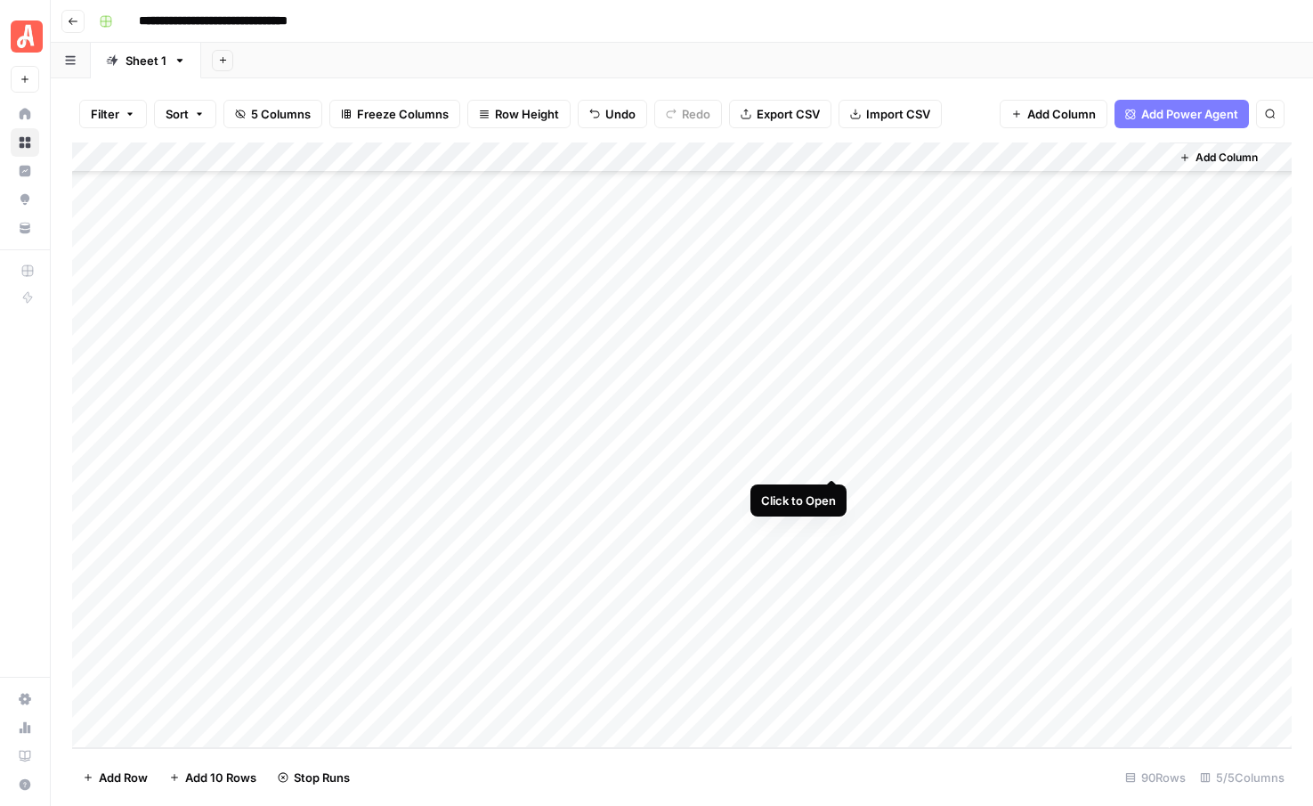
click at [831, 462] on div "Add Column" at bounding box center [682, 444] width 1220 height 605
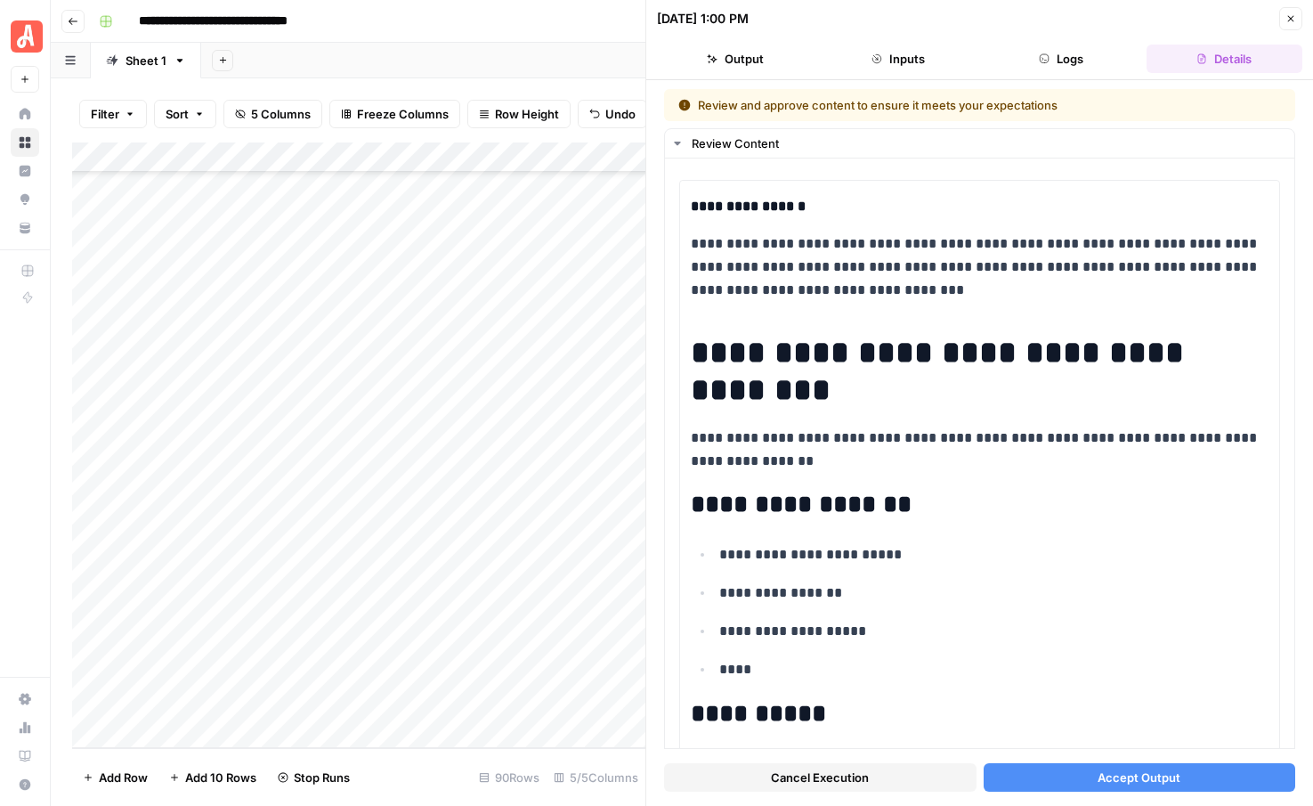
click at [1101, 781] on span "Accept Output" at bounding box center [1139, 777] width 83 height 18
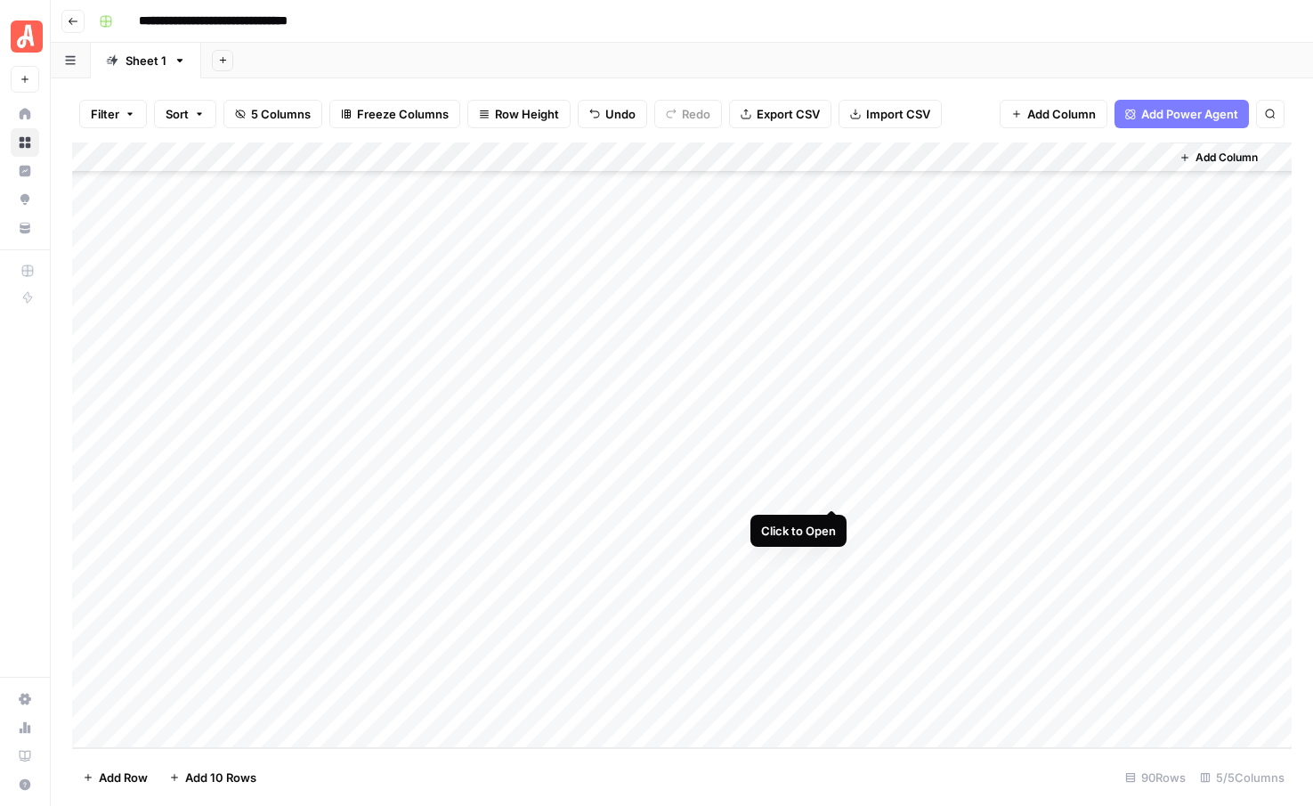
click at [828, 492] on div "Add Column" at bounding box center [682, 444] width 1220 height 605
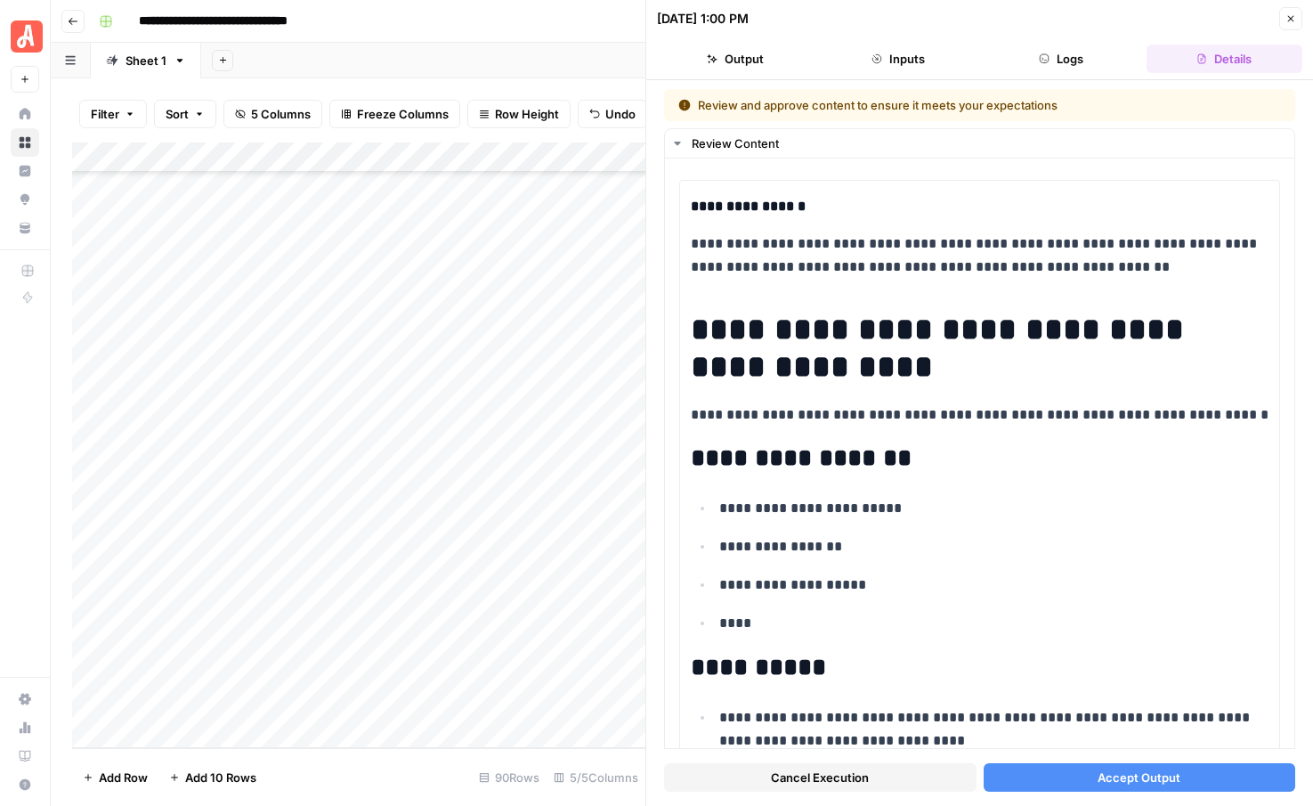
click at [1139, 774] on span "Accept Output" at bounding box center [1139, 777] width 83 height 18
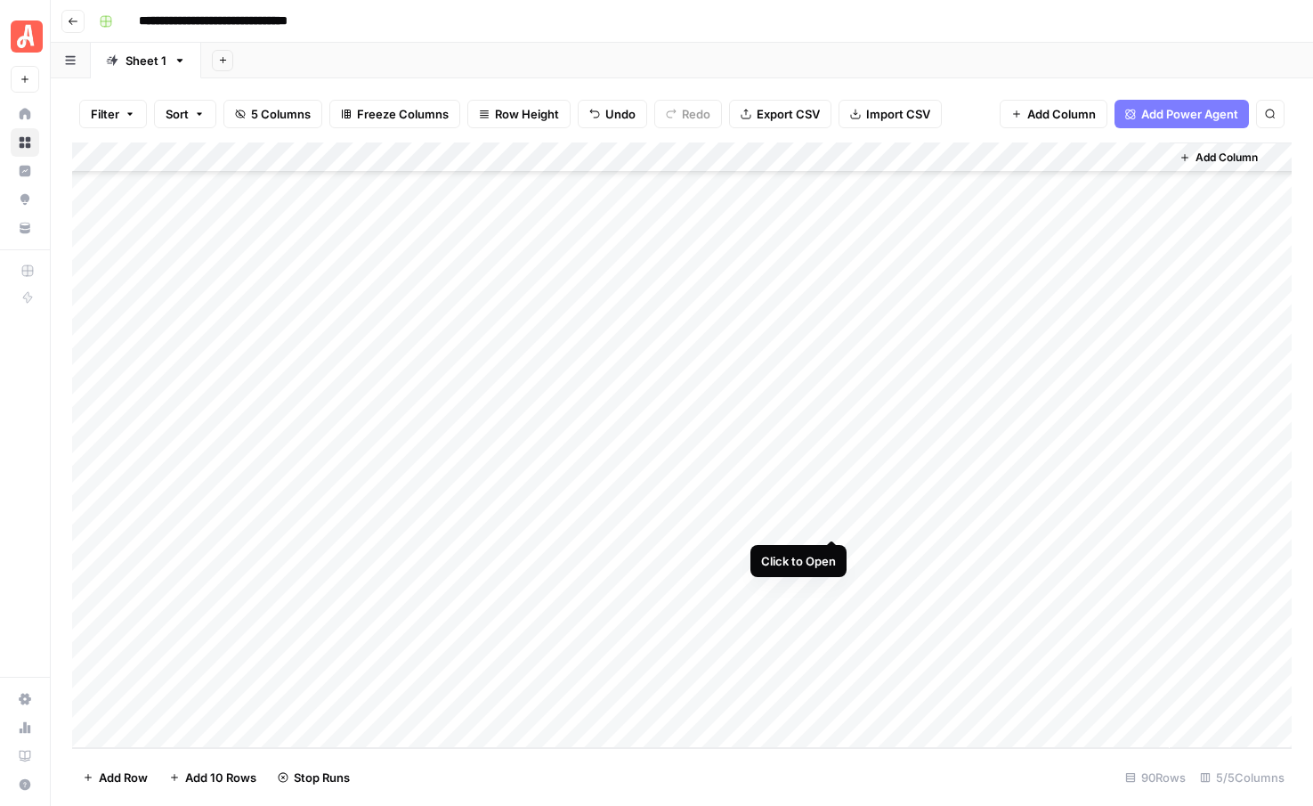
click at [829, 520] on div "Add Column" at bounding box center [682, 444] width 1220 height 605
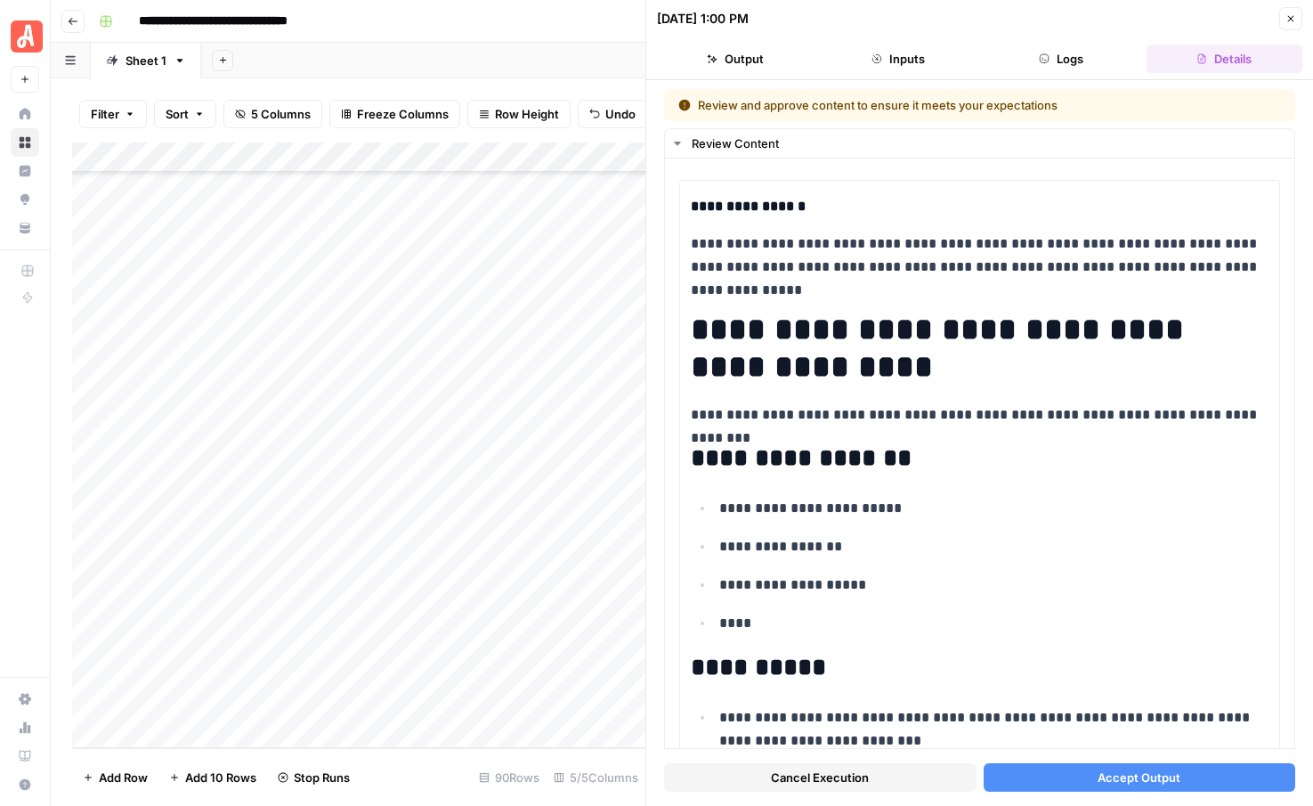
click at [1064, 776] on button "Accept Output" at bounding box center [1140, 777] width 312 height 28
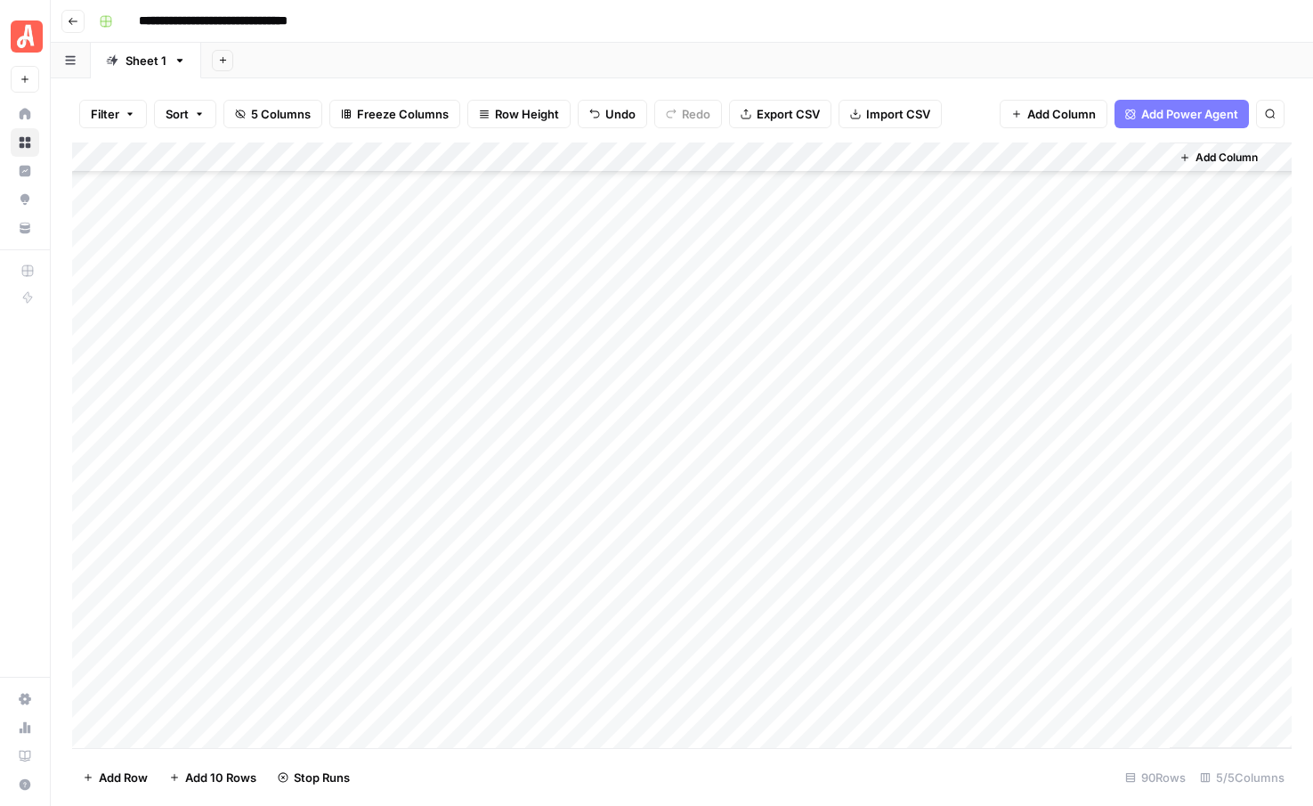
scroll to position [2177, 0]
click at [498, 21] on div "**********" at bounding box center [693, 21] width 1203 height 28
click at [809, 523] on div "Add Column" at bounding box center [682, 444] width 1220 height 605
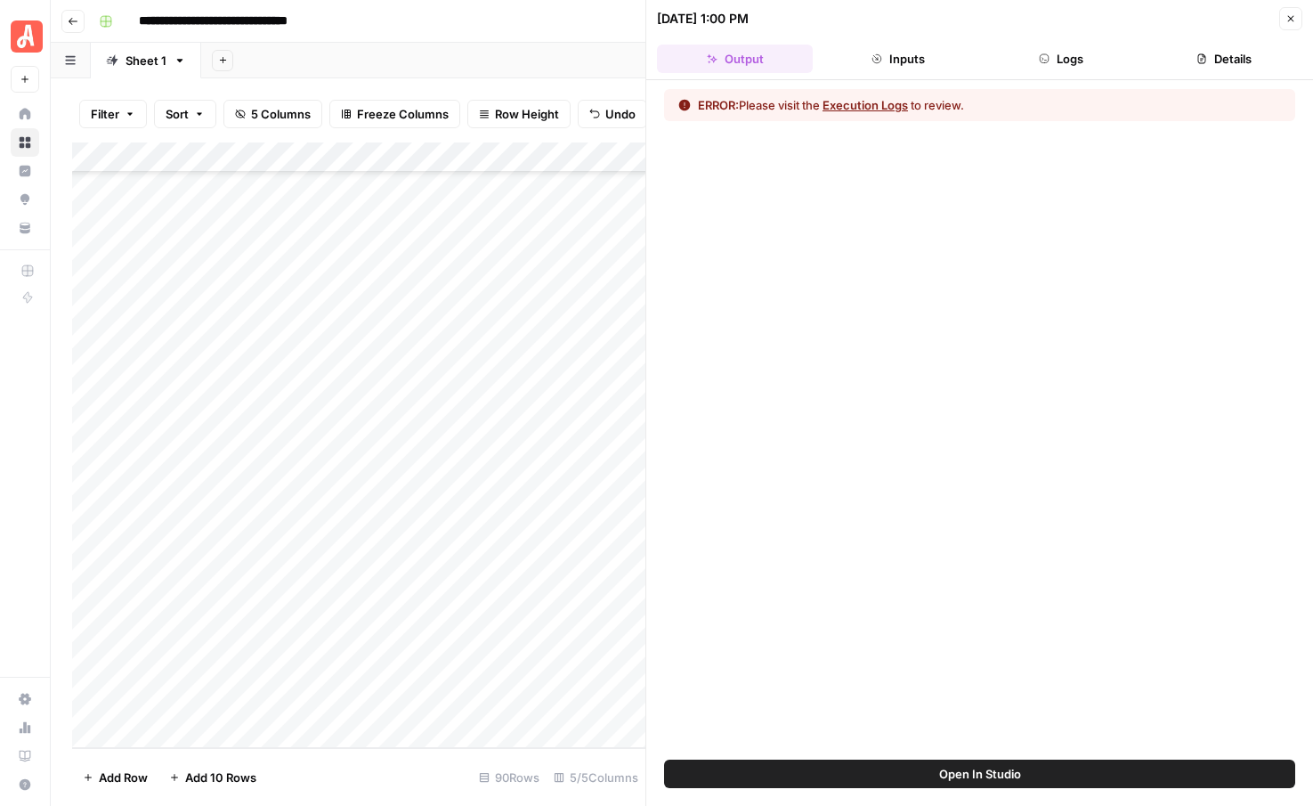
click at [1291, 20] on icon "button" at bounding box center [1290, 18] width 11 height 11
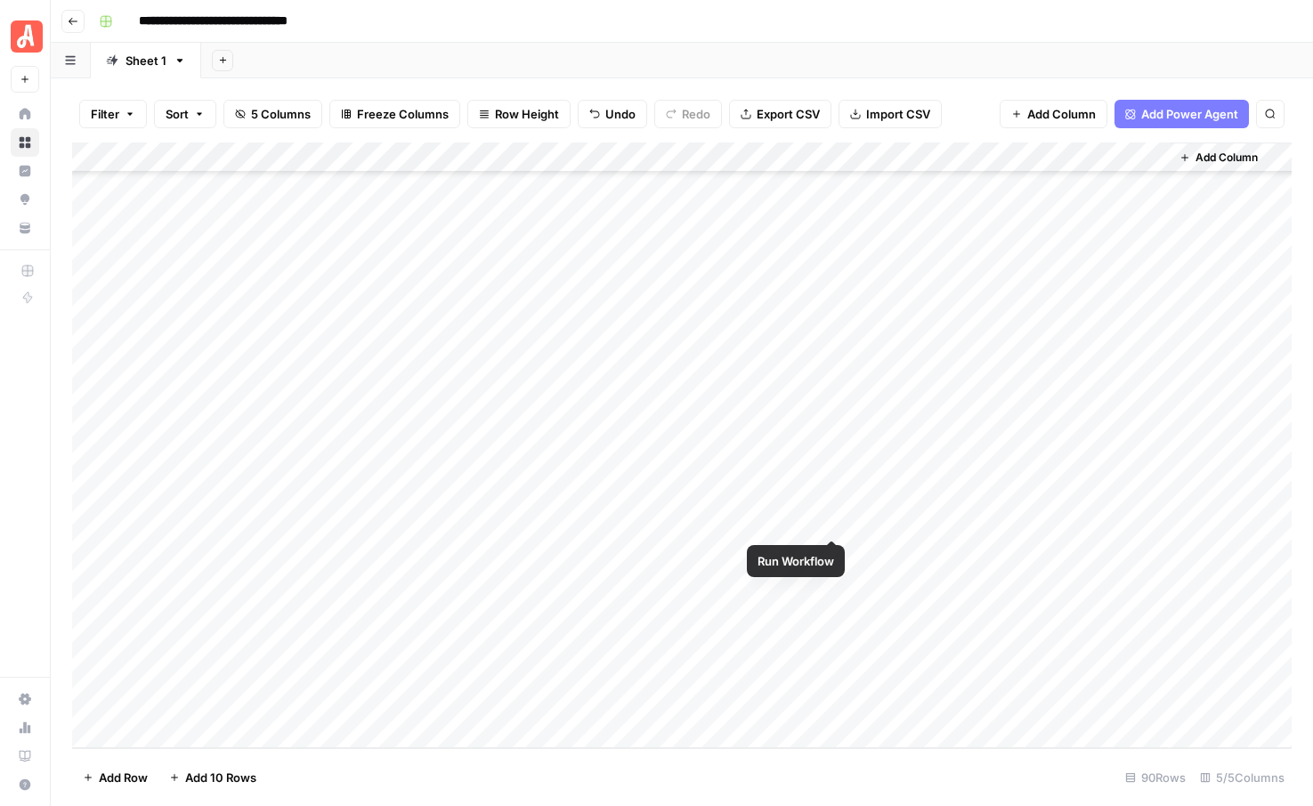
click at [831, 523] on div "Add Column" at bounding box center [682, 444] width 1220 height 605
click at [725, 552] on div "Add Column" at bounding box center [682, 444] width 1220 height 605
click at [720, 579] on div "Add Column" at bounding box center [682, 444] width 1220 height 605
click at [717, 613] on div "Add Column" at bounding box center [682, 444] width 1220 height 605
click at [723, 643] on div "Add Column" at bounding box center [682, 444] width 1220 height 605
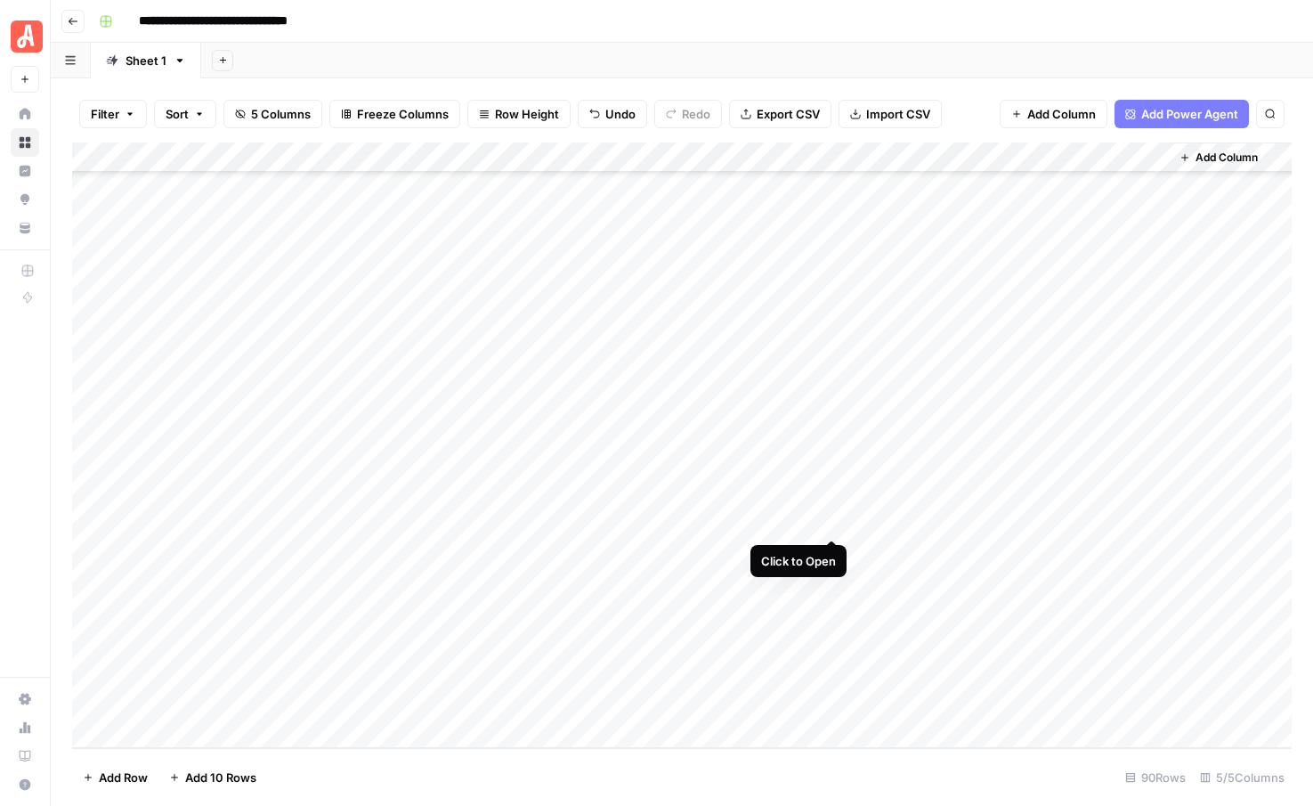
click at [834, 520] on div "Add Column" at bounding box center [682, 444] width 1220 height 605
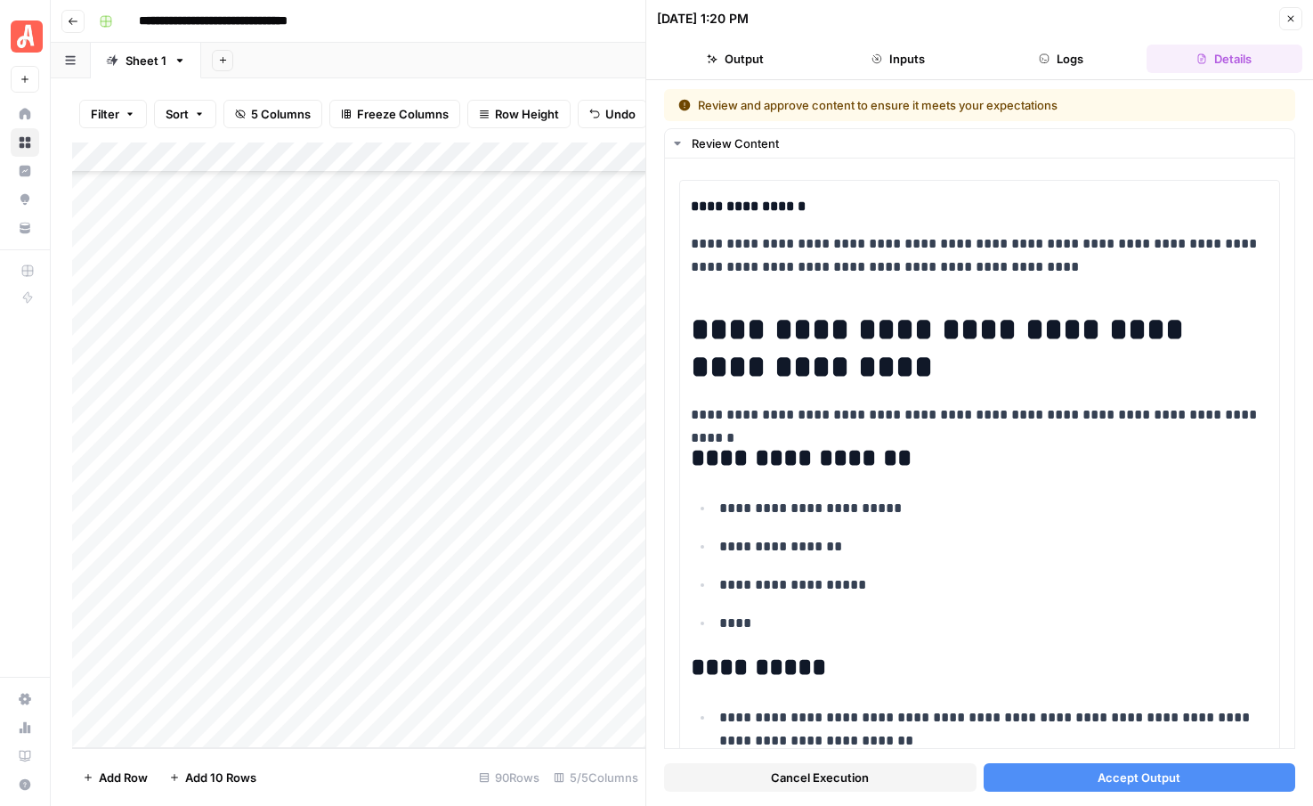
click at [1134, 777] on span "Accept Output" at bounding box center [1139, 777] width 83 height 18
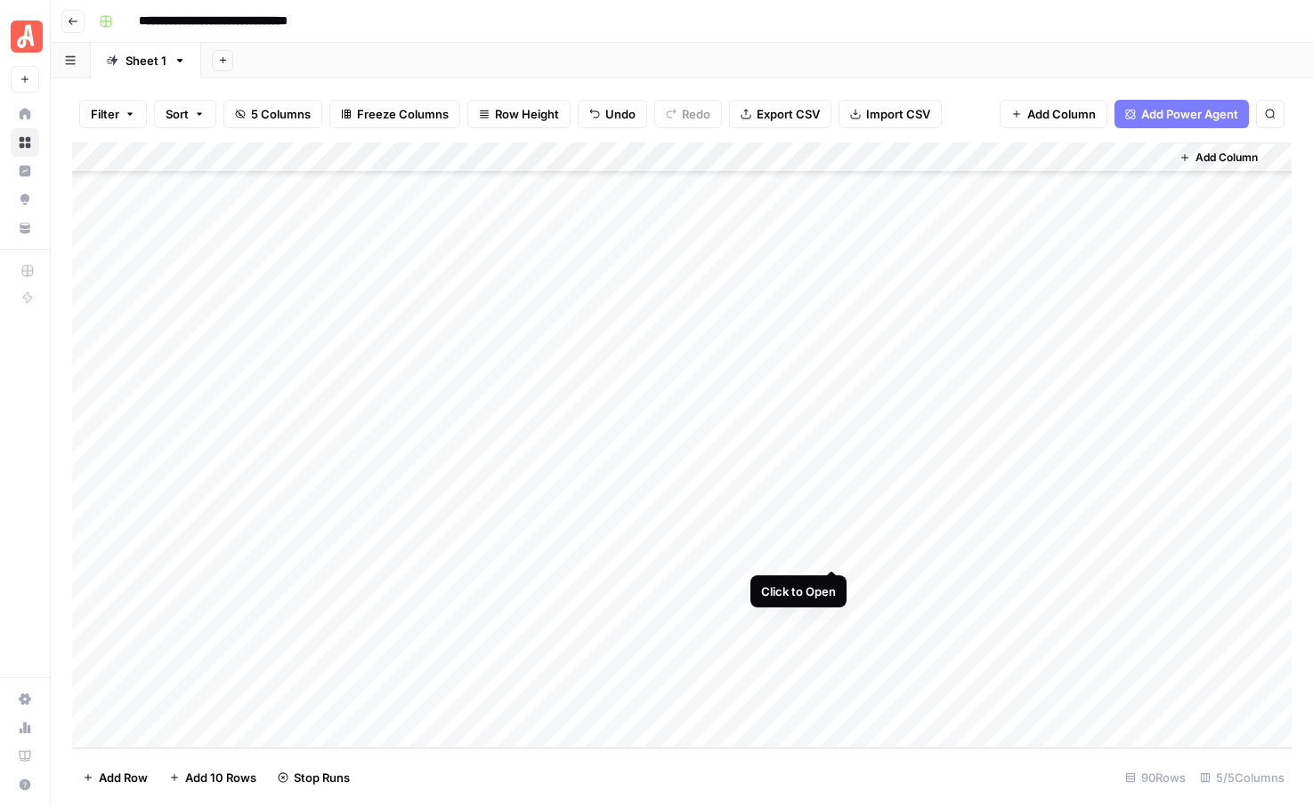
click at [832, 547] on div "Add Column" at bounding box center [682, 444] width 1220 height 605
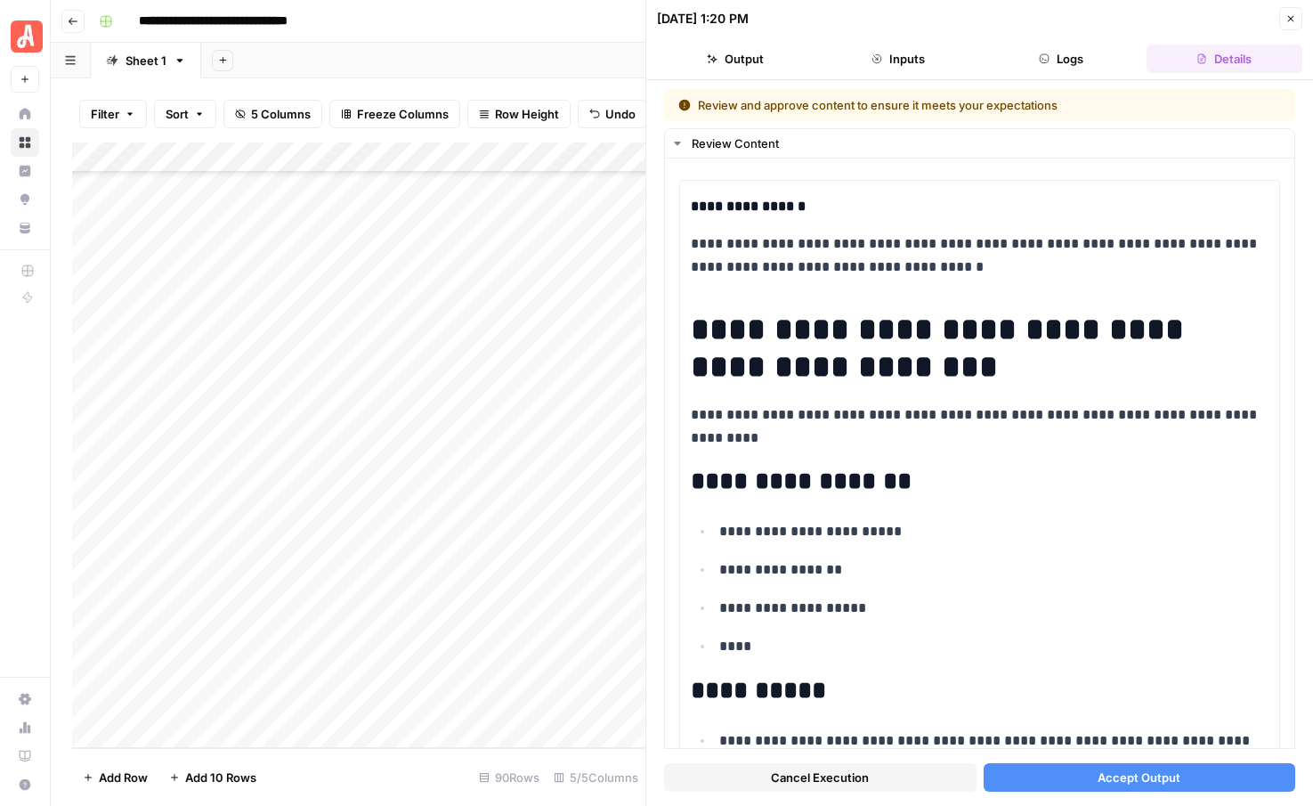
click at [1069, 774] on button "Accept Output" at bounding box center [1140, 777] width 312 height 28
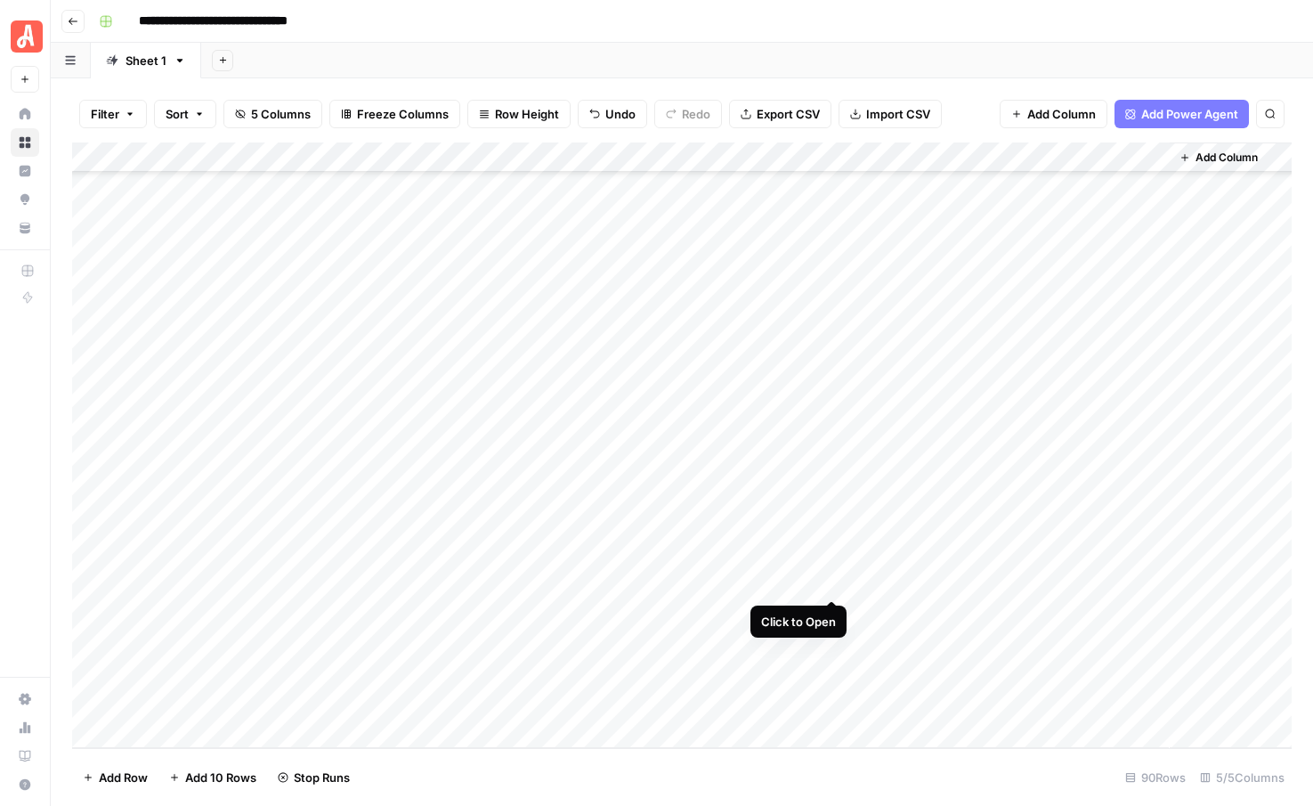
click at [830, 582] on div "Add Column" at bounding box center [682, 444] width 1220 height 605
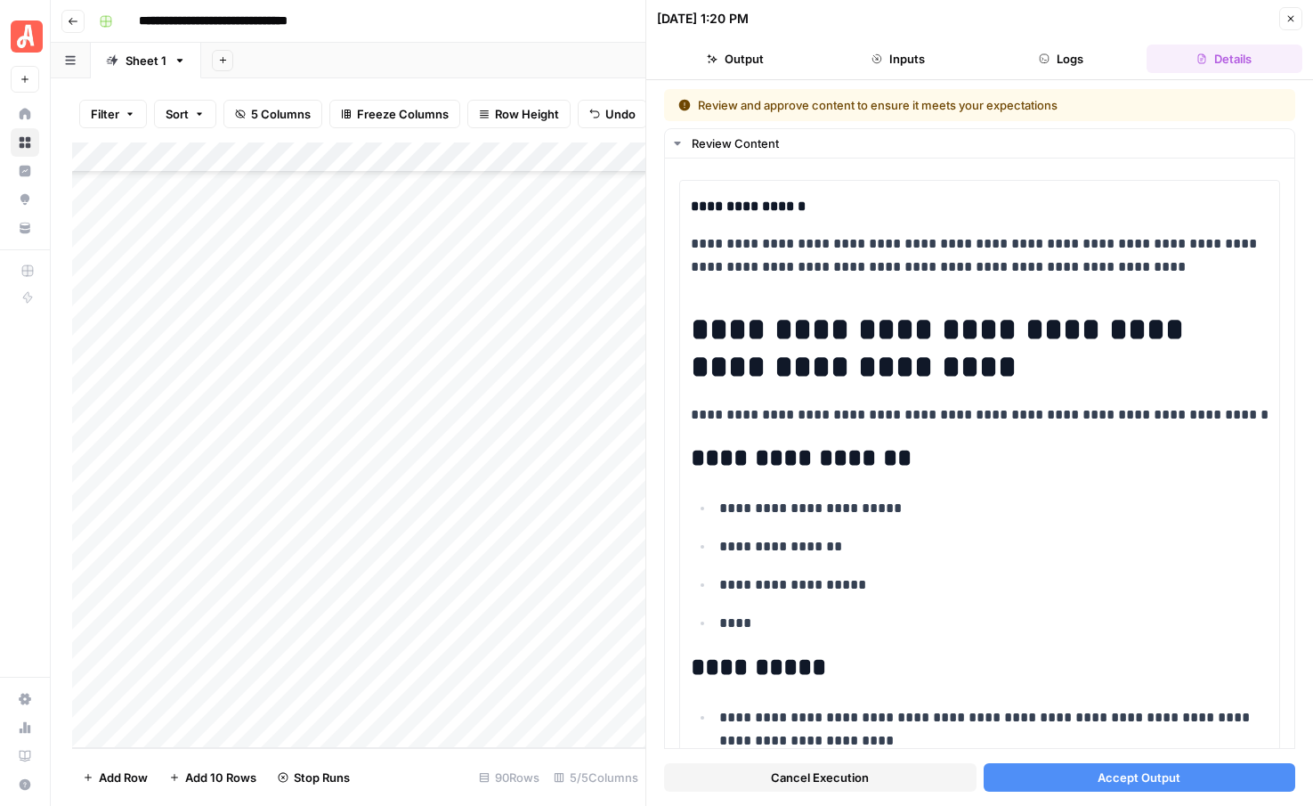
click at [1102, 776] on span "Accept Output" at bounding box center [1139, 777] width 83 height 18
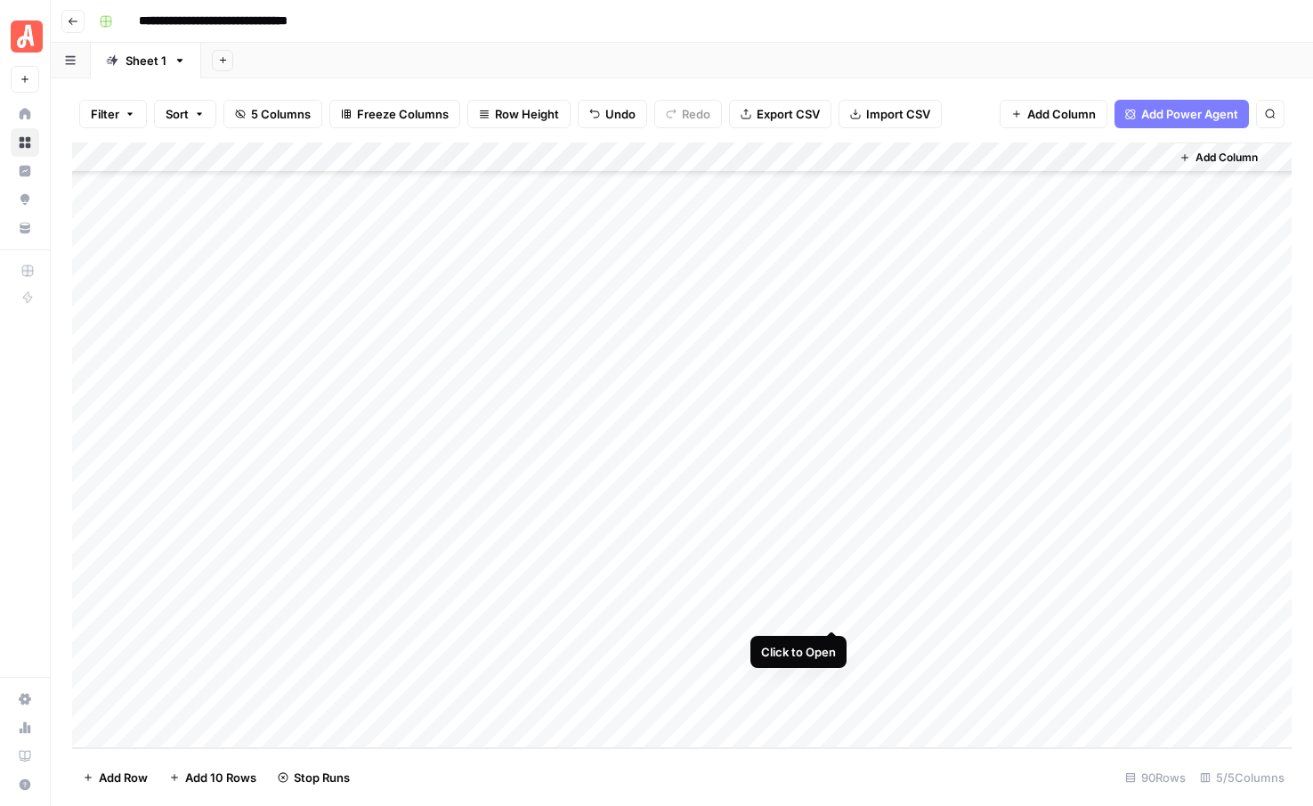
click at [831, 609] on div "Add Column" at bounding box center [682, 444] width 1220 height 605
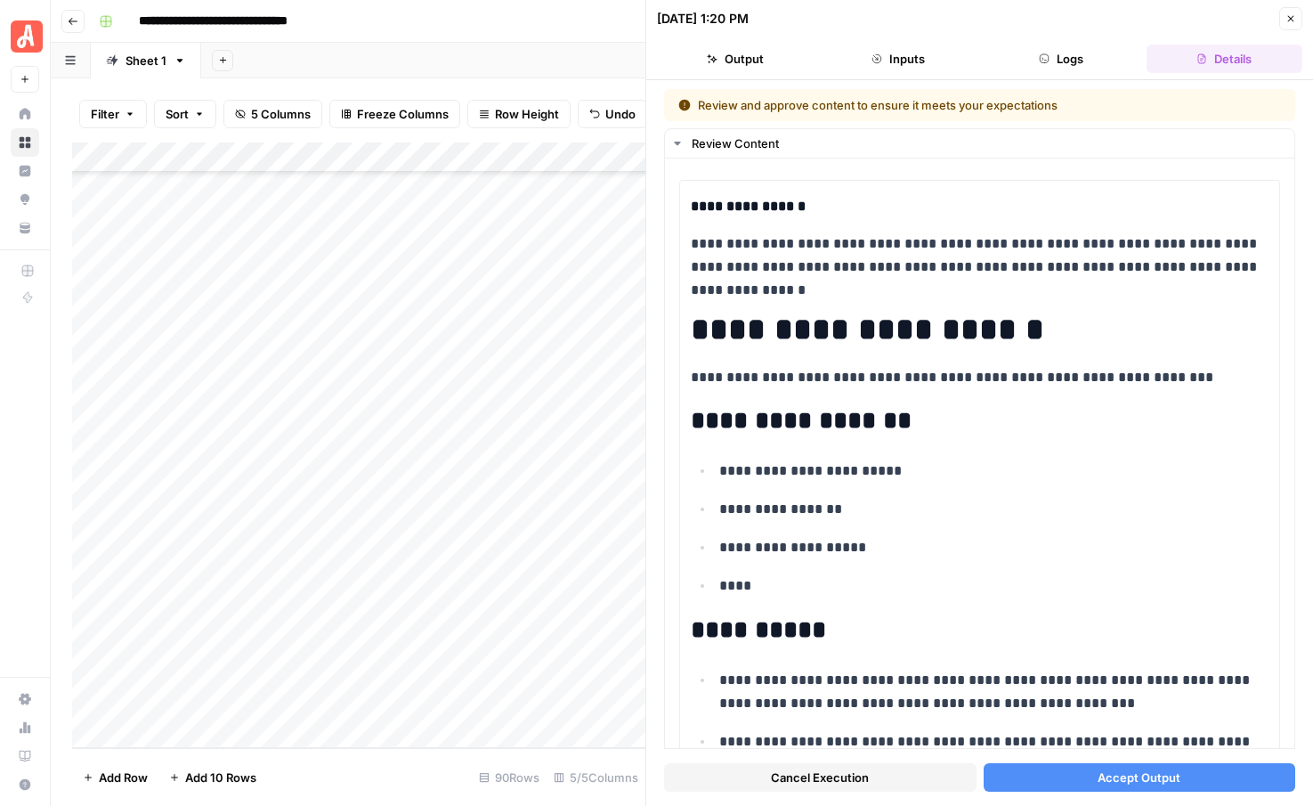
click at [1031, 775] on button "Accept Output" at bounding box center [1140, 777] width 312 height 28
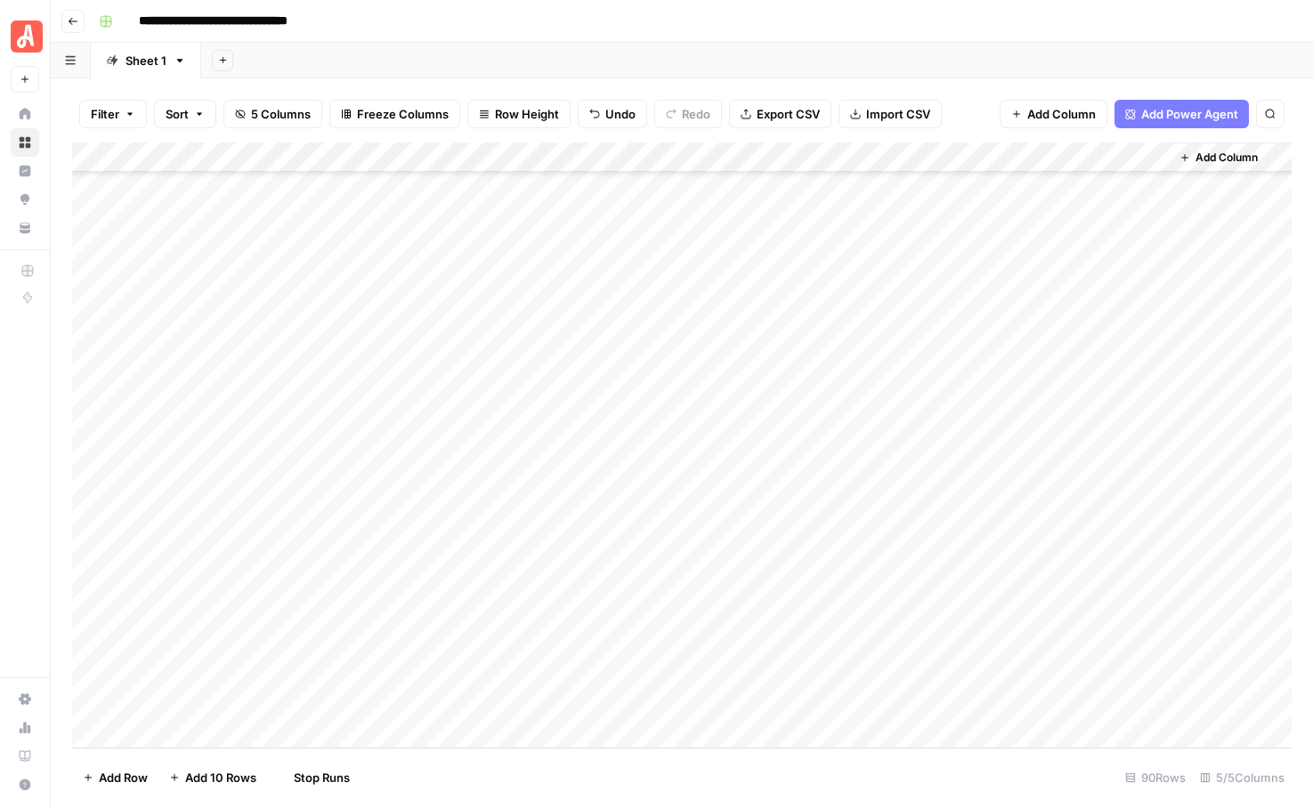
click at [834, 641] on div "Add Column" at bounding box center [682, 444] width 1220 height 605
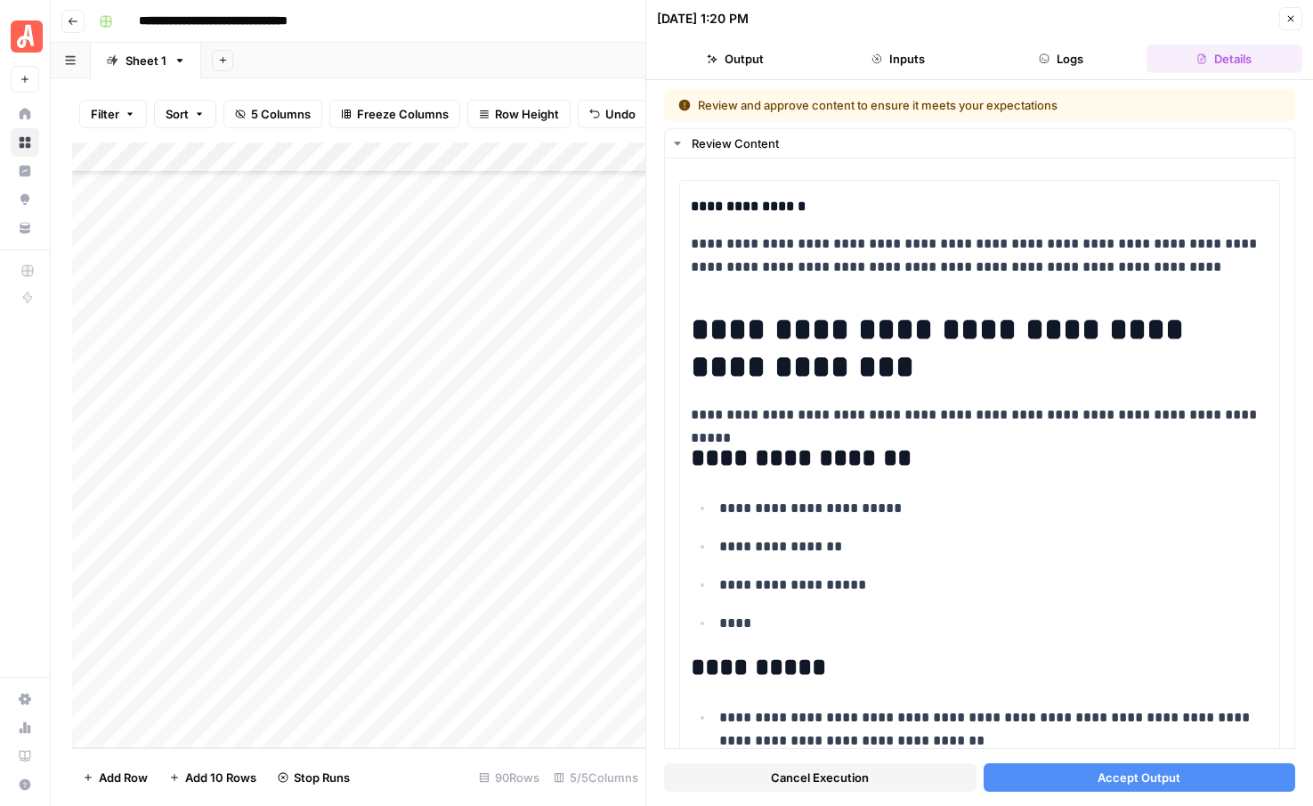
click at [1081, 775] on button "Accept Output" at bounding box center [1140, 777] width 312 height 28
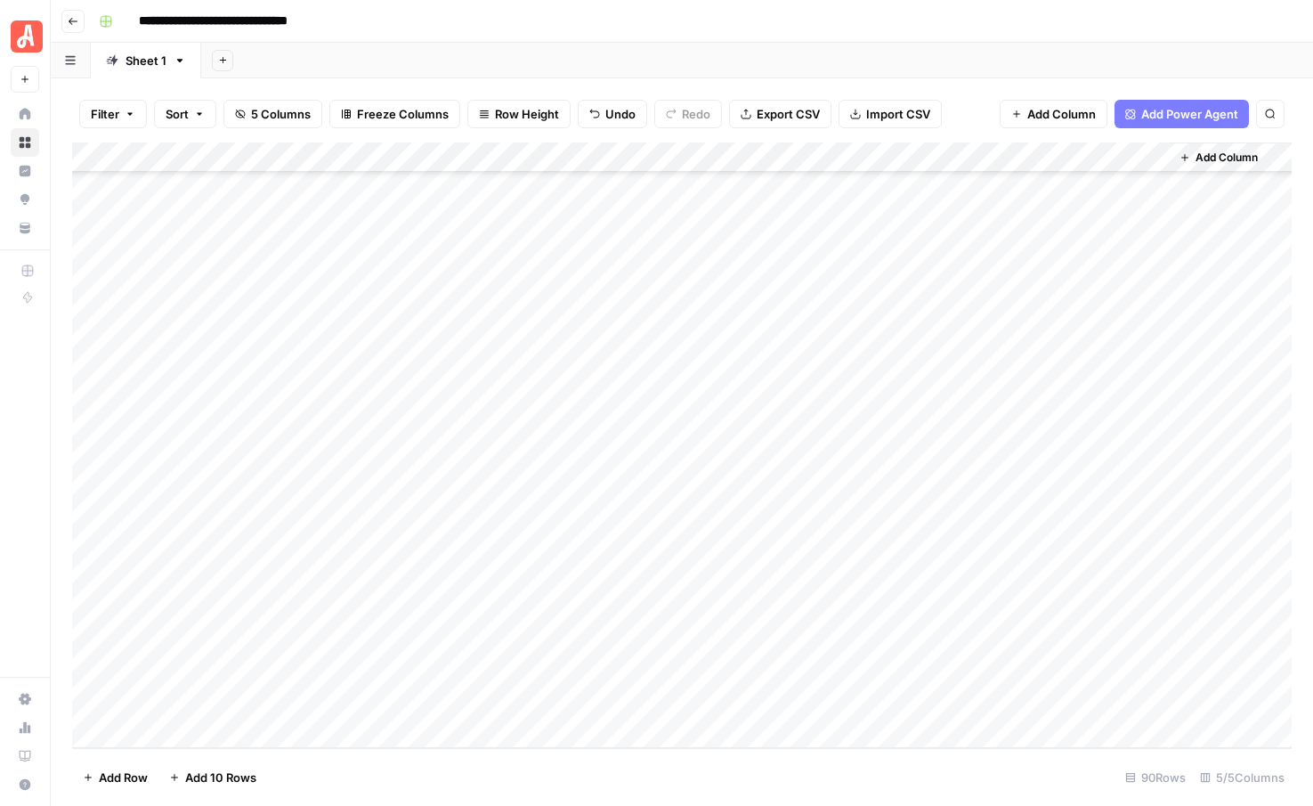
click at [994, 638] on div "Add Column" at bounding box center [682, 444] width 1220 height 605
click at [993, 615] on div "Add Column" at bounding box center [682, 444] width 1220 height 605
click at [993, 576] on div "Add Column" at bounding box center [682, 444] width 1220 height 605
click at [994, 551] on div "Add Column" at bounding box center [682, 444] width 1220 height 605
click at [990, 512] on div "Add Column" at bounding box center [682, 444] width 1220 height 605
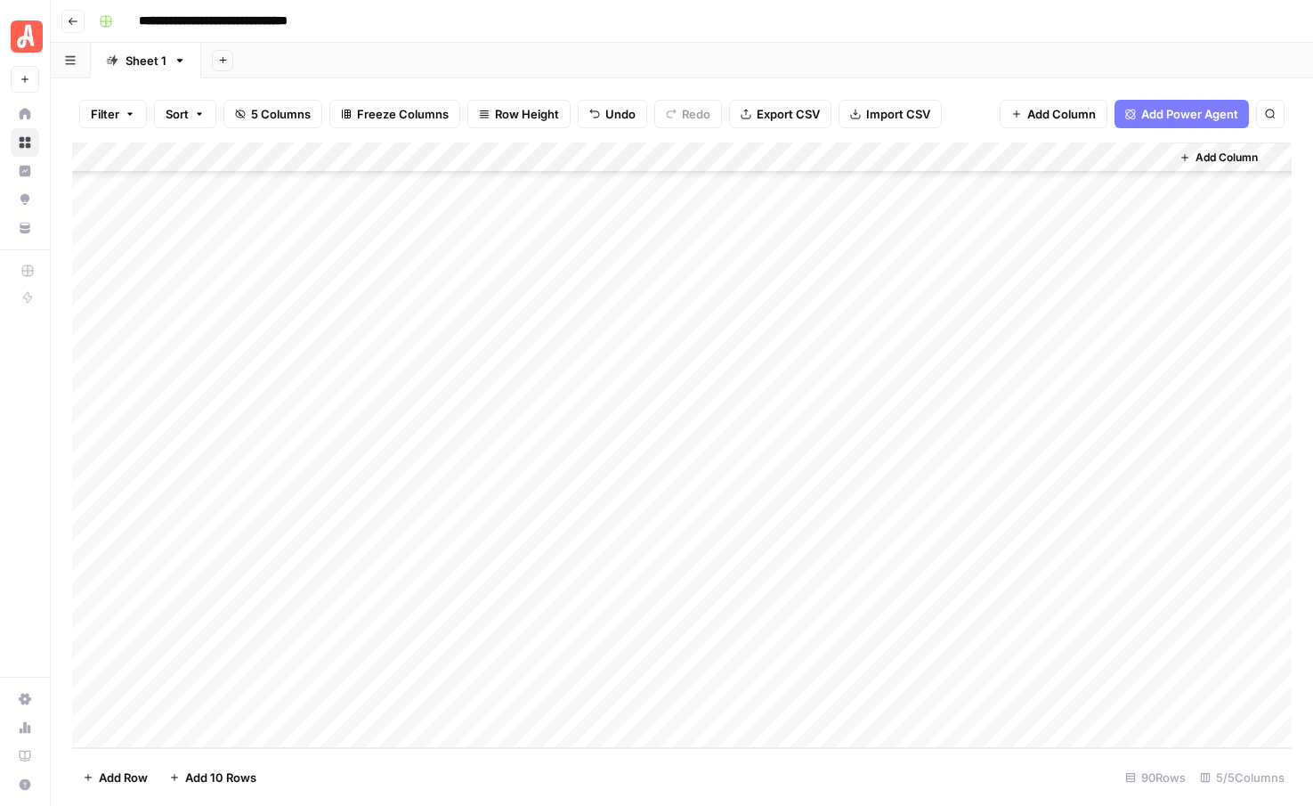
click at [992, 552] on div "Add Column" at bounding box center [682, 444] width 1220 height 605
click at [992, 520] on div "Add Column" at bounding box center [682, 444] width 1220 height 605
click at [996, 490] on div "Add Column" at bounding box center [682, 444] width 1220 height 605
